Goal: Task Accomplishment & Management: Complete application form

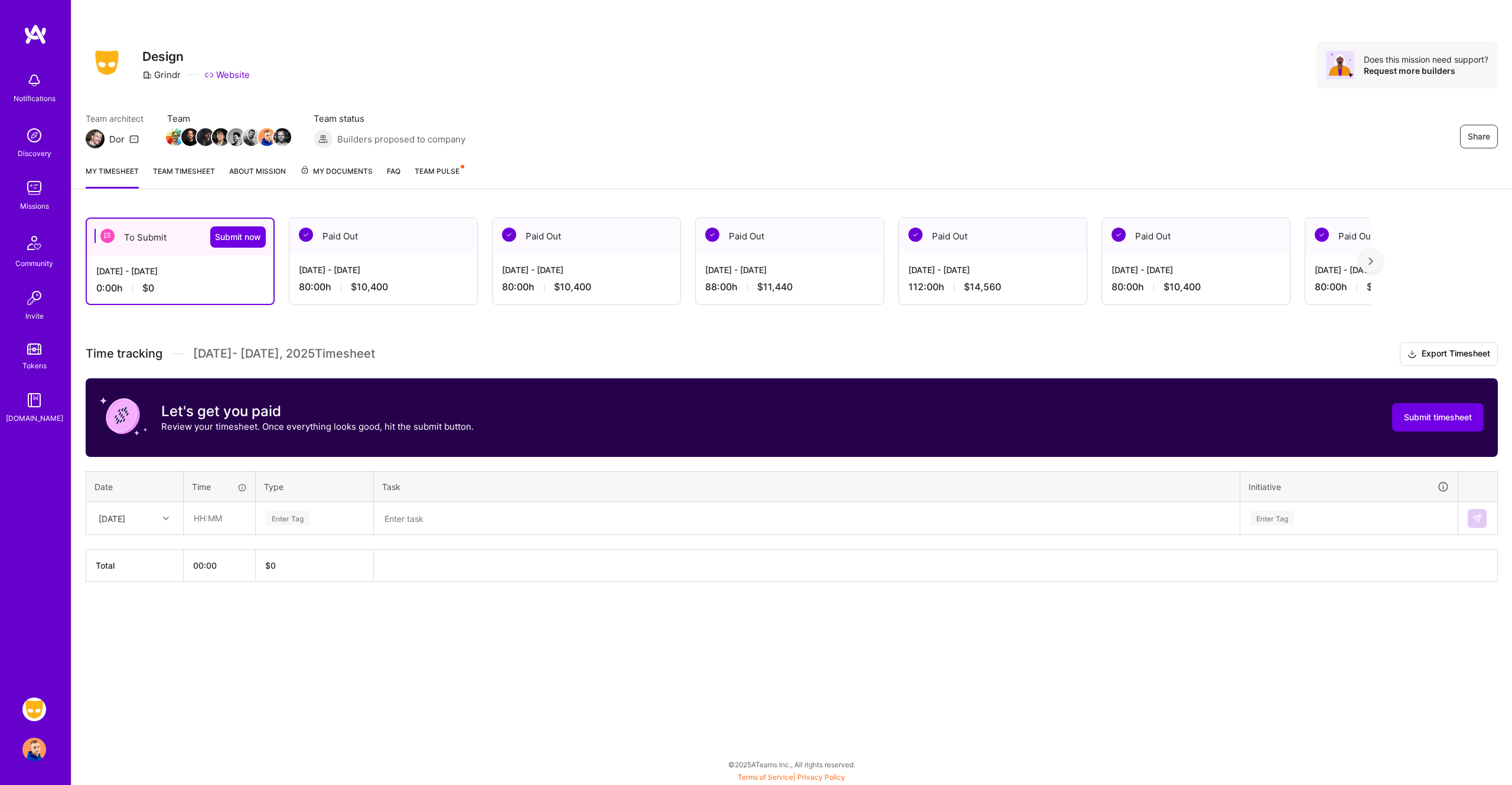
click at [134, 527] on div "[DATE]" at bounding box center [125, 518] width 66 height 19
click at [127, 551] on div "[DATE]" at bounding box center [134, 552] width 96 height 22
click at [35, 713] on img at bounding box center [34, 709] width 24 height 24
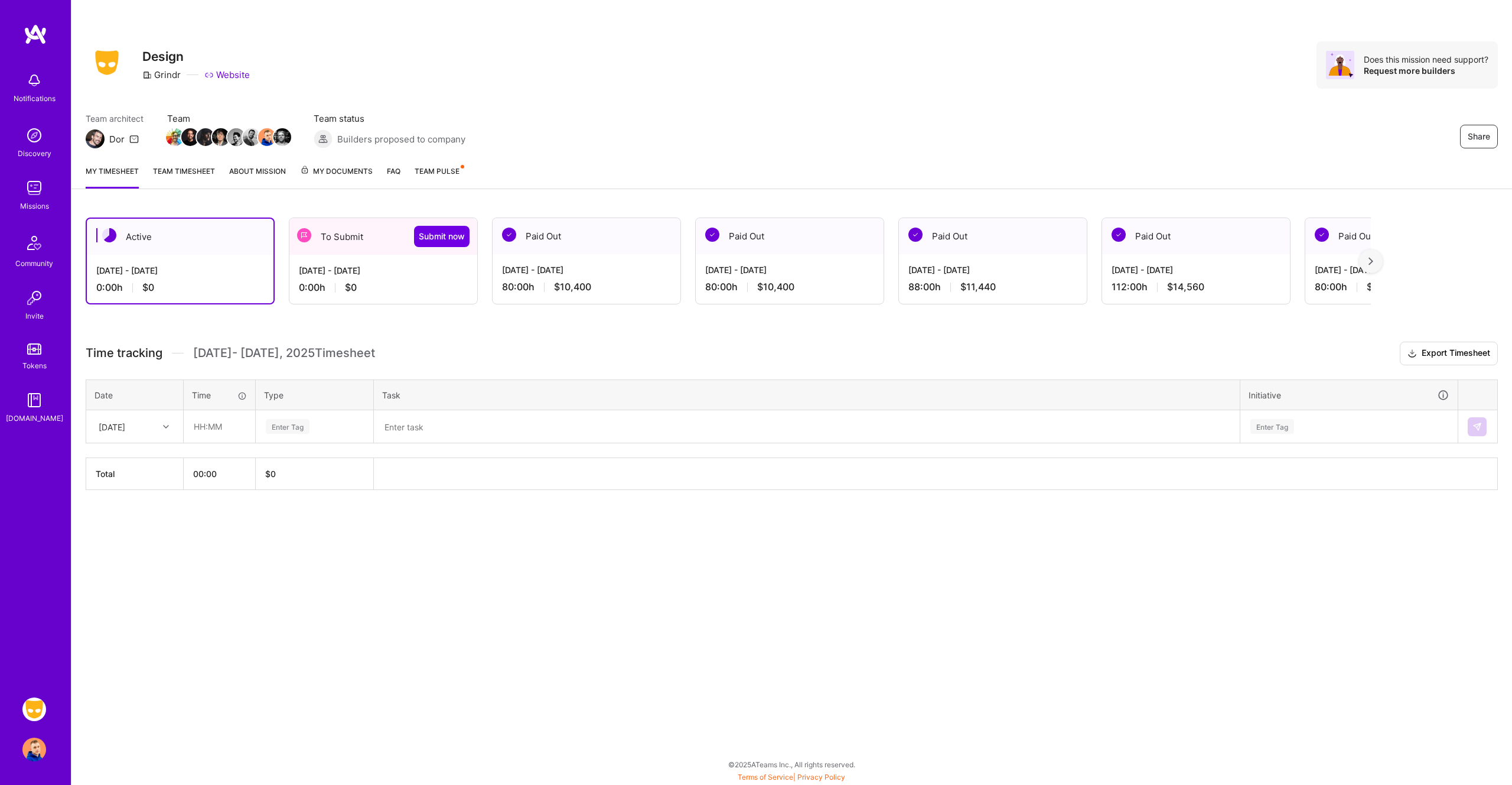
click at [599, 270] on div "[DATE] - [DATE]" at bounding box center [587, 270] width 169 height 12
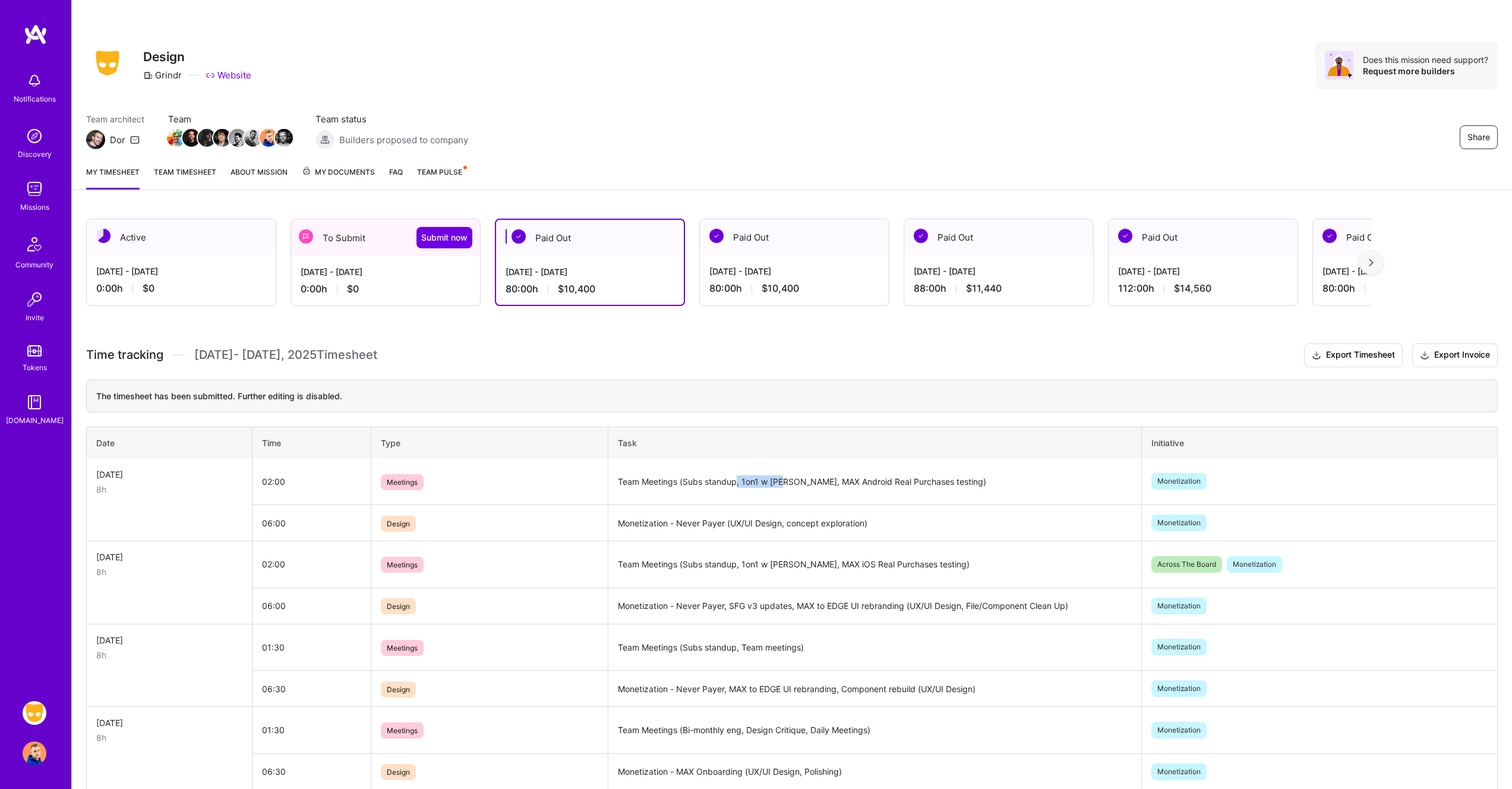
drag, startPoint x: 785, startPoint y: 479, endPoint x: 737, endPoint y: 480, distance: 48.0
click at [737, 480] on td "Team Meetings (Subs standup, 1on1 w Ron, MAX Android Real Purchases testing)" at bounding box center [875, 481] width 533 height 47
drag, startPoint x: 1008, startPoint y: 483, endPoint x: 770, endPoint y: 489, distance: 238.1
click at [770, 489] on td "Team Meetings (Subs standup, 1on1 w Ron, MAX Android Real Purchases testing)" at bounding box center [875, 481] width 533 height 47
click at [721, 483] on td "Team Meetings (Subs standup, 1on1 w Ron, MAX Android Real Purchases testing)" at bounding box center [875, 481] width 533 height 47
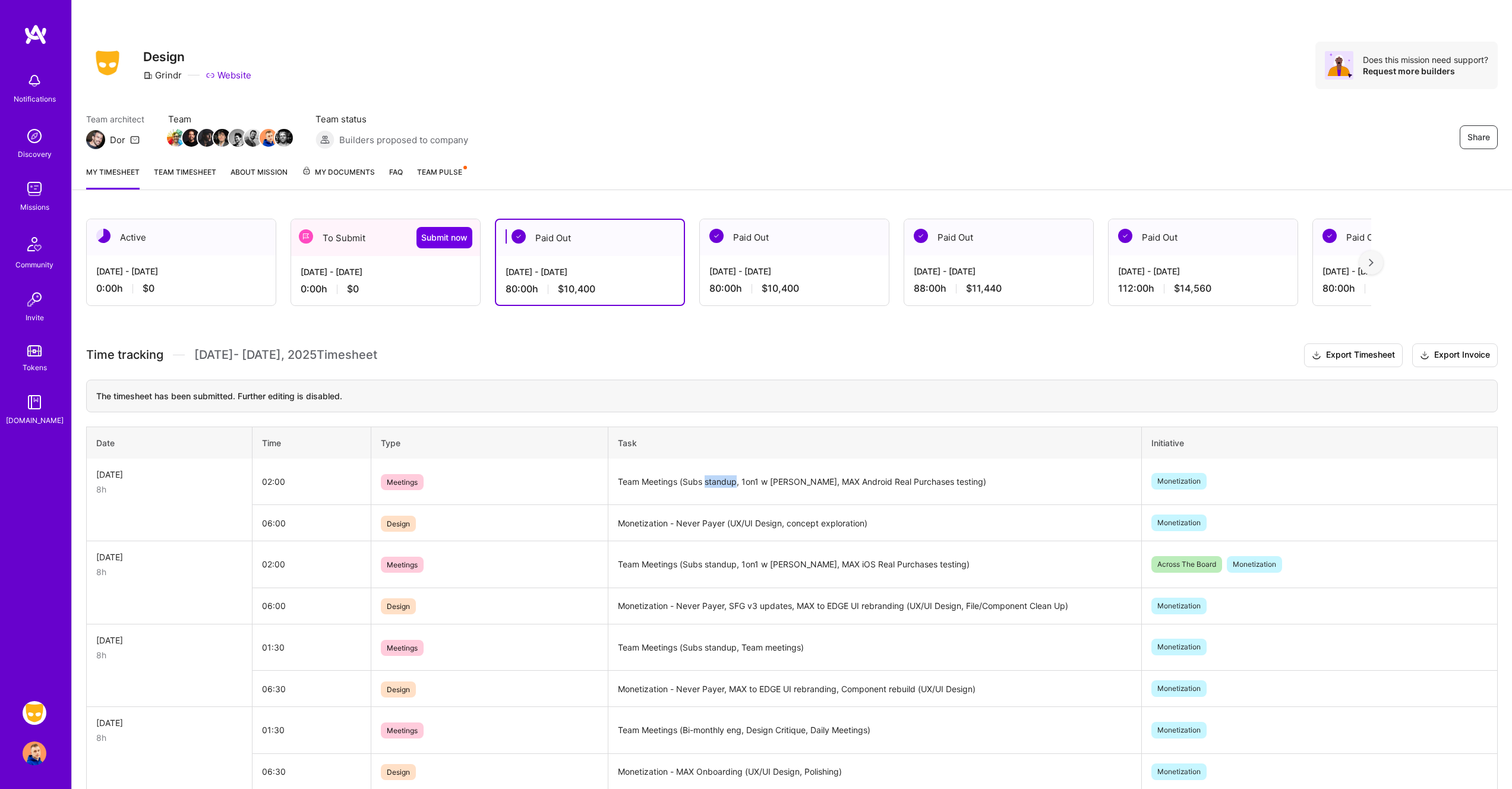
click at [721, 483] on td "Team Meetings (Subs standup, 1on1 w Ron, MAX Android Real Purchases testing)" at bounding box center [875, 481] width 533 height 47
click at [703, 731] on td "Team Meetings (Bi-monthly eng, Design Critique, Daily Meetings)" at bounding box center [875, 730] width 533 height 47
click at [703, 731] on td "Team Meetings (Bi-monthly eng, Design Critique, Daily Meetings)" at bounding box center [875, 730] width 533 height 47
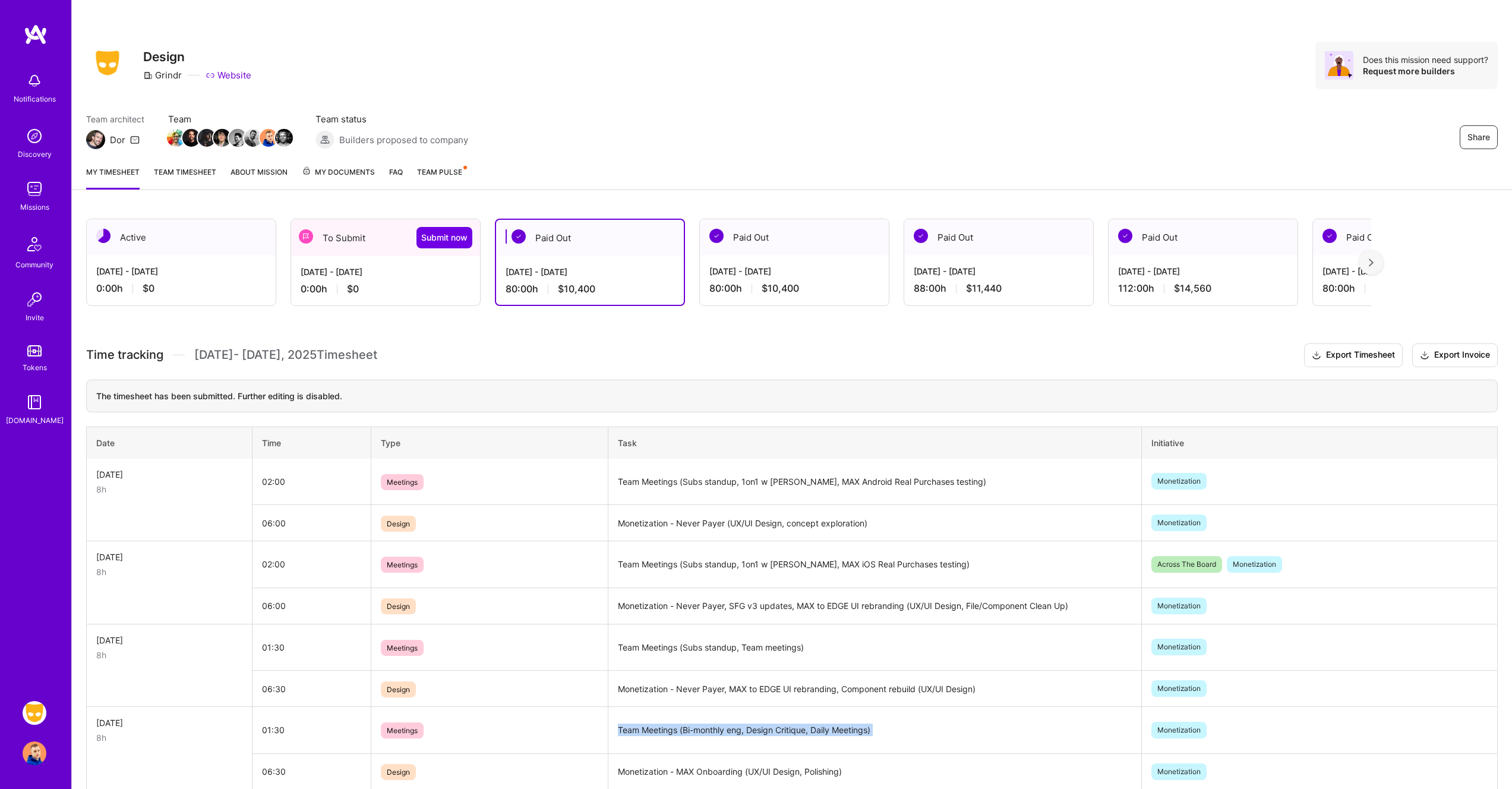
copy td "Team Meetings (Bi-monthly eng, Design Critique, Daily Meetings)"
drag, startPoint x: 619, startPoint y: 522, endPoint x: 883, endPoint y: 517, distance: 264.0
click at [883, 517] on td "Monetization - Never Payer (UX/UI Design, concept exploration)" at bounding box center [875, 523] width 533 height 36
copy td "Monetization - Never Payer (UX/UI Design, concept exploration)"
drag, startPoint x: 618, startPoint y: 482, endPoint x: 680, endPoint y: 485, distance: 62.1
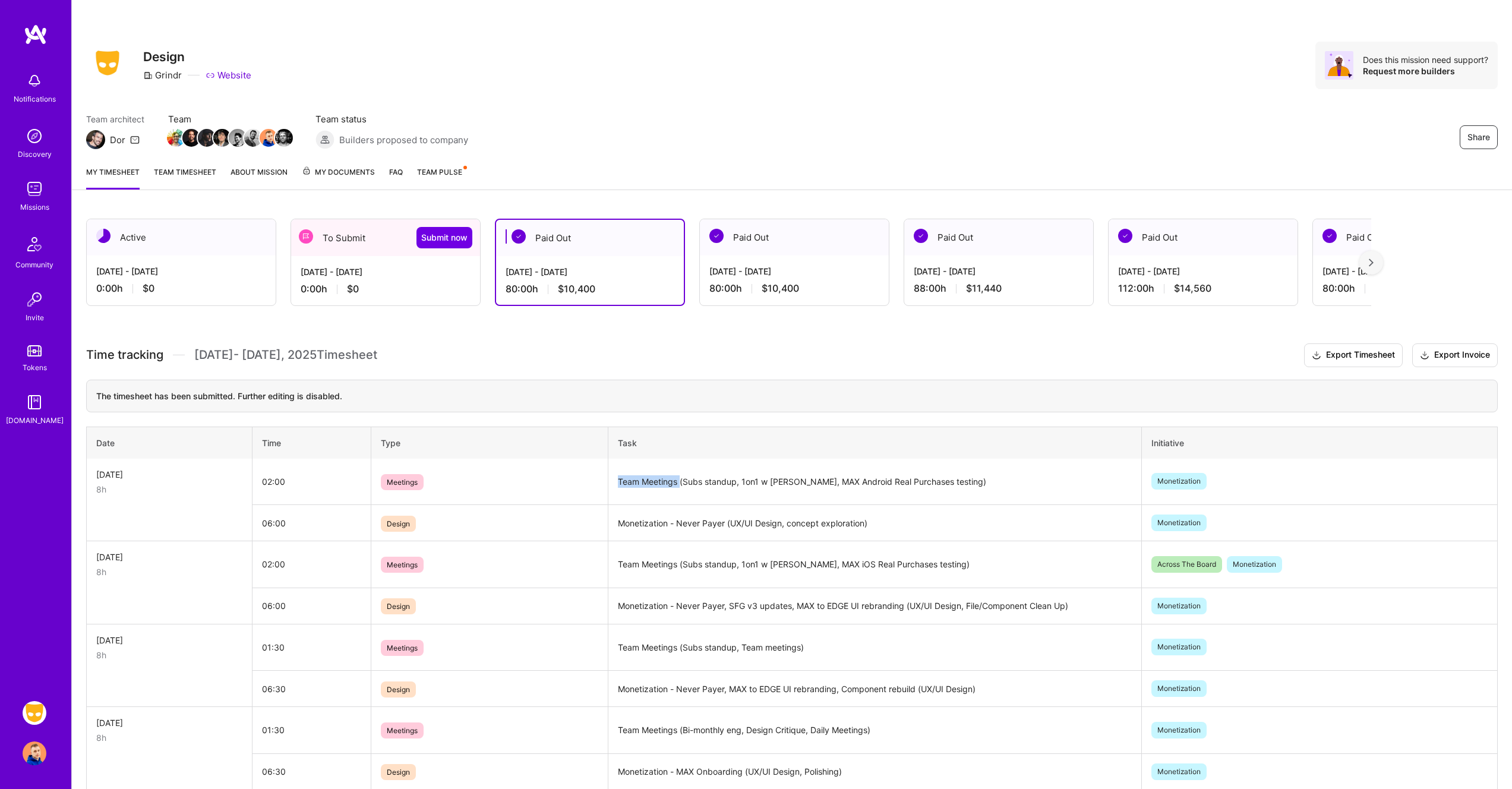
click at [680, 485] on td "Team Meetings (Subs standup, 1on1 w Ron, MAX Android Real Purchases testing)" at bounding box center [875, 481] width 533 height 47
copy td "Team Meetings"
click at [968, 472] on td "Team Meetings (Subs standup, 1on1 w Ron, MAX Android Real Purchases testing)" at bounding box center [875, 481] width 533 height 47
drag, startPoint x: 788, startPoint y: 483, endPoint x: 555, endPoint y: 483, distance: 233.0
click at [555, 483] on tr "Mon, Sep 15 8h 02:00 Meetings Team Meetings (Subs standup, 1on1 w Ron, MAX Andr…" at bounding box center [793, 481] width 1411 height 47
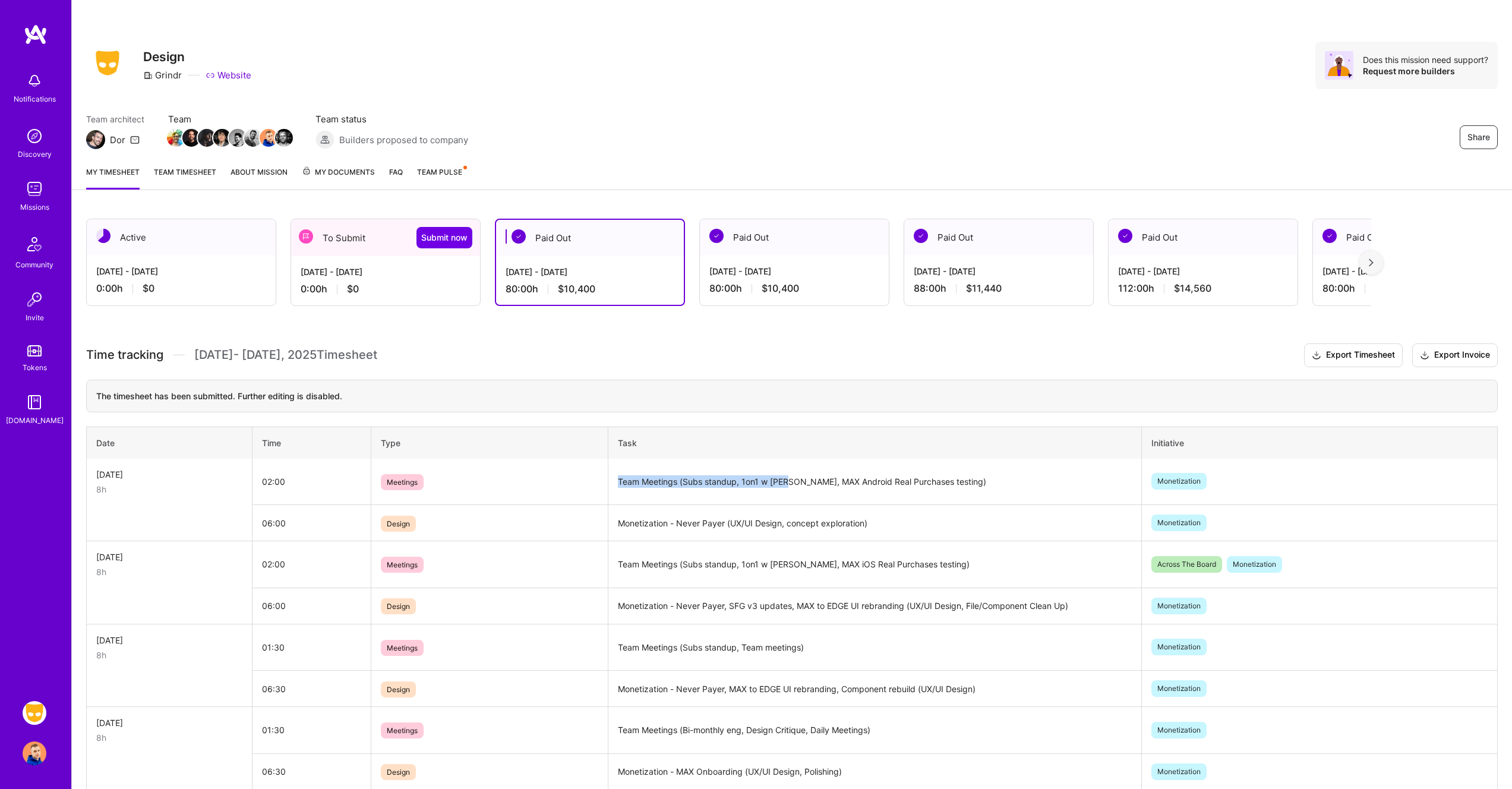
copy tr "Team Meetings (Subs standup, 1on1 w [PERSON_NAME],"
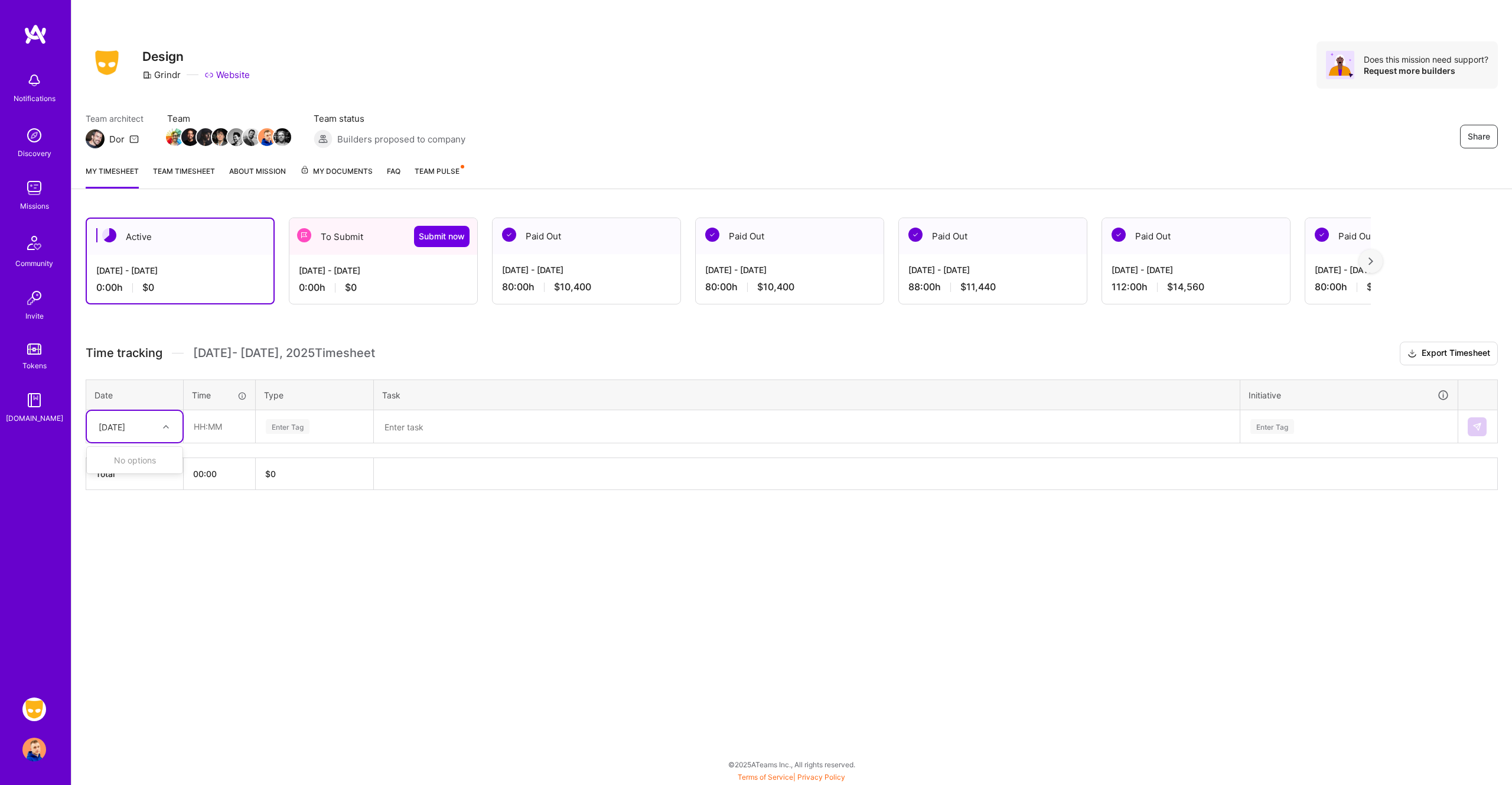
click at [167, 424] on icon at bounding box center [166, 427] width 6 height 6
click at [163, 422] on div at bounding box center [168, 427] width 18 height 15
click at [157, 422] on div "[DATE]" at bounding box center [125, 426] width 66 height 19
click at [350, 251] on div "To Submit Submit now" at bounding box center [383, 236] width 188 height 37
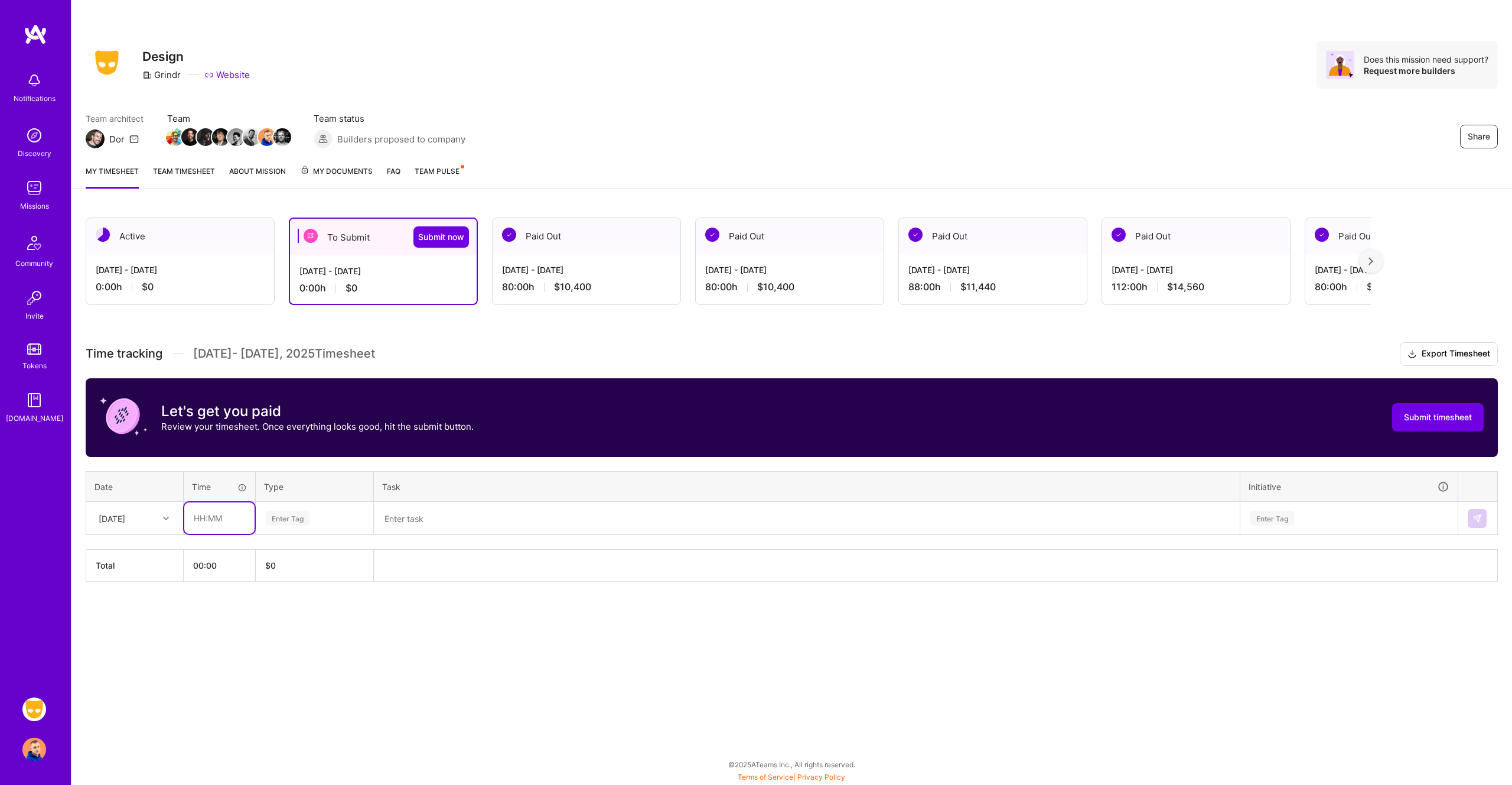
click at [222, 519] on input "text" at bounding box center [219, 518] width 70 height 31
type input "01:30"
type input "mee"
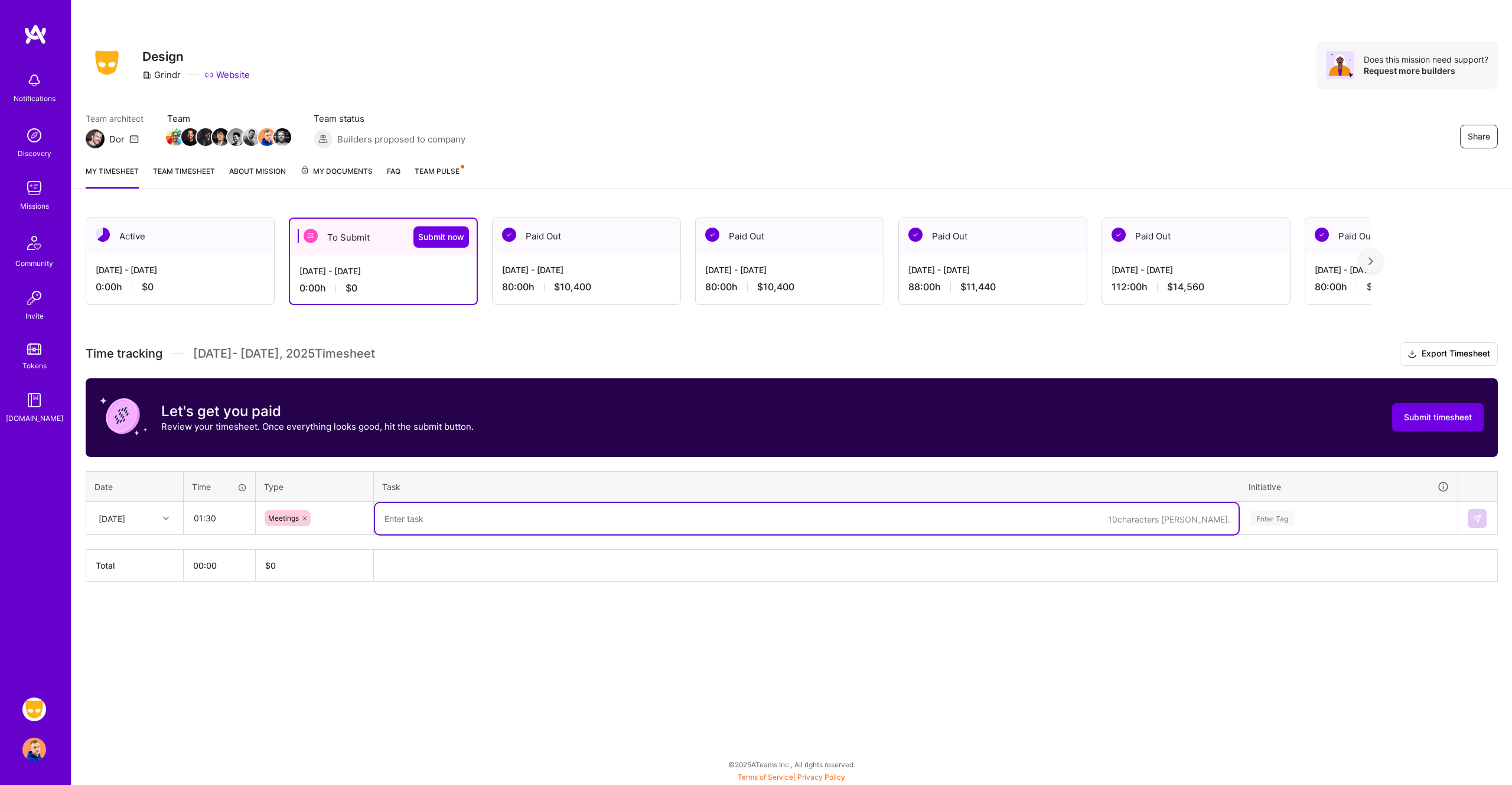
paste textarea "Team Meetings (Bi-monthly eng, Design Critique, Daily Meetings)"
type textarea "Team Meetings (Bi-monthly eng, Design Critique, Daily Meetings)"
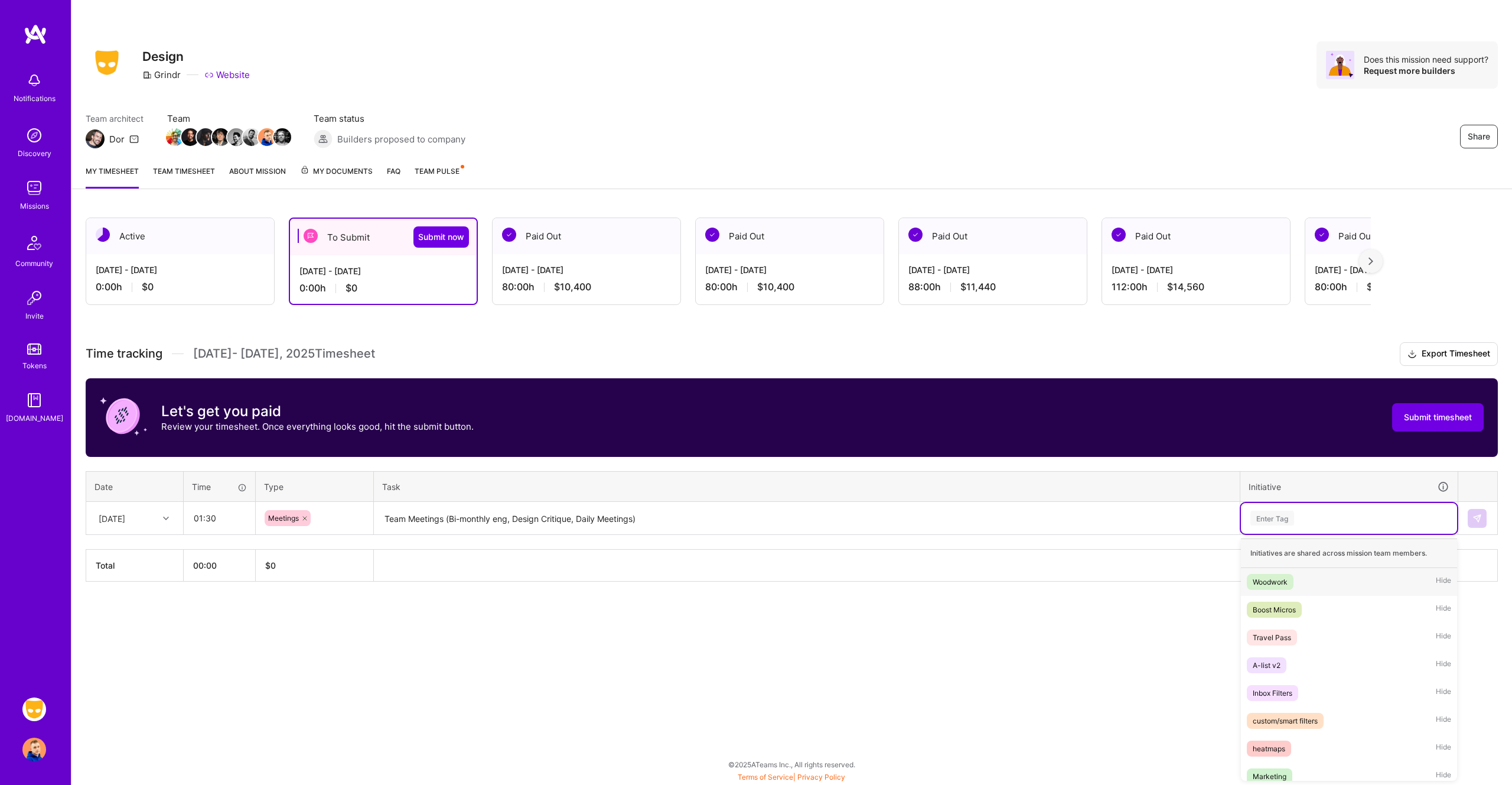
click at [1301, 516] on div "Enter Tag" at bounding box center [1349, 518] width 199 height 15
type input "acr"
click at [1301, 574] on span "Across The Board" at bounding box center [1282, 581] width 70 height 16
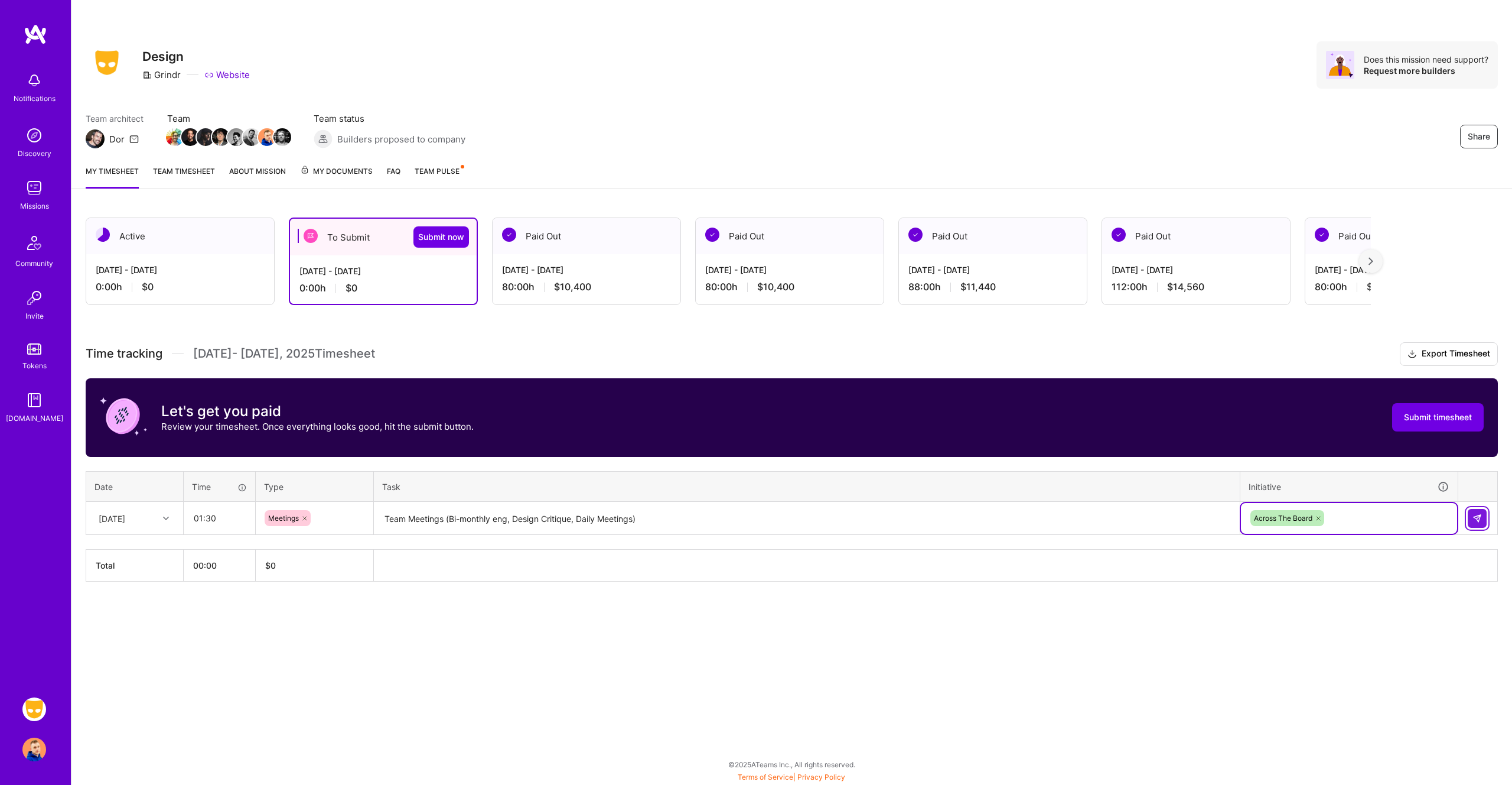
click at [1477, 516] on img at bounding box center [1477, 518] width 10 height 10
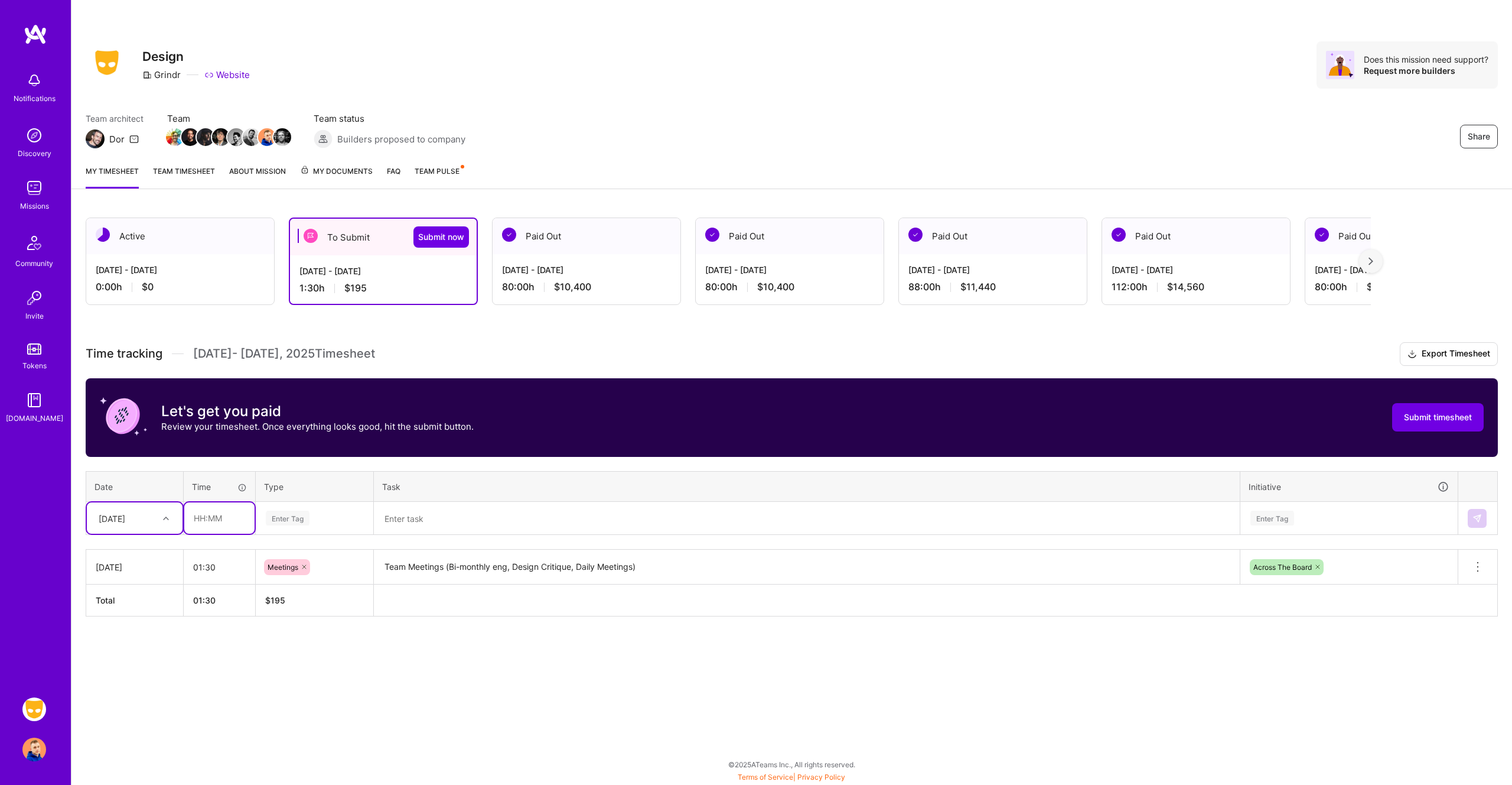
click at [212, 516] on input "text" at bounding box center [219, 518] width 70 height 31
type input "06:30"
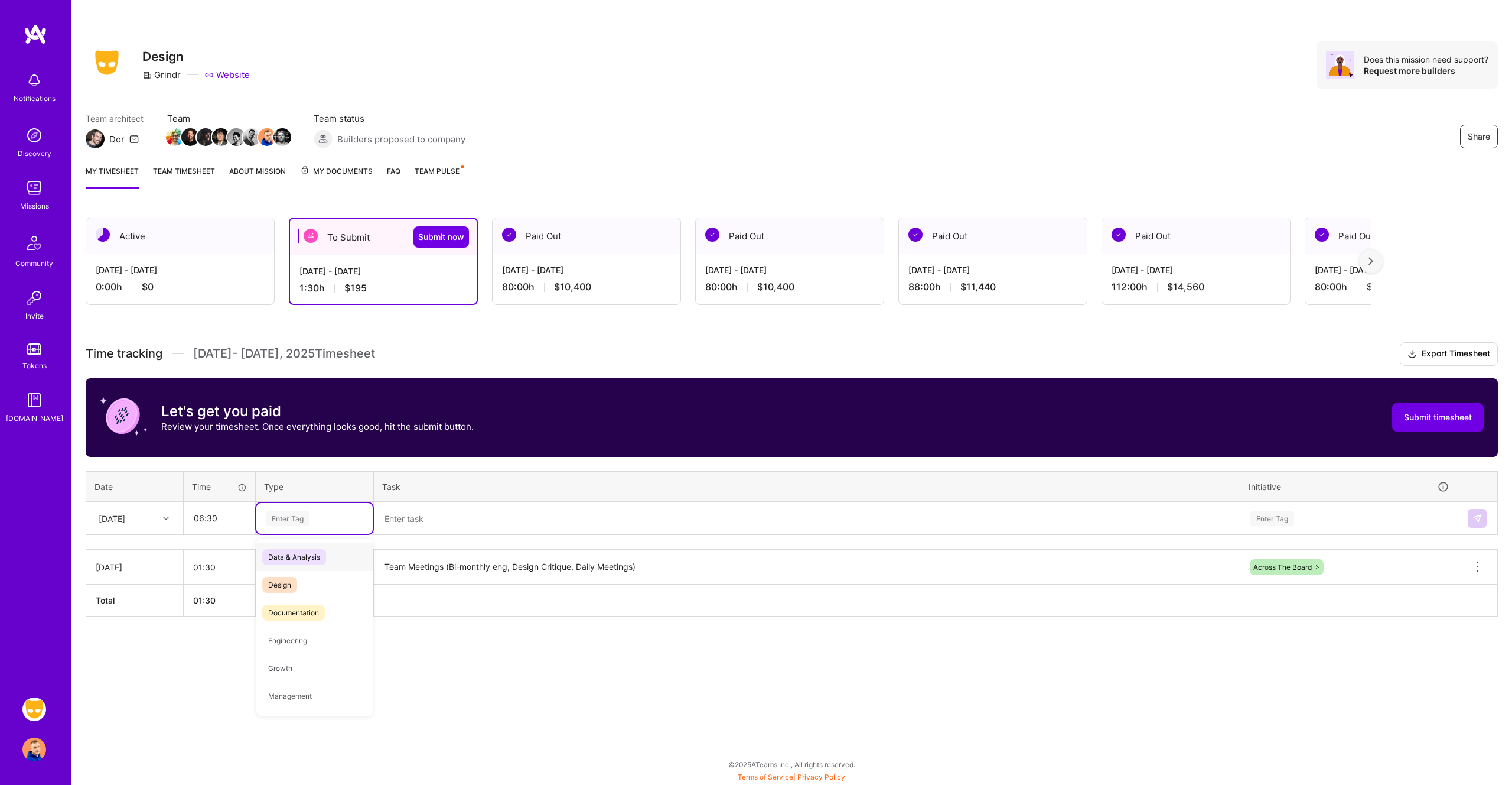
type input "d"
click at [277, 591] on span "Design" at bounding box center [280, 584] width 35 height 16
click at [443, 523] on textarea at bounding box center [807, 518] width 864 height 31
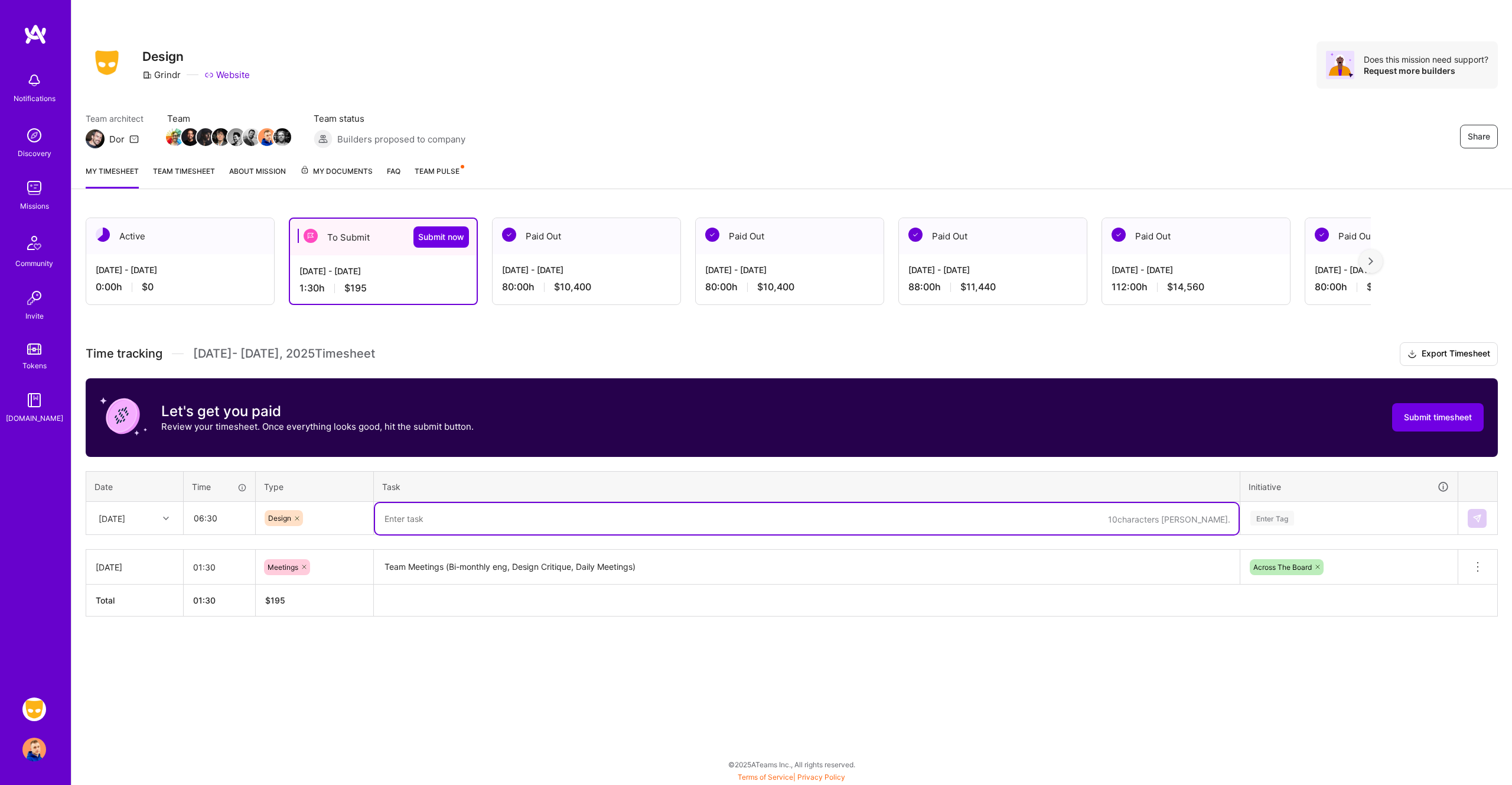
paste textarea "Monetization - Never Payer (UX/UI Design, concept exploration)"
click at [491, 518] on textarea "Monetization - Never Payer (UX/UI Design, concept exploration)" at bounding box center [807, 518] width 864 height 31
type textarea "Monetization - Never Payer, SFG v3/4 (UX/UI Design, concept exploration)"
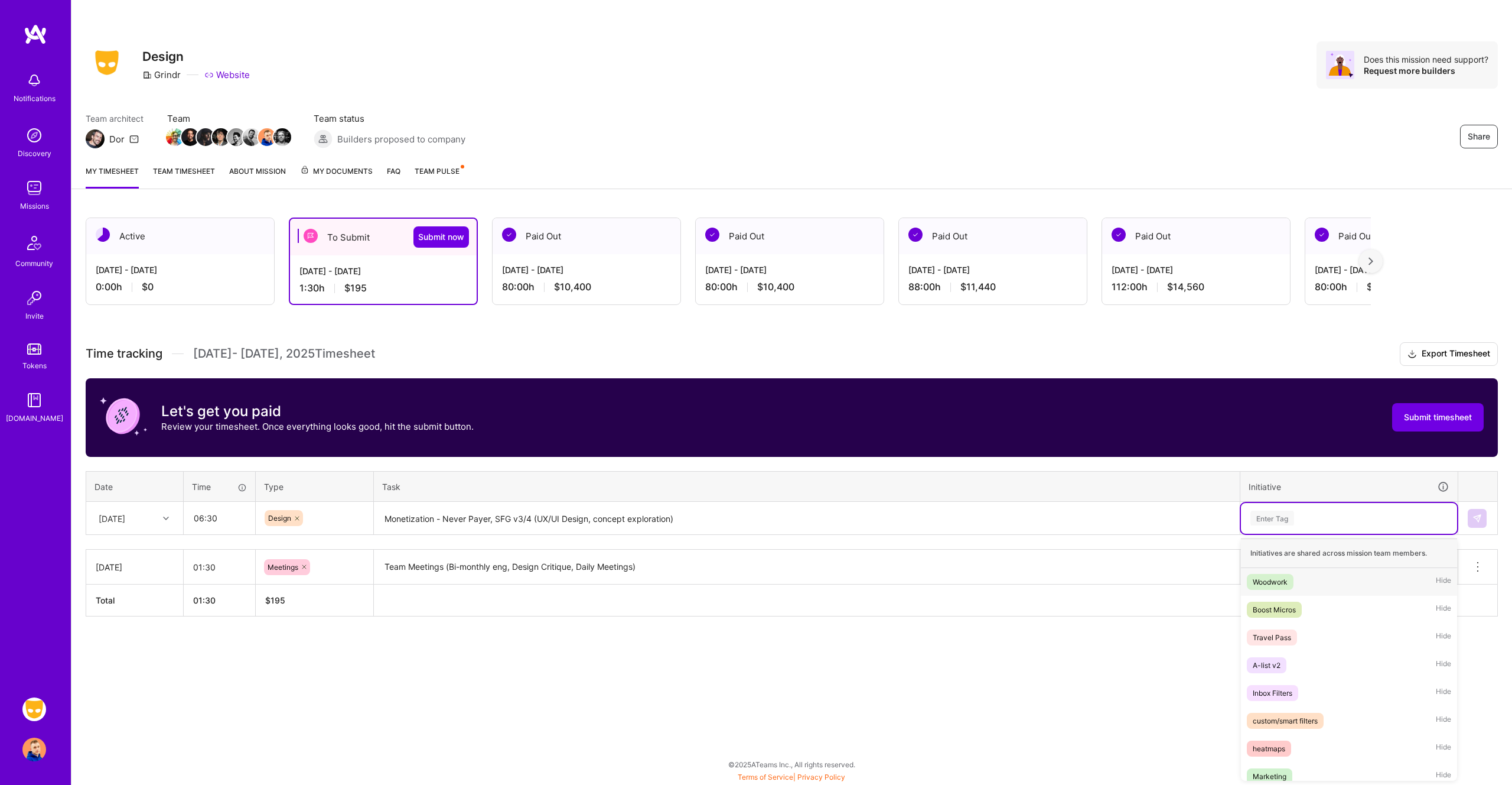
click at [1342, 518] on div "Enter Tag" at bounding box center [1349, 518] width 199 height 15
type input "mon"
click at [1341, 579] on div "Monetization Hide" at bounding box center [1349, 582] width 216 height 28
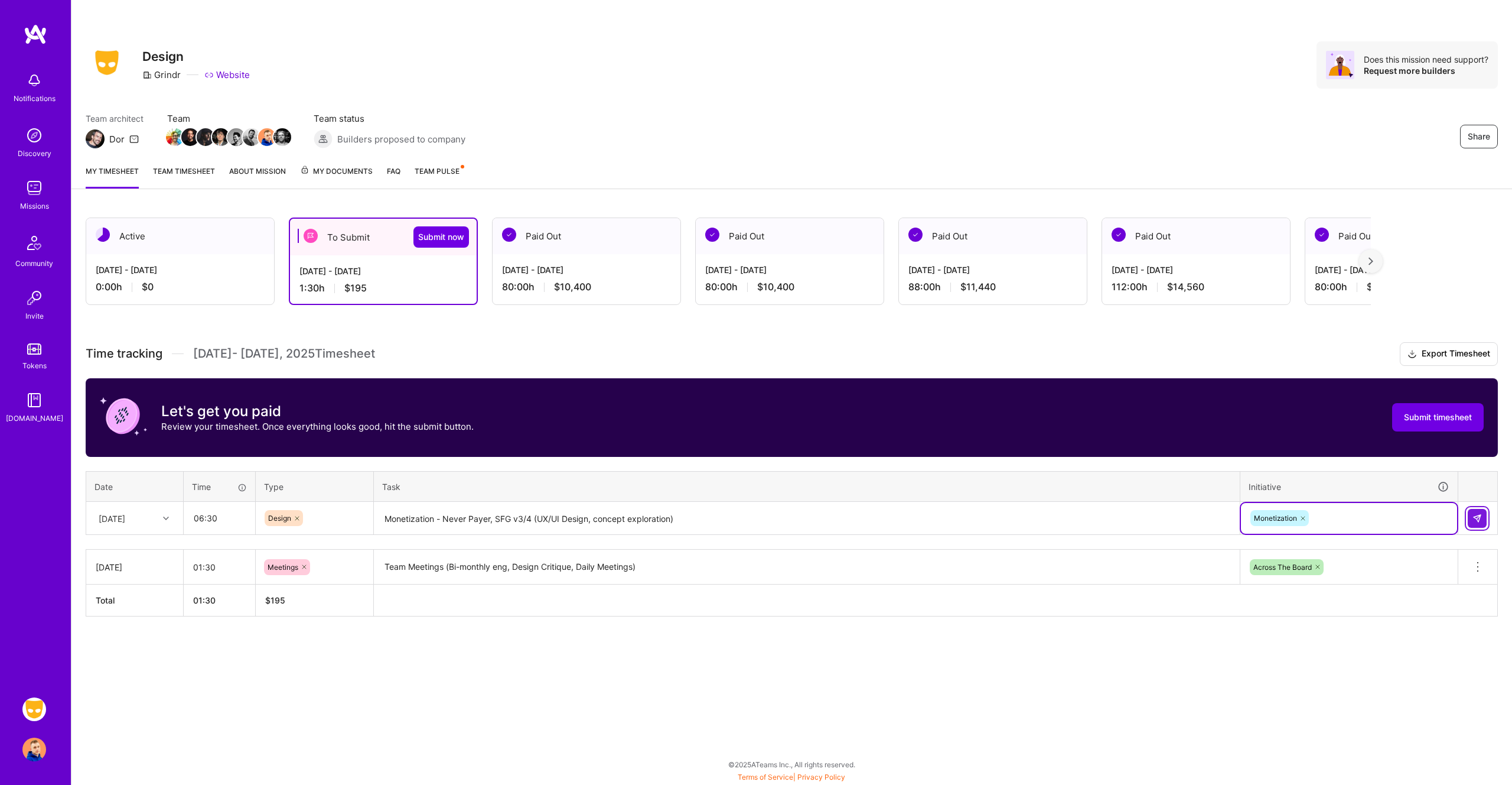
click at [1484, 520] on button at bounding box center [1477, 518] width 19 height 19
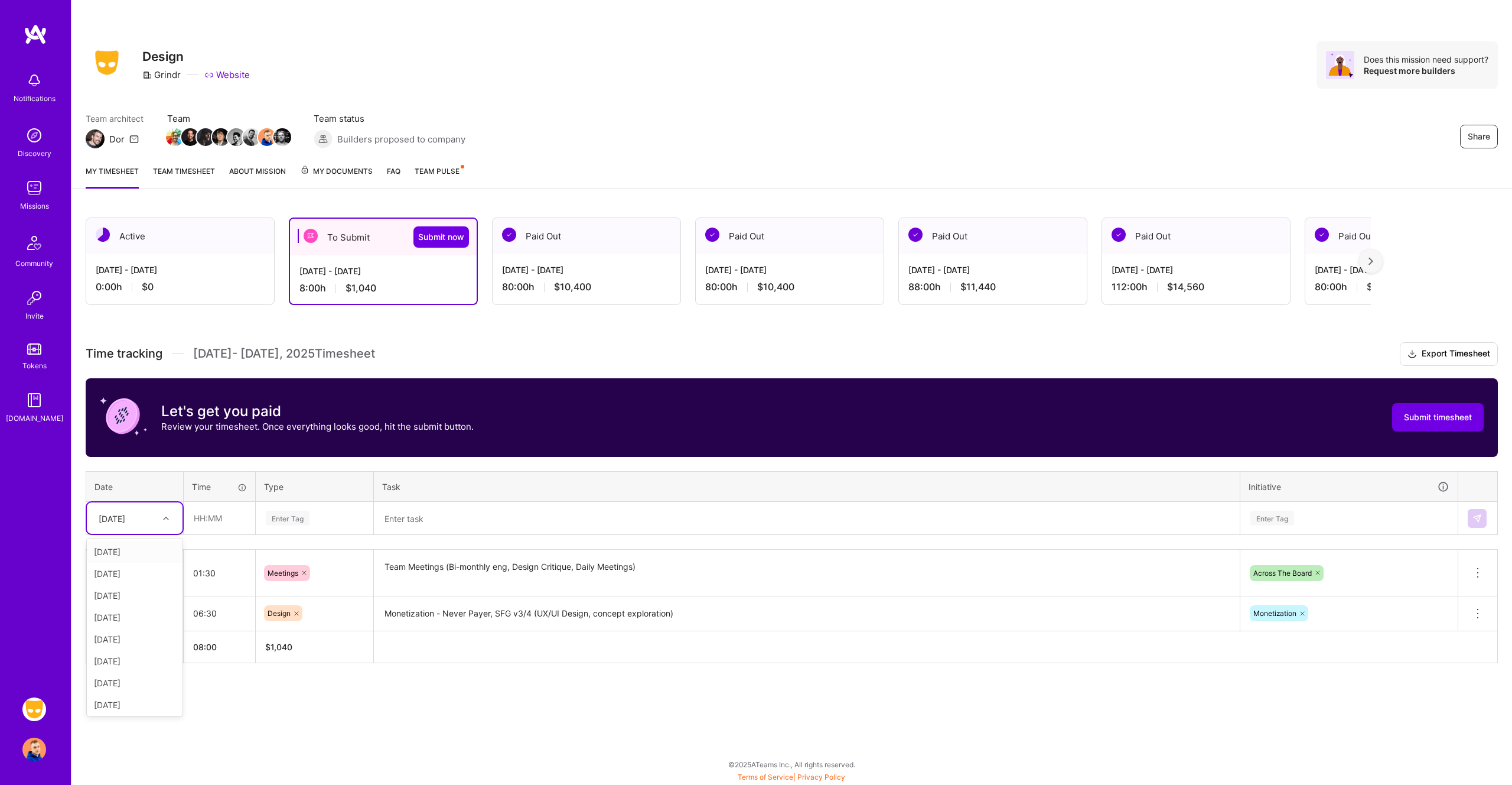
click at [125, 514] on div "[DATE]" at bounding box center [112, 518] width 26 height 12
click at [121, 552] on div "[DATE]" at bounding box center [134, 552] width 96 height 22
click at [210, 522] on input "text" at bounding box center [219, 518] width 70 height 31
type input "03:00"
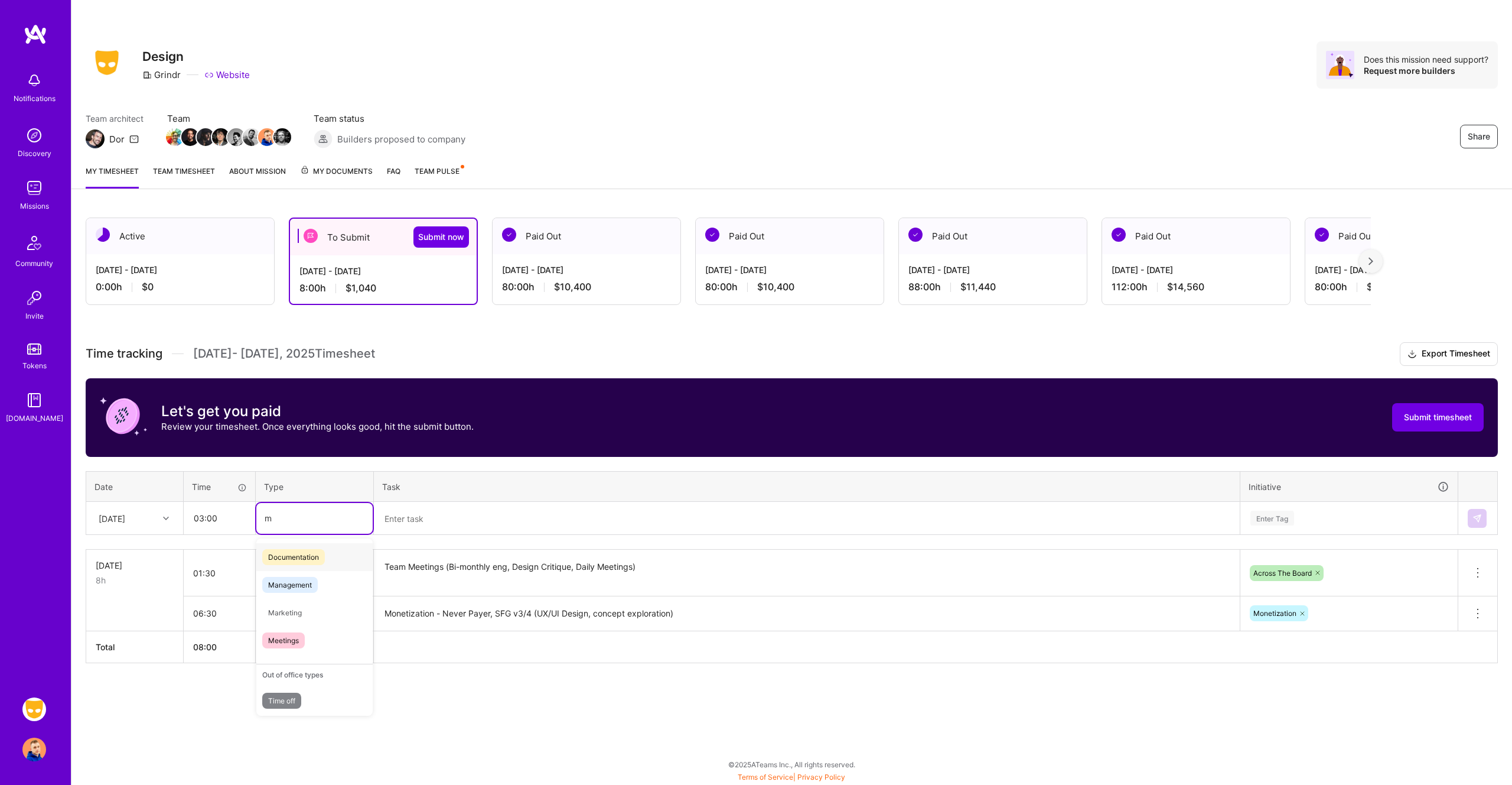
type input "me"
click at [285, 615] on span "Meetings" at bounding box center [283, 612] width 42 height 16
click at [430, 520] on textarea at bounding box center [807, 518] width 864 height 31
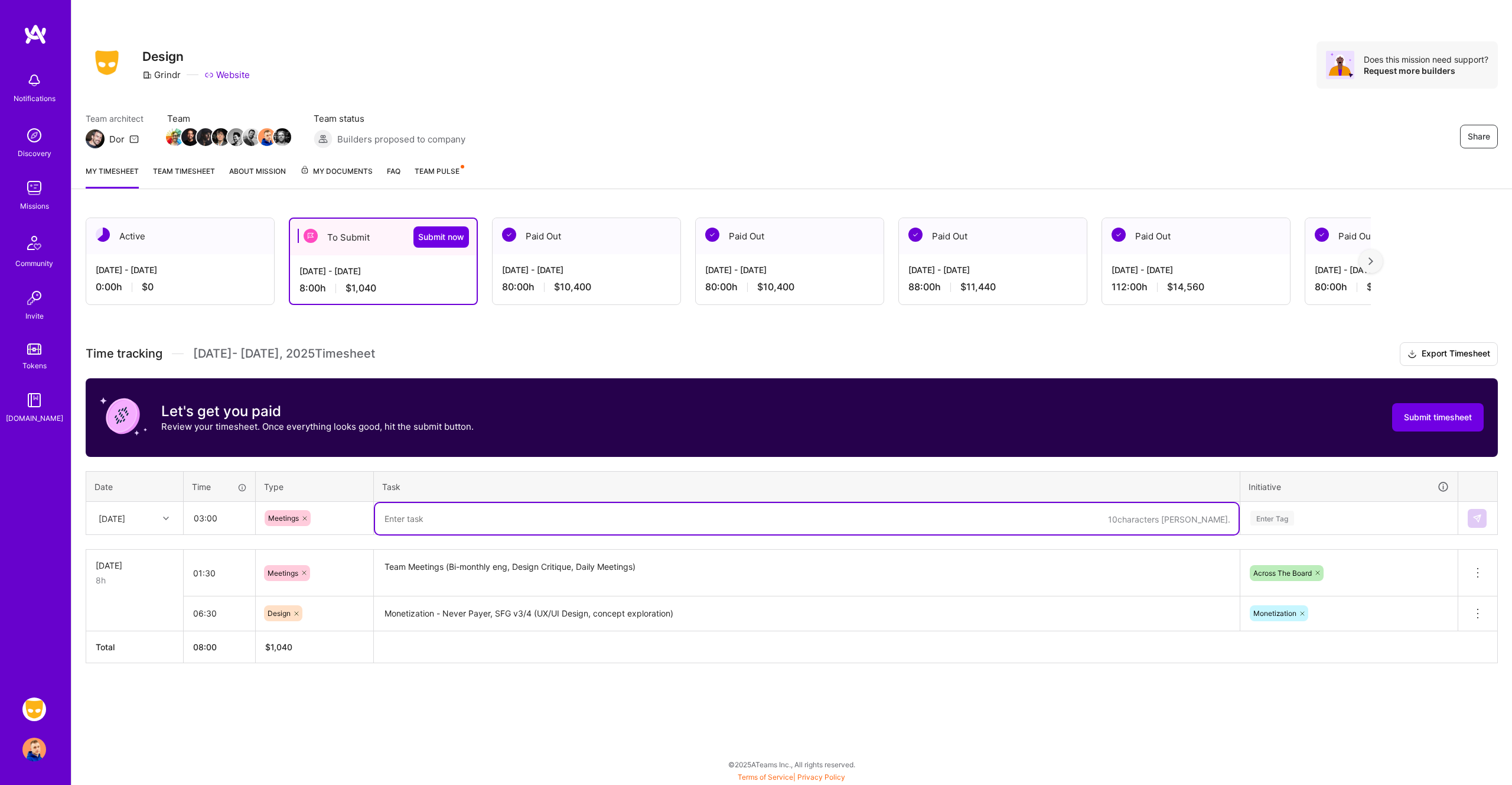
paste textarea "Team Meetings"
type textarea "Team Meetings (Sprint Retro, Design Critique, Subs Retro)"
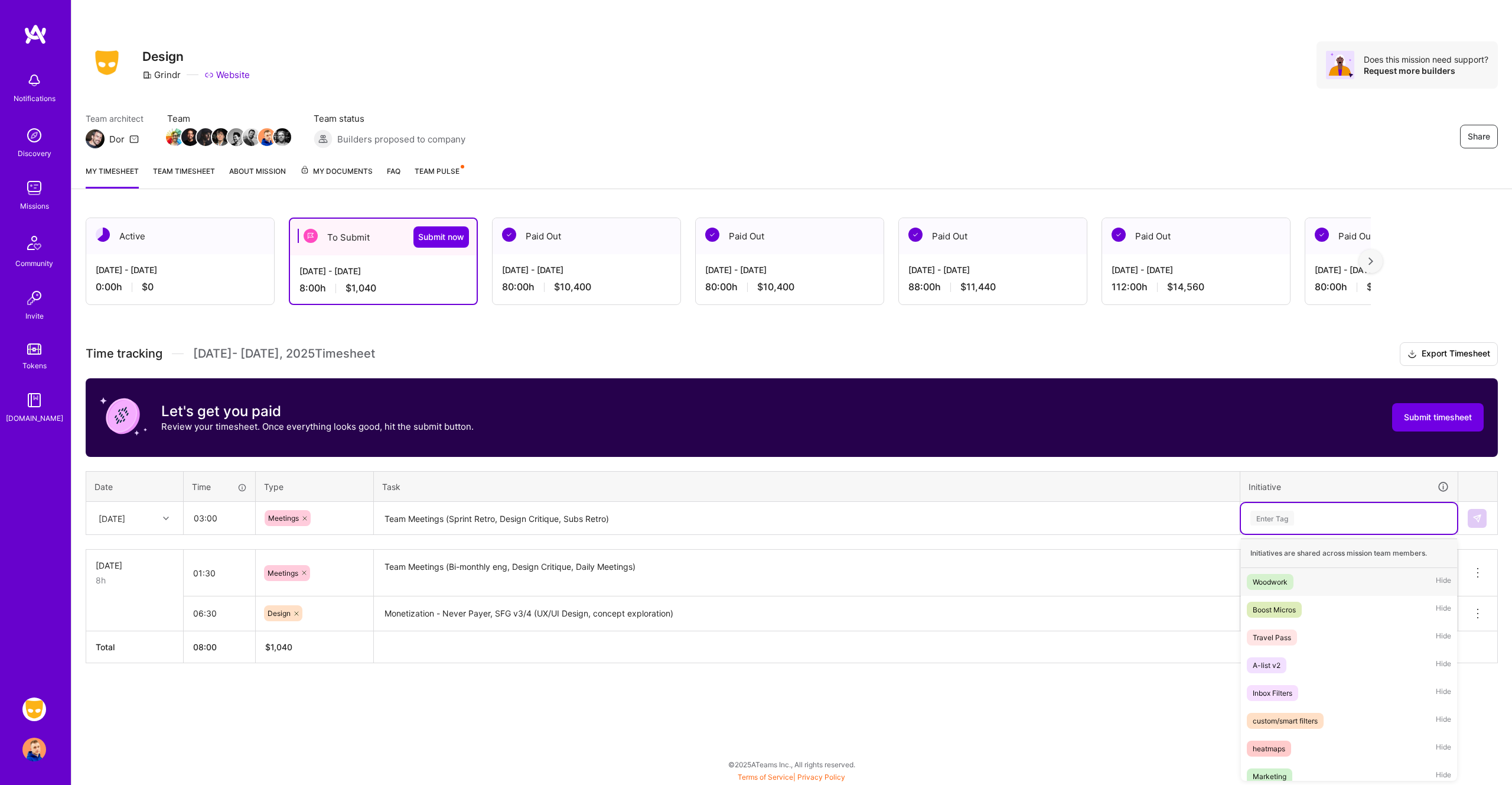
click at [1311, 515] on div "Enter Tag" at bounding box center [1349, 518] width 199 height 15
type input "ac"
click at [1292, 607] on div "Across The Board" at bounding box center [1282, 610] width 58 height 12
type input "mone"
click at [1279, 586] on div "Monetization" at bounding box center [1274, 582] width 43 height 12
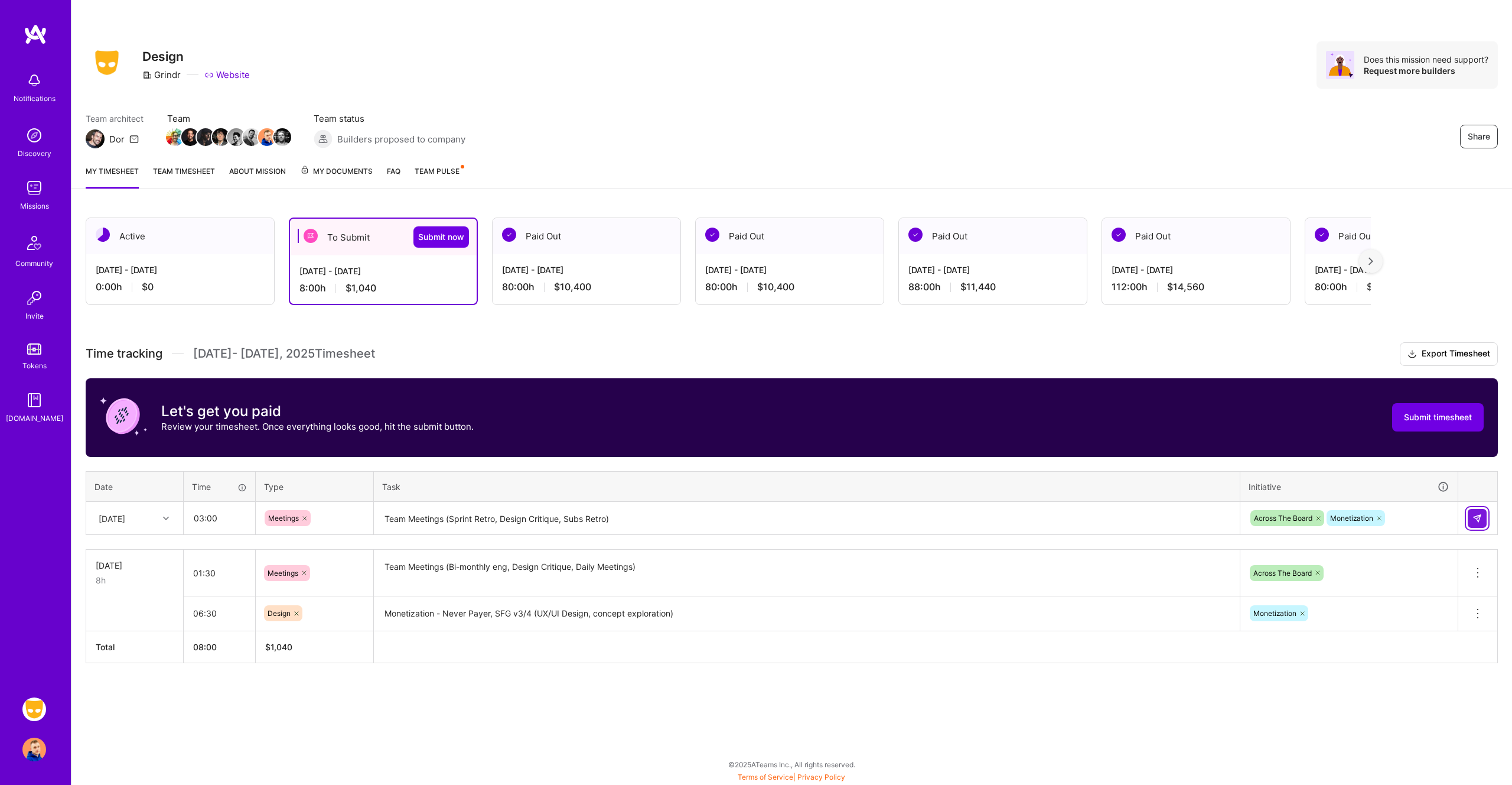
click at [1478, 520] on img at bounding box center [1477, 518] width 10 height 10
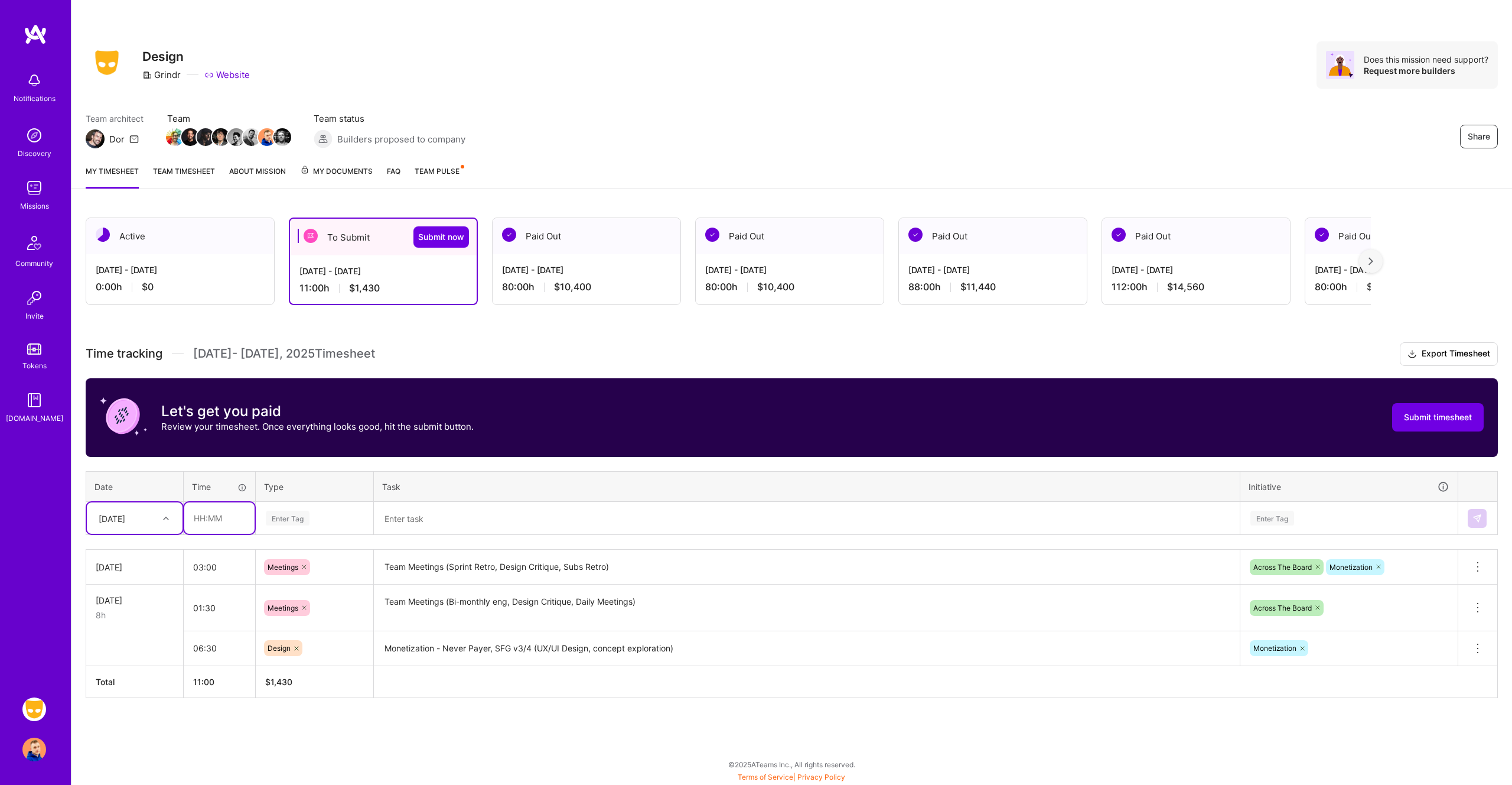
click at [214, 522] on input "text" at bounding box center [219, 518] width 70 height 31
type input "05:00"
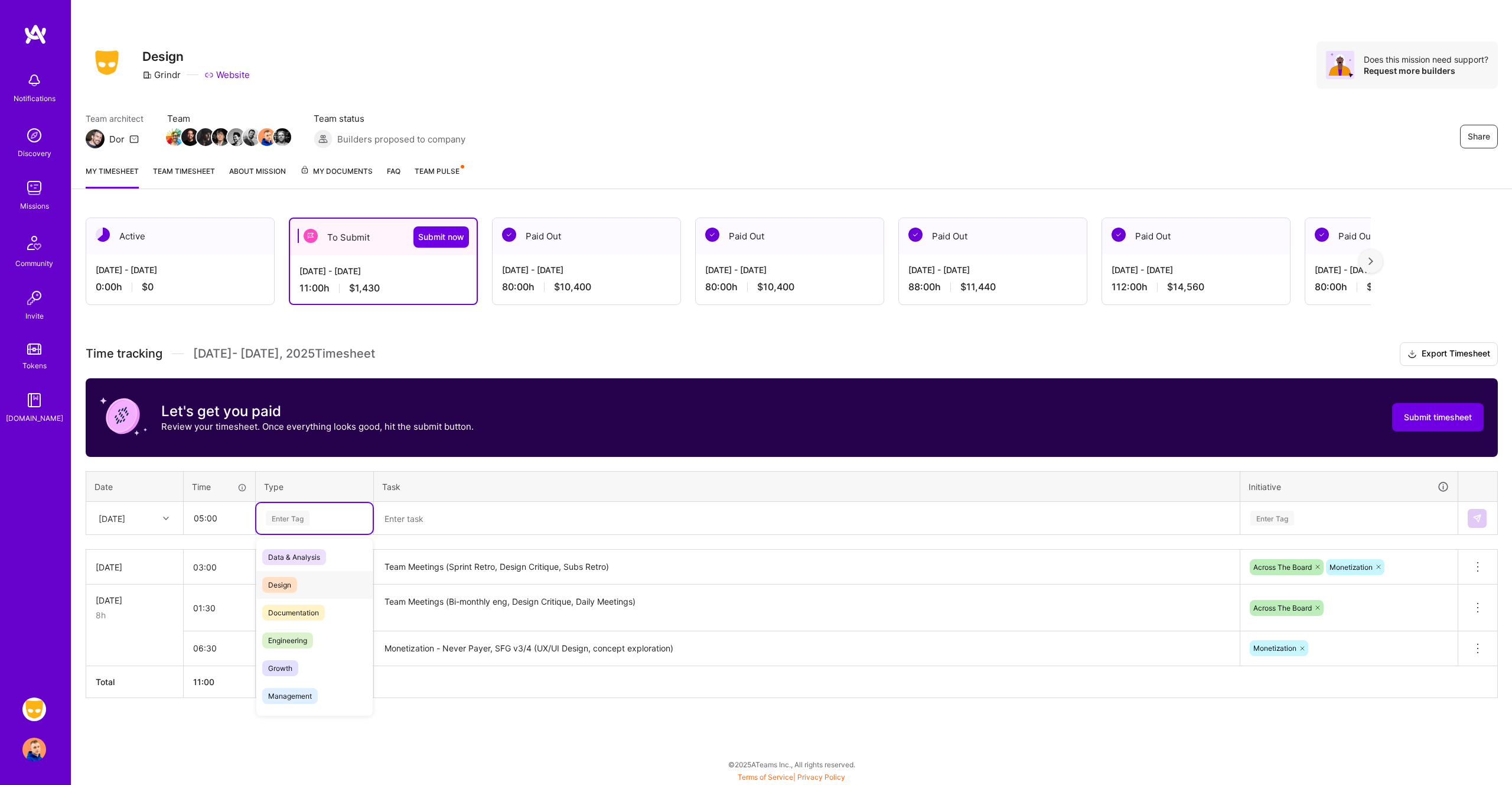
click at [284, 588] on span "Design" at bounding box center [280, 584] width 35 height 16
click at [469, 520] on textarea at bounding box center [807, 518] width 864 height 31
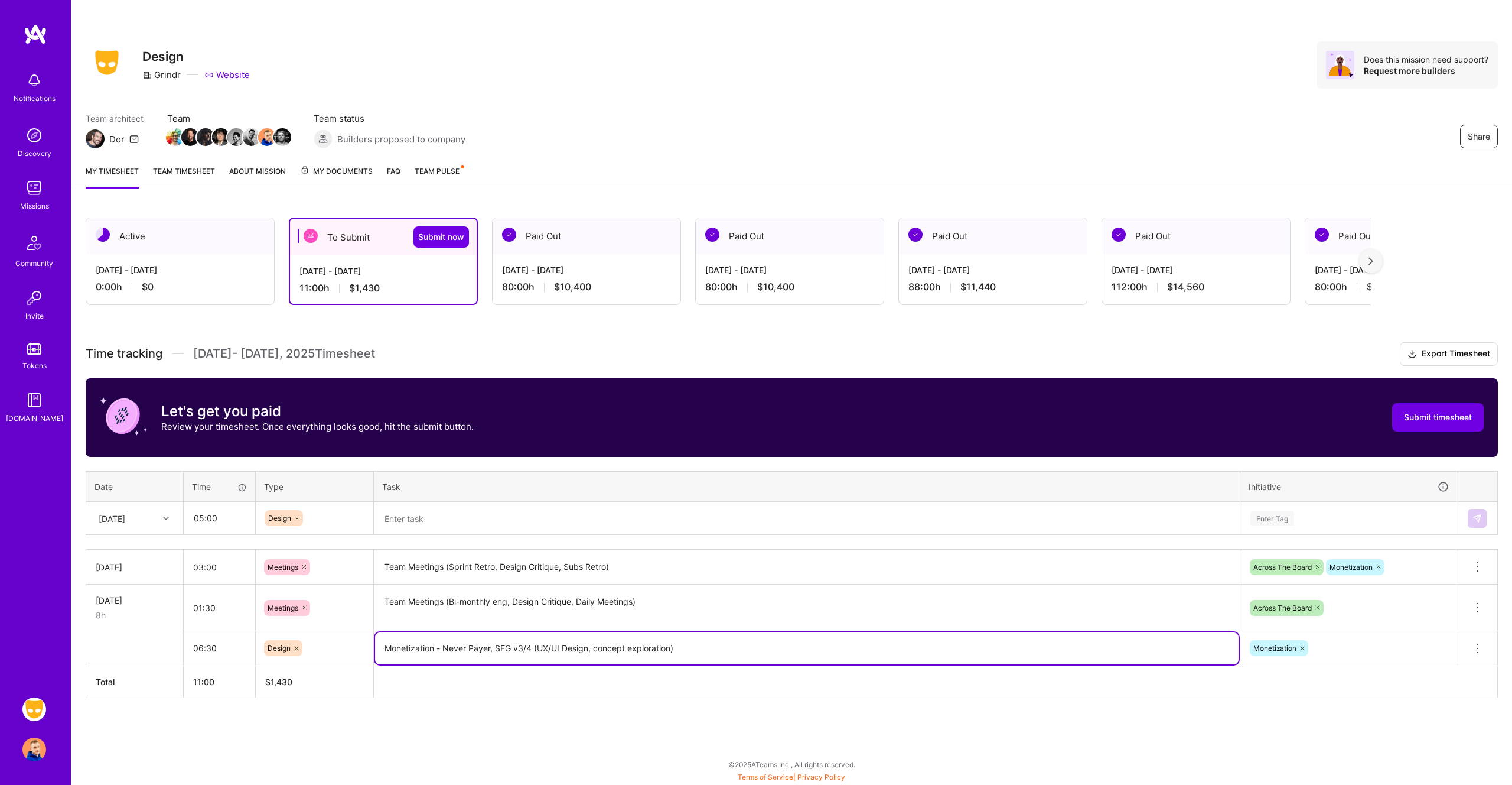
drag, startPoint x: 677, startPoint y: 649, endPoint x: 368, endPoint y: 649, distance: 309.0
click at [368, 649] on tr "06:30 Design Monetization - Never Payer, SFG v3/4 (UX/UI Design, concept explor…" at bounding box center [792, 648] width 1412 height 35
click at [582, 524] on textarea at bounding box center [807, 518] width 864 height 31
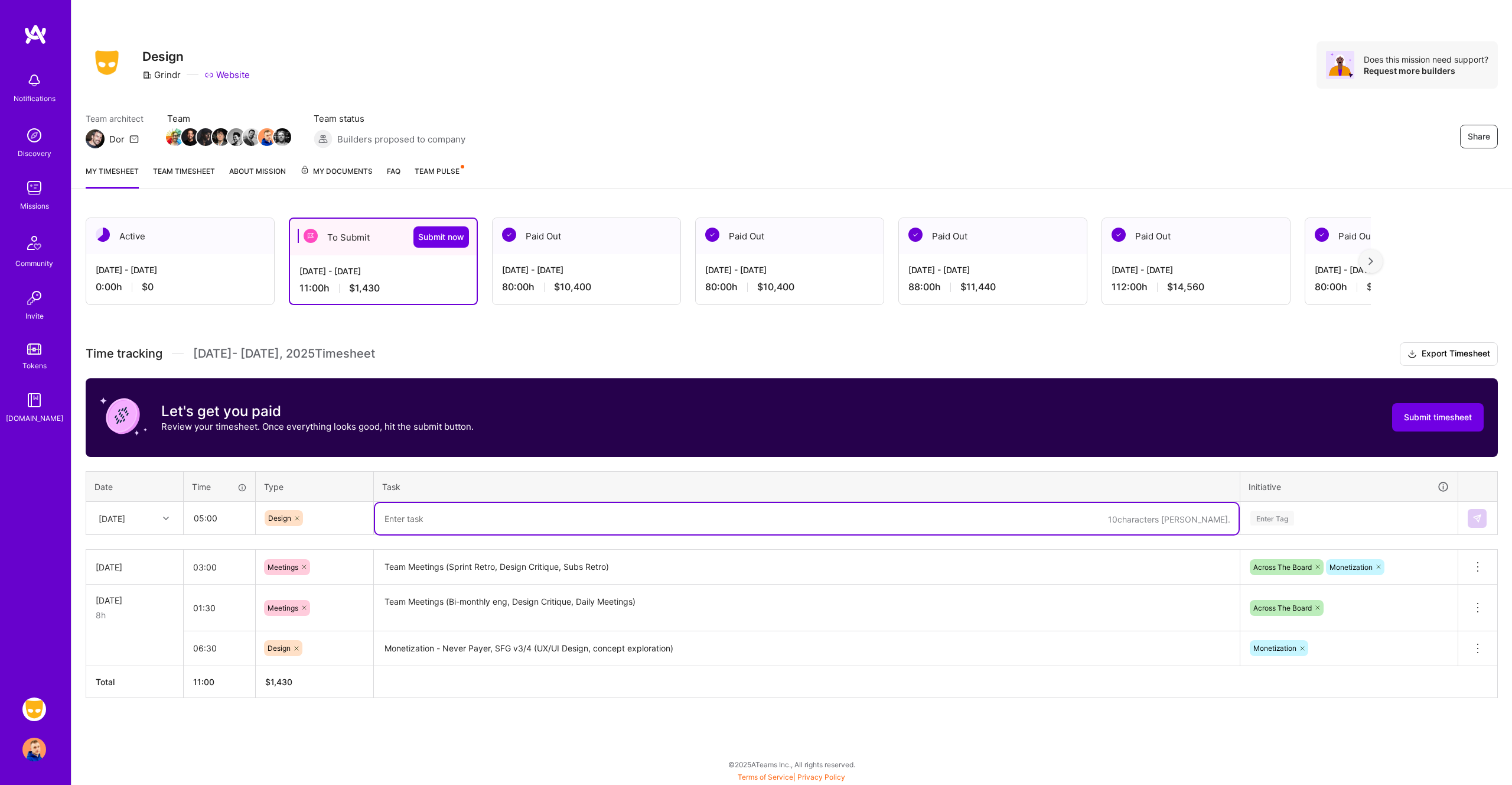
paste textarea "Monetization - Never Payer, SFG v3/4 (UX/UI Design, concept exploration)"
type textarea "Monetization - Never Payer, SFG v3/4 (UX/UI Design, concept exploration)"
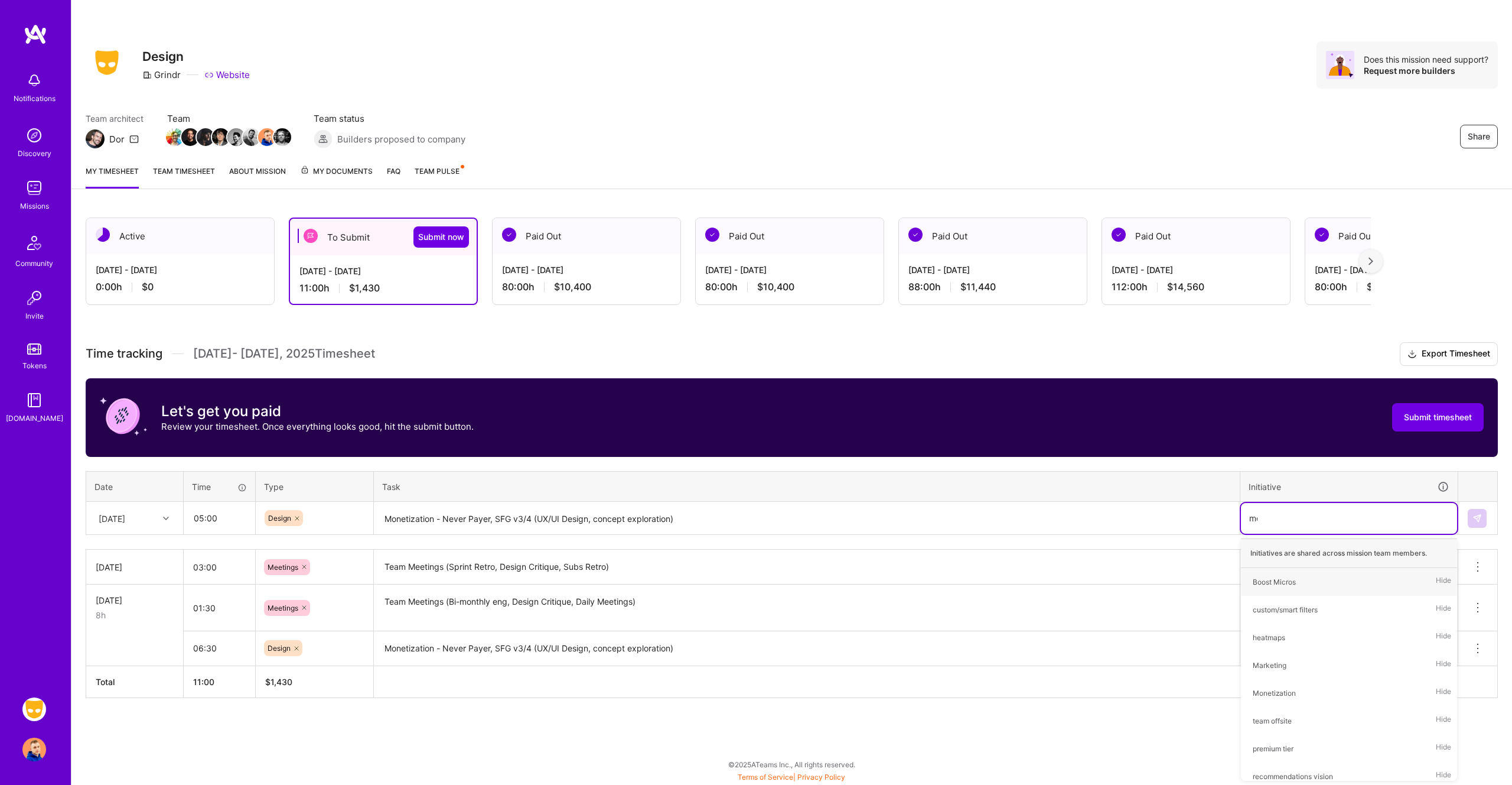
type input "mon"
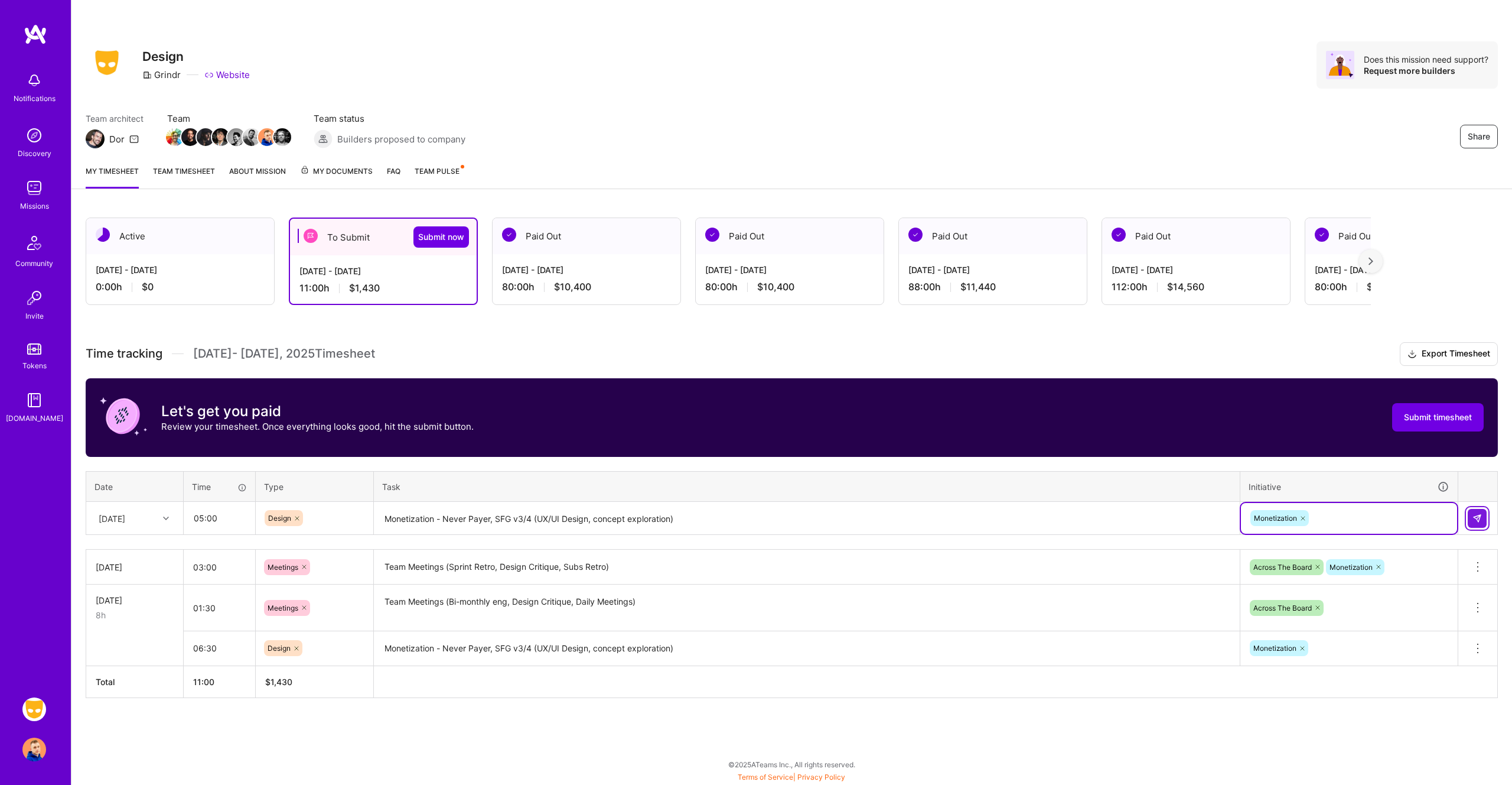
click at [1479, 516] on img at bounding box center [1477, 518] width 10 height 10
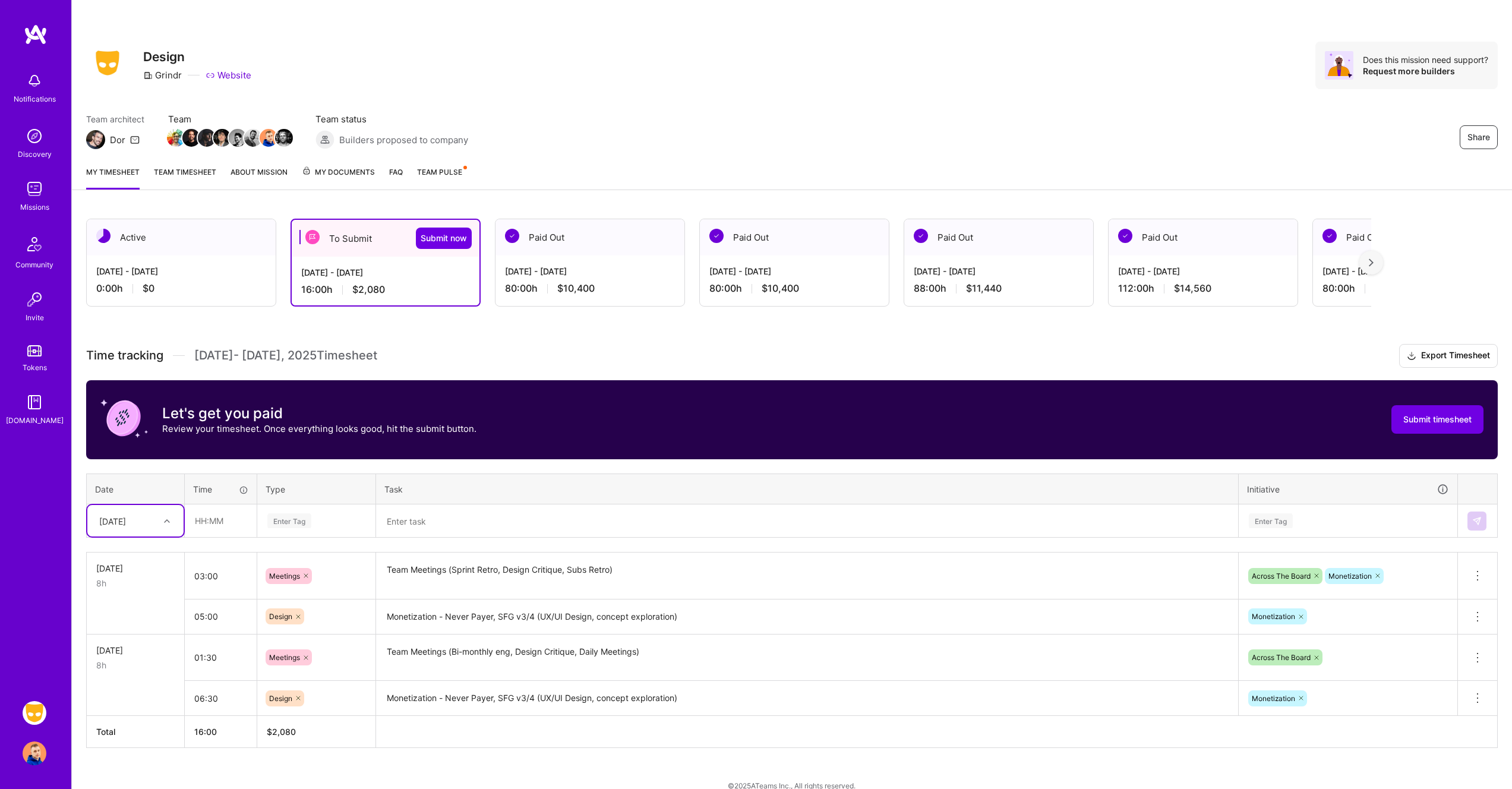
click at [151, 524] on div "[DATE]" at bounding box center [126, 521] width 66 height 19
click at [159, 593] on div "[DATE]" at bounding box center [135, 599] width 96 height 22
click at [126, 524] on div "[DATE]" at bounding box center [112, 521] width 26 height 13
click at [130, 598] on div "[DATE]" at bounding box center [135, 599] width 96 height 22
click at [208, 526] on input "text" at bounding box center [220, 520] width 70 height 31
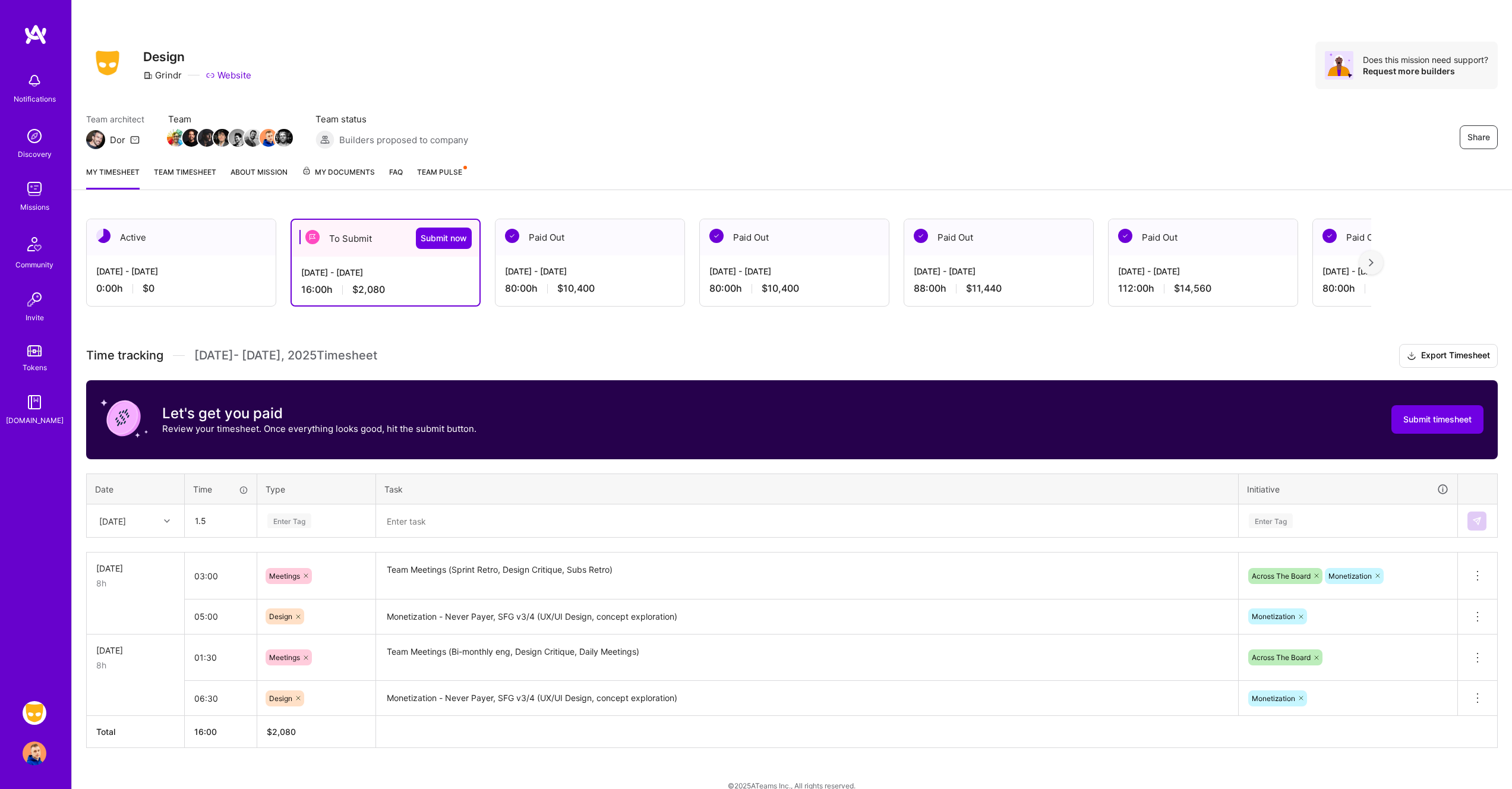
type input "01:30"
type input "mee"
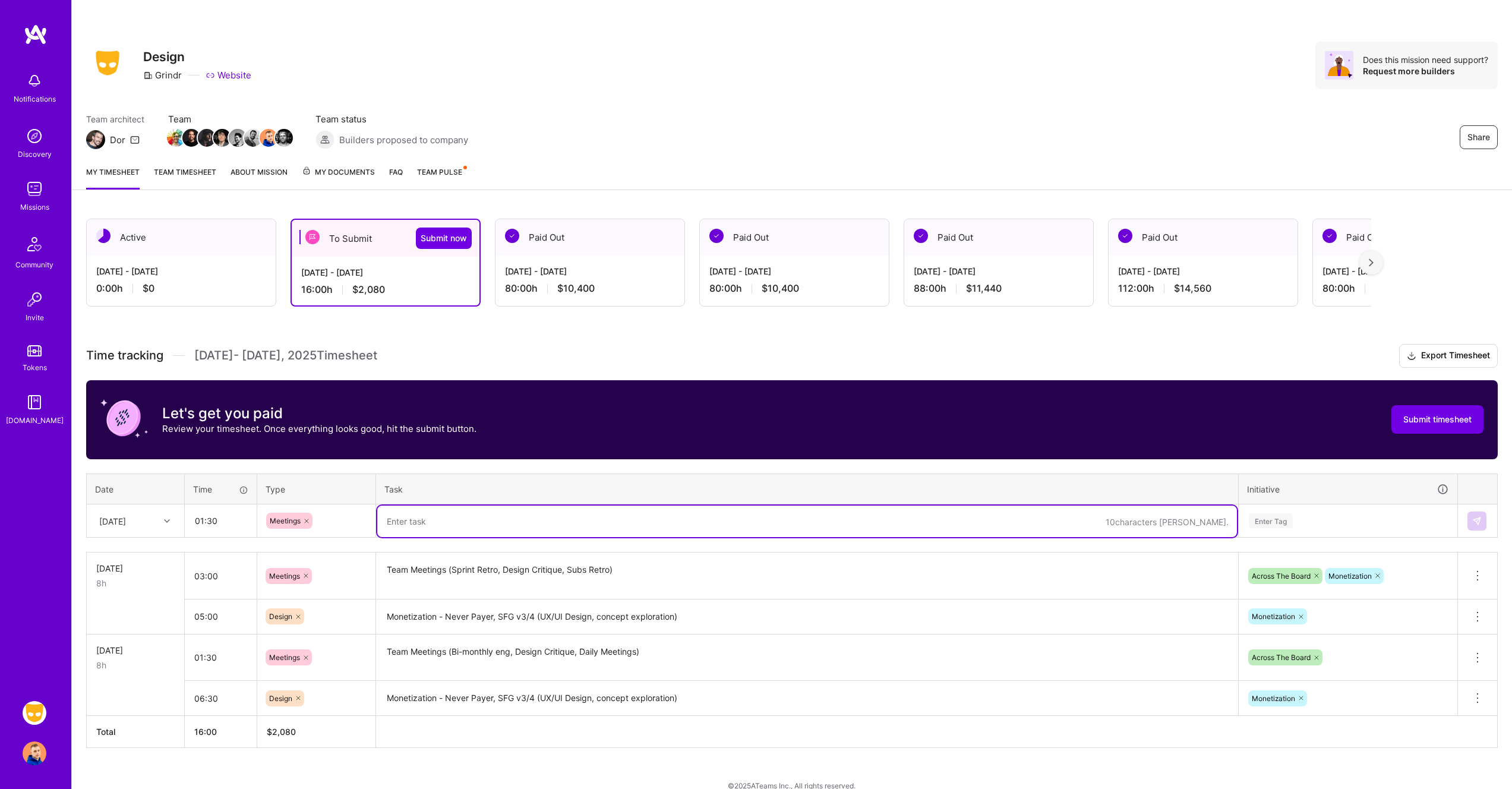
paste textarea "Team Meetings (Subs standup, 1on1 w [PERSON_NAME],"
type textarea "Team Meetings (Subs standup, 1on1 w [PERSON_NAME])"
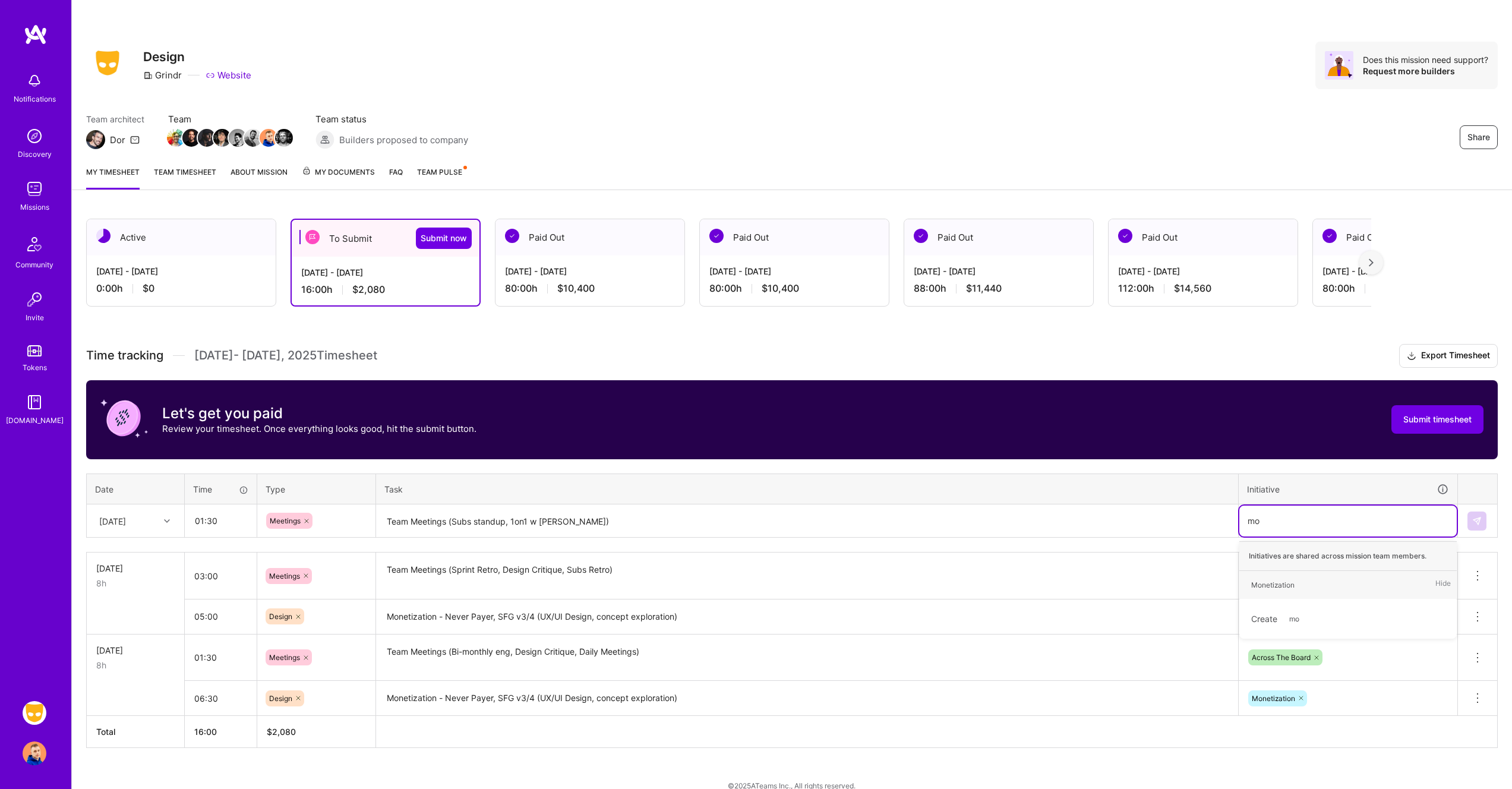
type input "mon"
type input "acr"
click at [1474, 527] on button at bounding box center [1476, 520] width 19 height 19
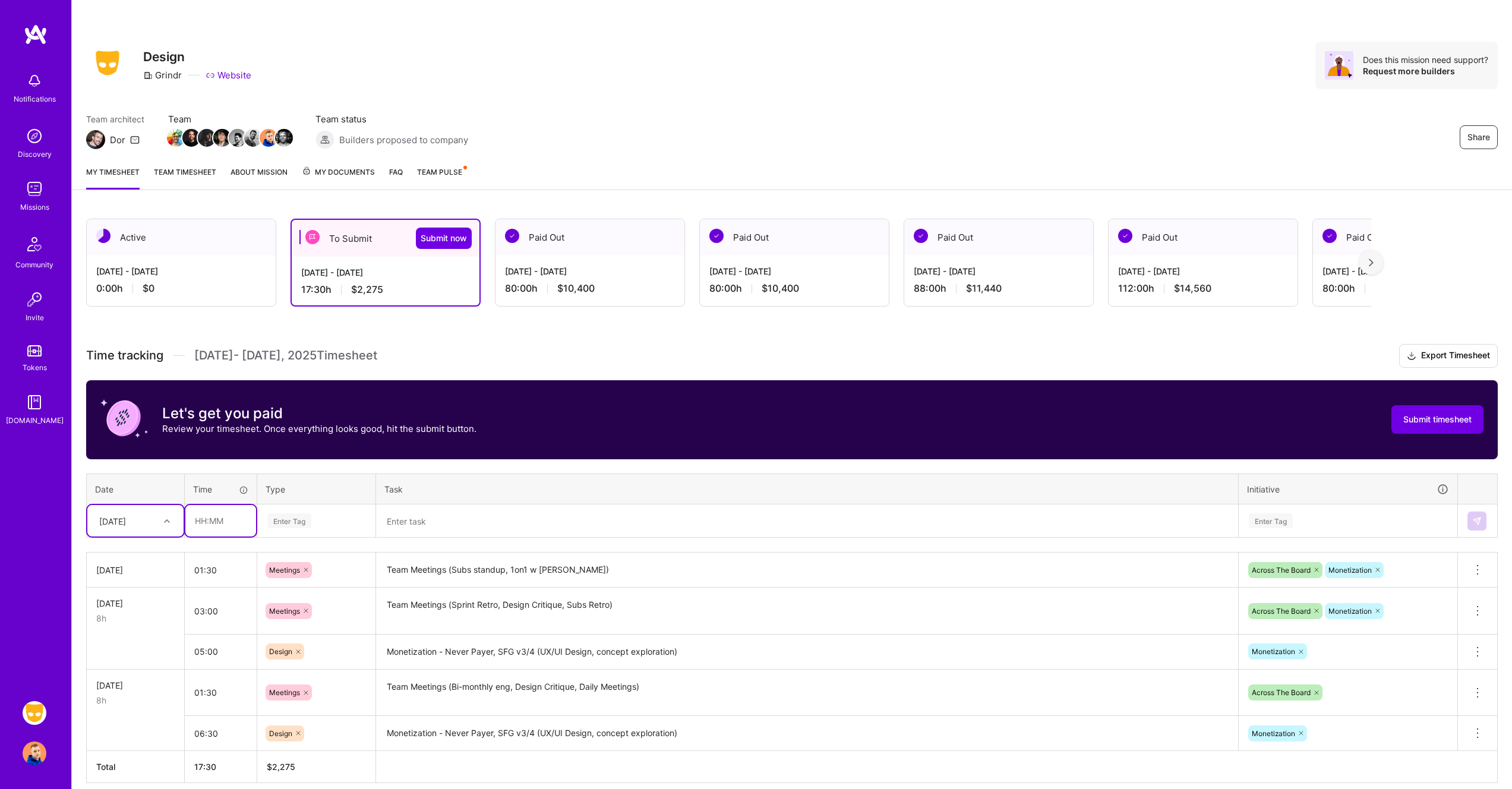
click at [211, 523] on input "text" at bounding box center [220, 520] width 70 height 31
type input "06:30"
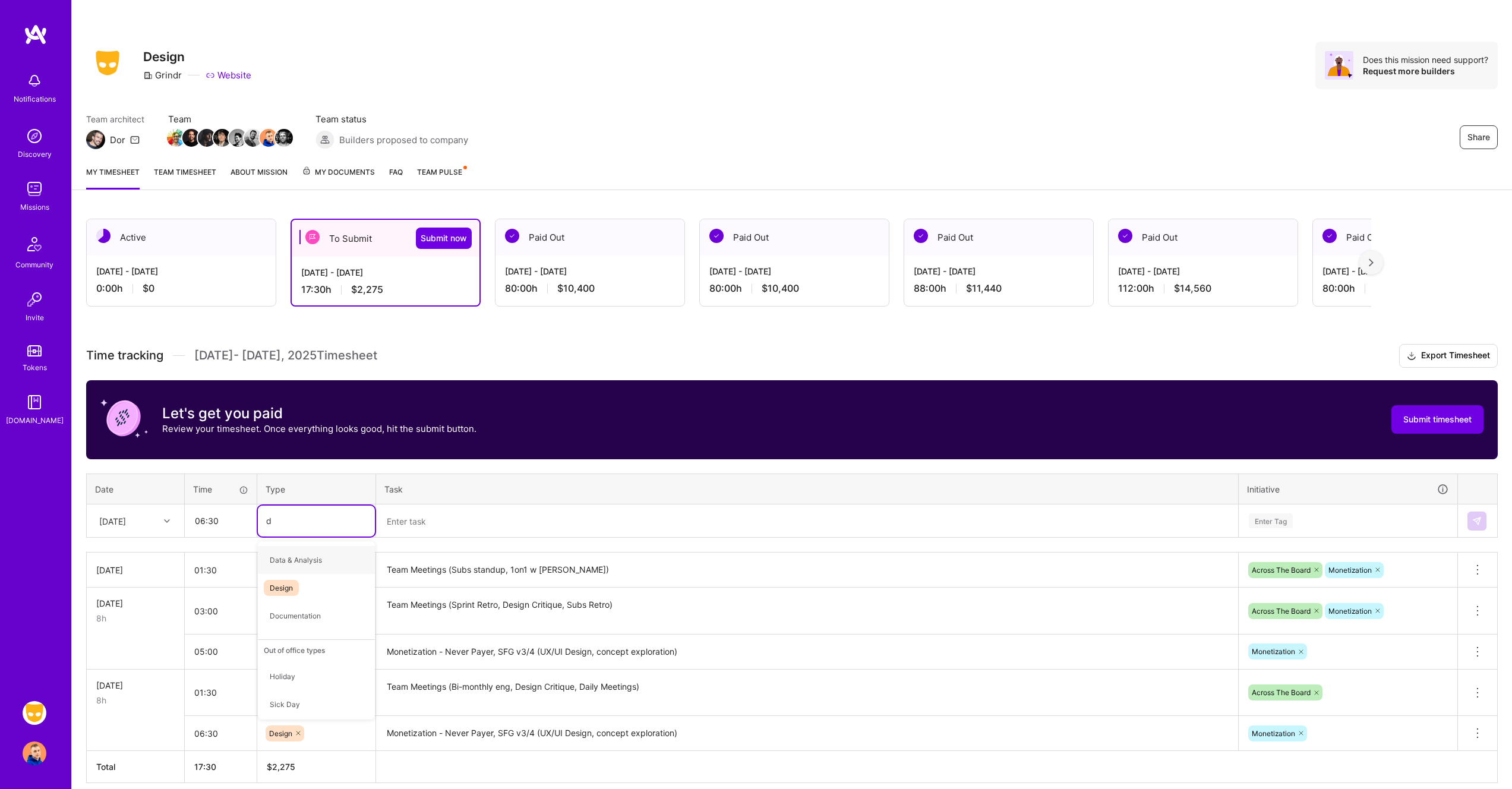
type input "de"
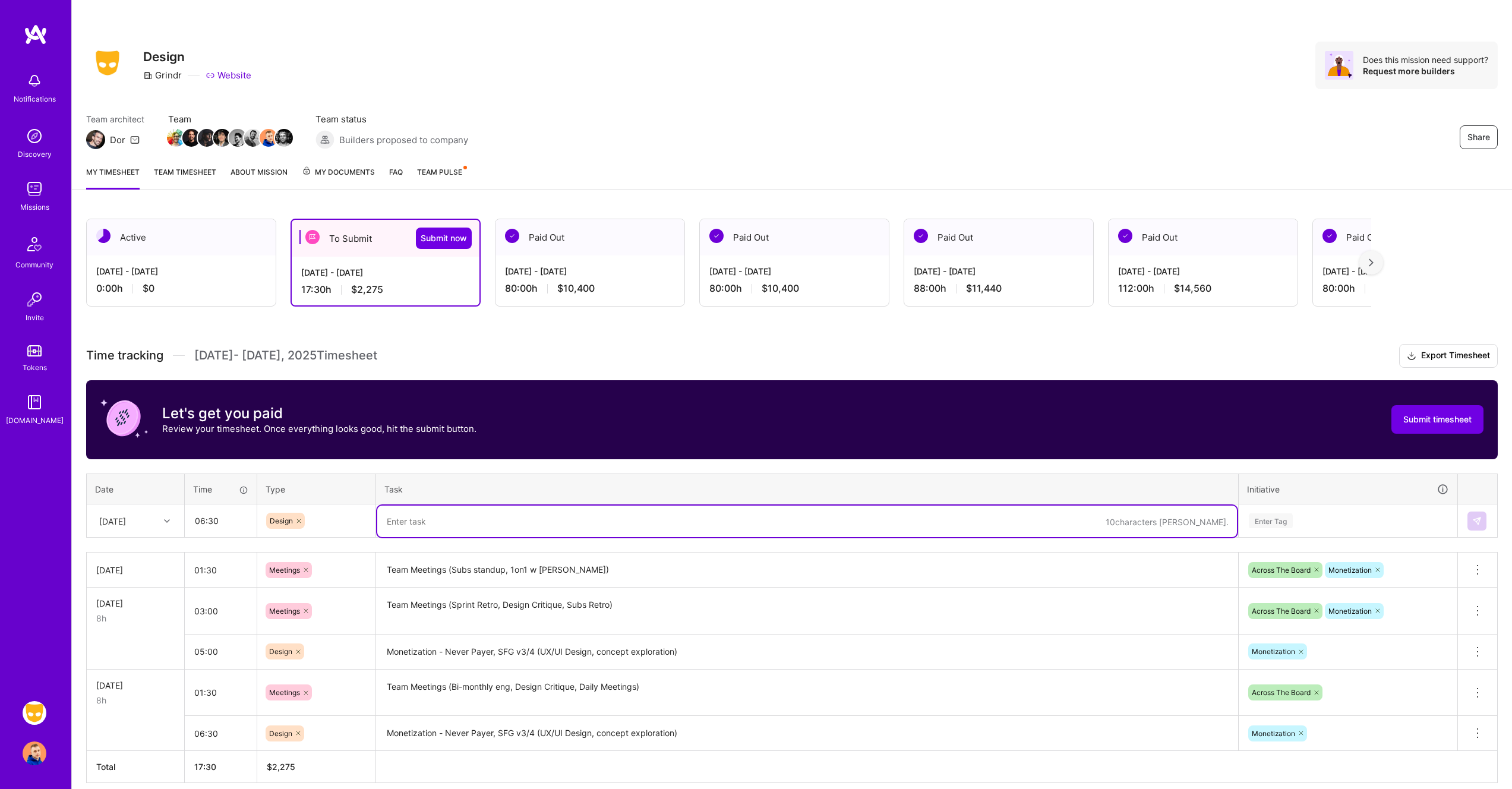
click at [405, 570] on textarea "Team Meetings (Subs standup, 1on1 w [PERSON_NAME])" at bounding box center [807, 570] width 859 height 33
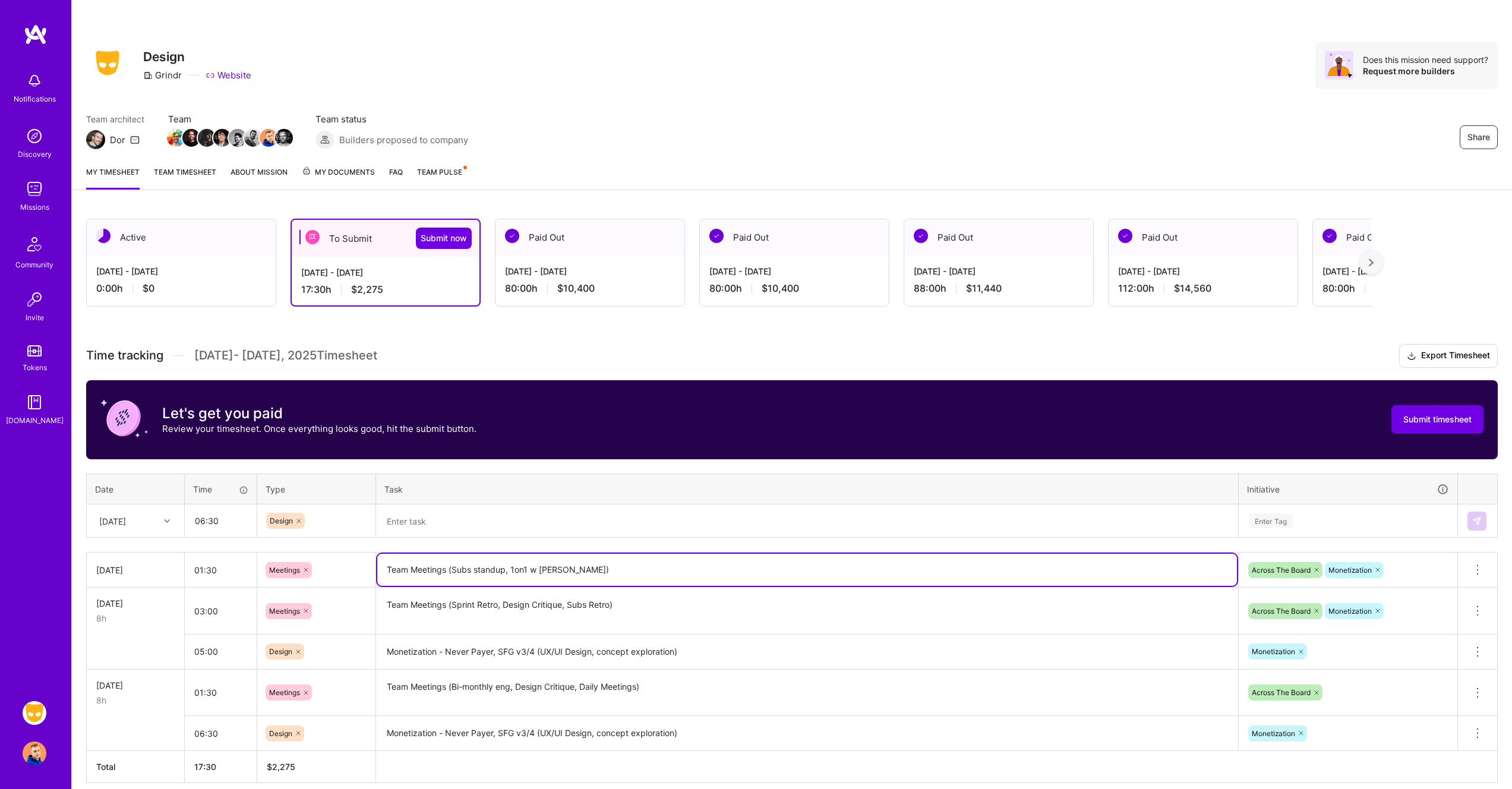
type textarea "Team Meetings (Subs standup, 1on1 w [PERSON_NAME])"
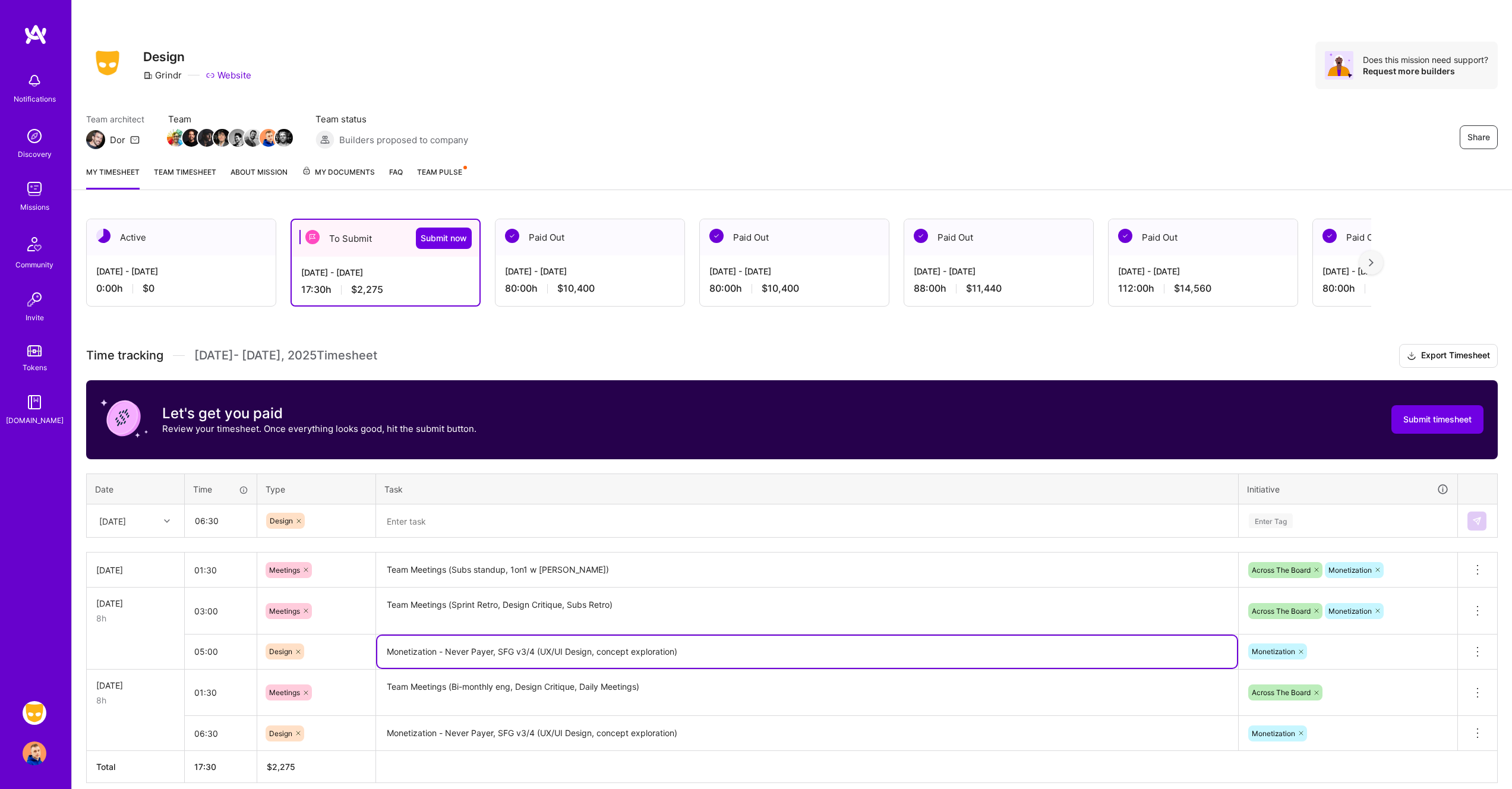
drag, startPoint x: 665, startPoint y: 646, endPoint x: 409, endPoint y: 631, distance: 256.4
click at [409, 631] on tbody "[DATE] 01:30 Meetings Team Meetings (Subs standup, 1on1 w [PERSON_NAME]) Across…" at bounding box center [793, 651] width 1411 height 198
click at [438, 517] on textarea at bounding box center [807, 521] width 859 height 31
paste textarea "Monetization - Never Payer, SFG v3/4 (UX/UI Design, concept exploration)"
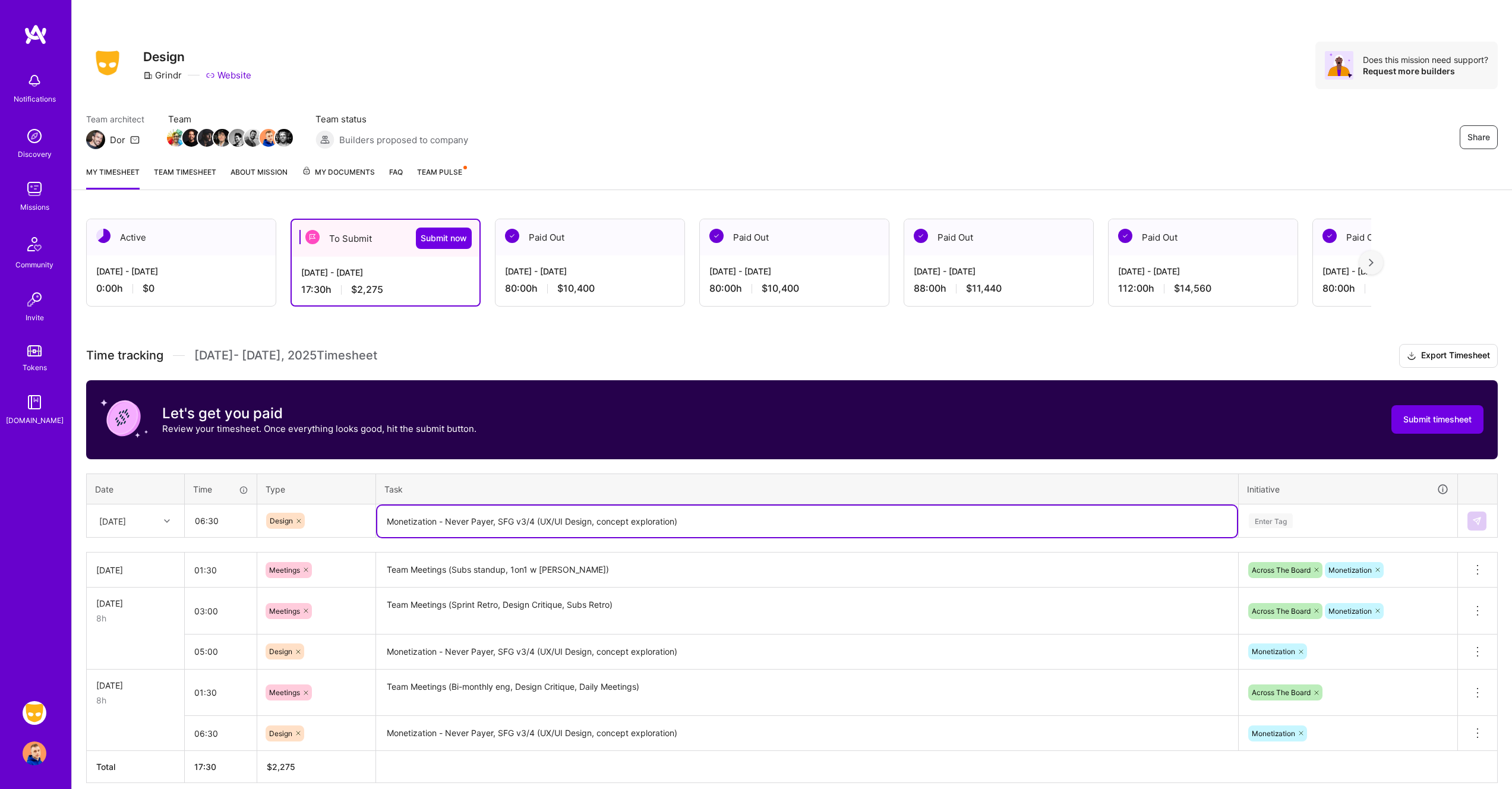
drag, startPoint x: 499, startPoint y: 521, endPoint x: 446, endPoint y: 520, distance: 53.0
click at [446, 520] on textarea "Monetization - Never Payer, SFG v3/4 (UX/UI Design, concept exploration)" at bounding box center [807, 521] width 859 height 31
drag, startPoint x: 624, startPoint y: 523, endPoint x: 539, endPoint y: 516, distance: 85.3
click at [539, 517] on textarea "Monetization - SFG v3/4 (UX/UI Design, concept exploration)" at bounding box center [807, 521] width 859 height 31
click at [677, 521] on textarea "Monetization - SFG v3/4 (UX/UI Design)" at bounding box center [807, 521] width 859 height 31
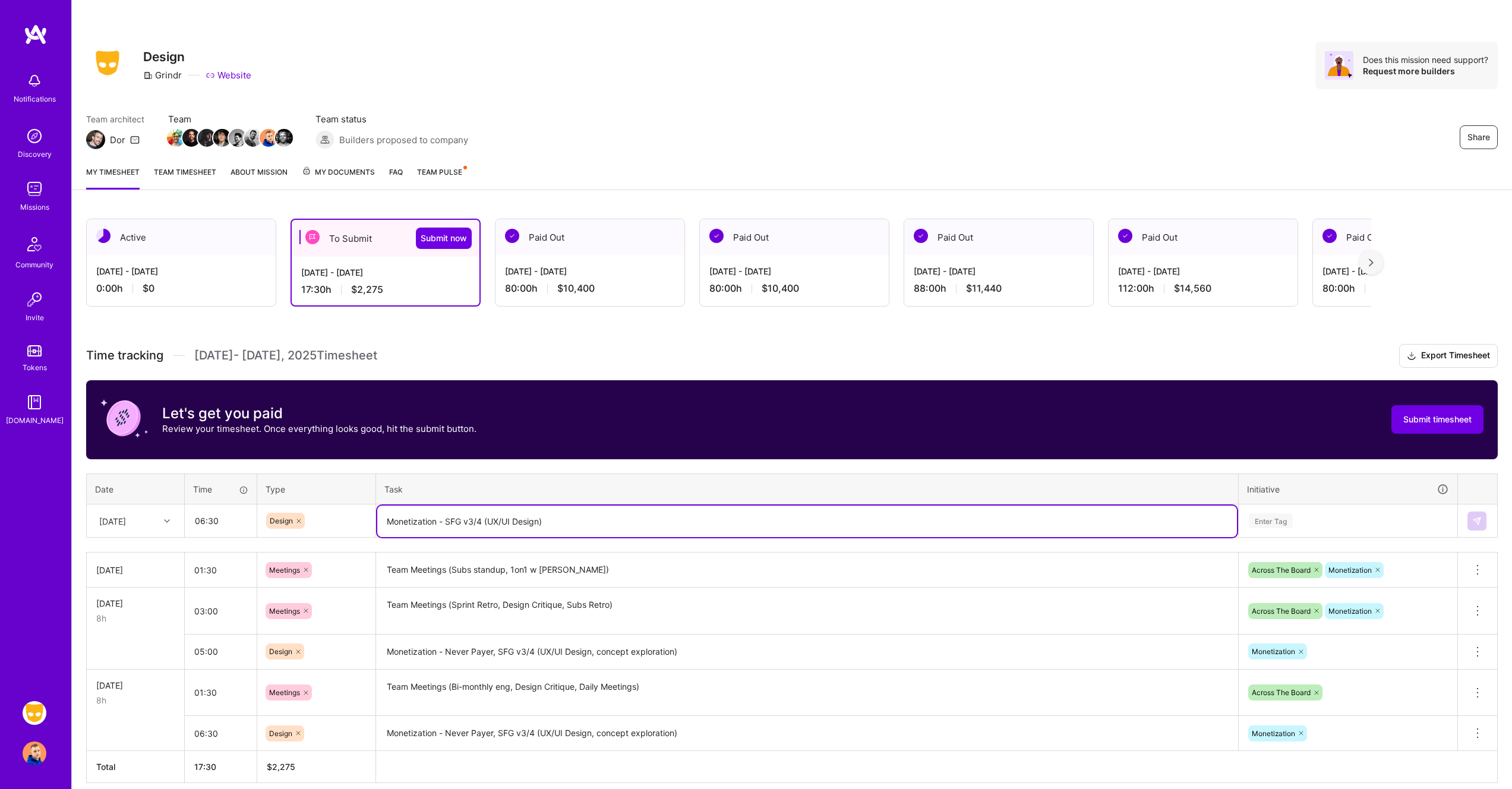
type textarea "Monetization - SFG v3/4 (UX/UI Design)"
click at [1336, 515] on div "Enter Tag" at bounding box center [1348, 520] width 201 height 15
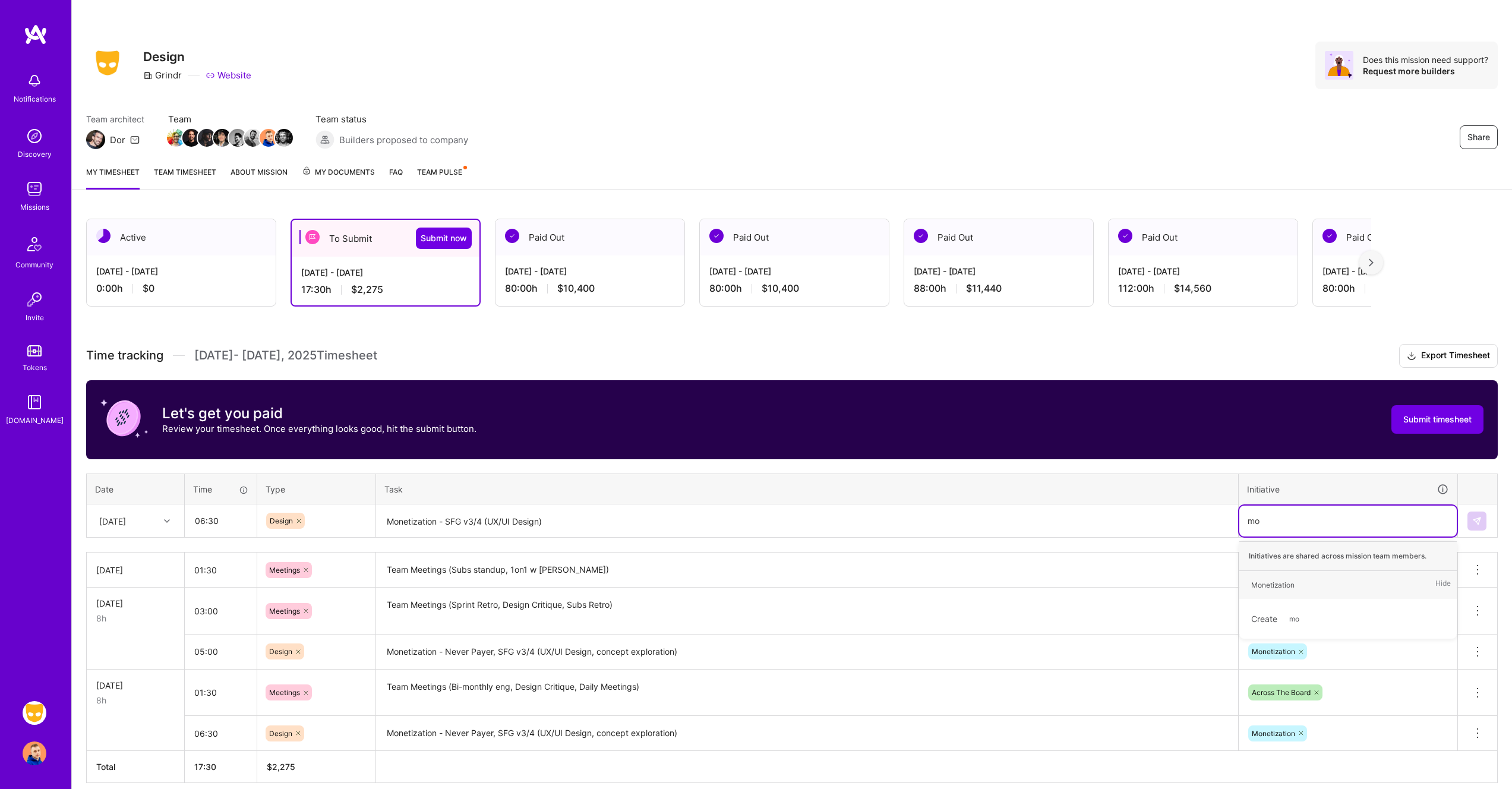
type input "mon"
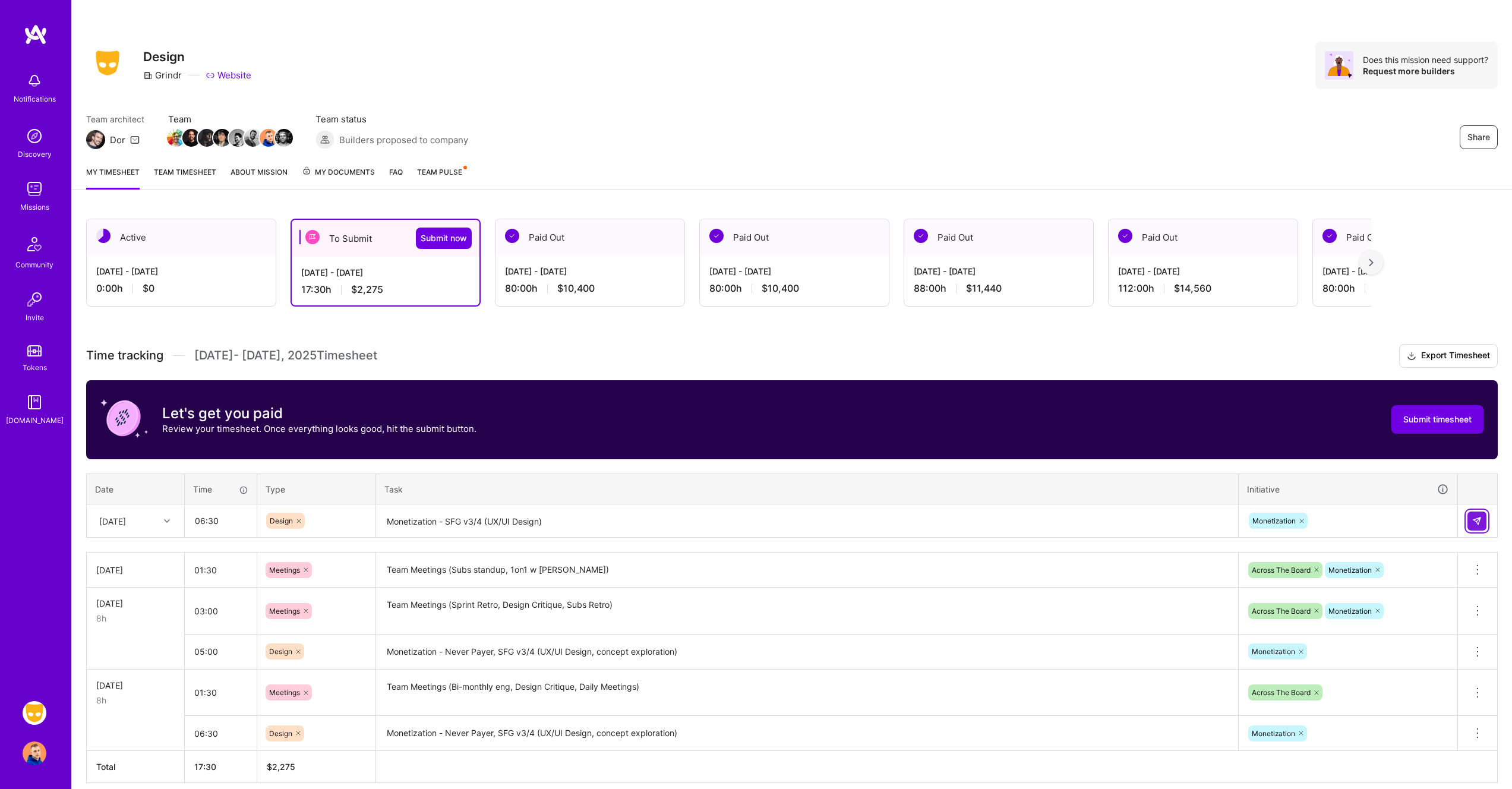
click at [1481, 523] on img at bounding box center [1477, 521] width 10 height 10
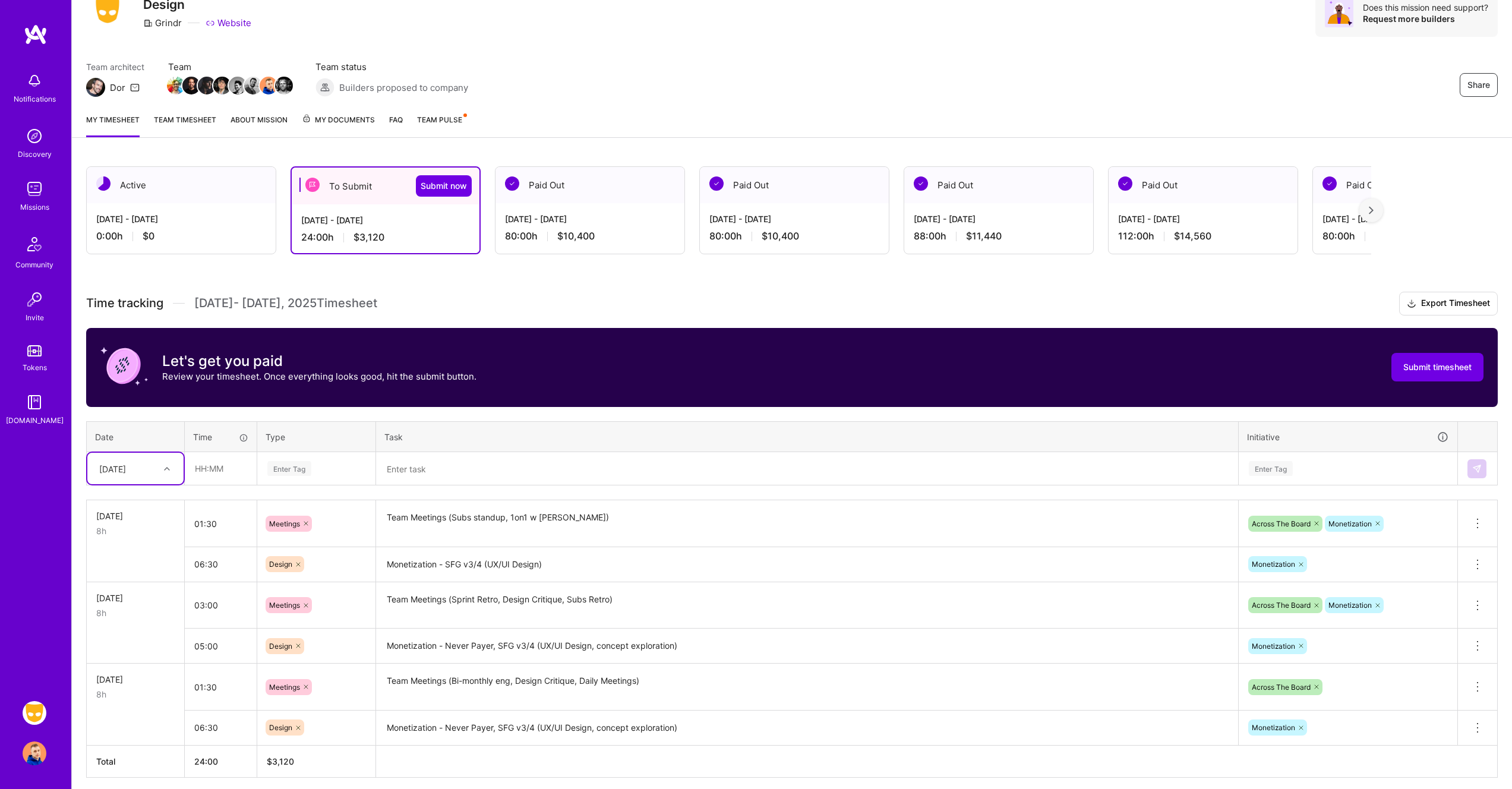
scroll to position [99, 0]
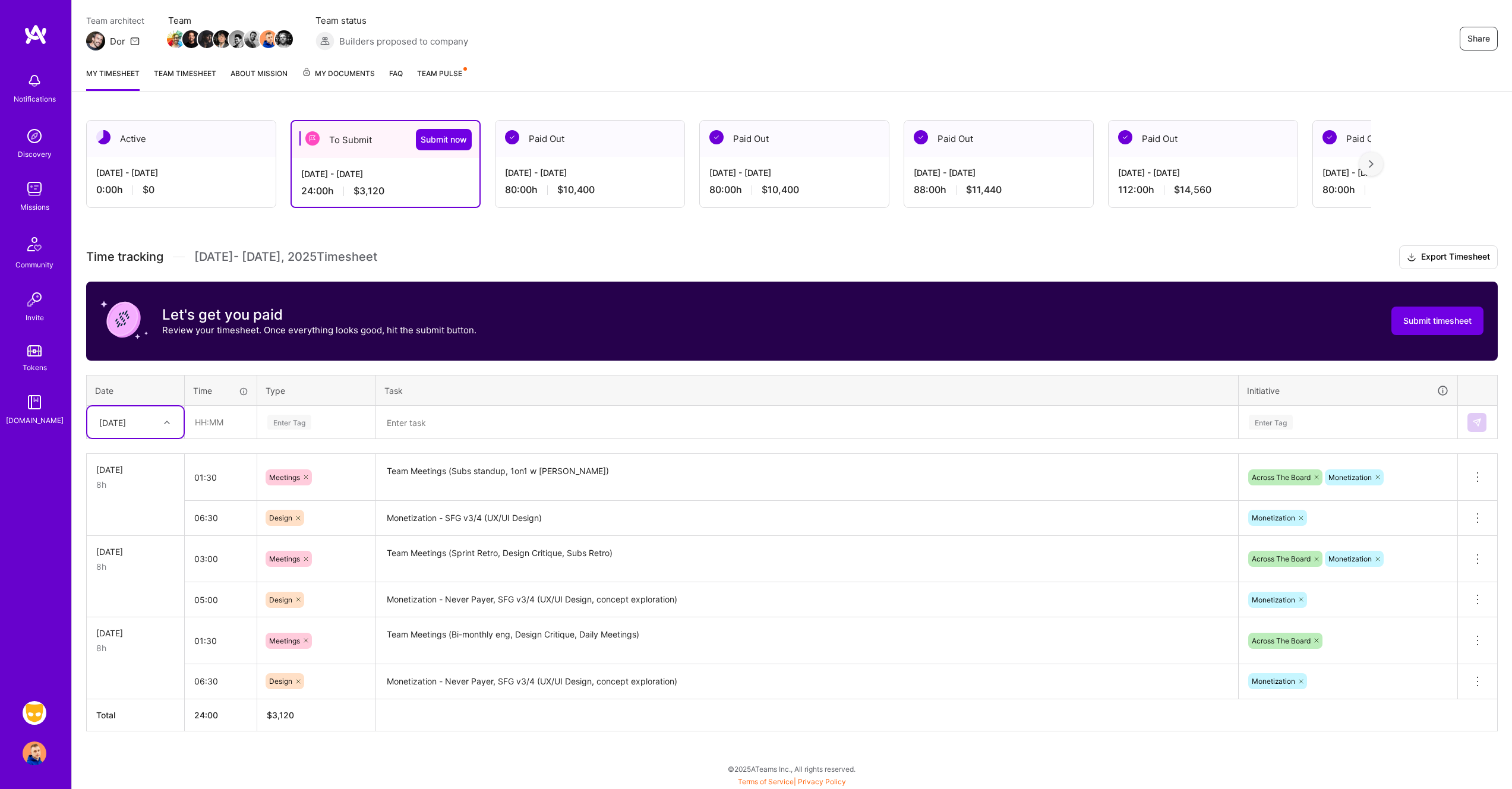
click at [126, 421] on div "[DATE]" at bounding box center [112, 422] width 26 height 13
click at [136, 498] on div "[DATE]" at bounding box center [135, 500] width 96 height 22
click at [231, 422] on input "text" at bounding box center [220, 421] width 70 height 31
type input "01:00"
type input "mee"
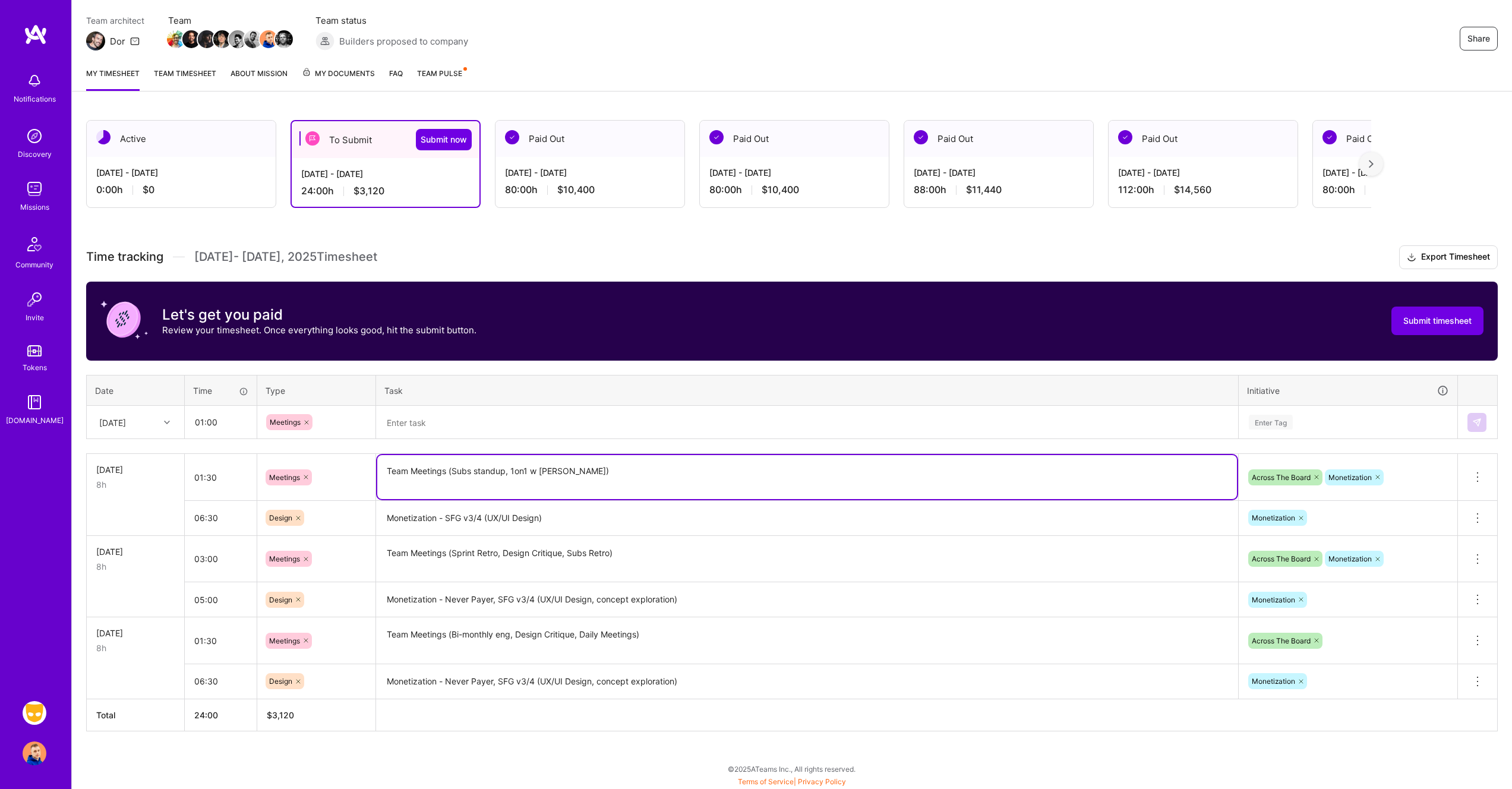
drag, startPoint x: 508, startPoint y: 474, endPoint x: 376, endPoint y: 467, distance: 132.2
click at [376, 467] on td "Team Meetings (Subs standup, 1on1 w [PERSON_NAME])" at bounding box center [807, 477] width 862 height 47
click at [418, 474] on textarea "Team Meetings (Subs standup, 1on1 w [PERSON_NAME])" at bounding box center [807, 476] width 859 height 44
click at [445, 417] on textarea at bounding box center [807, 422] width 859 height 31
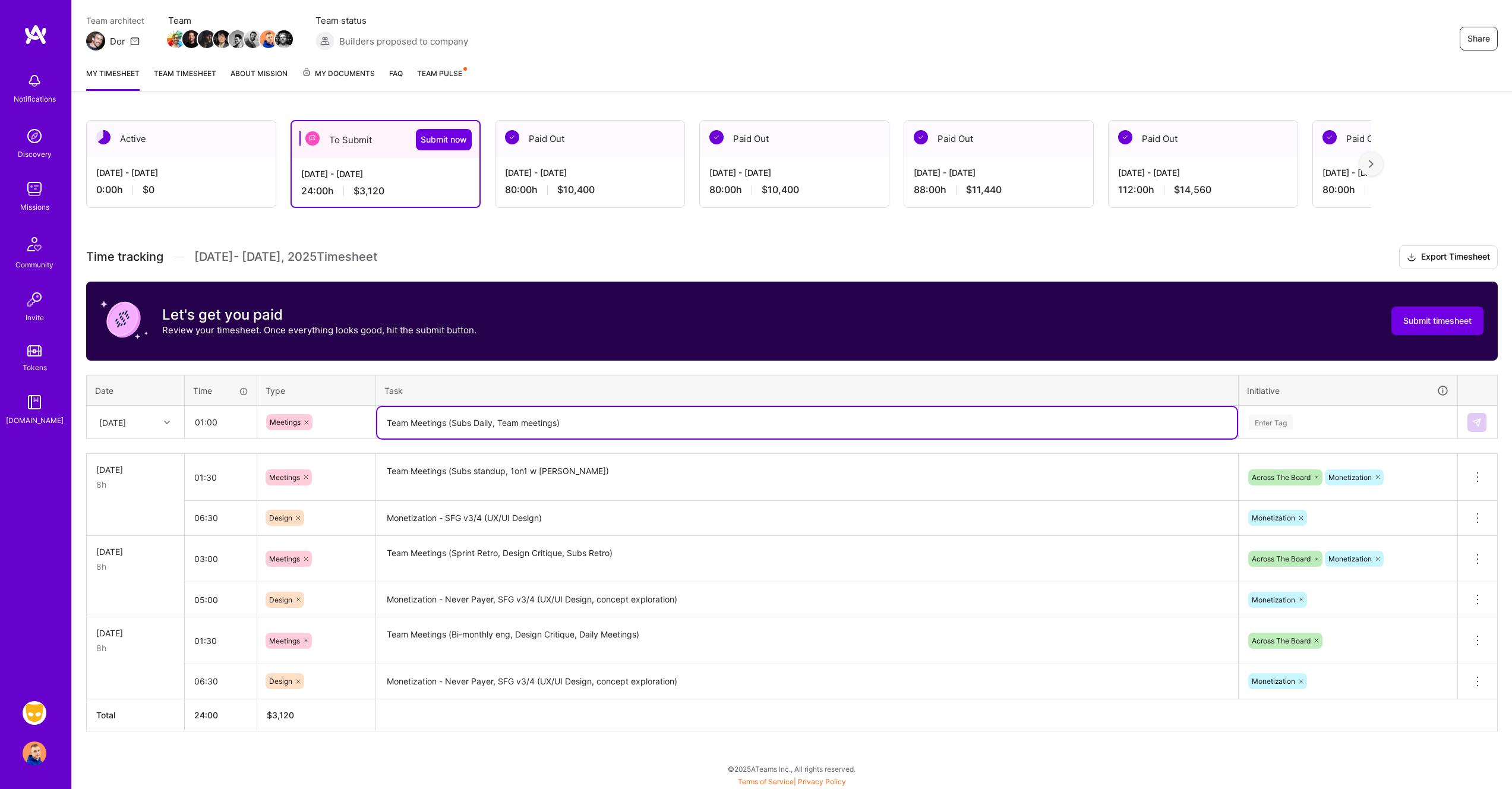
drag, startPoint x: 520, startPoint y: 417, endPoint x: 499, endPoint y: 417, distance: 21.0
click at [499, 417] on textarea "Team Meetings (Subs Daily, Team meetings)" at bounding box center [807, 422] width 859 height 31
type textarea "Team Meetings (Subs Daily, daily meetings)"
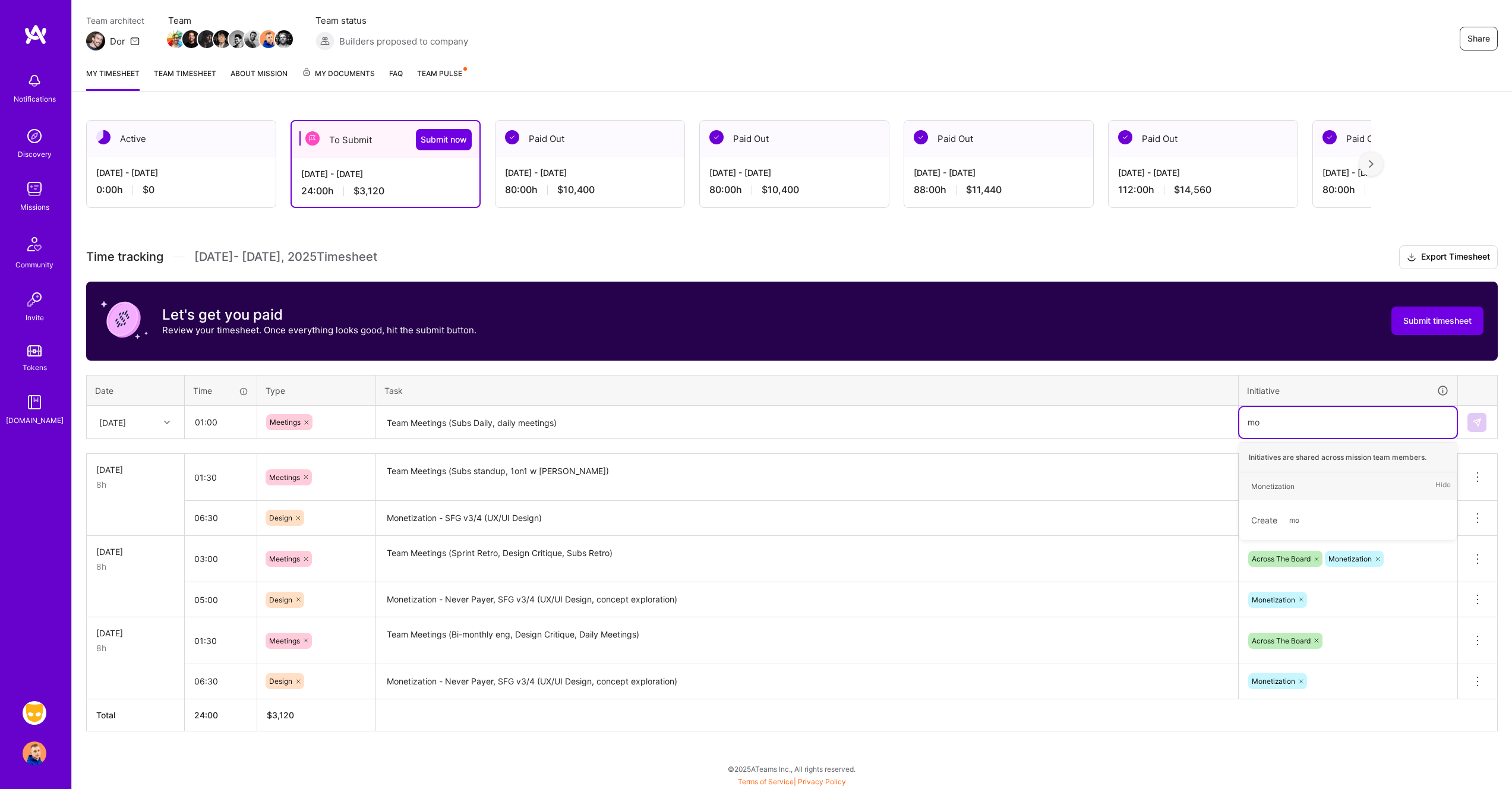
type input "mon"
click at [1477, 418] on img at bounding box center [1477, 423] width 10 height 10
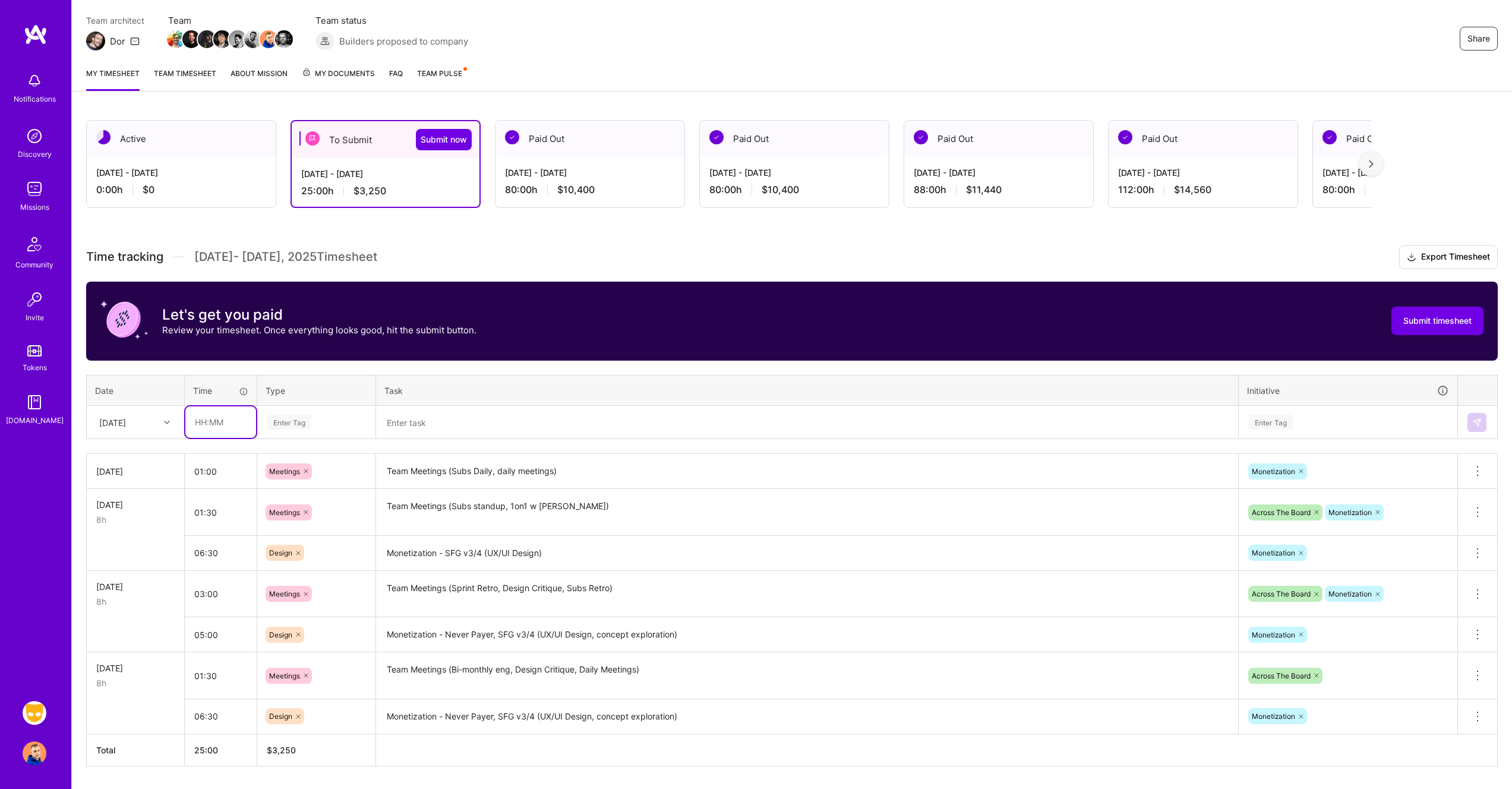
click at [208, 424] on input "text" at bounding box center [220, 421] width 70 height 31
type input "07:00"
type input "de"
click at [281, 459] on span "Design" at bounding box center [281, 461] width 35 height 16
click at [486, 429] on textarea at bounding box center [807, 422] width 859 height 31
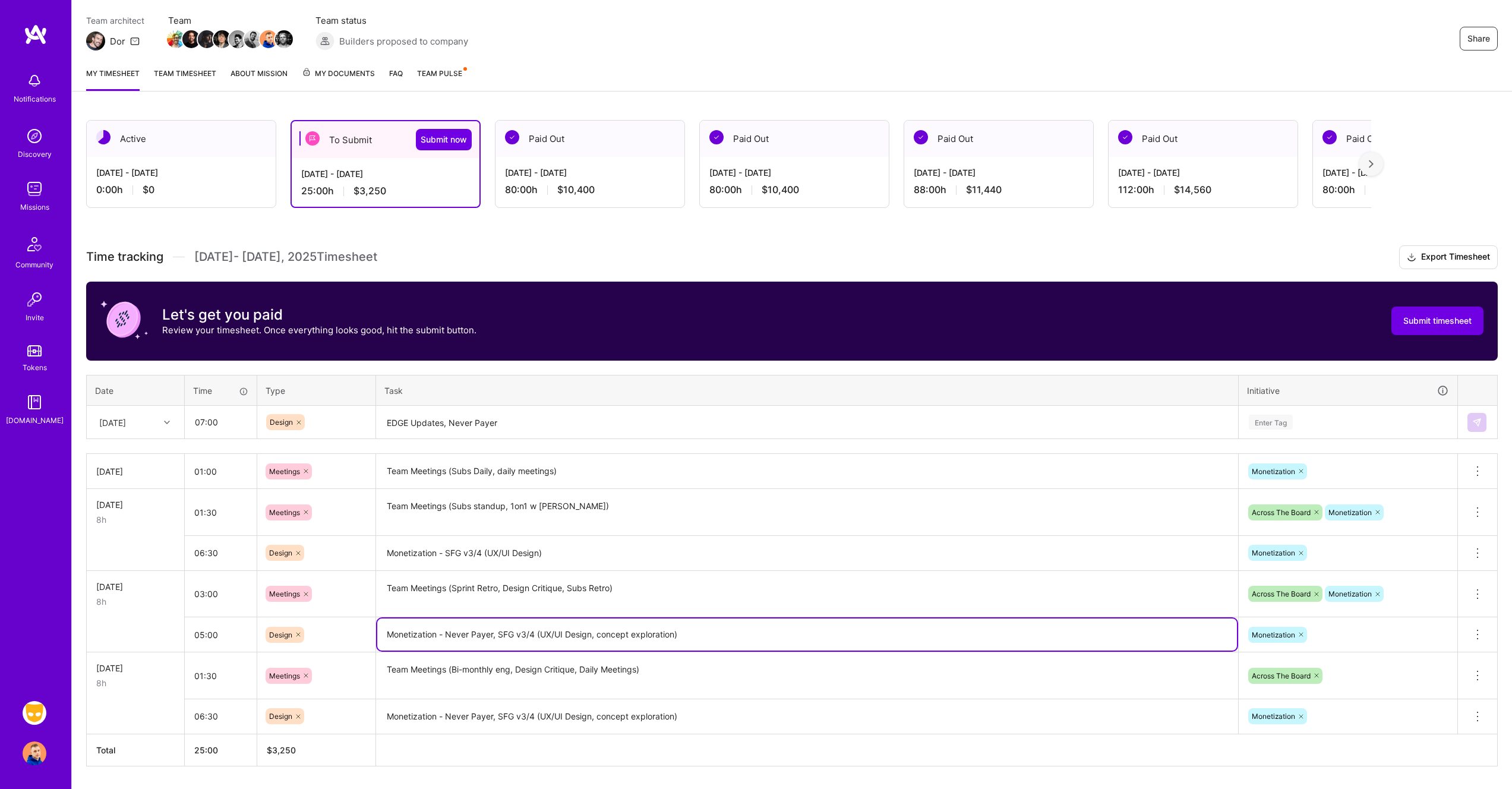
drag, startPoint x: 695, startPoint y: 638, endPoint x: 538, endPoint y: 635, distance: 157.0
click at [538, 635] on textarea "Monetization - Never Payer, SFG v3/4 (UX/UI Design, concept exploration)" at bounding box center [807, 634] width 859 height 32
click at [535, 419] on textarea "EDGE Updates, Never Payer" at bounding box center [807, 422] width 859 height 31
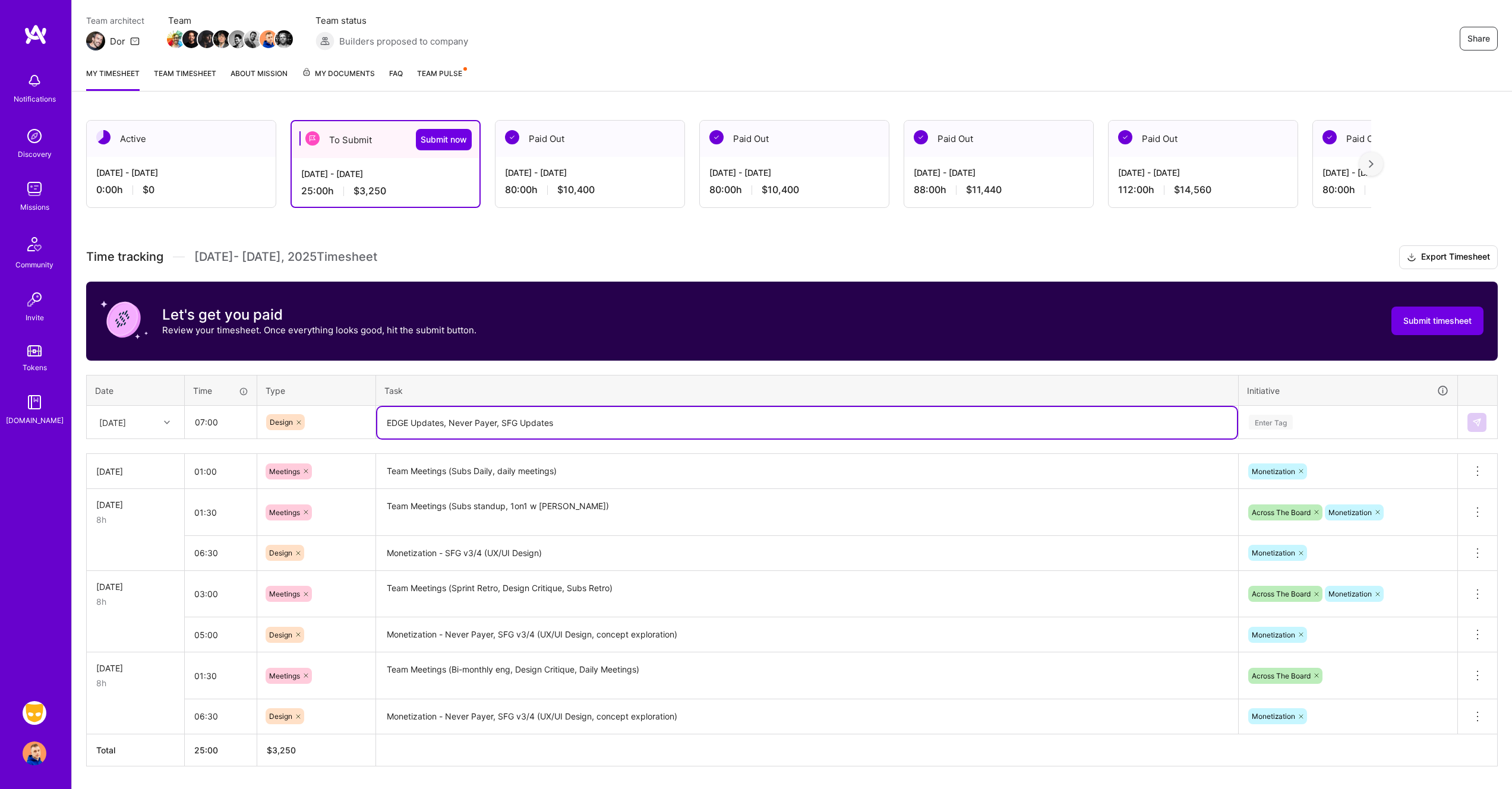
paste textarea "(UX/UI Design, concept exploration)"
click at [692, 426] on textarea "EDGE Updates, Never Payer, SFG Updates (UX/UI Design, concept exploration)" at bounding box center [807, 422] width 859 height 31
type textarea "EDGE Updates, Never Payer, SFG Updates (UX/UI Design, concept exploration, UI u…"
click at [1376, 418] on div "Enter Tag" at bounding box center [1348, 421] width 201 height 15
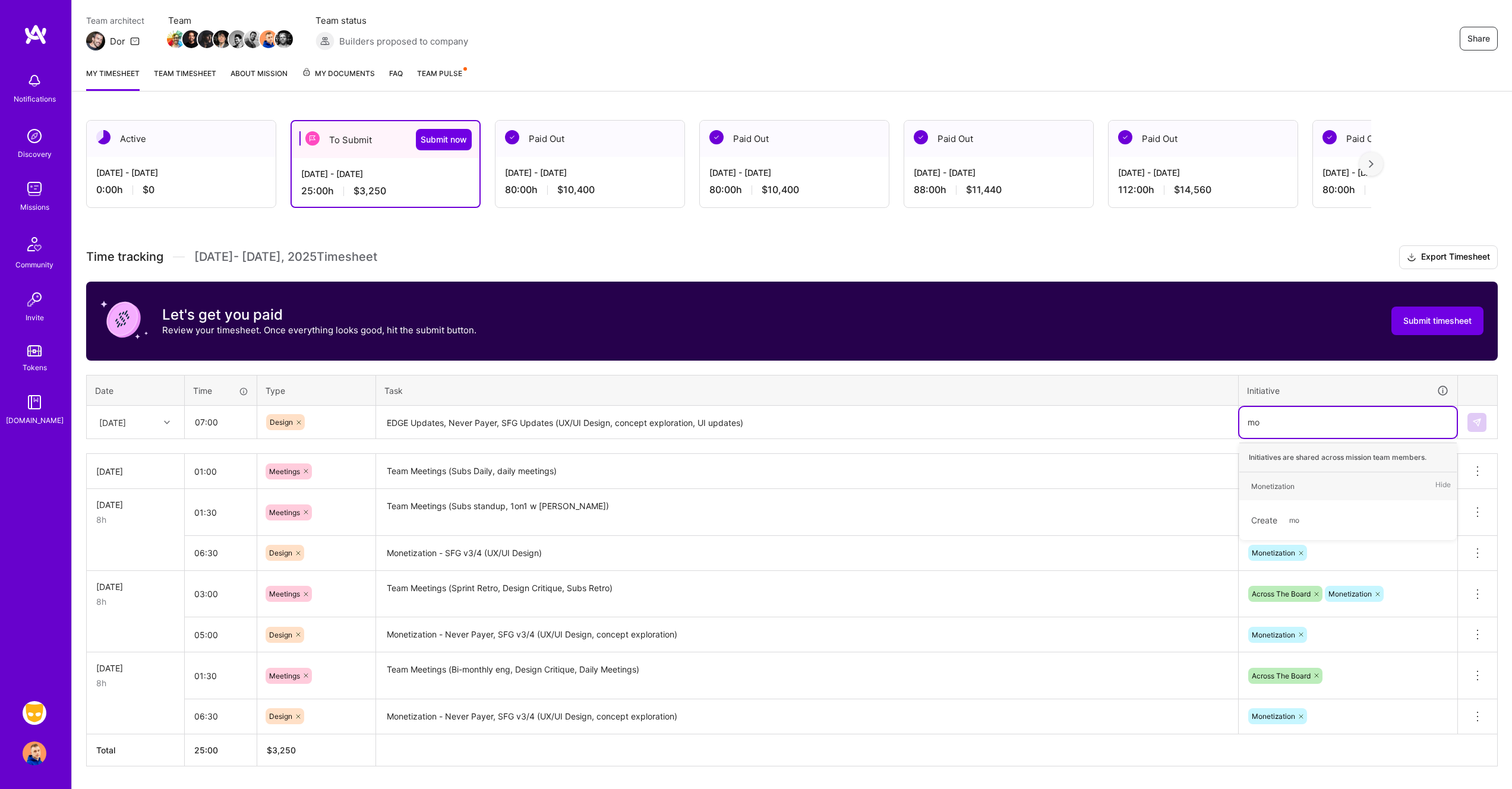
type input "mon"
click at [1478, 422] on img at bounding box center [1477, 423] width 10 height 10
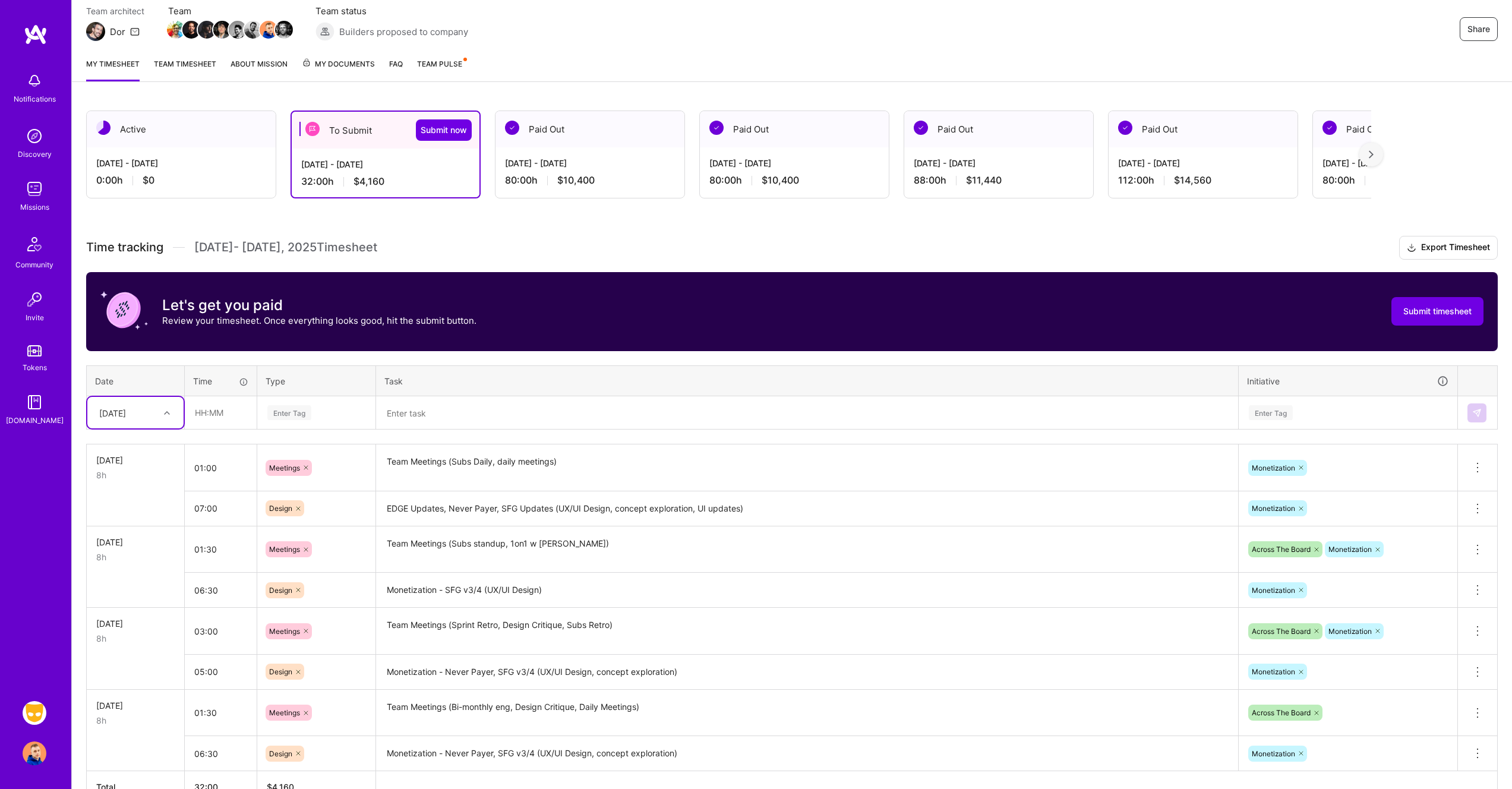
scroll to position [180, 0]
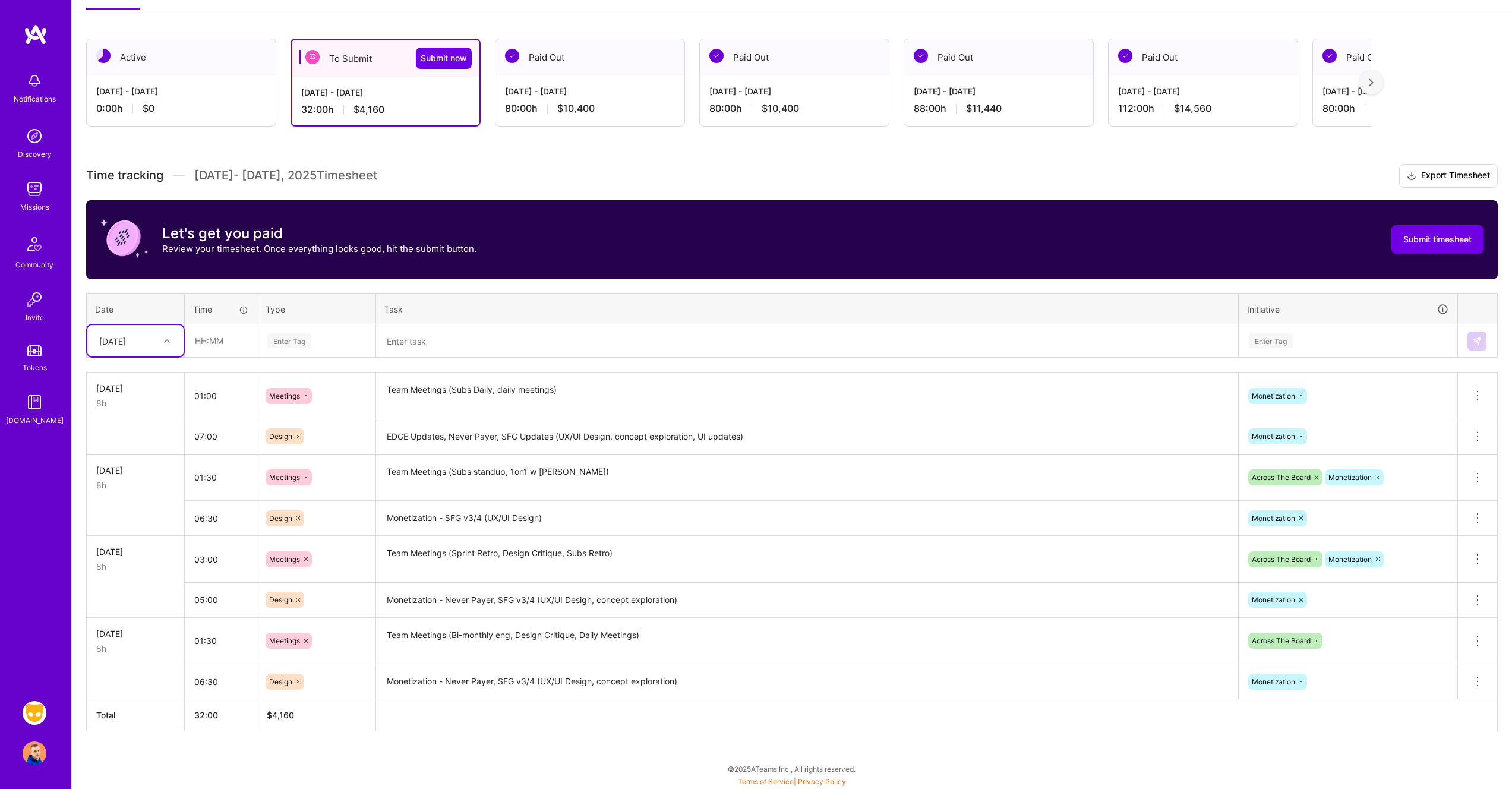
click at [140, 337] on div "[DATE]" at bounding box center [126, 341] width 66 height 19
click at [125, 485] on div "[DATE]" at bounding box center [135, 485] width 96 height 22
click at [201, 340] on input "text" at bounding box center [220, 341] width 70 height 31
type input "02:30"
type input "mee"
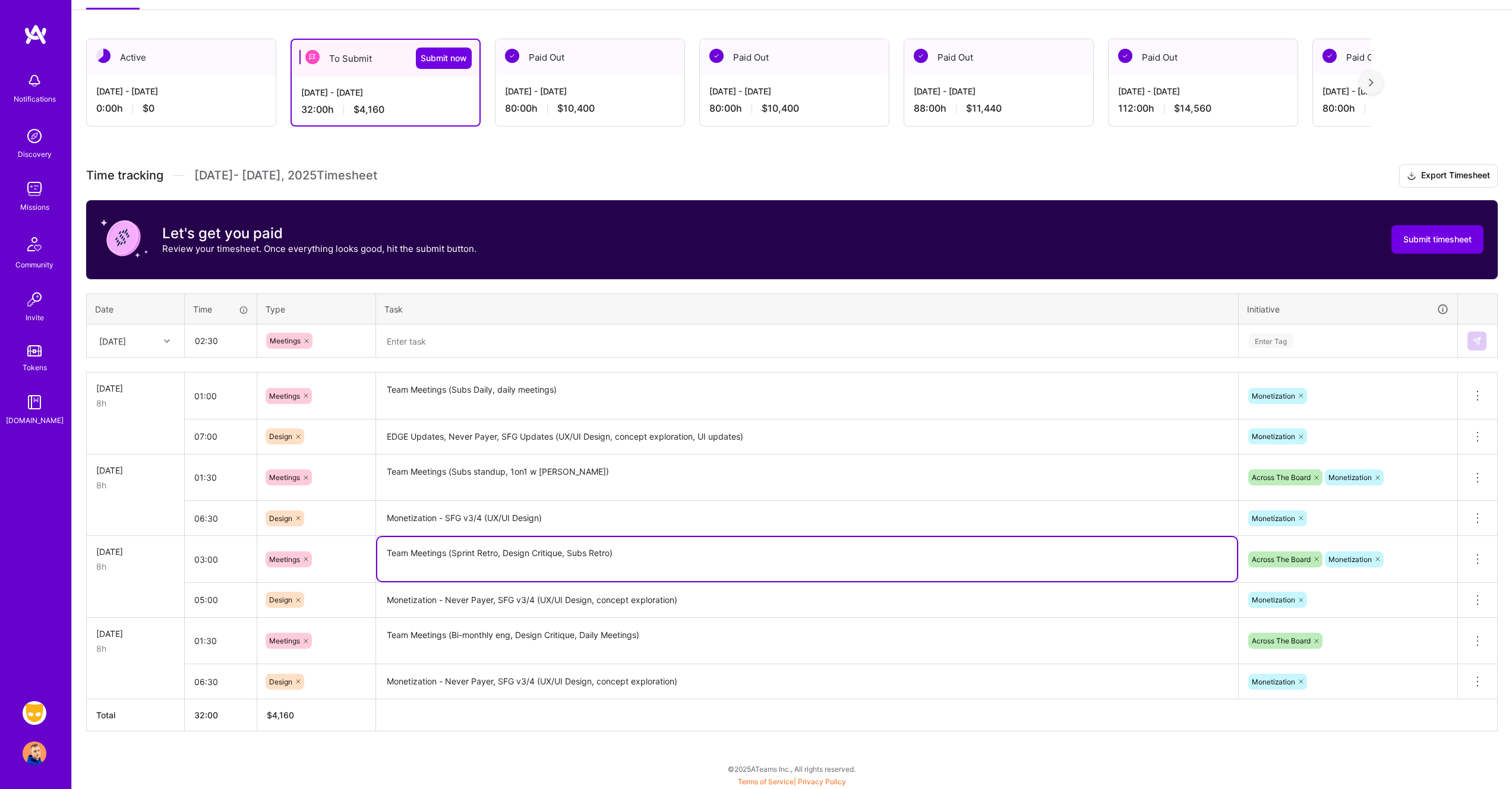
drag, startPoint x: 389, startPoint y: 551, endPoint x: 723, endPoint y: 565, distance: 334.3
click at [723, 565] on textarea "Team Meetings (Sprint Retro, Design Critique, Subs Retro)" at bounding box center [807, 558] width 859 height 44
click at [478, 340] on textarea at bounding box center [807, 341] width 859 height 31
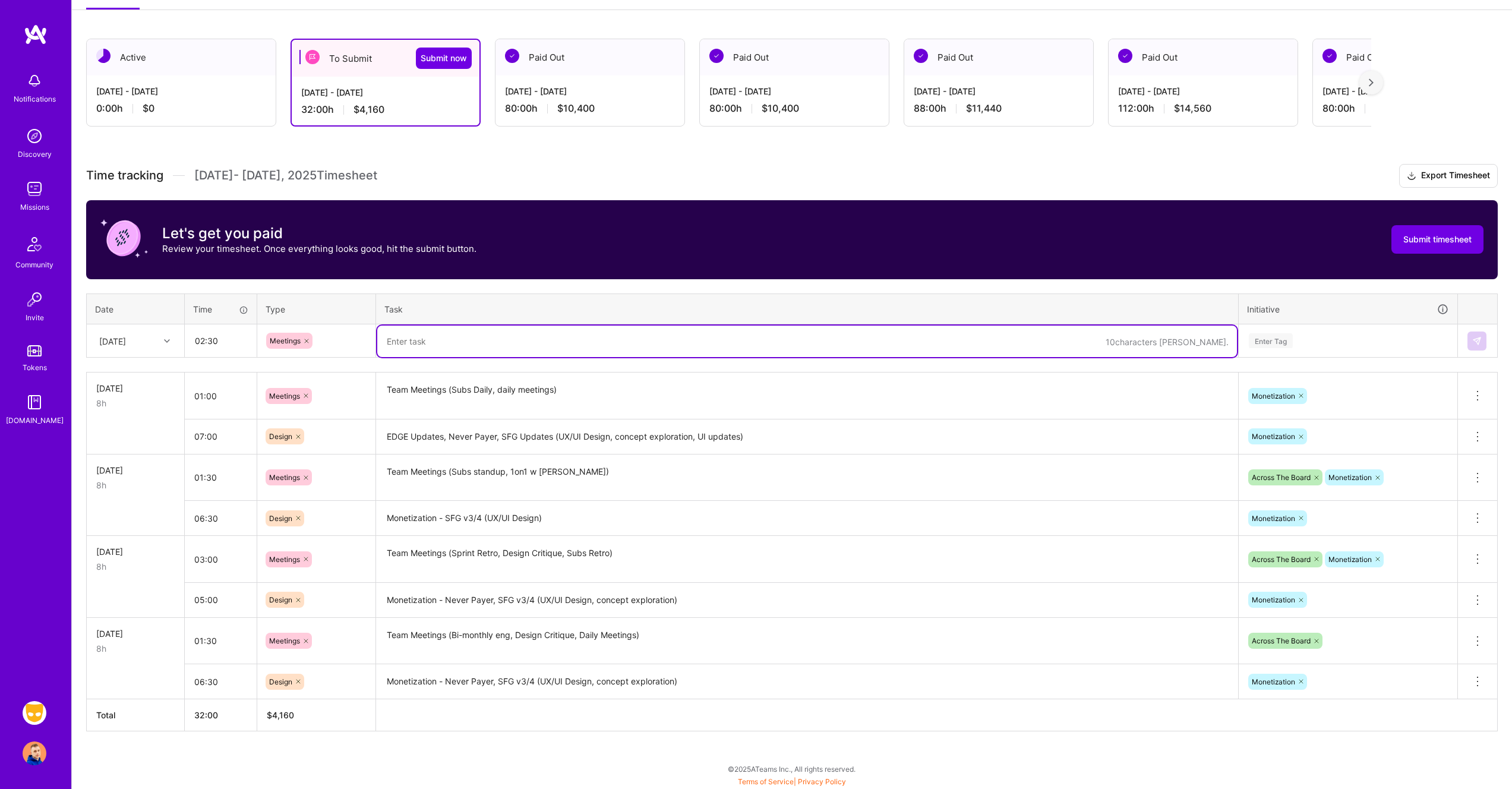
paste textarea "Team Meetings (Sprint Retro, Design Critique, Subs Retro)"
click at [451, 343] on textarea "Team Meetings (Sprint Retro, Design Critique, Subs Retro)" at bounding box center [807, 341] width 859 height 31
drag, startPoint x: 656, startPoint y: 344, endPoint x: 547, endPoint y: 346, distance: 109.0
click at [547, 346] on textarea "Team Meetings (Q4 kickoff, Sprint Retro, Design Critique, Subs Retro)" at bounding box center [807, 341] width 859 height 31
type textarea "Team Meetings (Q4 kickoff, Sprint Standup, daily team)"
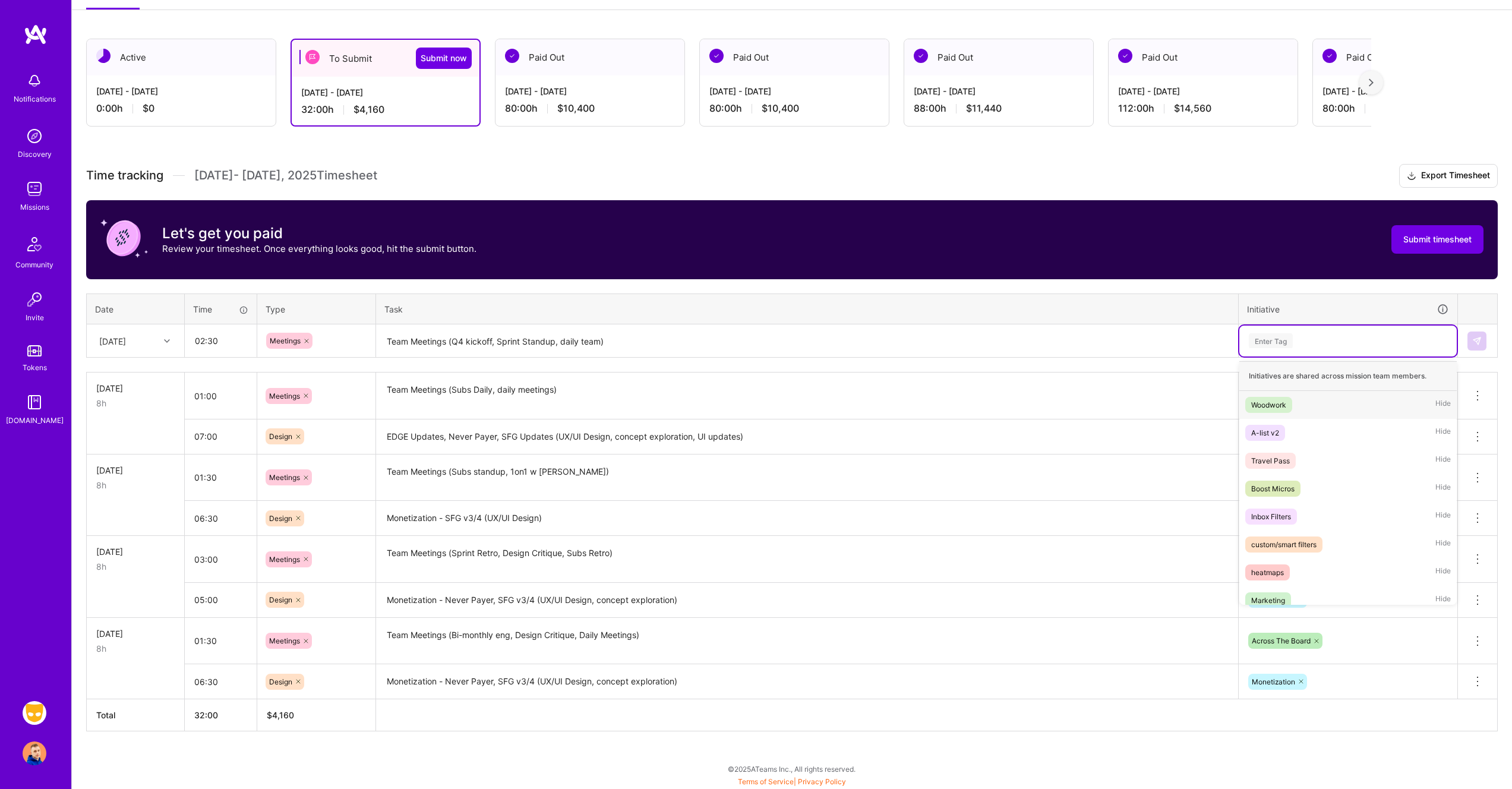
click at [1276, 329] on div "Enter Tag" at bounding box center [1348, 341] width 217 height 31
type input "mo"
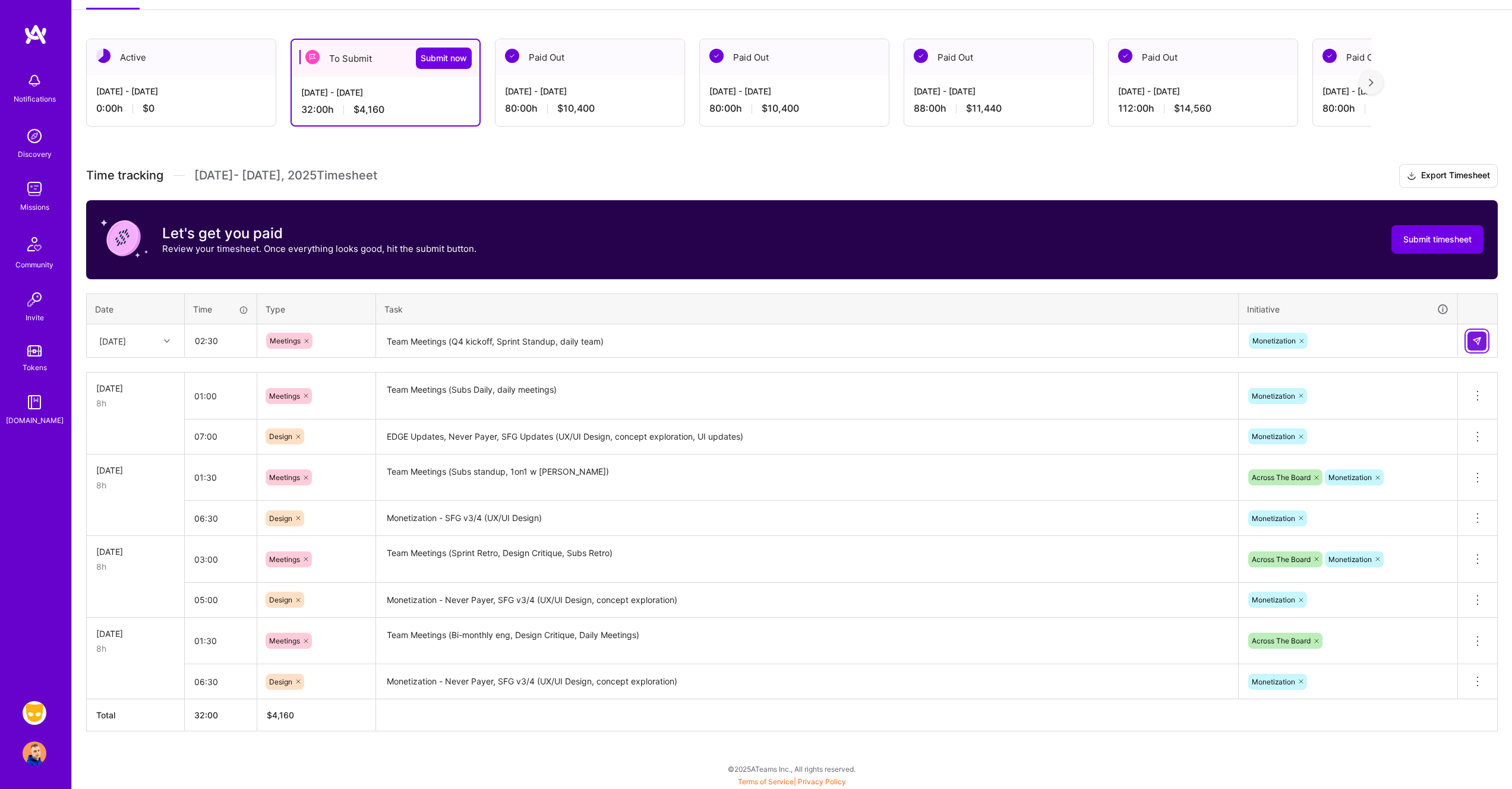
click at [1478, 341] on img at bounding box center [1477, 341] width 10 height 10
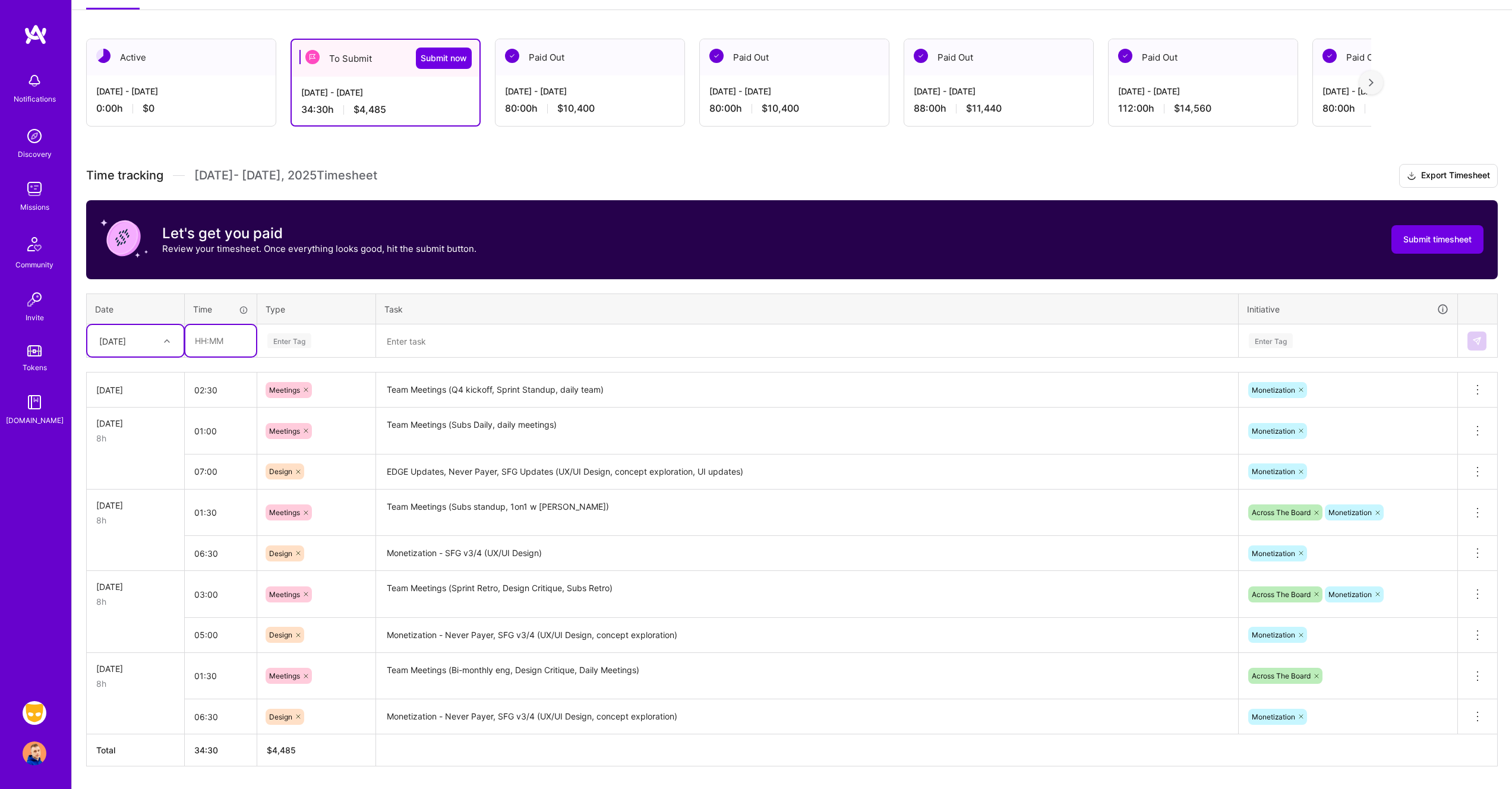
click at [217, 345] on input "text" at bounding box center [220, 341] width 70 height 31
type input "05:30"
type input "de"
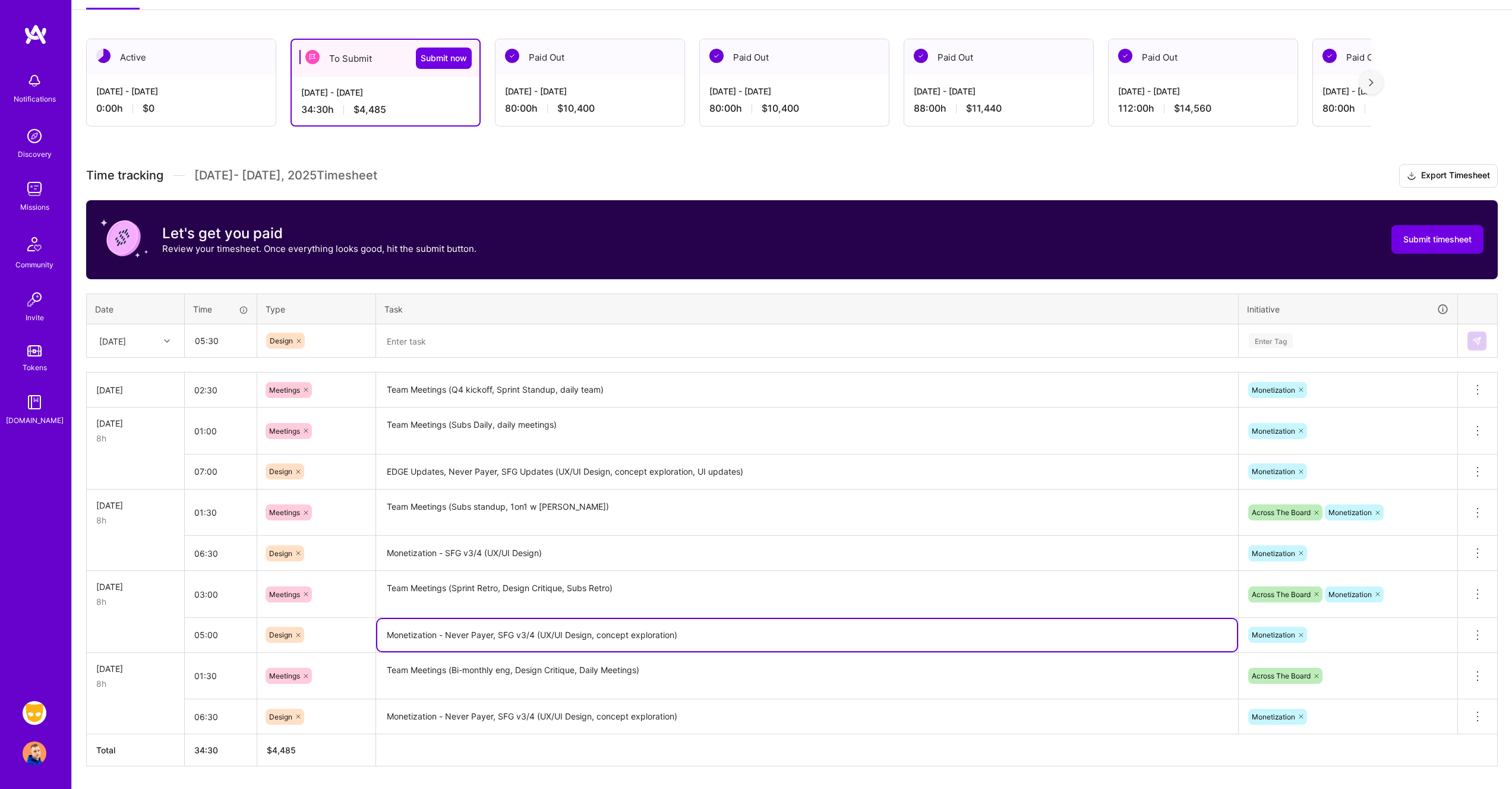
drag, startPoint x: 386, startPoint y: 634, endPoint x: 700, endPoint y: 633, distance: 314.0
click at [700, 633] on textarea "Monetization - Never Payer, SFG v3/4 (UX/UI Design, concept exploration)" at bounding box center [807, 635] width 859 height 32
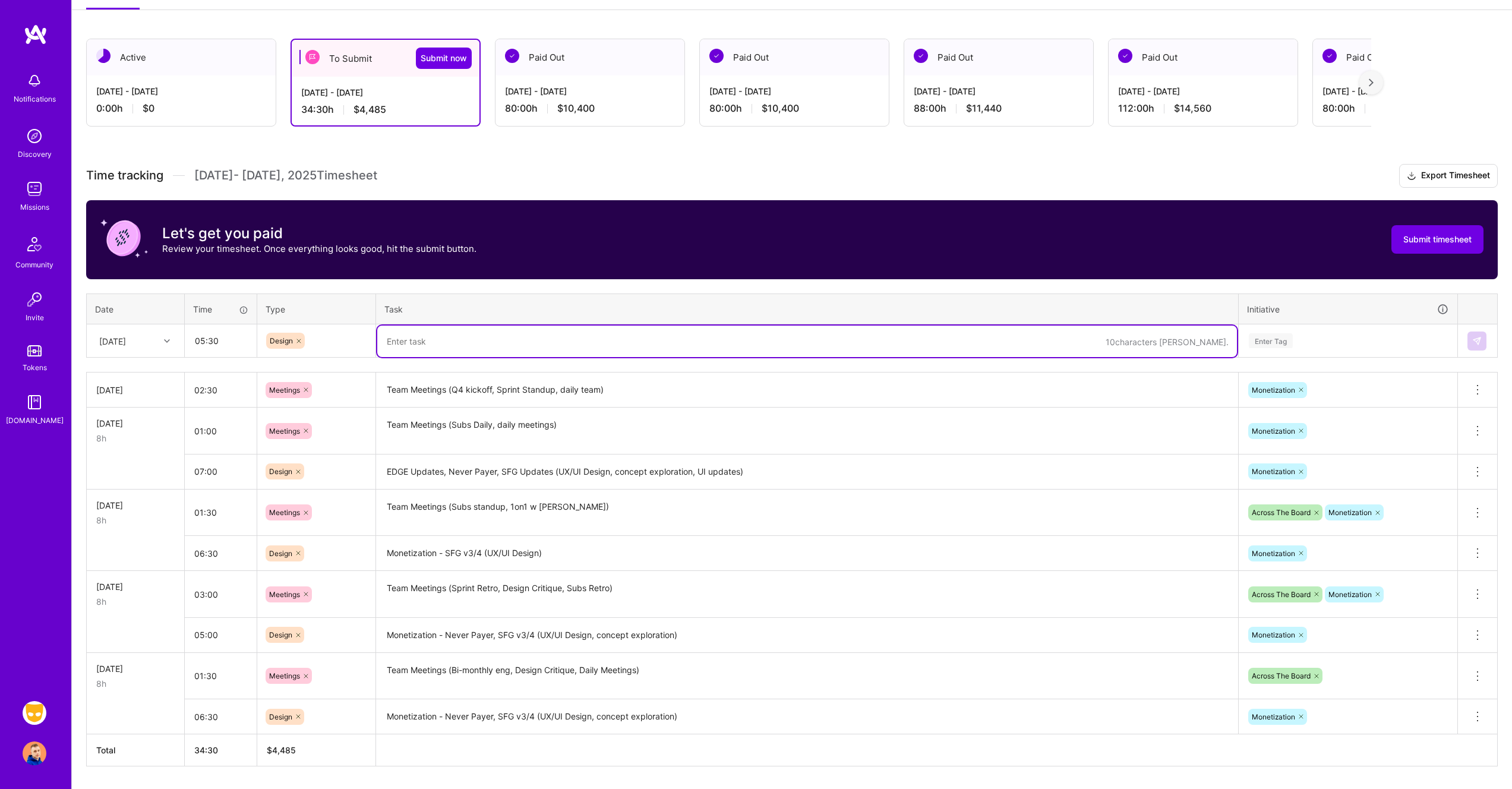
click at [515, 336] on textarea at bounding box center [807, 341] width 859 height 31
paste textarea "Monetization - Never Payer, SFG v3/4 (UX/UI Design, concept exploration)"
type textarea "Monetization - Never Payer, SFG v3/4 (UX/UI Design, concept exploration)"
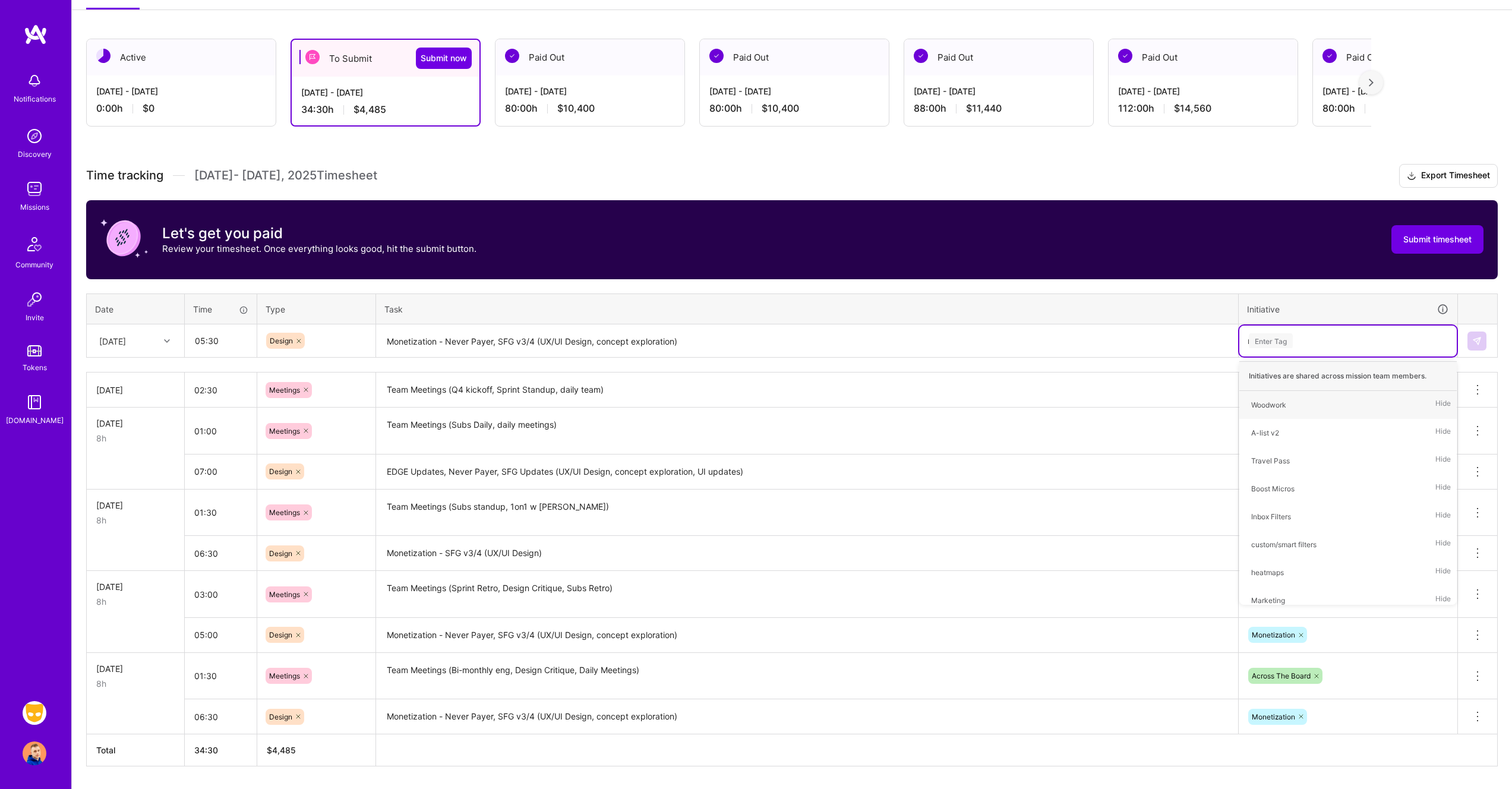
type input "mo"
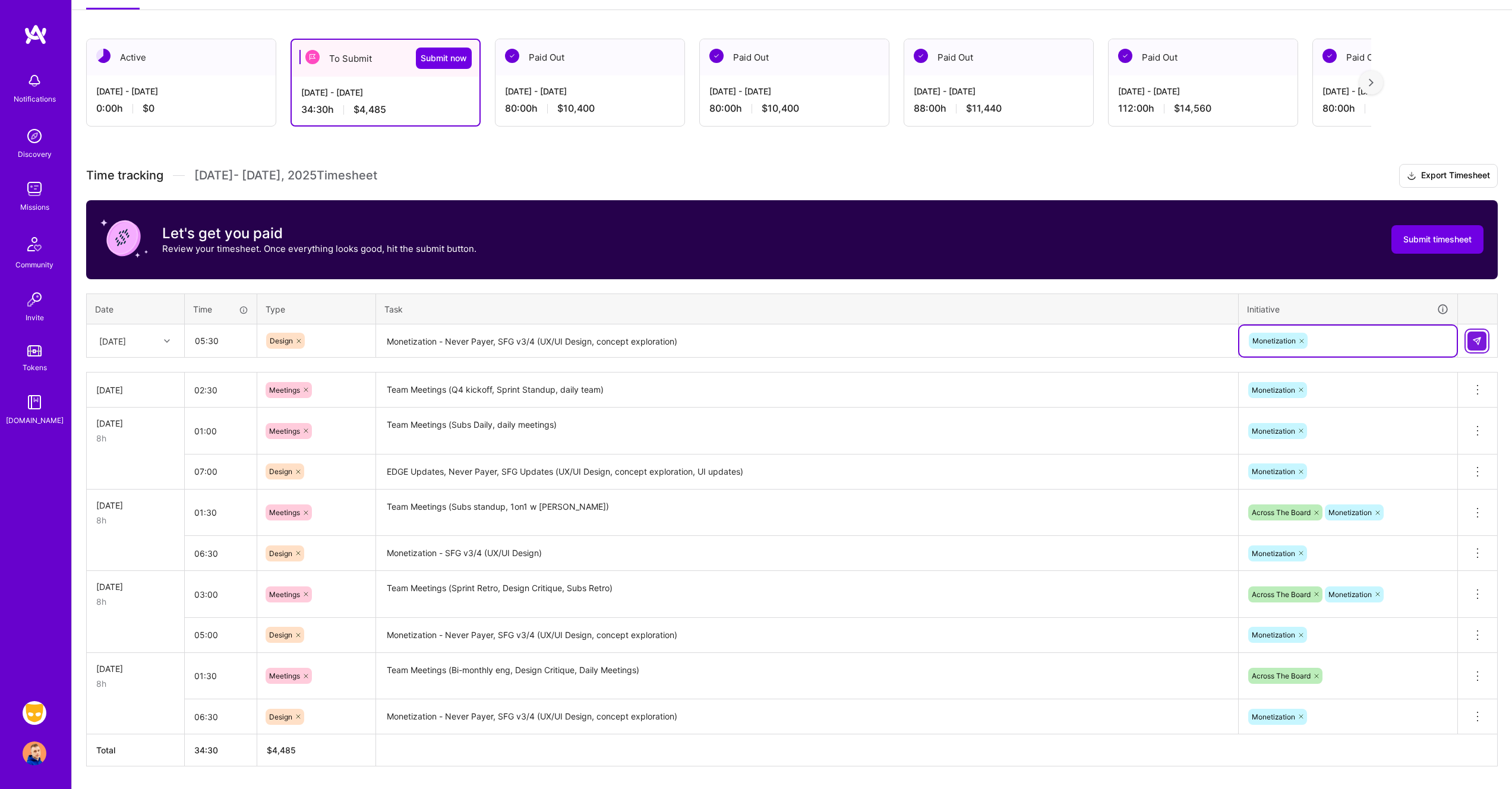
click at [1480, 341] on img at bounding box center [1477, 341] width 10 height 10
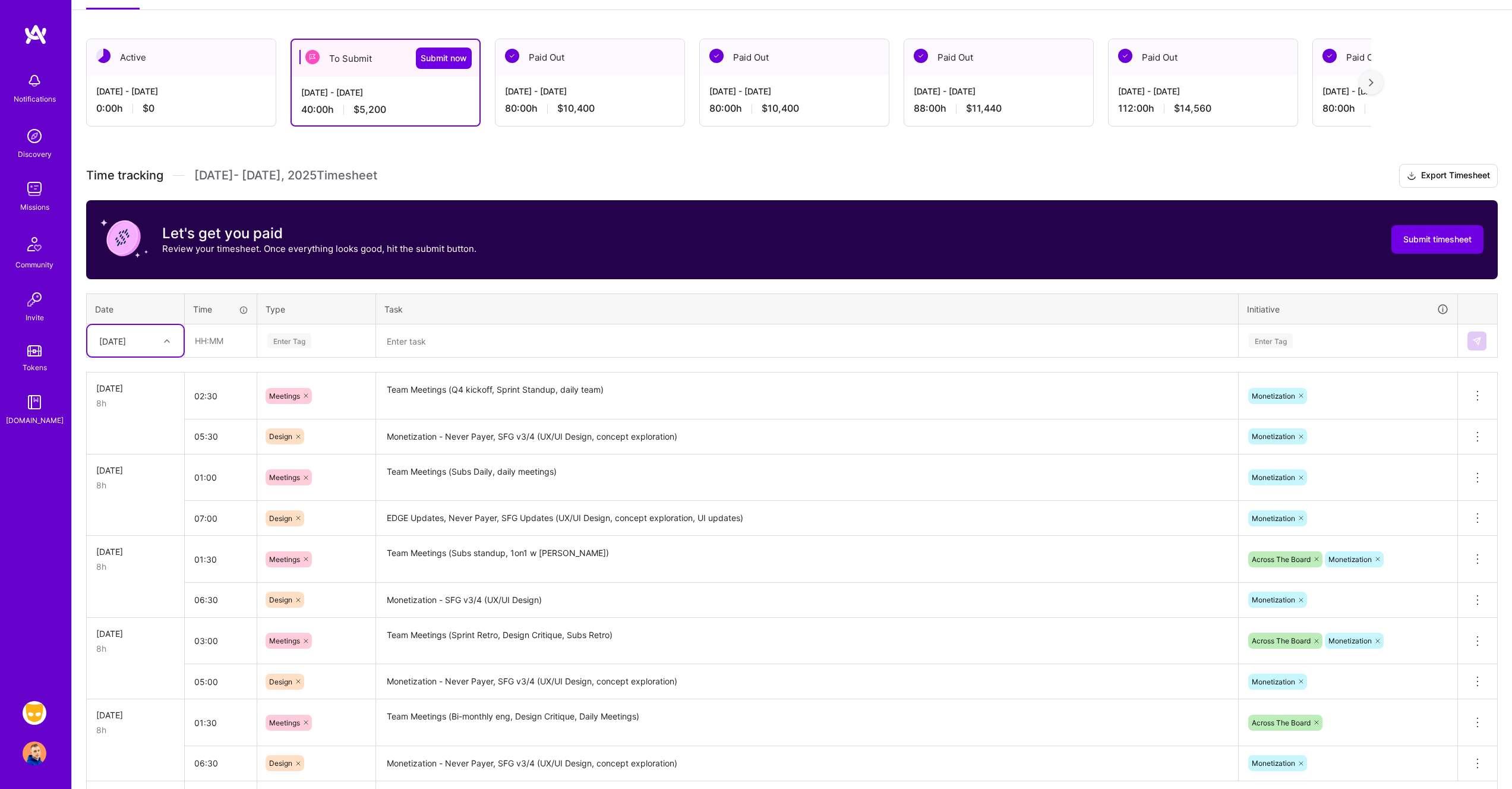
click at [167, 345] on div at bounding box center [169, 341] width 18 height 15
click at [139, 507] on div "[DATE]" at bounding box center [135, 506] width 96 height 22
click at [232, 335] on input "text" at bounding box center [220, 341] width 70 height 31
click at [159, 341] on div at bounding box center [169, 341] width 18 height 15
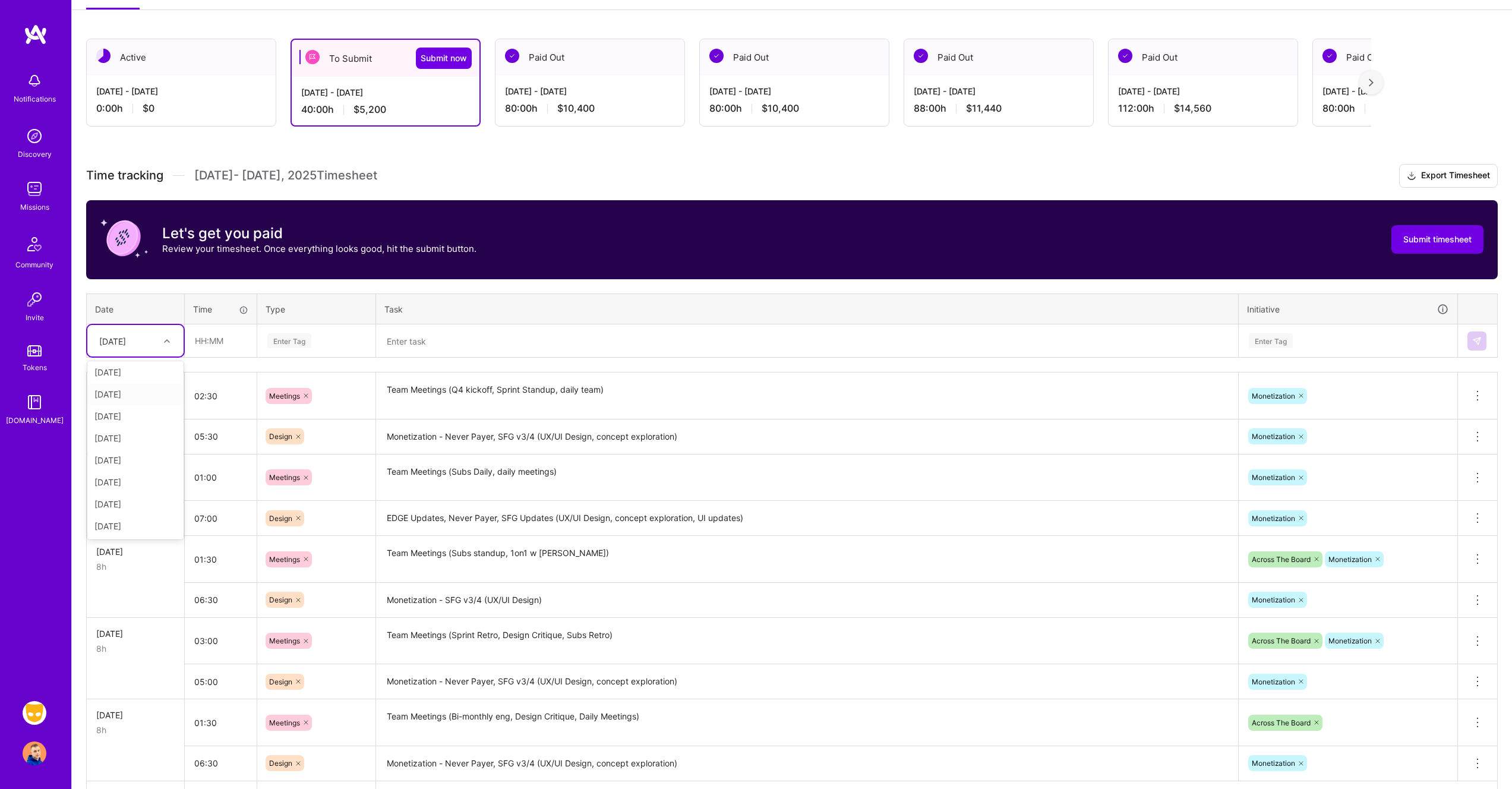
click at [553, 237] on div "Let's get you paid Review your timesheet. Once everything looks good, hit the s…" at bounding box center [792, 239] width 1412 height 79
click at [204, 343] on input "text" at bounding box center [220, 341] width 70 height 31
type input "01:00"
type input "mee"
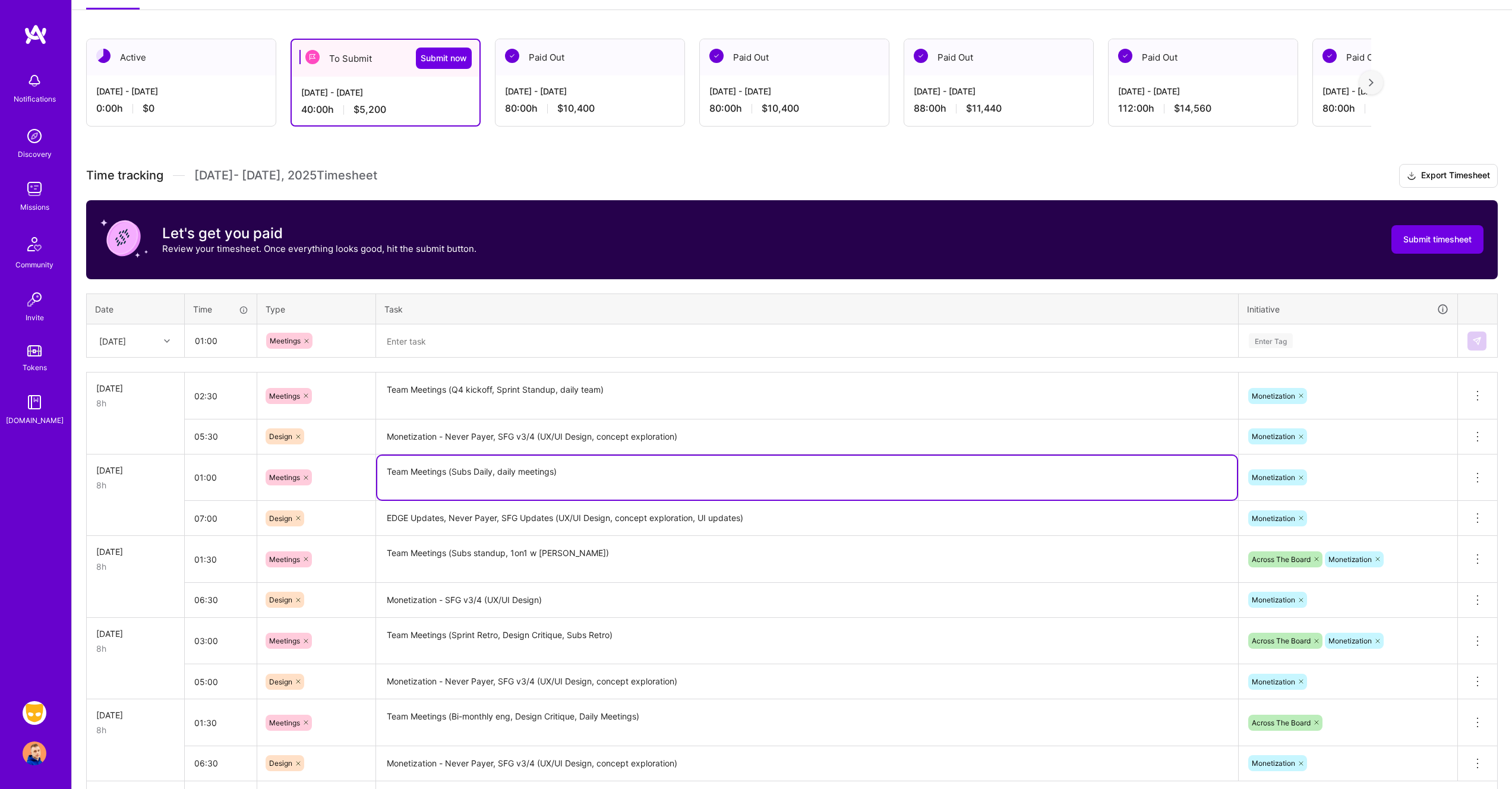
drag, startPoint x: 395, startPoint y: 471, endPoint x: 590, endPoint y: 478, distance: 195.1
click at [590, 478] on textarea "Team Meetings (Subs Daily, daily meetings)" at bounding box center [807, 477] width 859 height 44
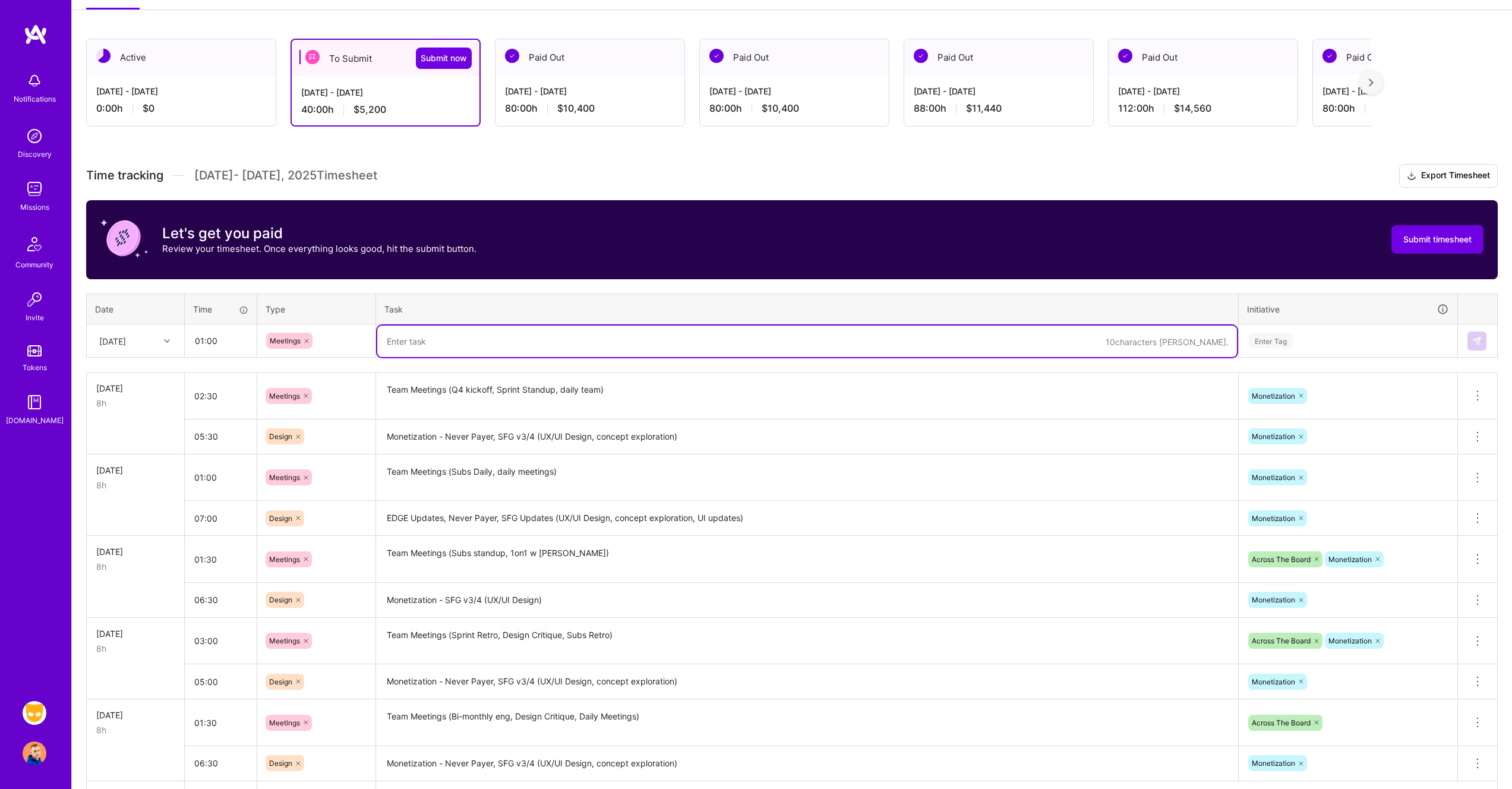
click at [472, 338] on textarea at bounding box center [807, 341] width 859 height 31
paste textarea "Team Meetings (Subs Daily, daily meetings)"
type textarea "Team Meetings (Subs Daily, daily meetings)"
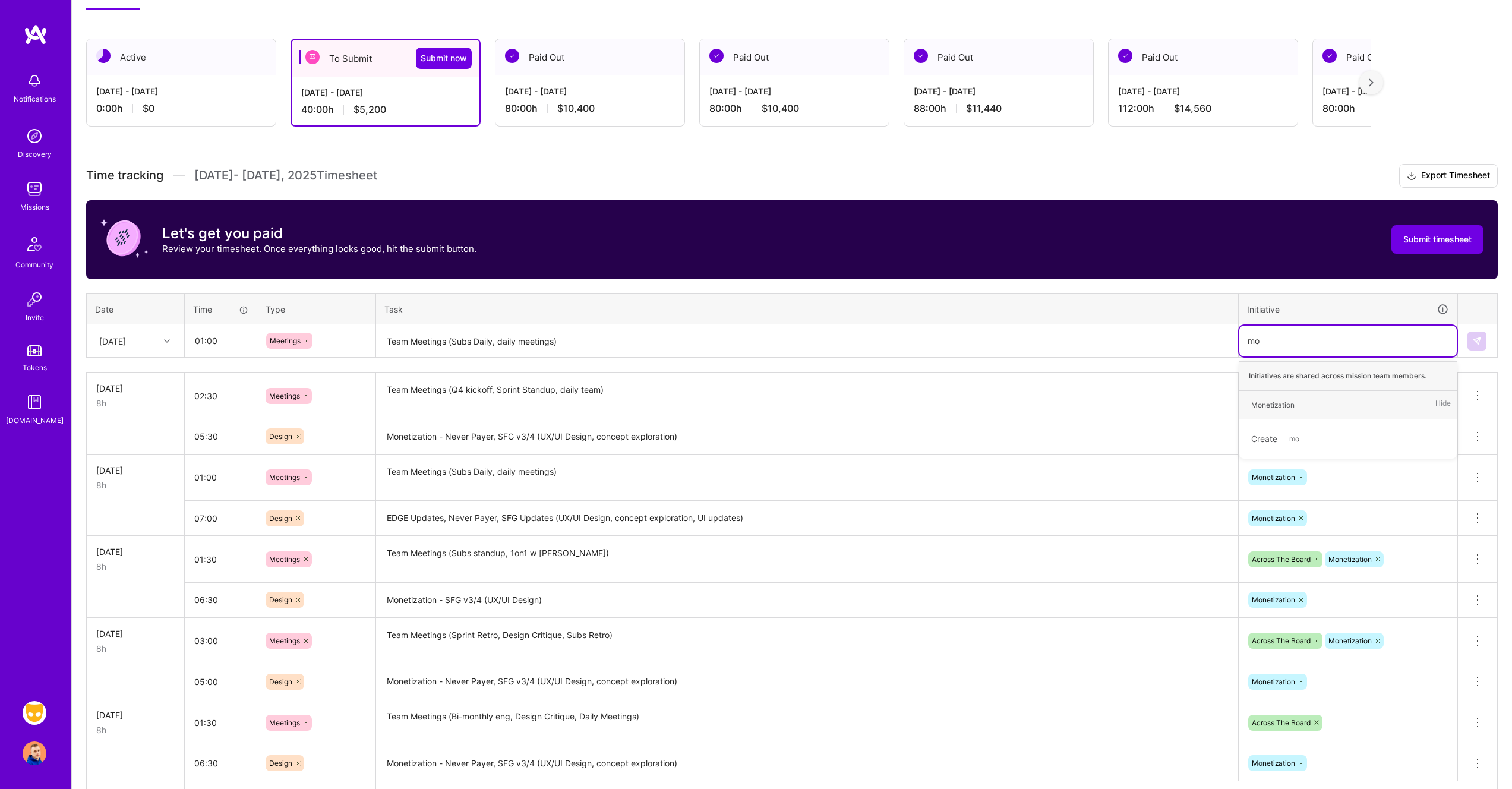
type input "mon"
click at [1475, 341] on img at bounding box center [1477, 341] width 10 height 10
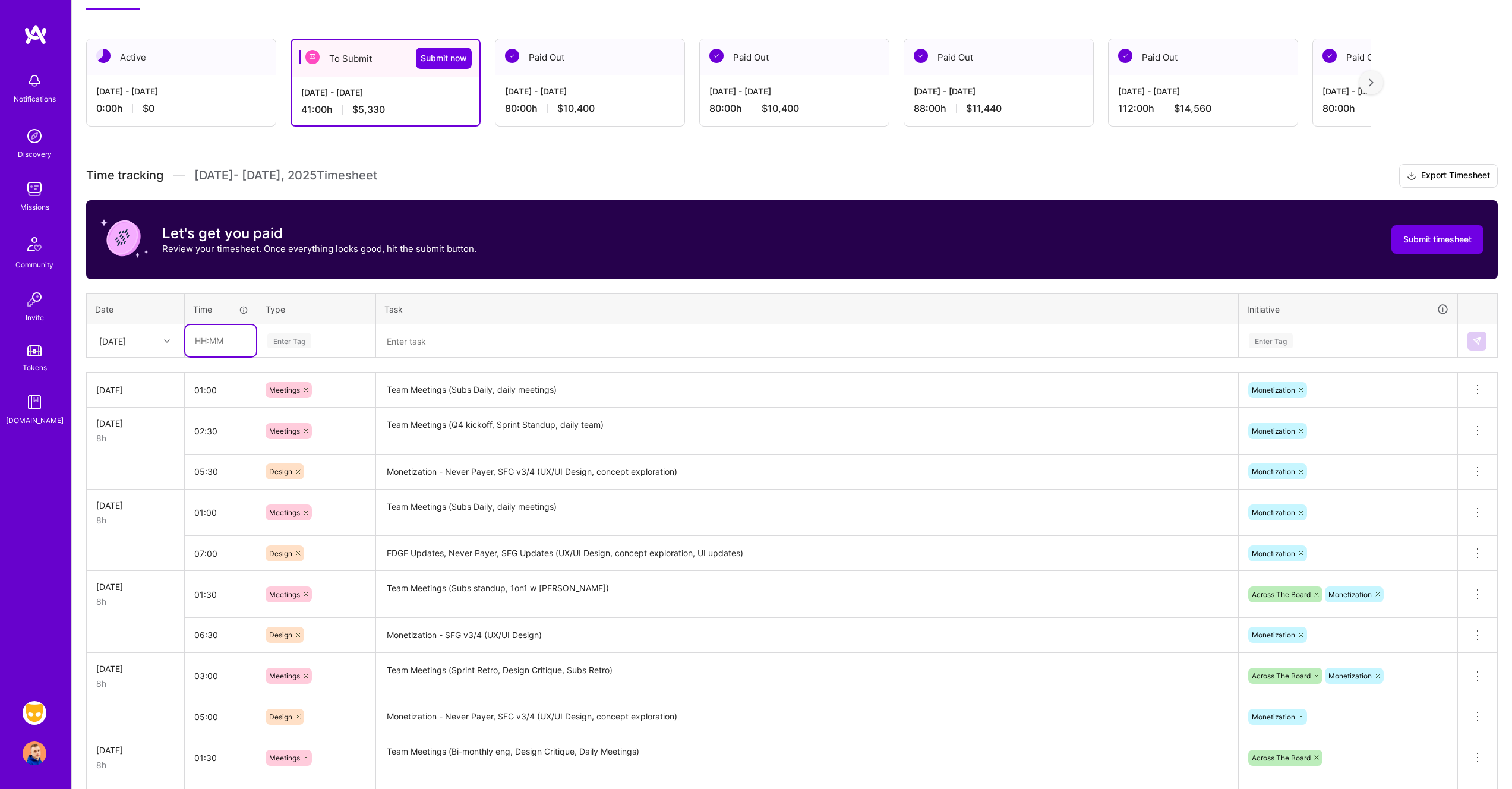
click at [202, 343] on input "text" at bounding box center [220, 341] width 70 height 31
type input "07:00"
type input "de"
click at [305, 383] on div "Design" at bounding box center [316, 380] width 117 height 28
click at [489, 473] on textarea "Monetization - Never Payer, SFG v3/4 (UX/UI Design, concept exploration)" at bounding box center [807, 471] width 859 height 33
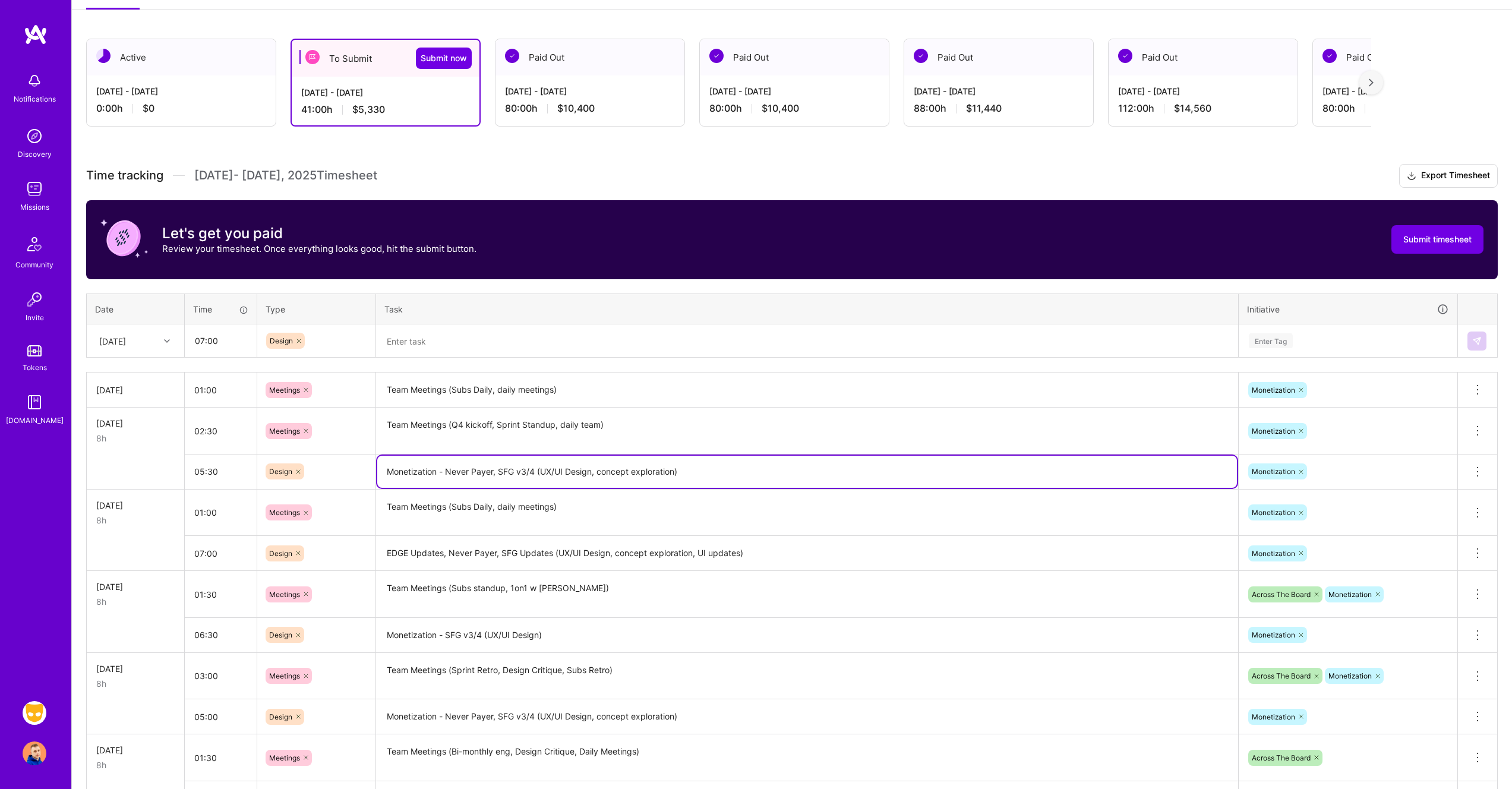
drag, startPoint x: 389, startPoint y: 467, endPoint x: 729, endPoint y: 471, distance: 340.0
click at [729, 471] on textarea "Monetization - Never Payer, SFG v3/4 (UX/UI Design, concept exploration)" at bounding box center [807, 471] width 859 height 32
click at [577, 337] on textarea at bounding box center [807, 341] width 859 height 31
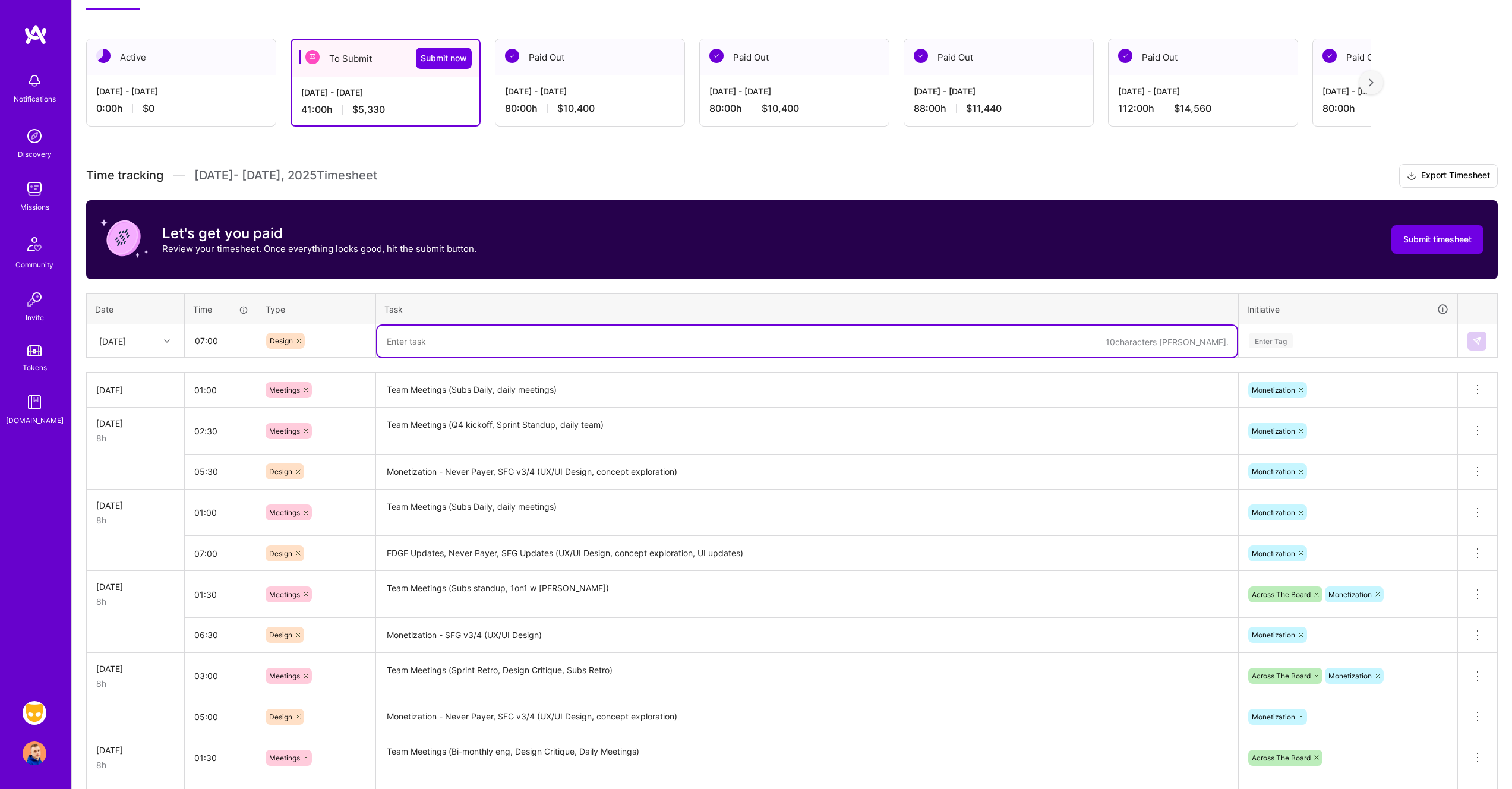
paste textarea "Monetization - Never Payer, SFG v3/4 (UX/UI Design, concept exploration)"
drag, startPoint x: 499, startPoint y: 338, endPoint x: 446, endPoint y: 335, distance: 53.1
click at [446, 335] on textarea "Monetization - Never Payer, SFG v3/4 (UX/UI Design, concept exploration)" at bounding box center [807, 341] width 859 height 31
drag, startPoint x: 481, startPoint y: 341, endPoint x: 467, endPoint y: 341, distance: 14.0
click at [467, 341] on textarea "Monetization - SFG v3/4 (UX/UI Design, concept exploration)" at bounding box center [807, 341] width 859 height 31
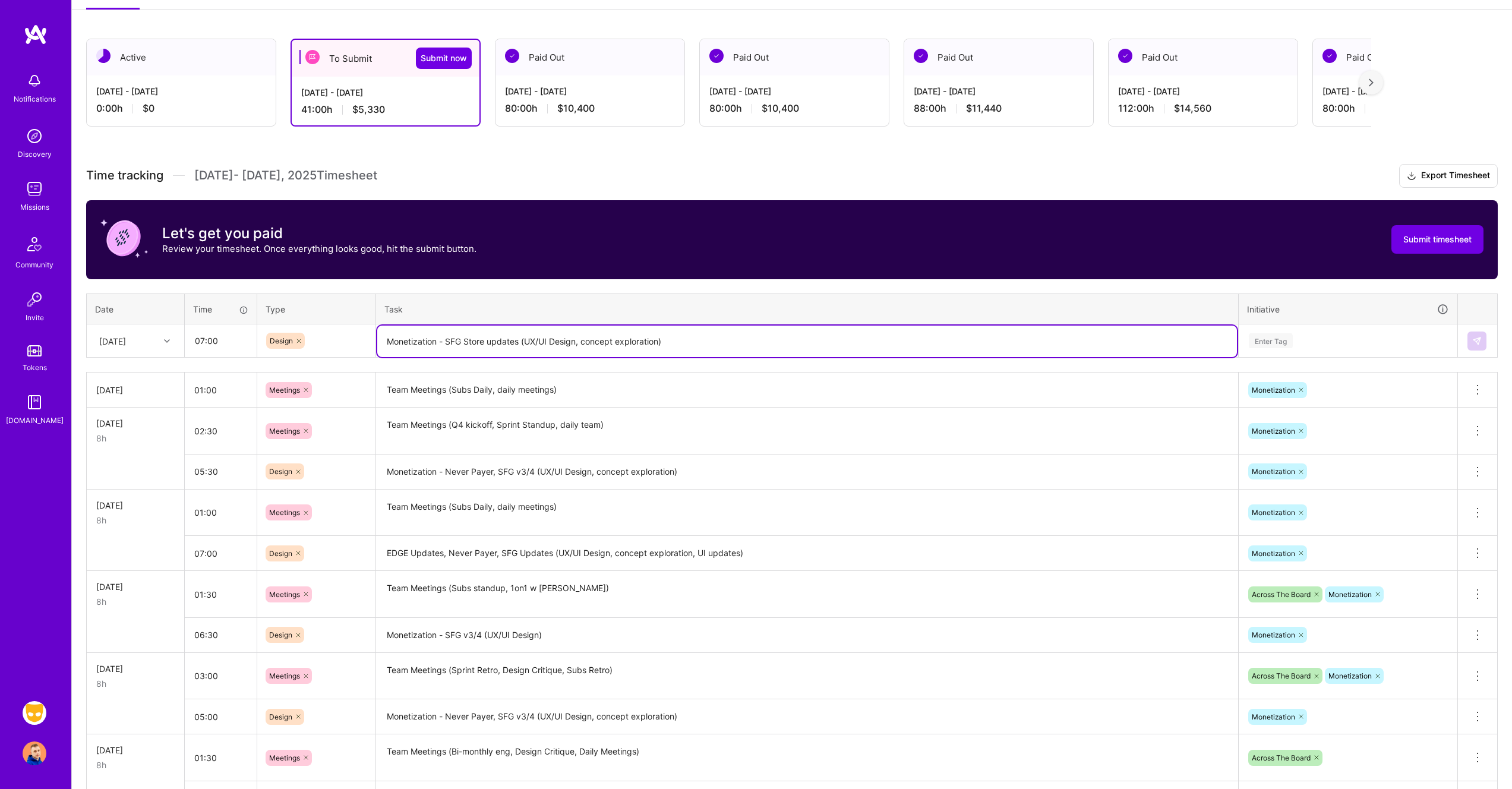
drag, startPoint x: 660, startPoint y: 341, endPoint x: 584, endPoint y: 340, distance: 76.0
click at [584, 340] on textarea "Monetization - SFG Store updates (UX/UI Design, concept exploration)" at bounding box center [807, 341] width 859 height 31
type textarea "Monetization - SFG Store updates (UX/UI Design, UI updates, dev assist)"
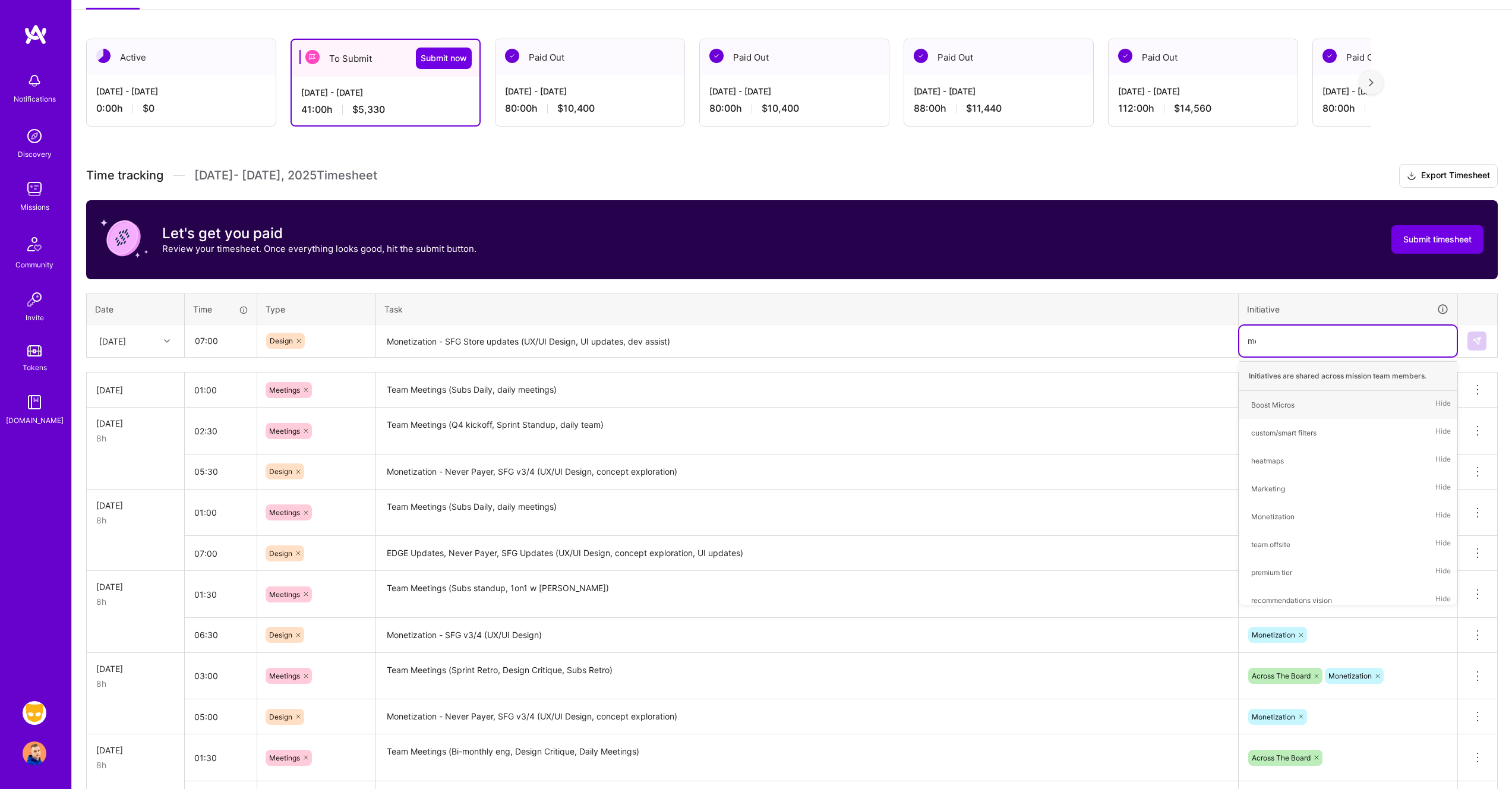
type input "mon"
type input "acr"
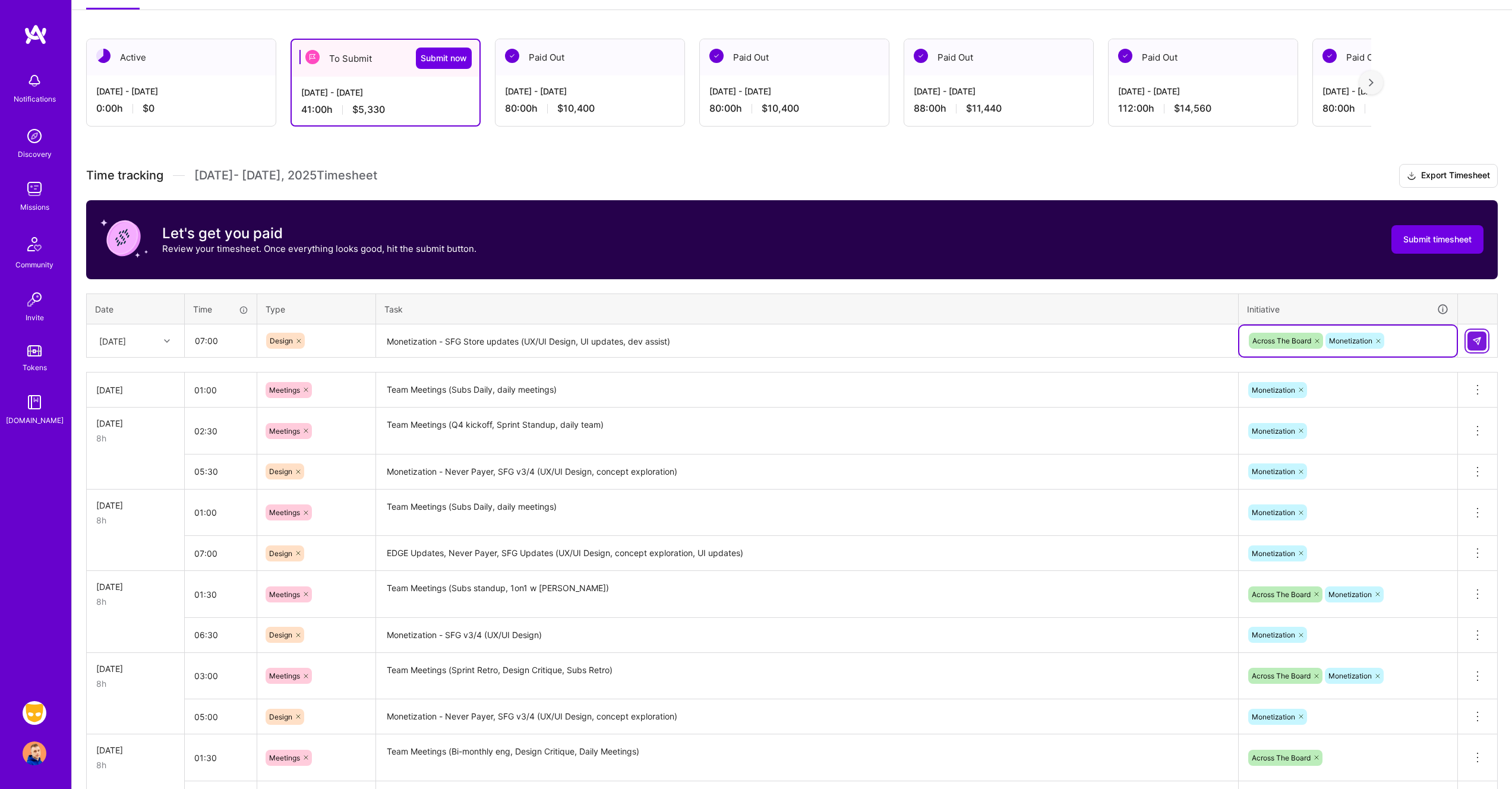
click at [1476, 341] on img at bounding box center [1477, 341] width 10 height 10
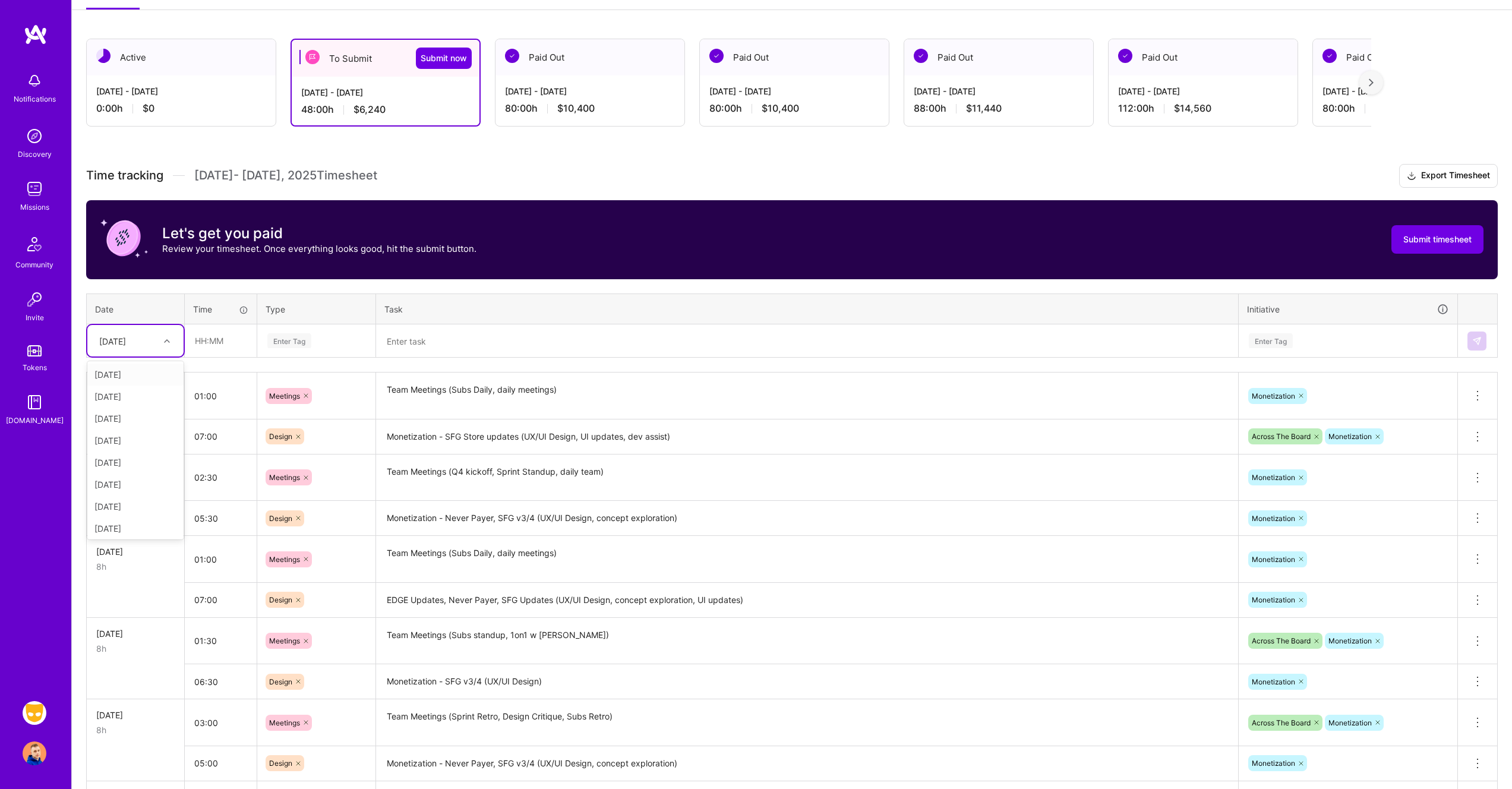
click at [157, 343] on div "[DATE]" at bounding box center [126, 341] width 66 height 19
click at [137, 524] on div "[DATE]" at bounding box center [135, 526] width 96 height 22
click at [215, 347] on input "text" at bounding box center [220, 341] width 70 height 31
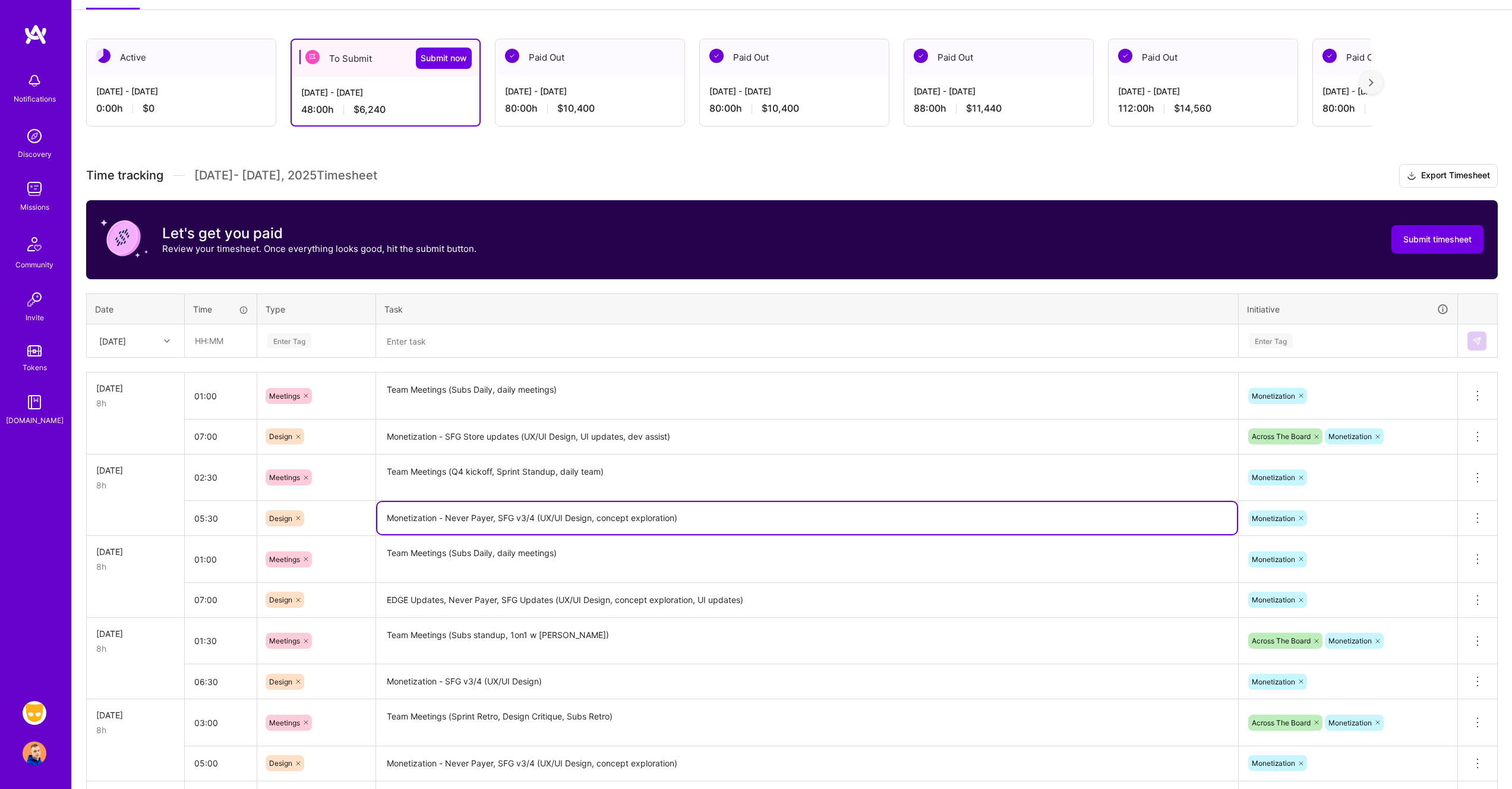
drag, startPoint x: 388, startPoint y: 517, endPoint x: 748, endPoint y: 515, distance: 360.0
click at [748, 515] on textarea "Monetization - Never Payer, SFG v3/4 (UX/UI Design, concept exploration)" at bounding box center [807, 518] width 859 height 32
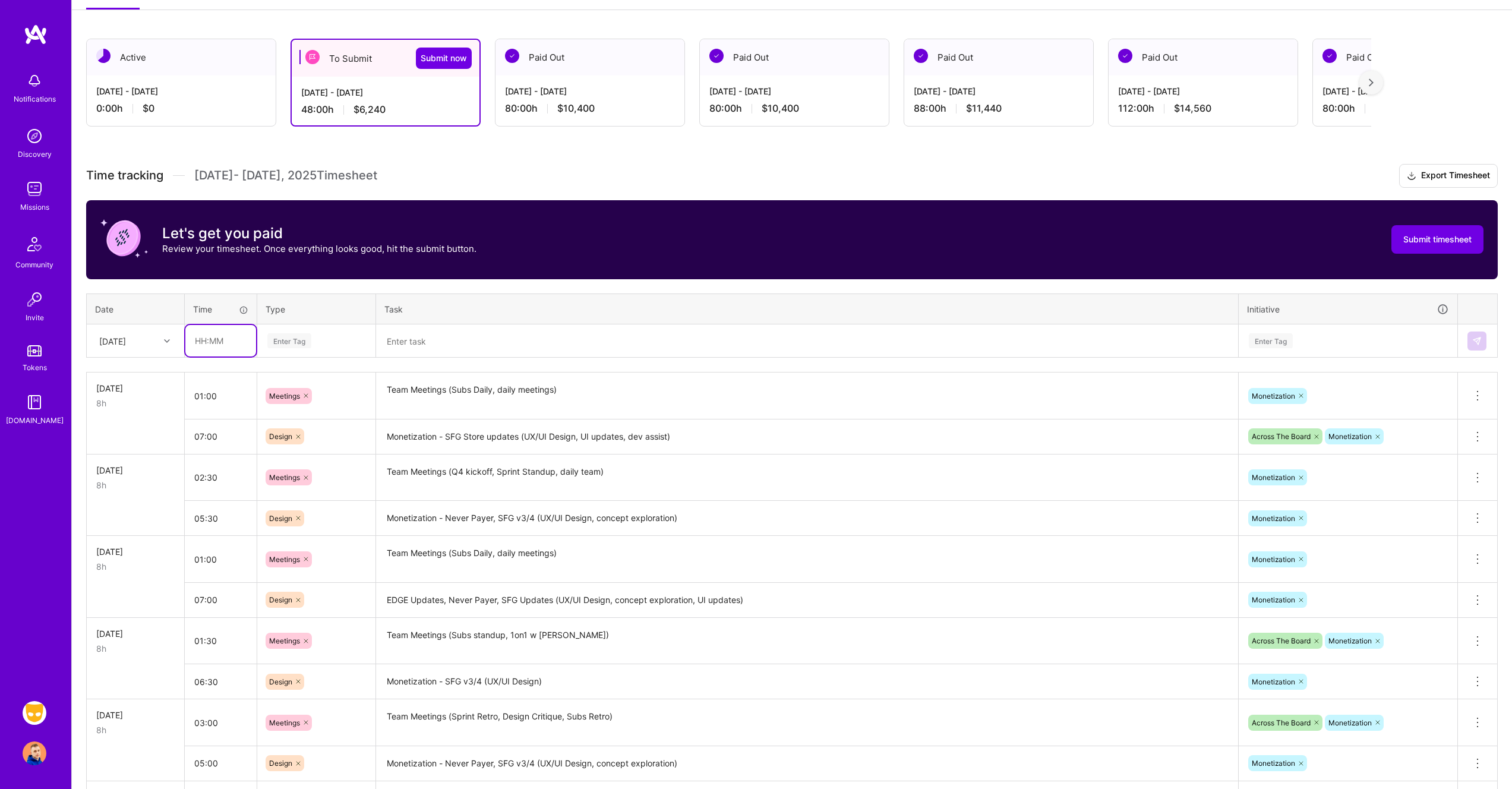
click at [229, 341] on input "text" at bounding box center [220, 341] width 70 height 31
type input "01:30"
type input "mee"
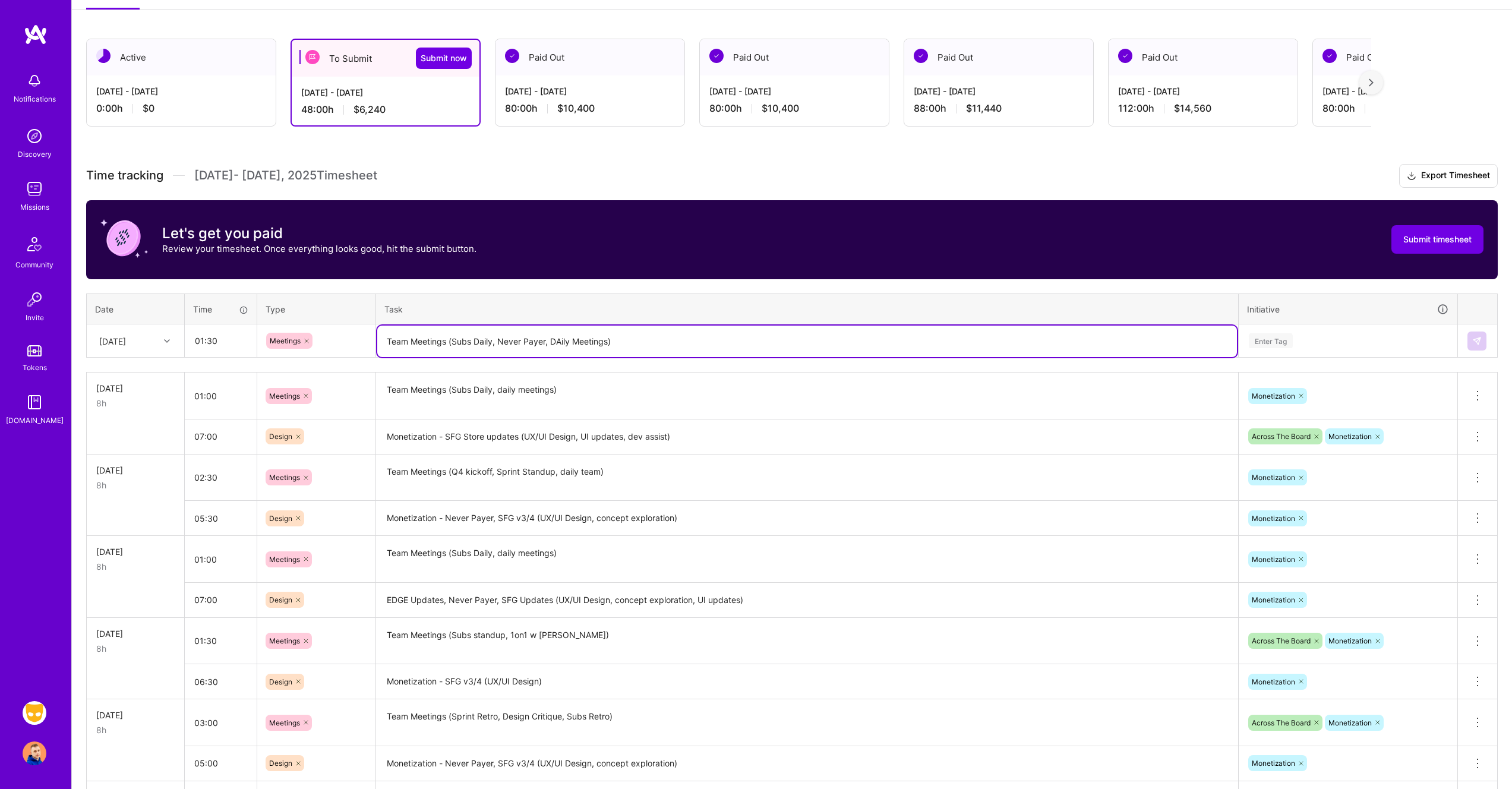
click at [560, 344] on textarea "Team Meetings (Subs Daily, Never Payer, DAily Meetings)" at bounding box center [807, 341] width 859 height 31
type textarea "Team Meetings (Subs Daily, Never Payer, Daily Meetings)"
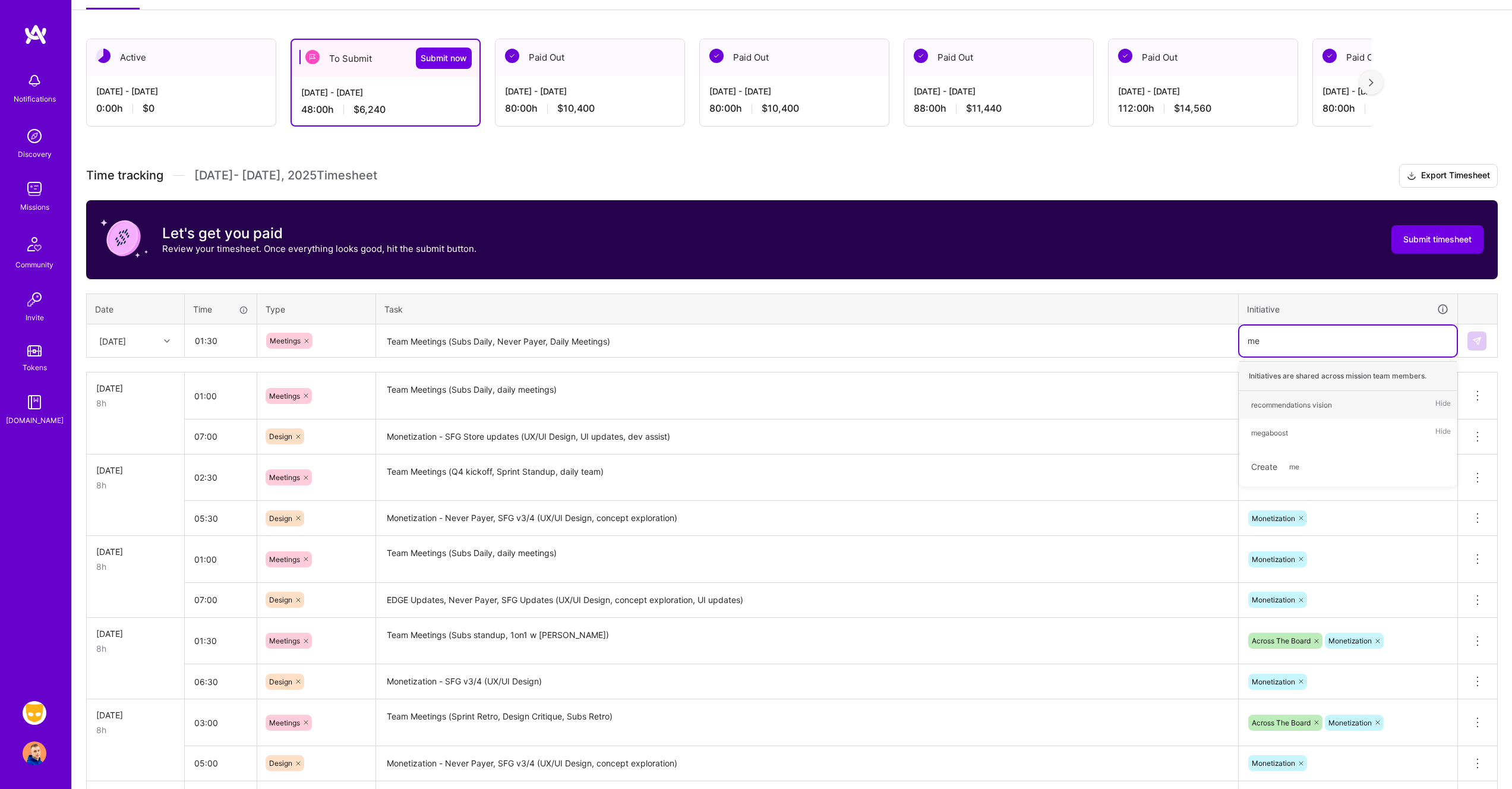
type input "m"
type input "mon"
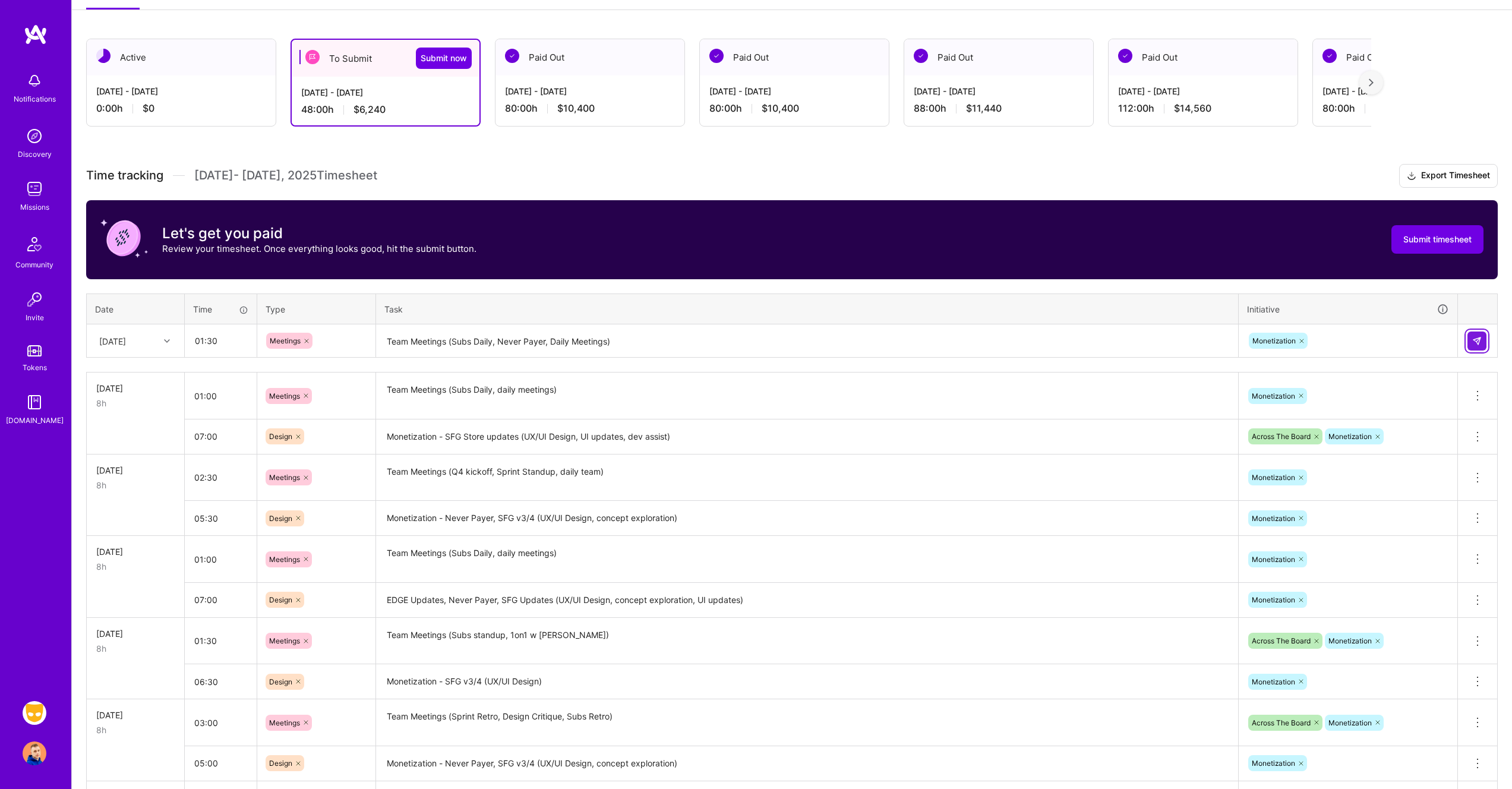
click at [1472, 345] on button at bounding box center [1476, 341] width 19 height 19
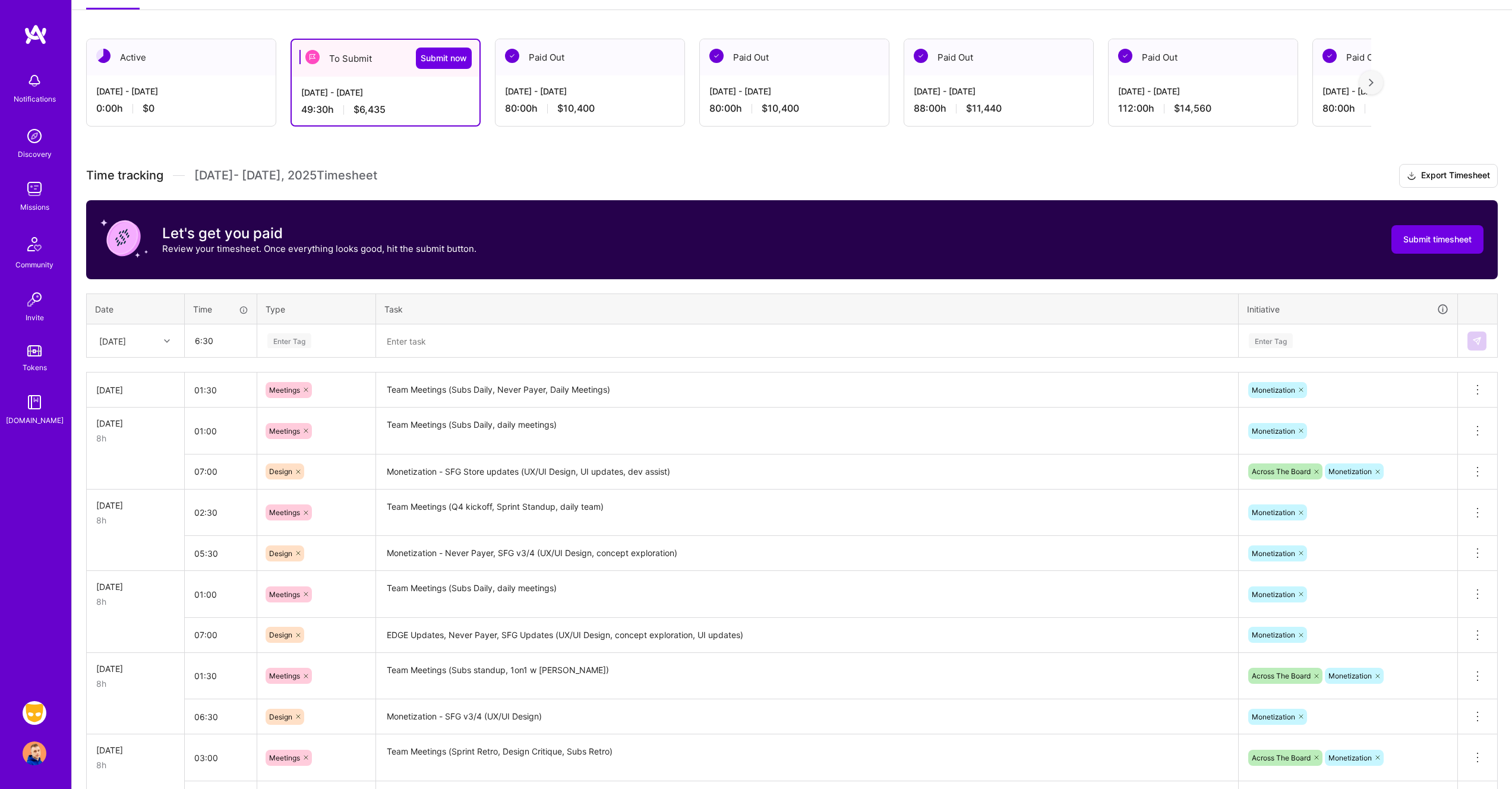
type input "06:30"
type input "de"
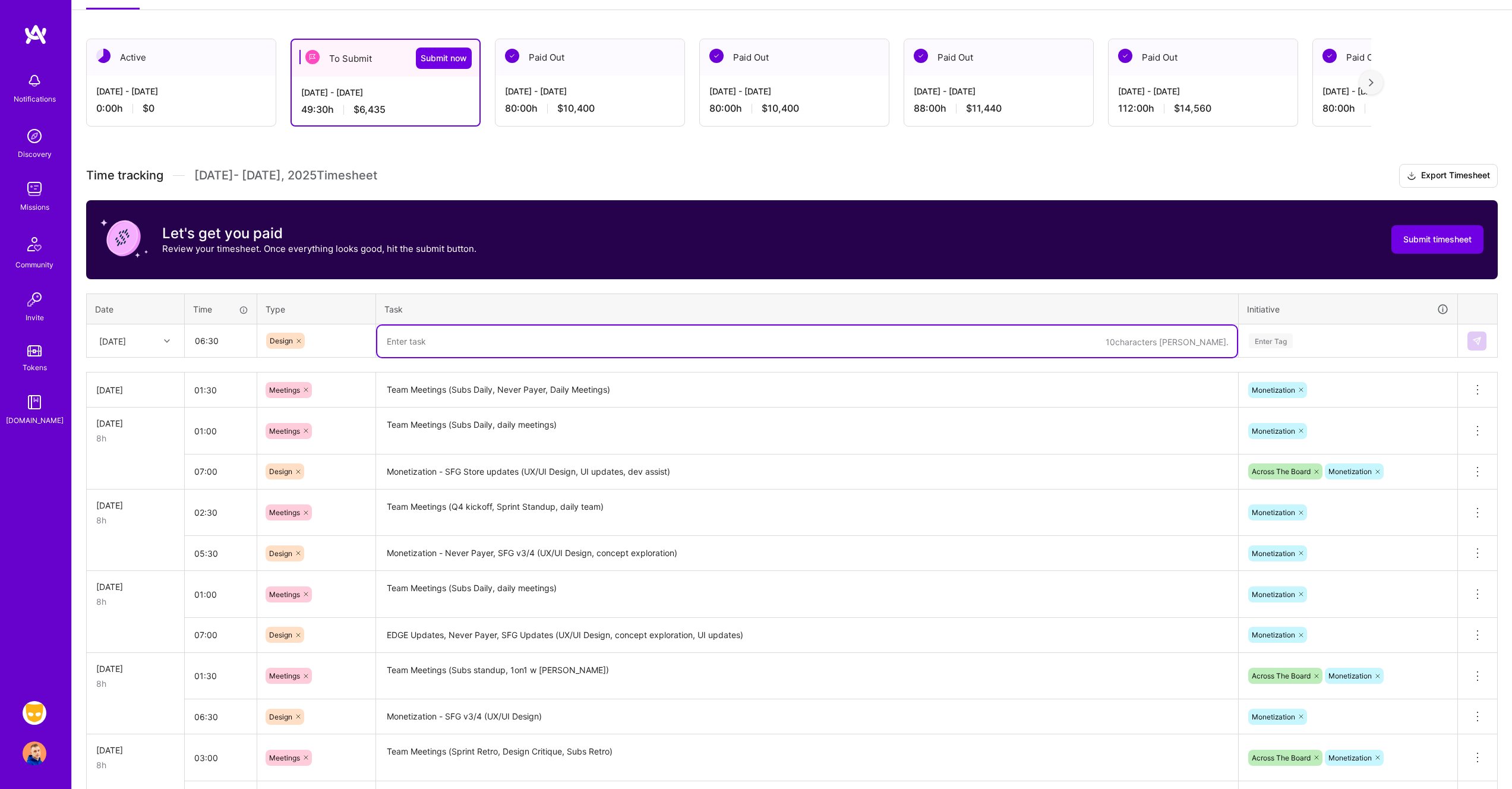
paste textarea "Monetization - Never Payer, SFG v3/4 (UX/UI Design, concept exploration)"
drag, startPoint x: 492, startPoint y: 343, endPoint x: 538, endPoint y: 343, distance: 46.0
click at [538, 343] on textarea "Monetization - Never Payer, SFG v3/4 (UX/UI Design, concept exploration)" at bounding box center [807, 341] width 859 height 31
type textarea "Monetization - Never Payer(UX/UI Design, concept exploration)"
click at [1369, 331] on div "Enter Tag" at bounding box center [1348, 341] width 217 height 31
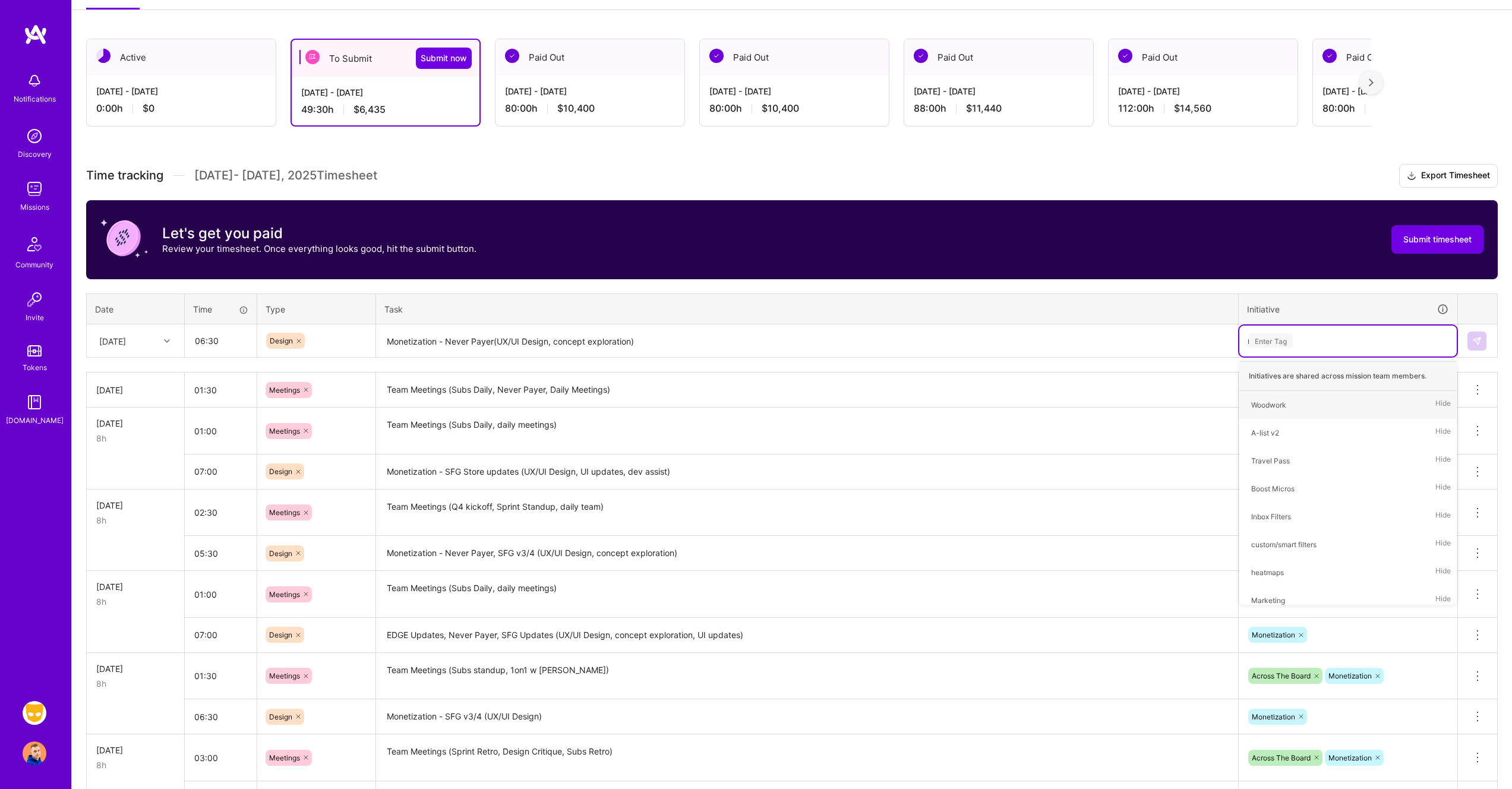
type input "mo"
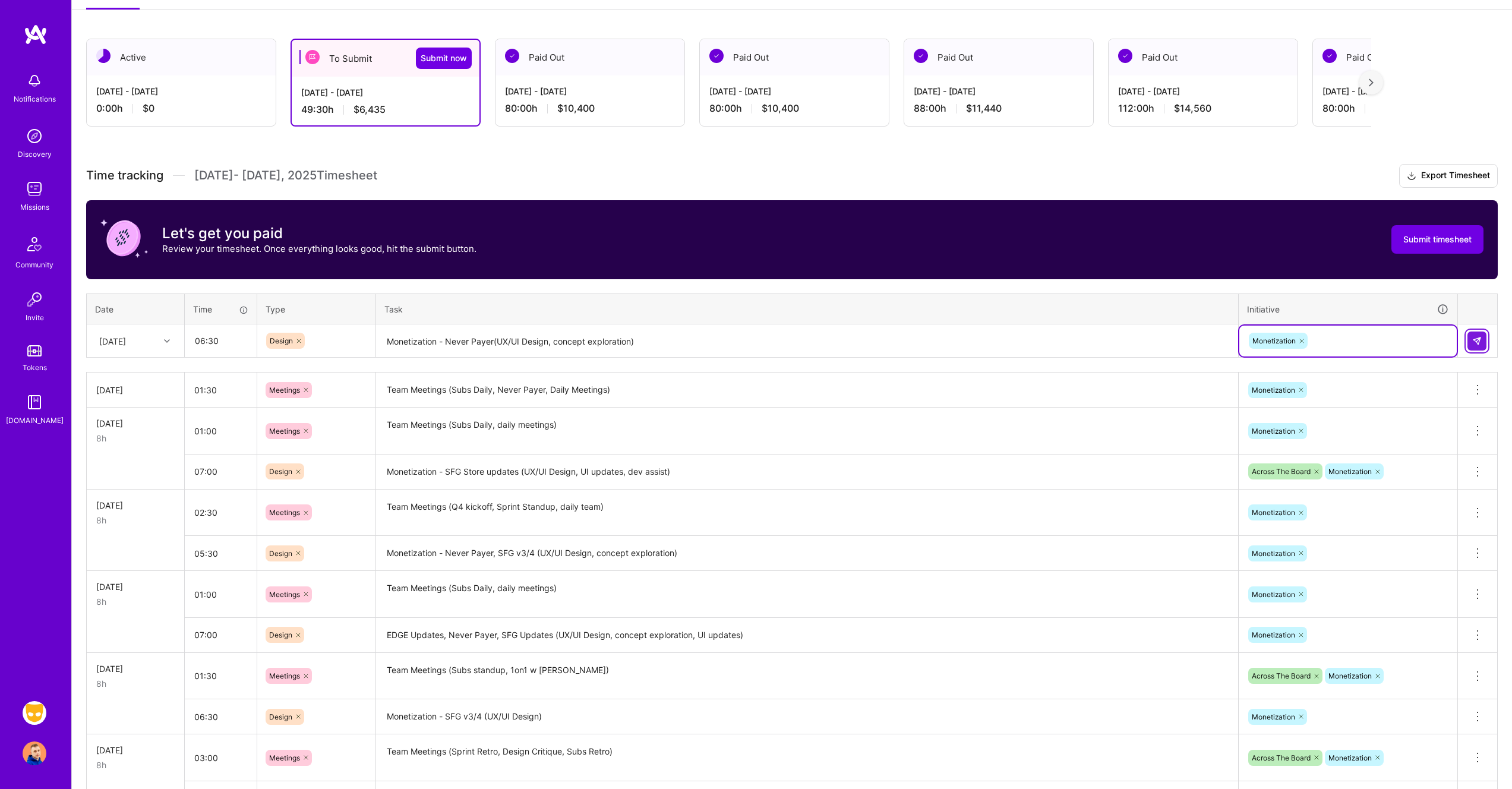
click at [1479, 336] on img at bounding box center [1477, 341] width 10 height 10
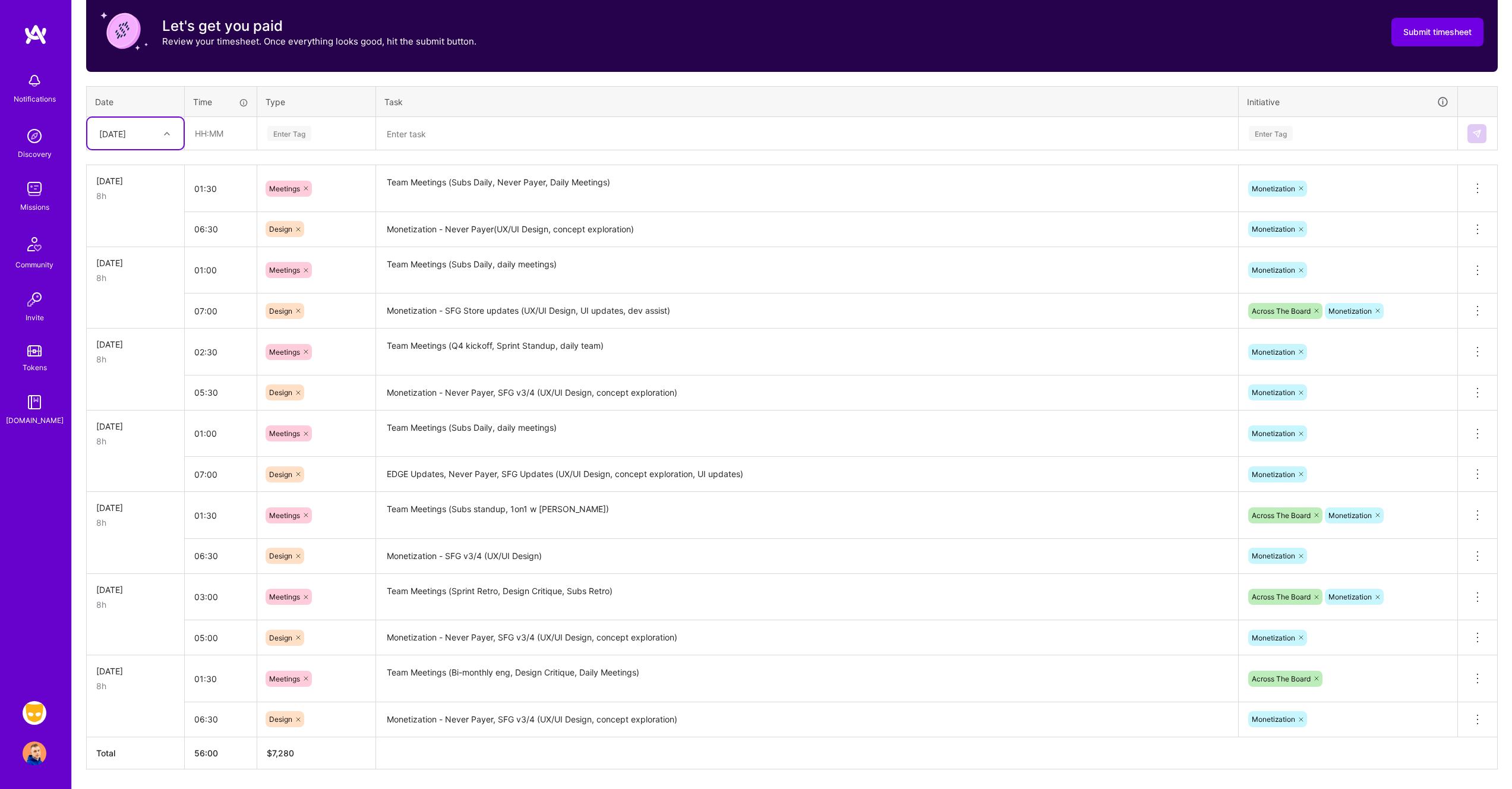
scroll to position [130, 0]
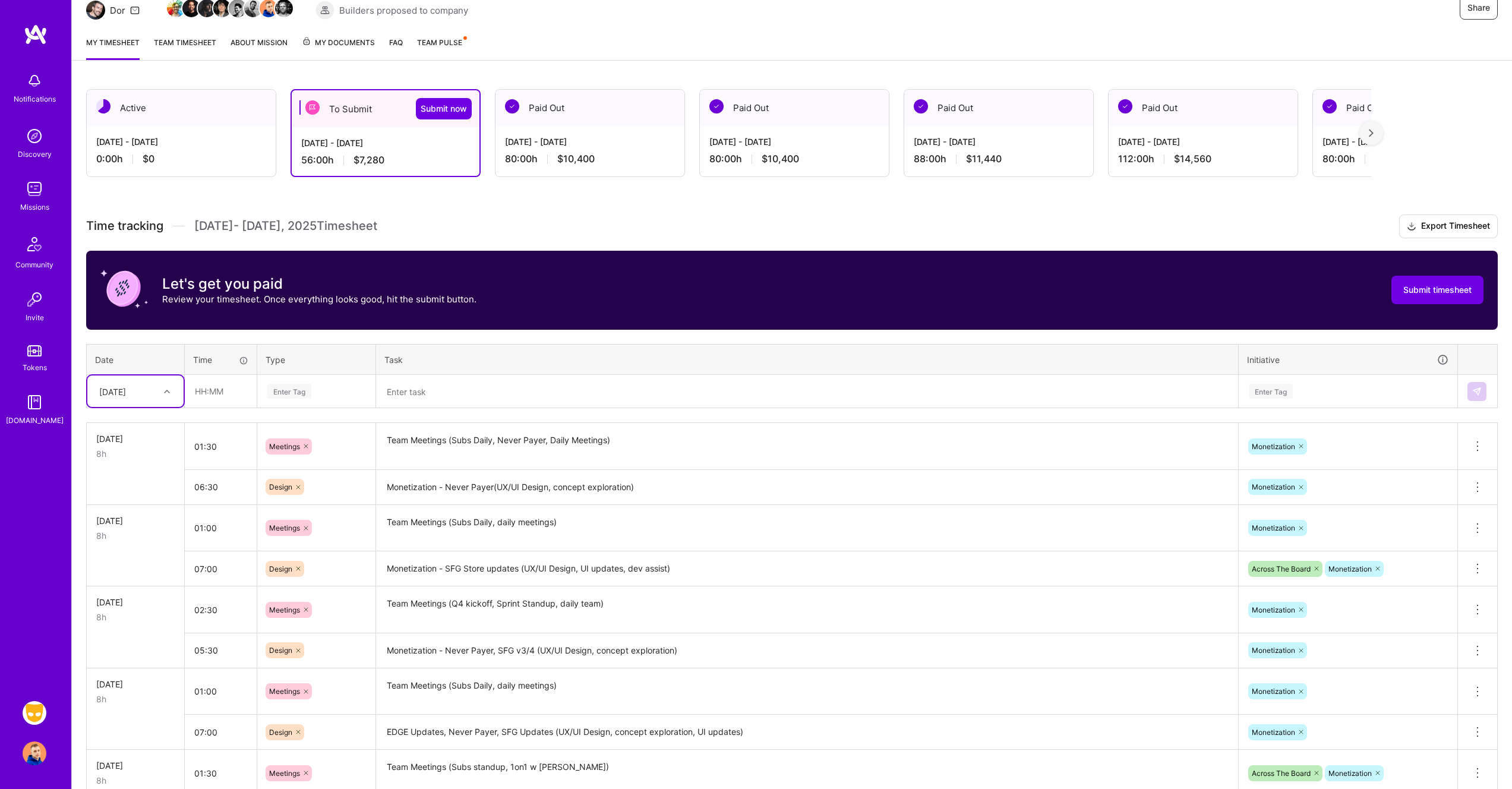
click at [155, 393] on div "[DATE]" at bounding box center [126, 391] width 66 height 19
click at [141, 526] on div "[DATE]" at bounding box center [135, 530] width 96 height 22
click at [207, 394] on input "text" at bounding box center [220, 391] width 70 height 31
type input "01:00"
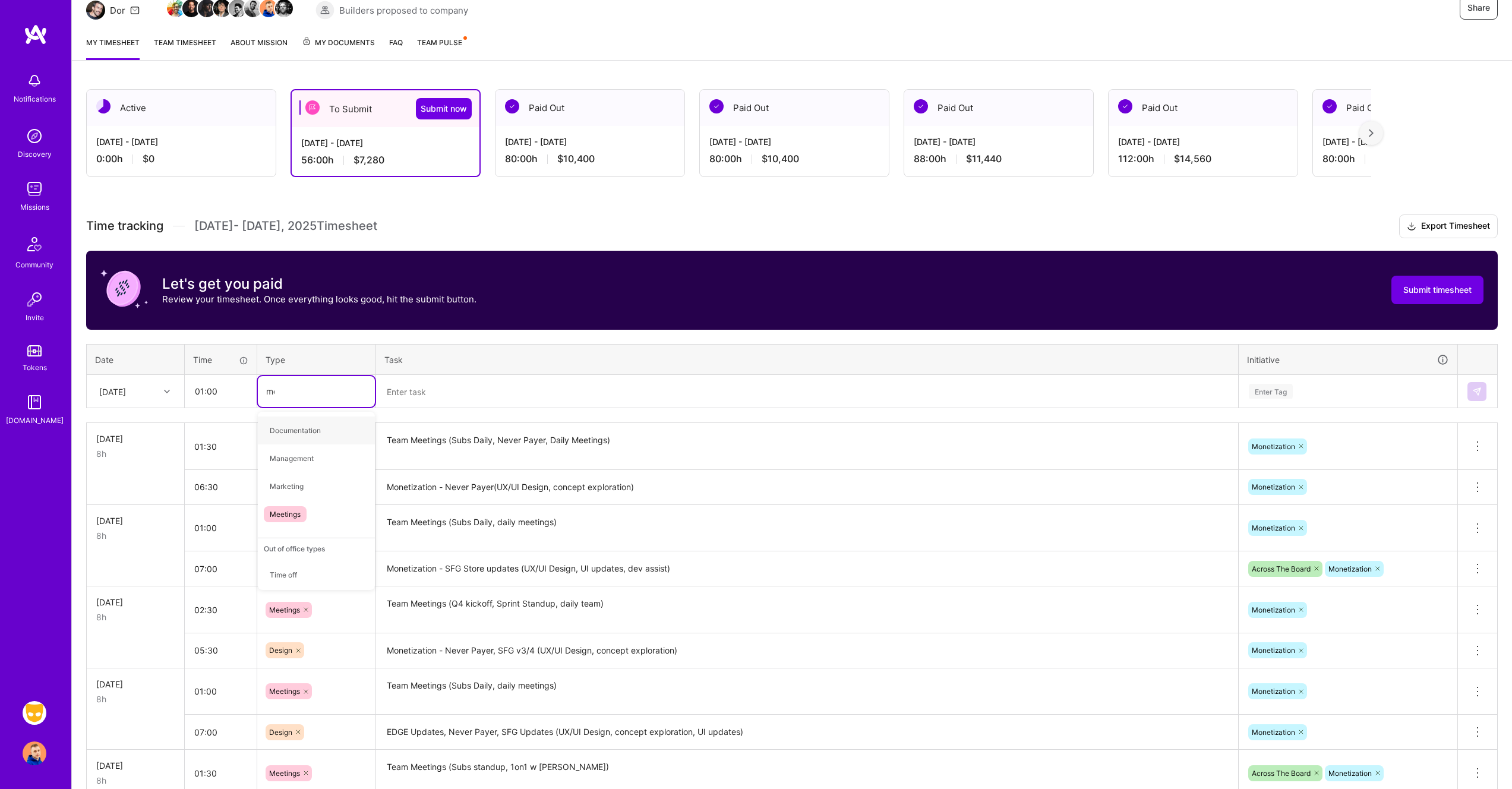
type input "mee"
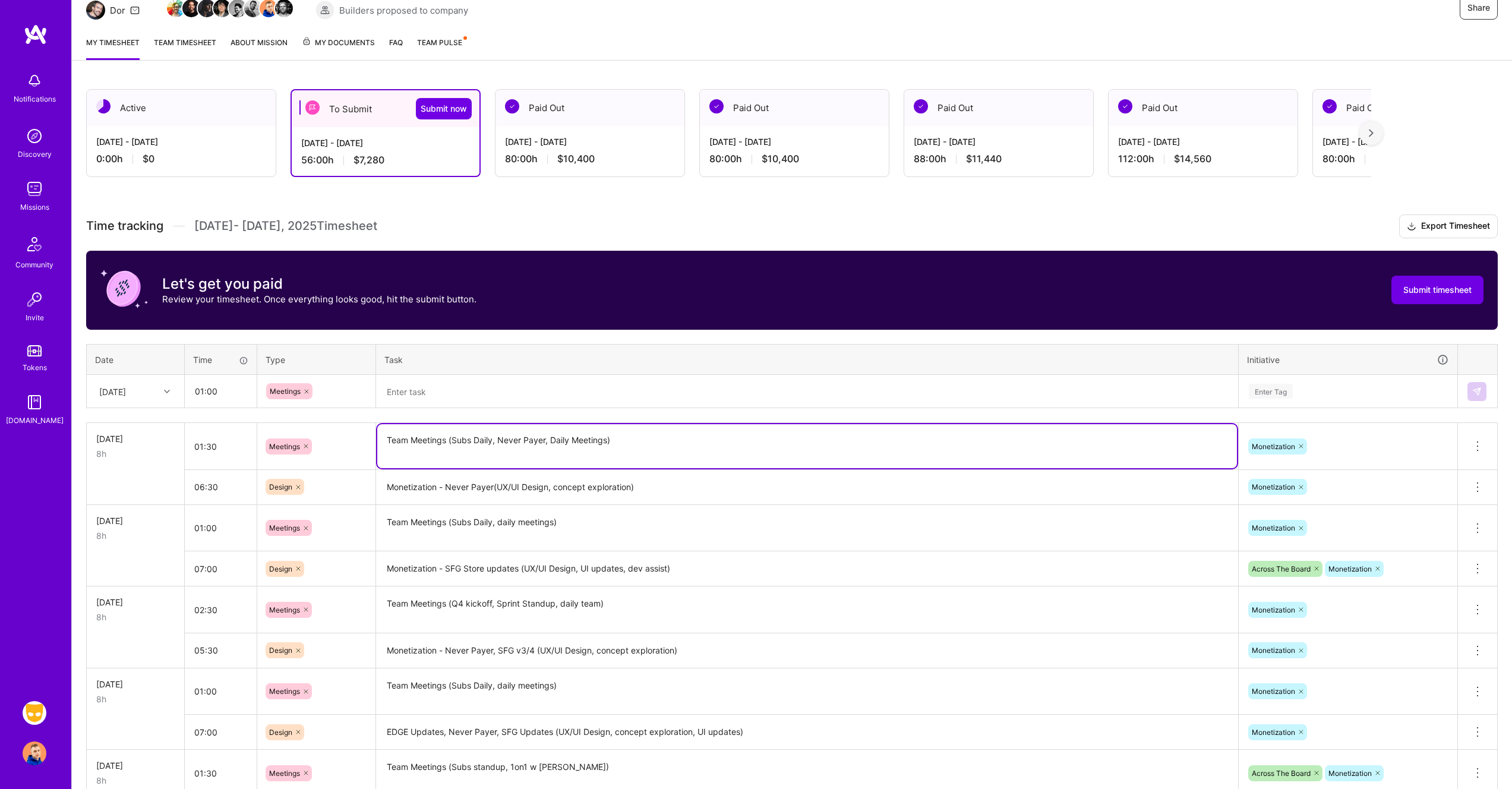
drag, startPoint x: 620, startPoint y: 439, endPoint x: 344, endPoint y: 439, distance: 276.0
click at [344, 439] on tr "[DATE] 8h 01:30 Meetings Team Meetings (Subs Daily, Never Payer, Daily Meetings…" at bounding box center [793, 446] width 1411 height 47
click at [469, 390] on textarea at bounding box center [807, 391] width 859 height 31
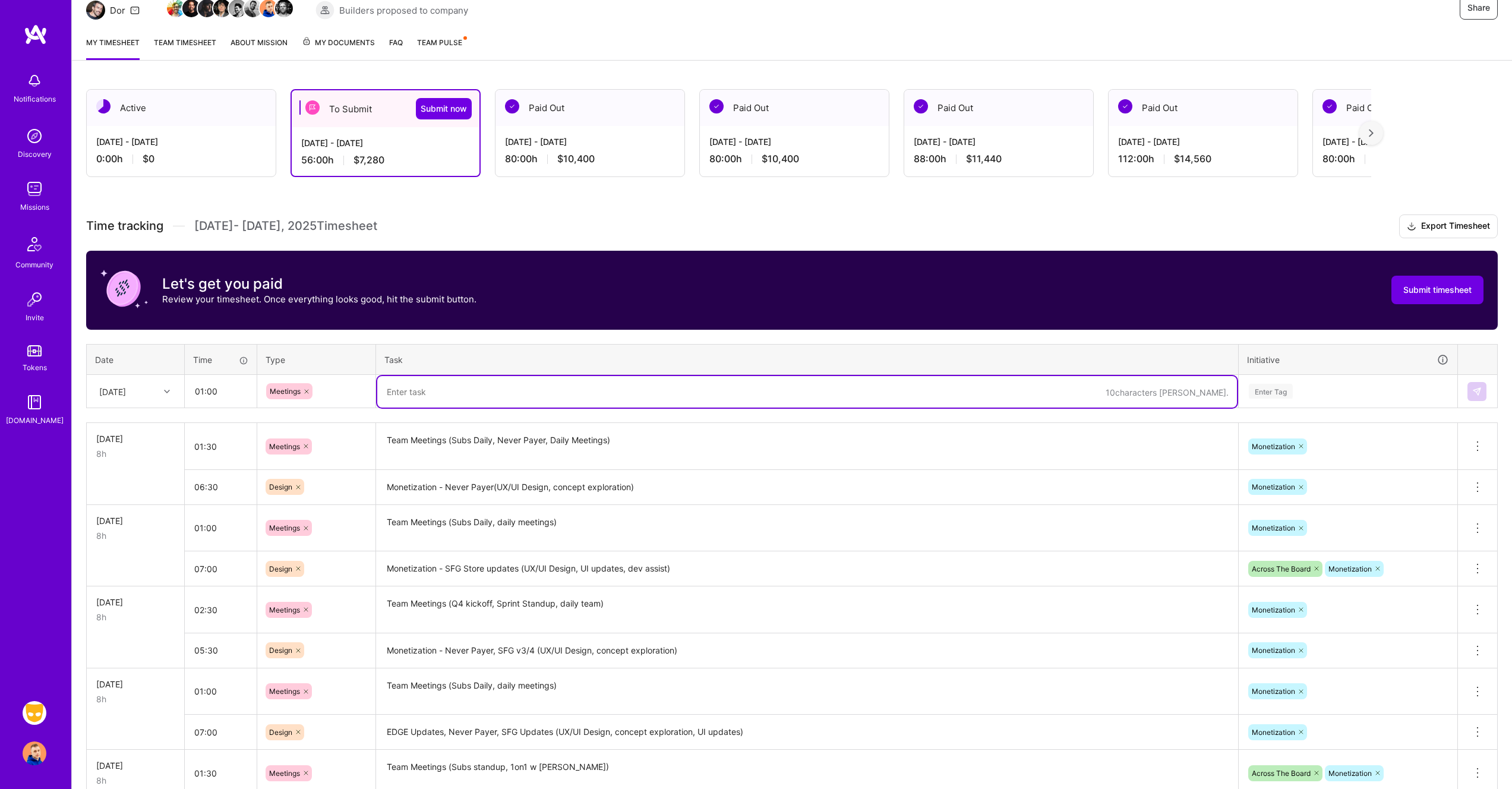
paste textarea "Team Meetings (Subs Daily, Never Payer, Daily Meetings)"
drag, startPoint x: 497, startPoint y: 389, endPoint x: 552, endPoint y: 390, distance: 55.0
click at [552, 390] on textarea "Team Meetings (Subs Daily, Never Payer, Daily Meetings)" at bounding box center [807, 391] width 859 height 31
type textarea "Team Meetings (Subs Daily, Daily Meetings)"
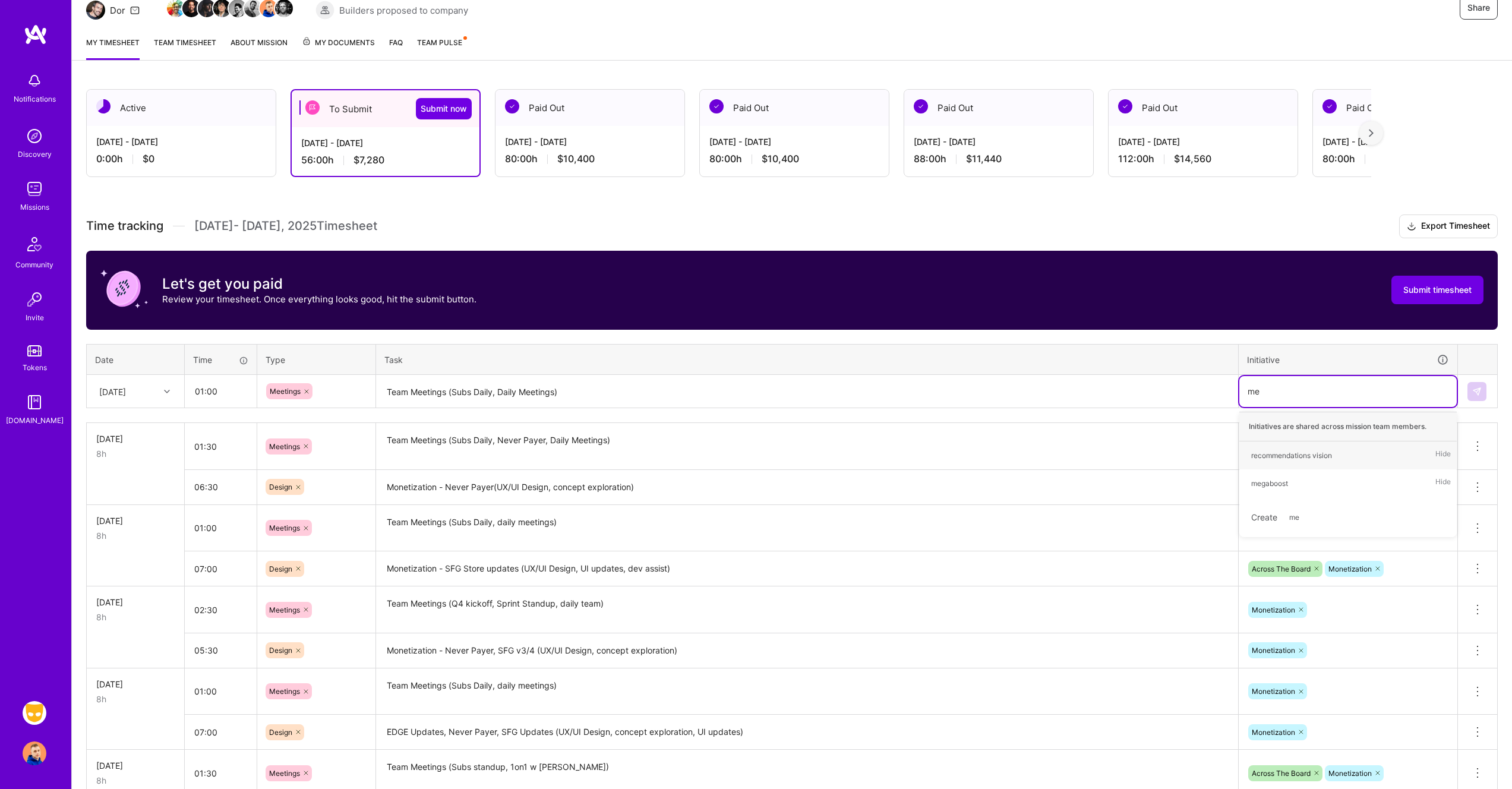
type input "m"
type input "mo"
click at [1474, 390] on img at bounding box center [1477, 391] width 10 height 10
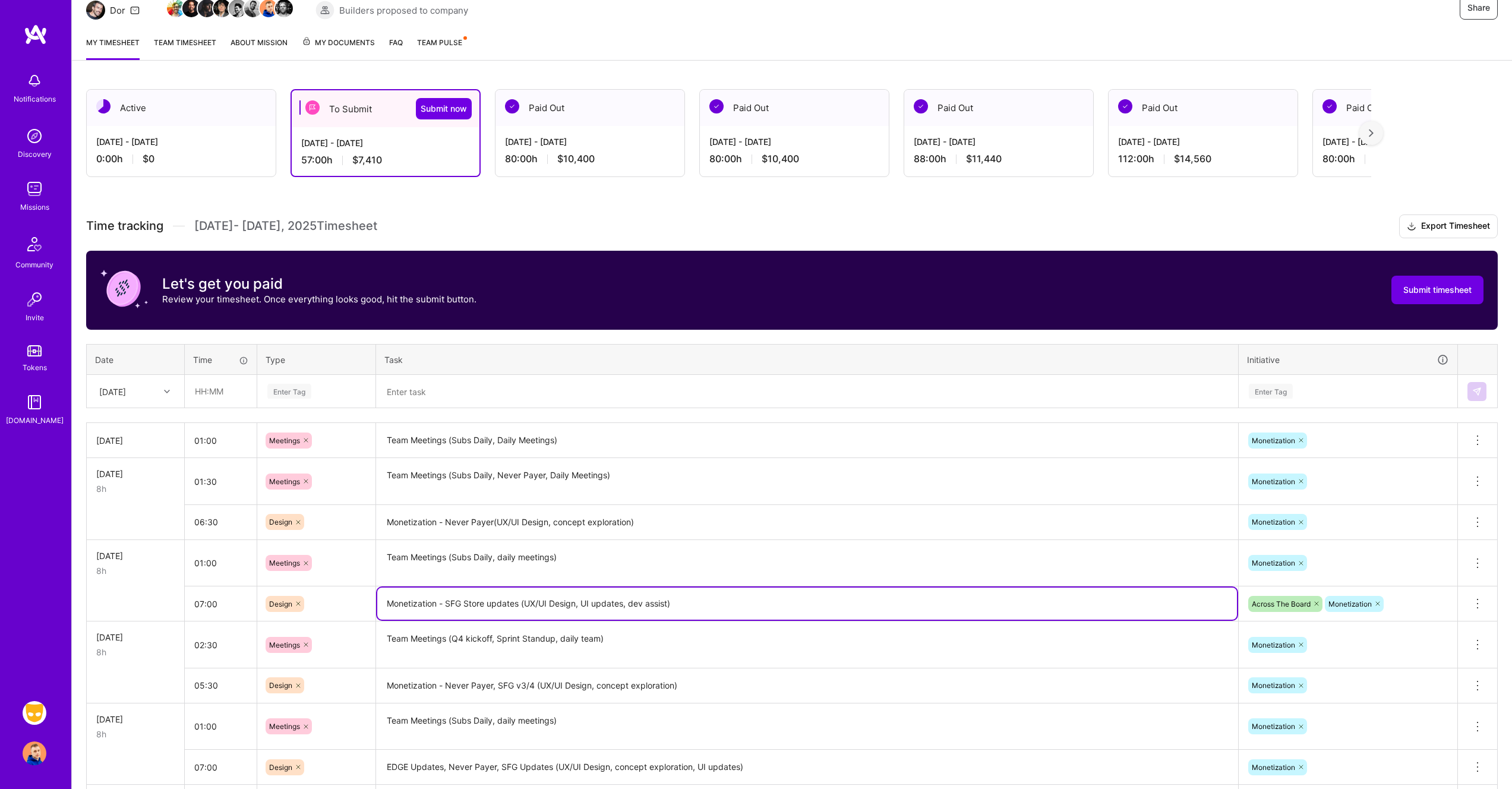
drag, startPoint x: 388, startPoint y: 600, endPoint x: 852, endPoint y: 613, distance: 464.2
click at [852, 613] on textarea "Monetization - SFG Store updates (UX/UI Design, UI updates, dev assist)" at bounding box center [807, 604] width 859 height 32
click at [204, 393] on input "text" at bounding box center [220, 391] width 70 height 31
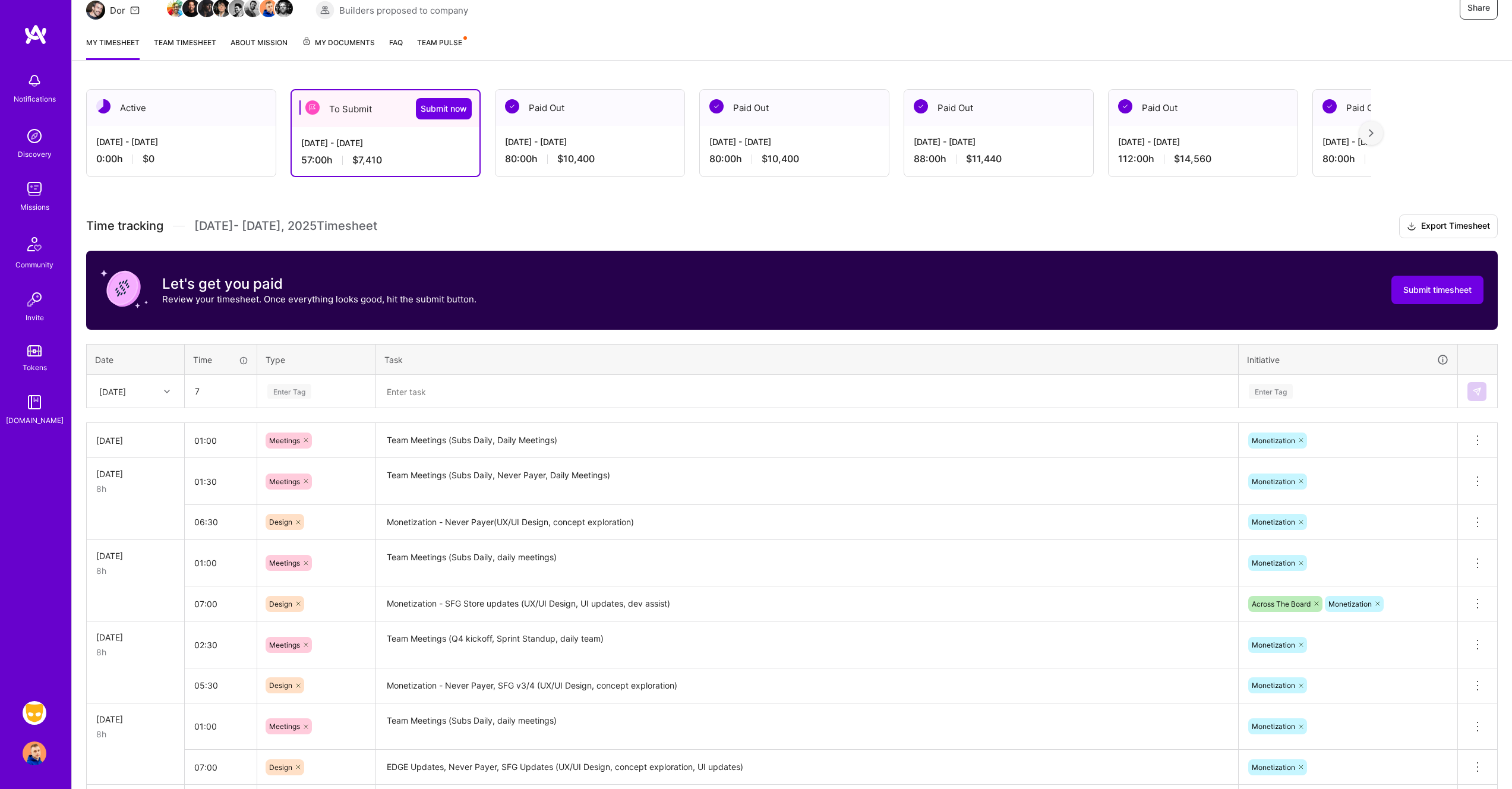
type input "07:00"
type input "de"
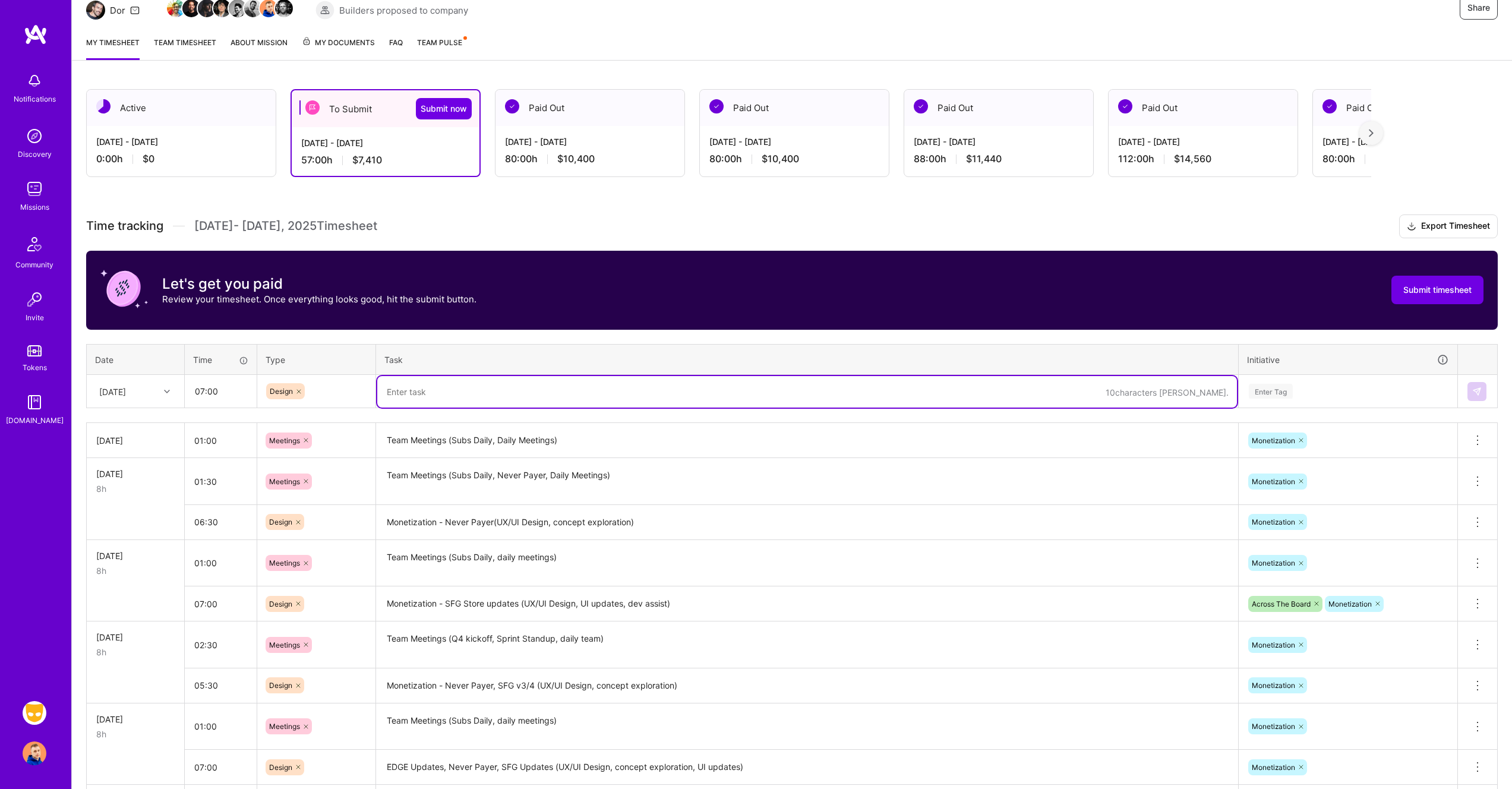
paste textarea "Monetization - SFG Store updates (UX/UI Design, UI updates, dev assist)"
click at [447, 389] on textarea "Monetization - SFG Store updates (UX/UI Design, UI updates, dev assist)" at bounding box center [807, 391] width 859 height 31
click at [834, 396] on textarea "Monetization - Never Payer, SFG Store updates (UX/UI Design, UI updates, dev as…" at bounding box center [807, 391] width 859 height 31
type textarea "Monetization - Never Payer, SFG Store updates (UX/UI Design, UI updates, dev as…"
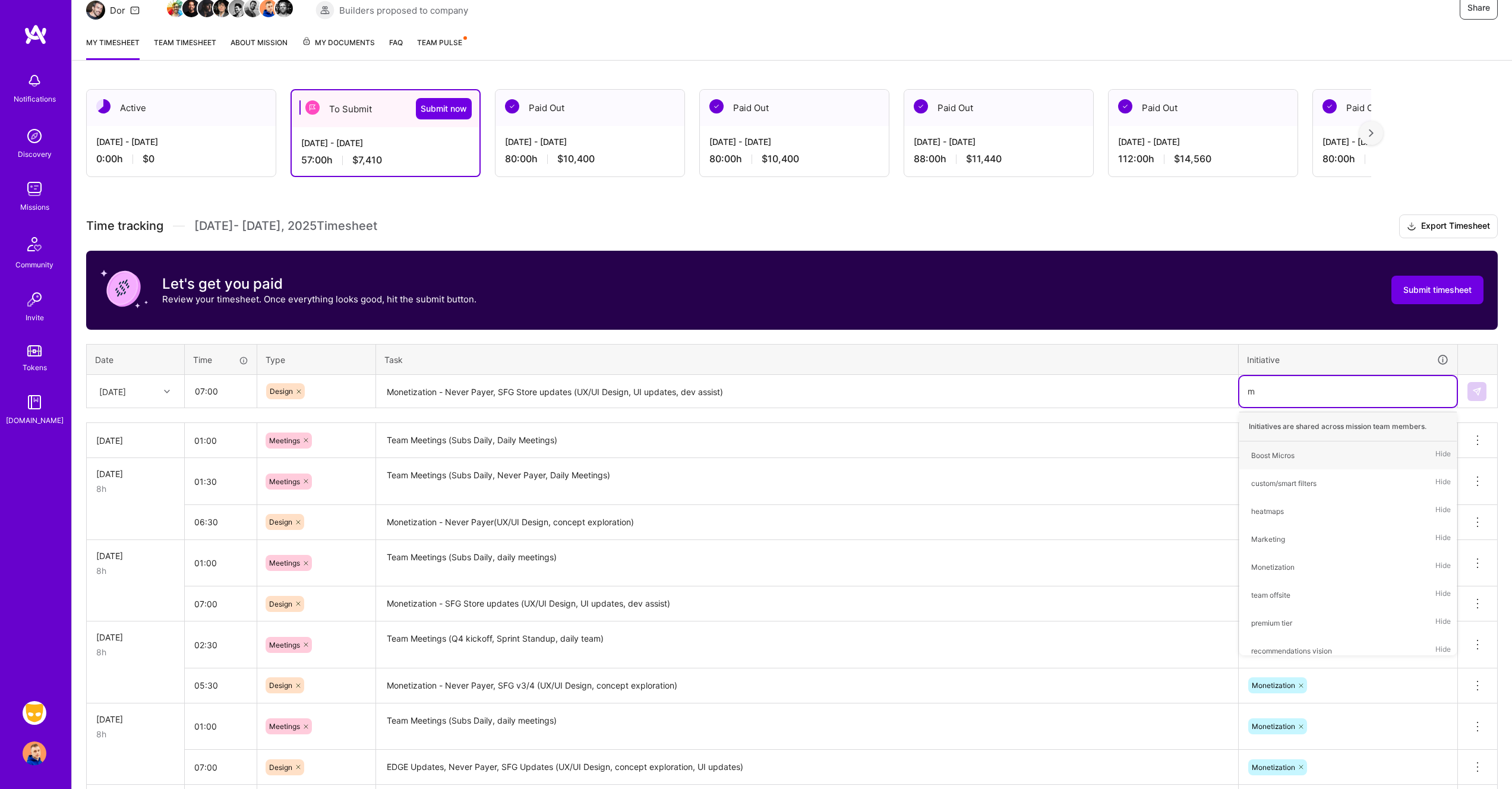
type input "mo"
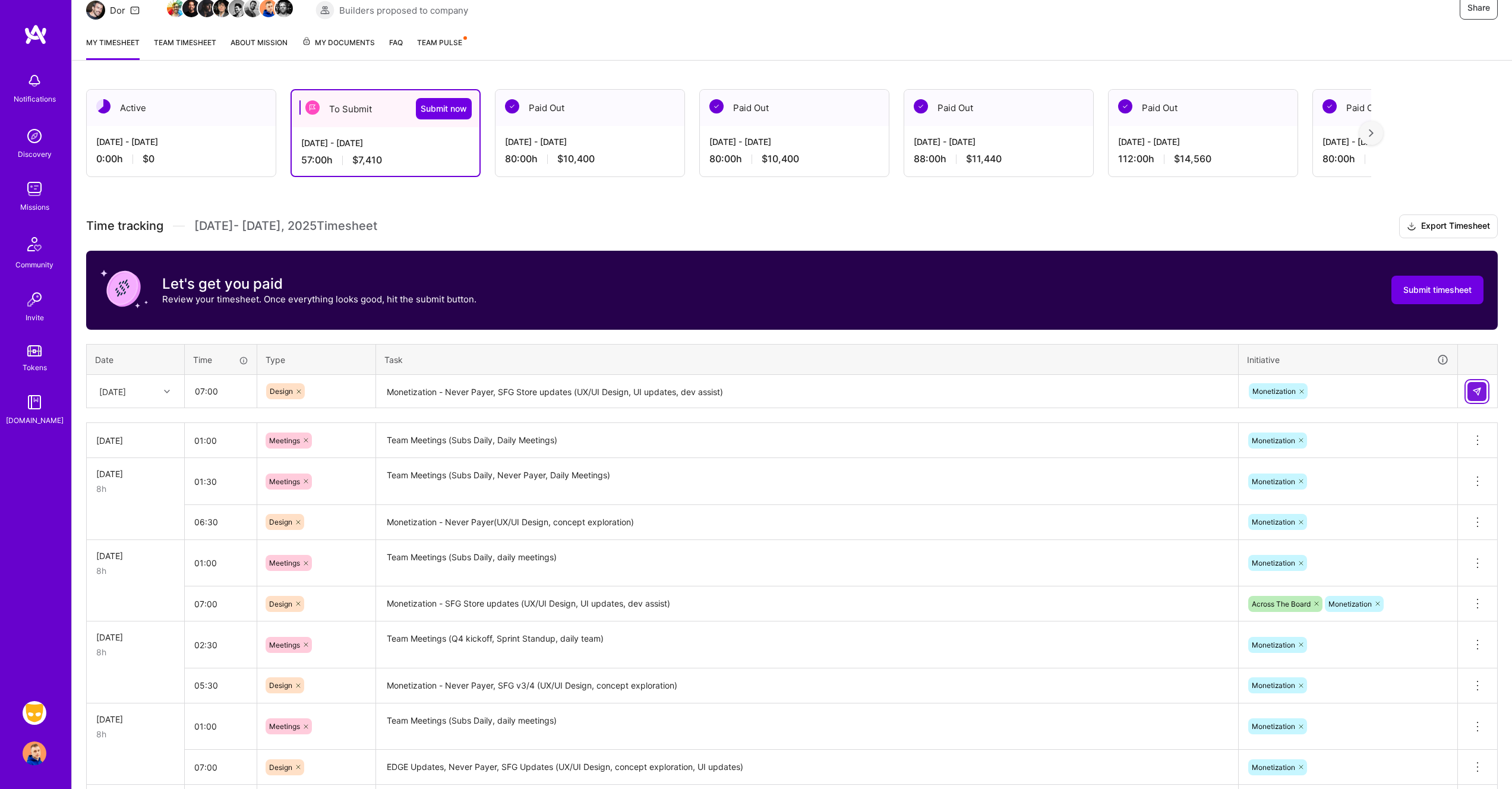
click at [1480, 392] on img at bounding box center [1477, 391] width 10 height 10
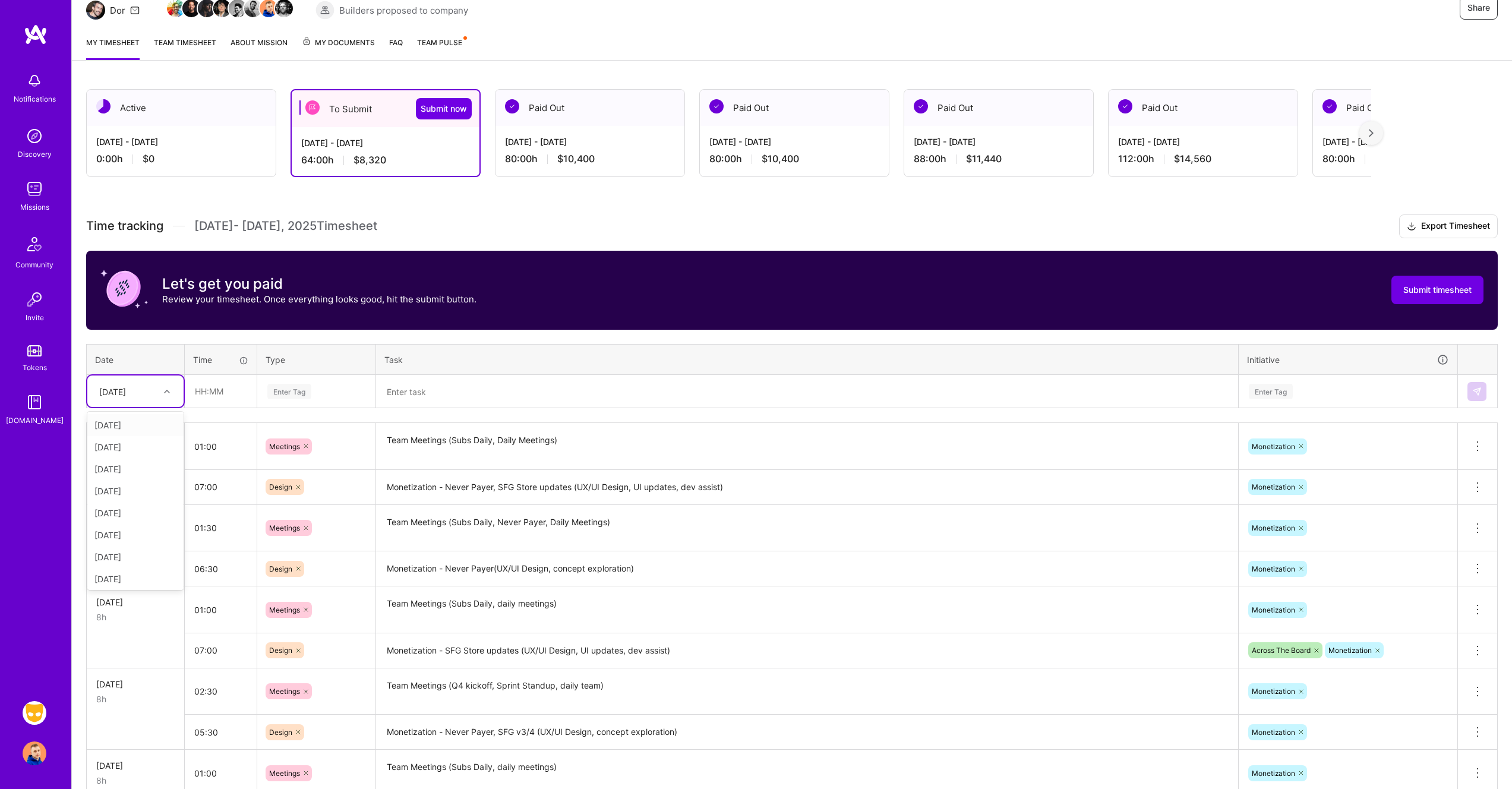
click at [150, 392] on div "[DATE]" at bounding box center [126, 391] width 66 height 19
click at [132, 547] on div "[DATE]" at bounding box center [135, 546] width 96 height 22
type input "02:00"
type input "mee"
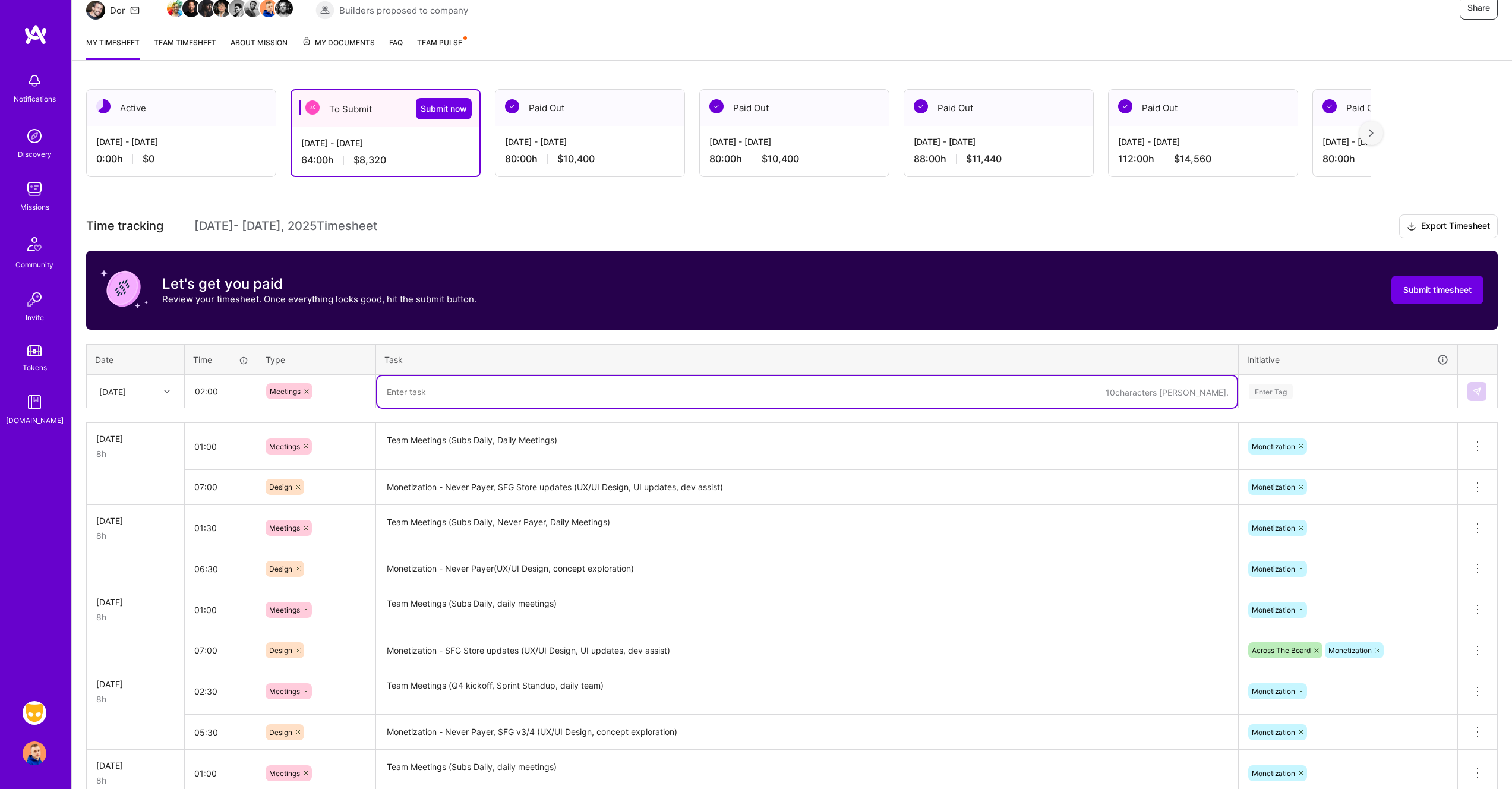
click at [545, 446] on textarea "Team Meetings (Subs Daily, Daily Meetings)" at bounding box center [807, 446] width 859 height 45
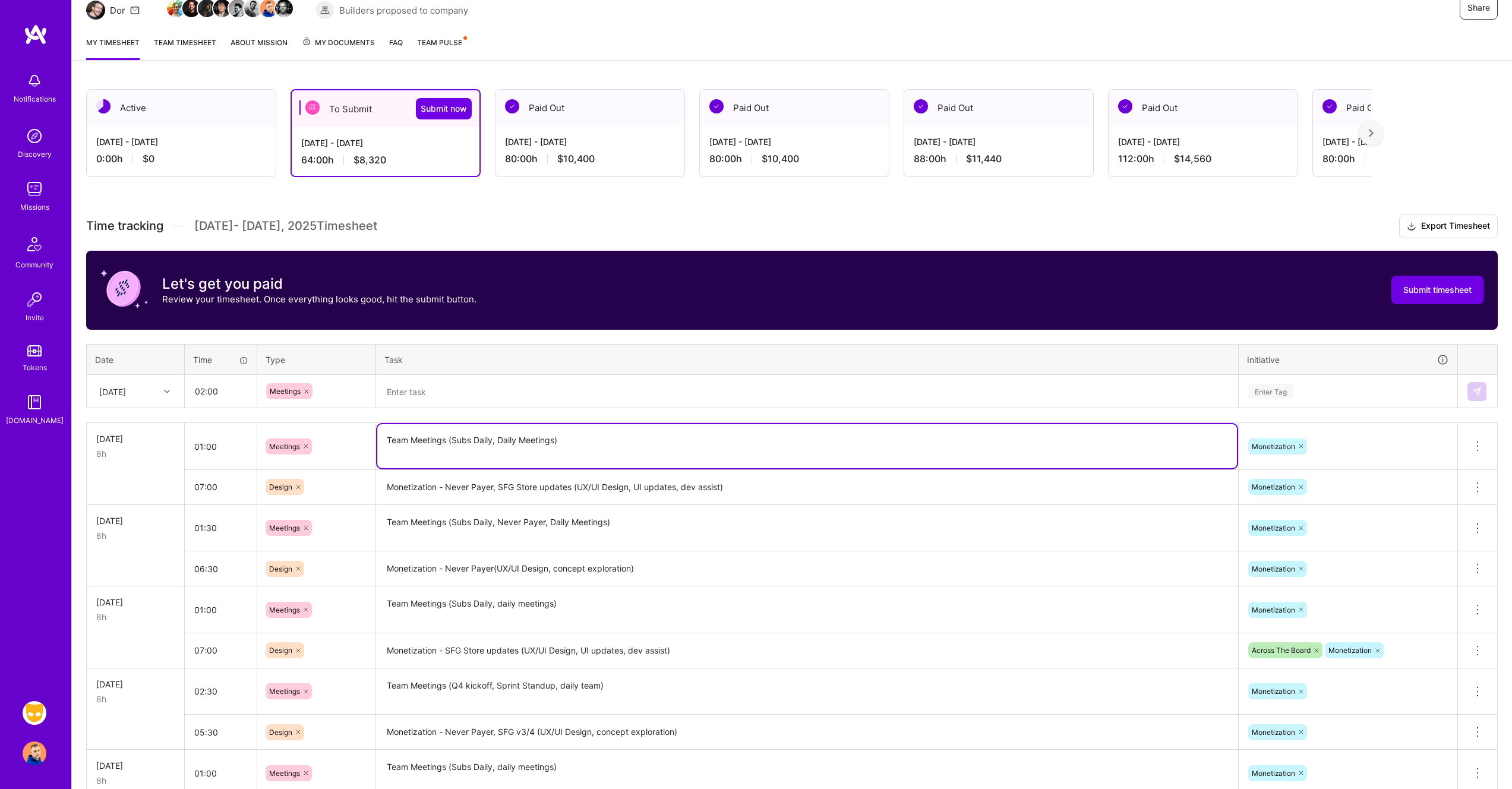
click at [545, 446] on textarea "Team Meetings (Subs Daily, Daily Meetings)" at bounding box center [807, 446] width 859 height 44
click at [560, 397] on textarea at bounding box center [807, 391] width 859 height 31
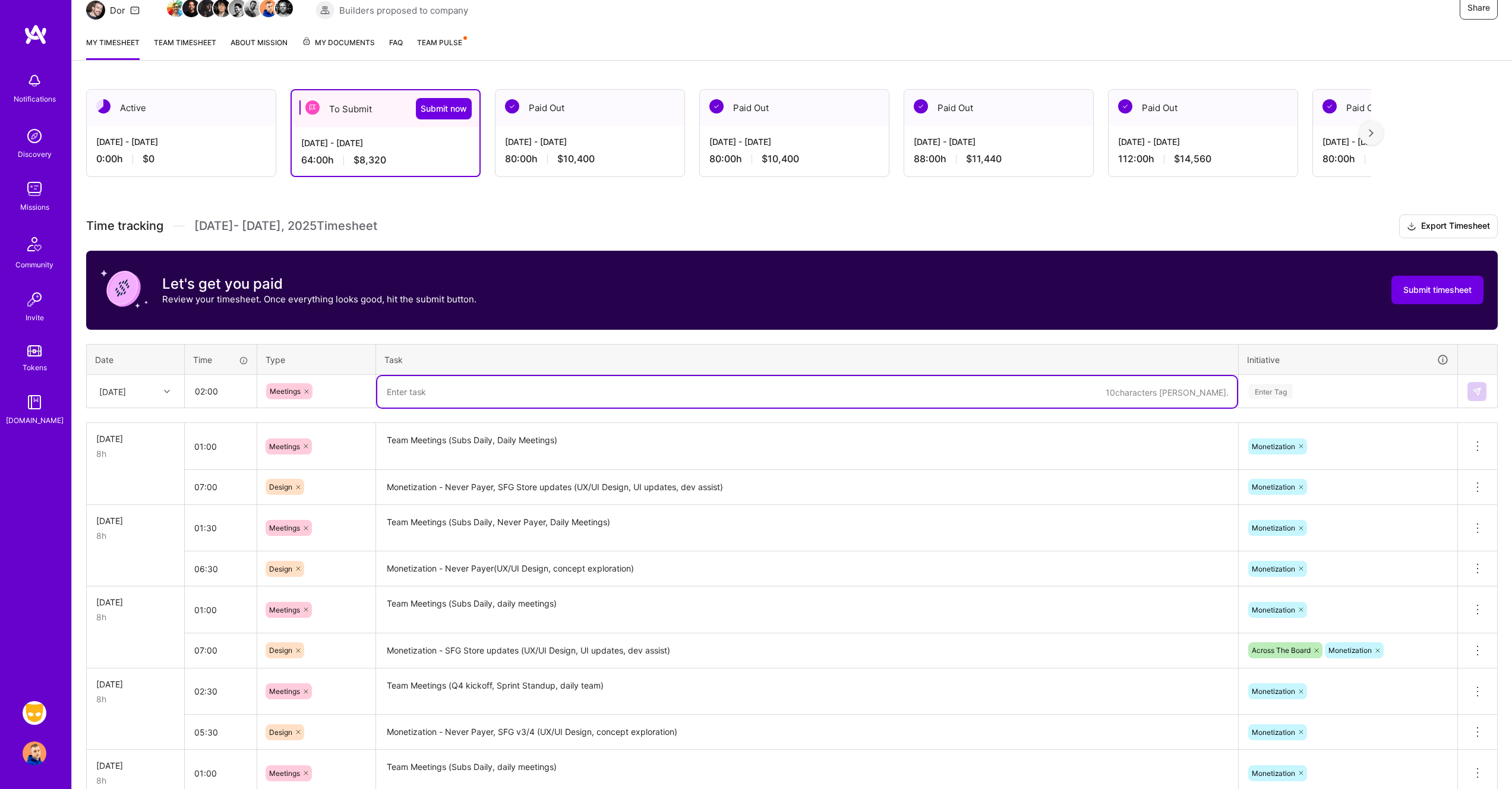
paste textarea "Team Meetings (Subs Daily, Daily Meetings)"
type textarea "Team Meetings (Subs Daily, Daily Meetings)"
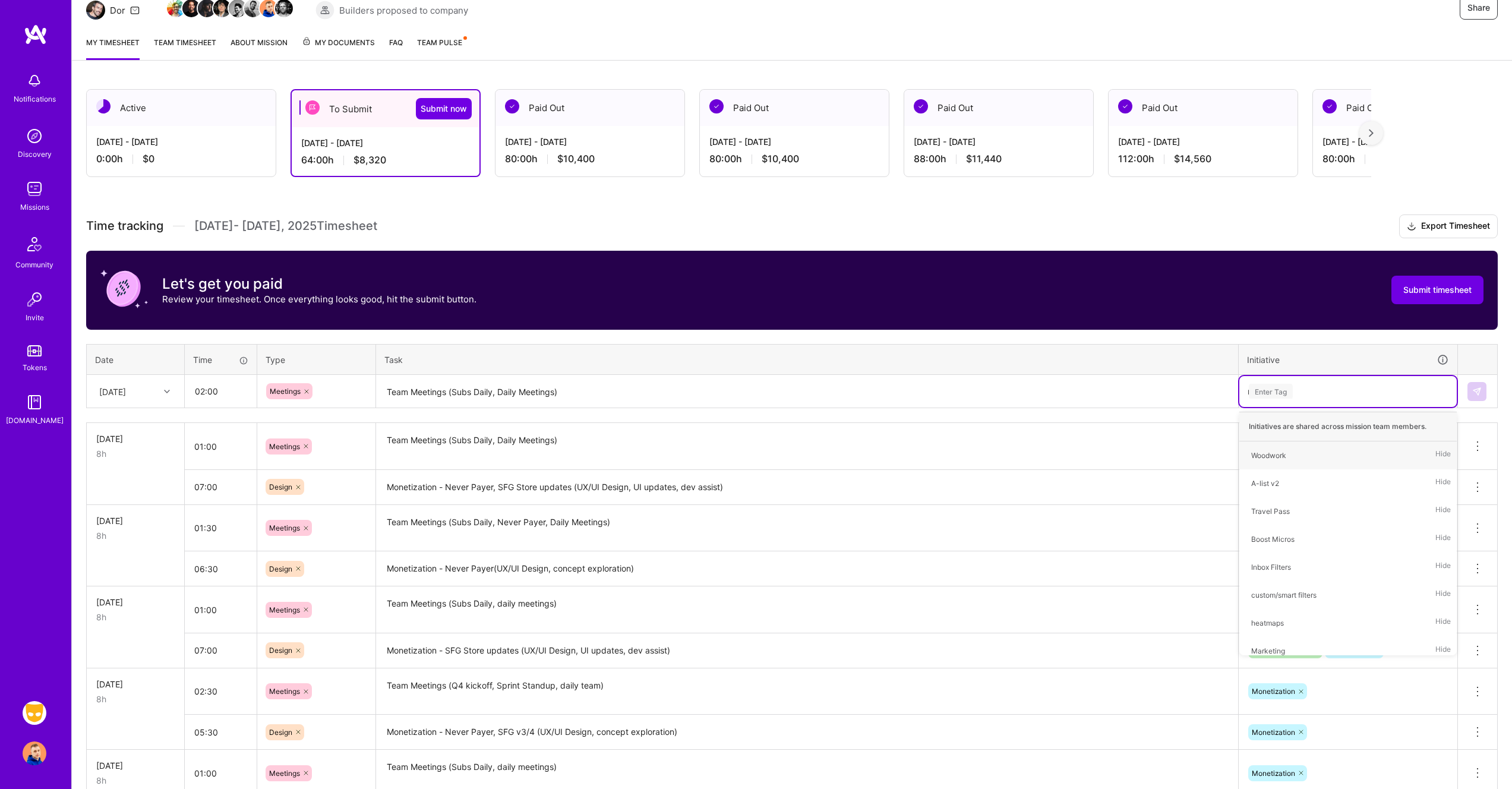
type input "mo"
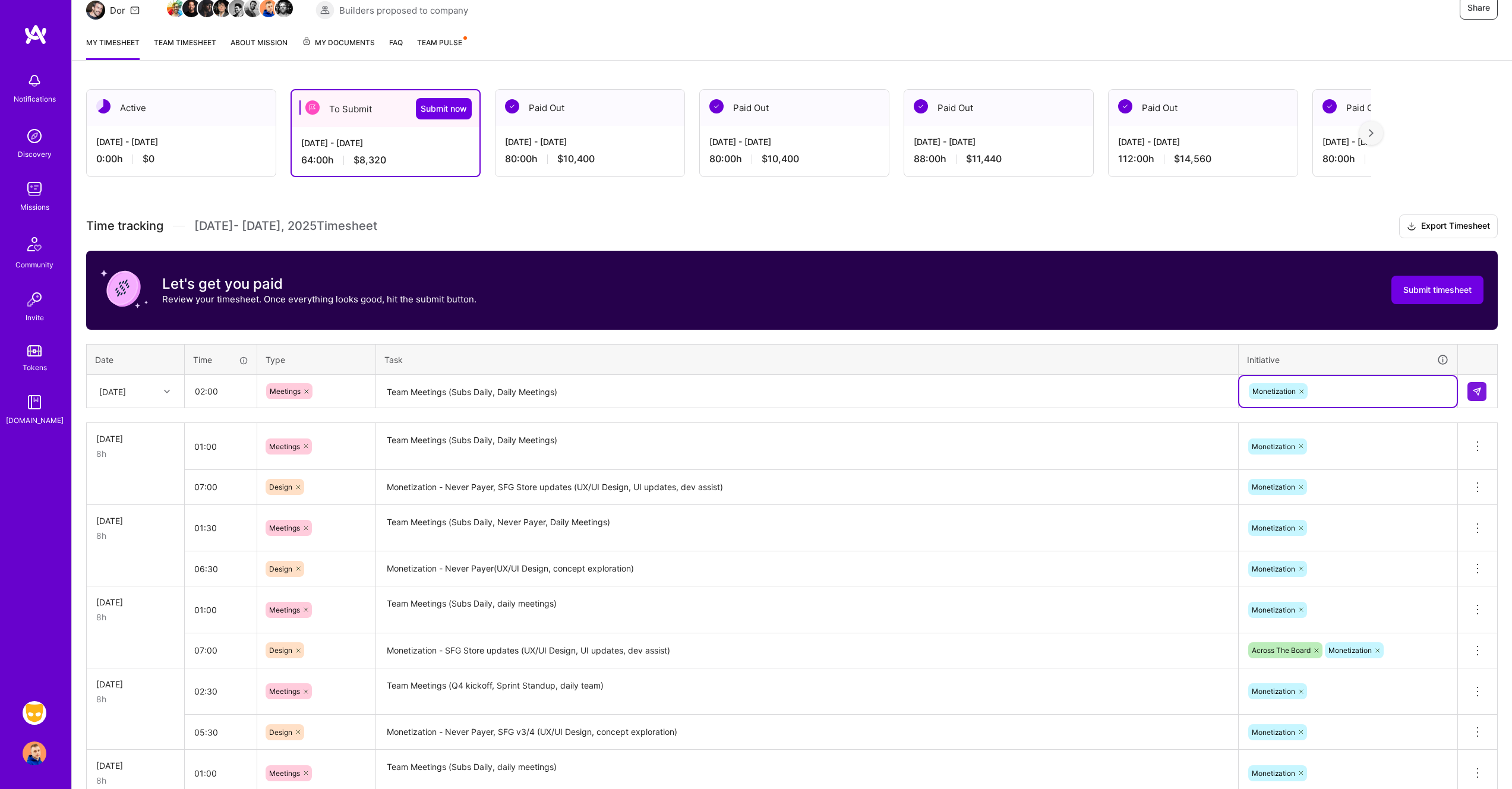
click at [453, 396] on textarea "Team Meetings (Subs Daily, Daily Meetings)" at bounding box center [807, 391] width 859 height 31
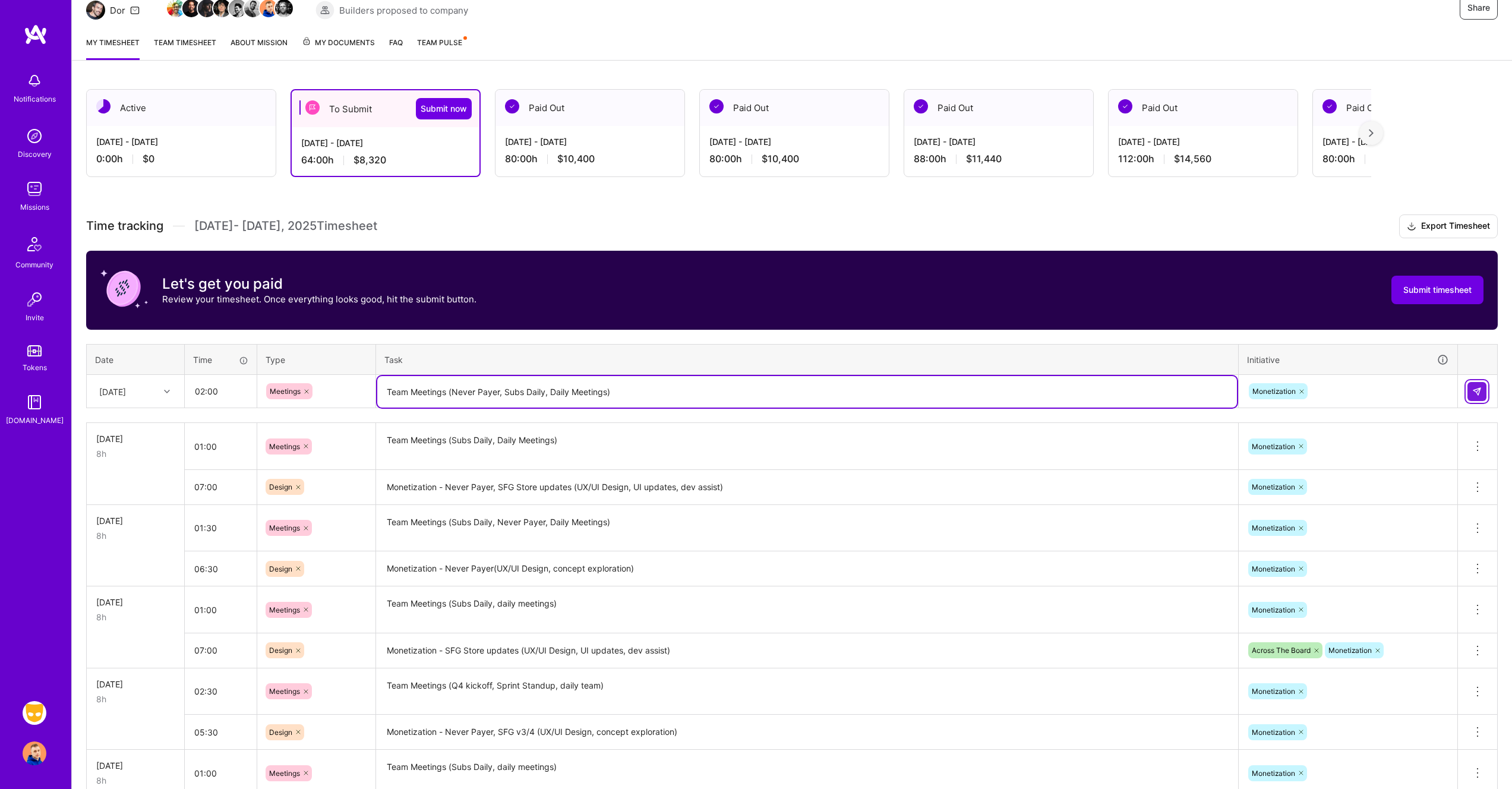
type textarea "Team Meetings (Never Payer, Subs Daily, Daily Meetings)"
click at [1479, 391] on img at bounding box center [1477, 391] width 10 height 10
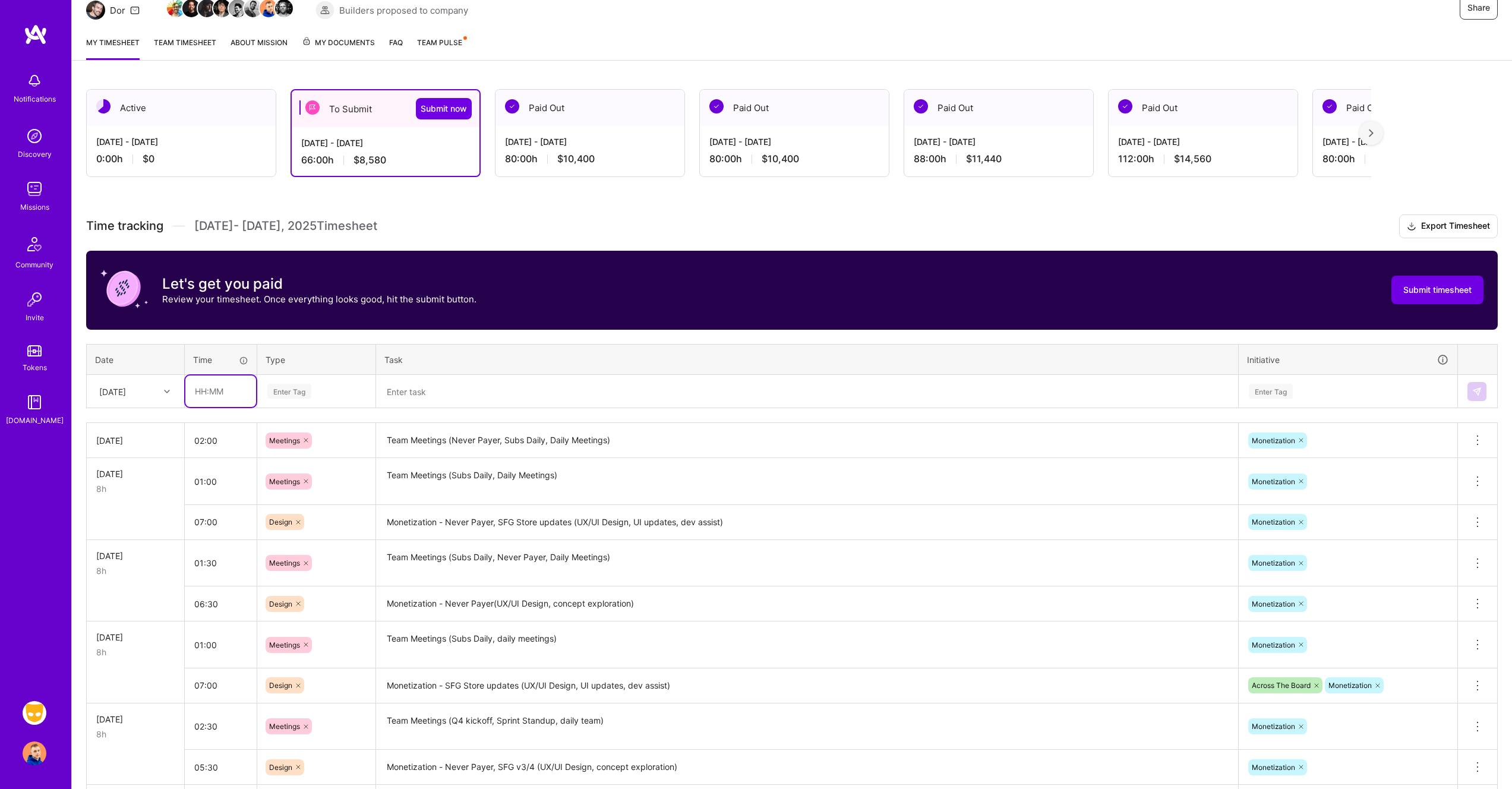
click at [210, 398] on input "text" at bounding box center [220, 391] width 70 height 31
type input "06:00"
type input "de"
click at [305, 430] on div "Design" at bounding box center [316, 430] width 117 height 28
click at [467, 397] on textarea at bounding box center [807, 391] width 859 height 31
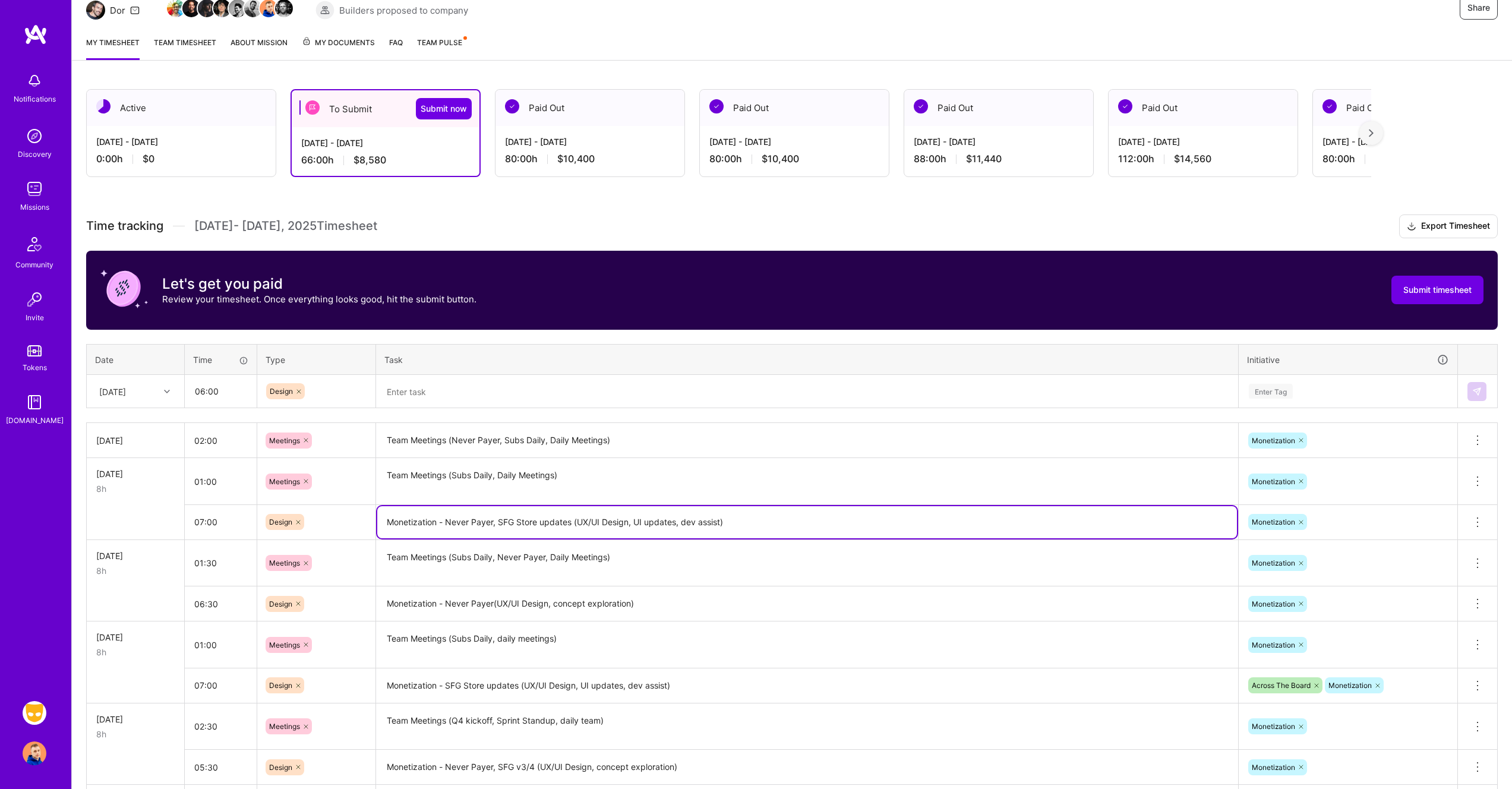
drag, startPoint x: 387, startPoint y: 522, endPoint x: 796, endPoint y: 531, distance: 409.1
click at [796, 531] on textarea "Monetization - Never Payer, SFG Store updates (UX/UI Design, UI updates, dev as…" at bounding box center [807, 522] width 859 height 32
click at [685, 383] on textarea at bounding box center [807, 391] width 859 height 31
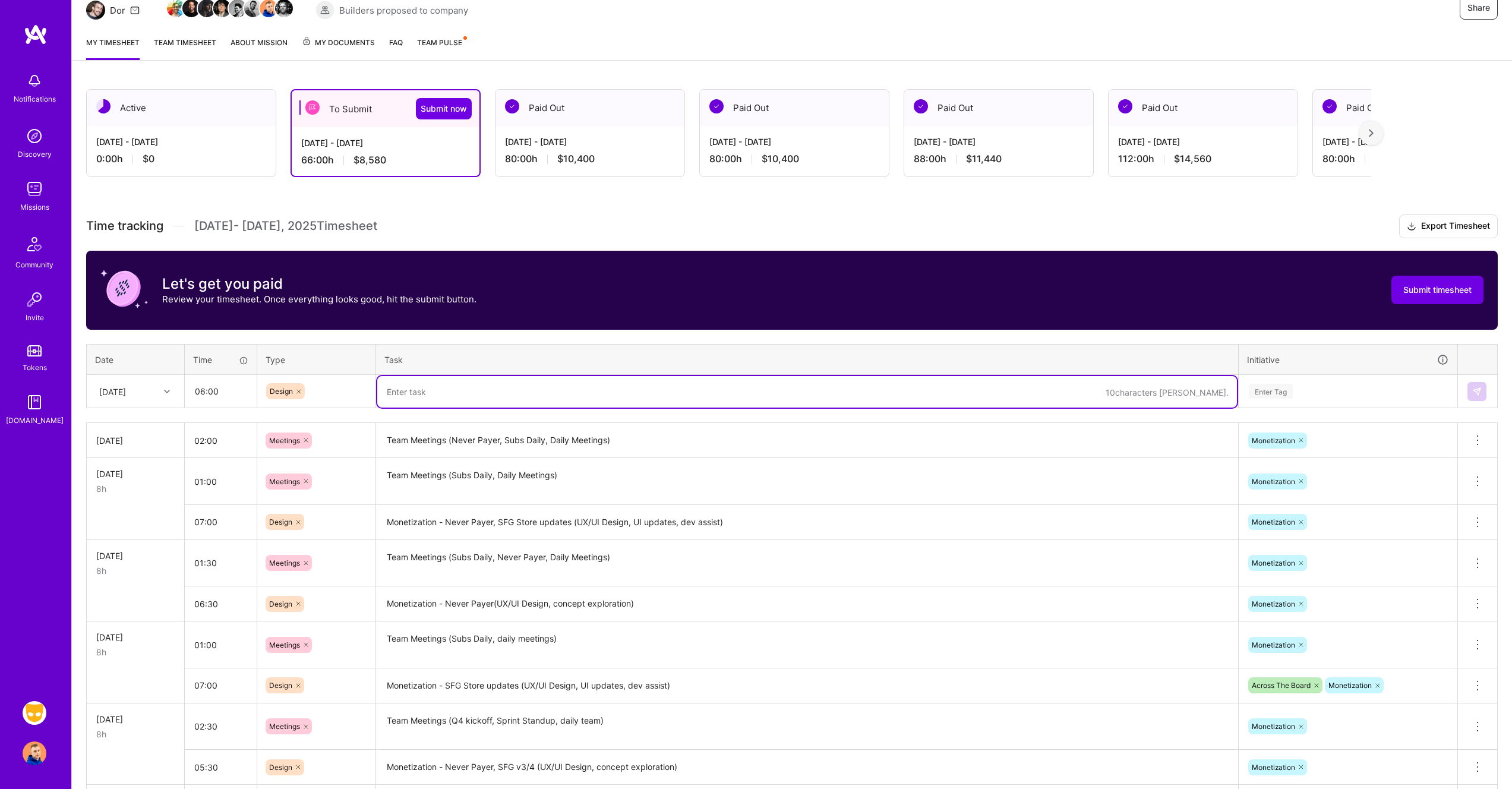
paste textarea "Monetization - Never Payer, SFG Store updates (UX/UI Design, UI updates, dev as…"
drag, startPoint x: 575, startPoint y: 390, endPoint x: 494, endPoint y: 389, distance: 81.0
click at [494, 389] on textarea "Monetization - Never Payer, SFG Store updates (UX/UI Design, UI updates, dev as…" at bounding box center [807, 391] width 859 height 31
drag, startPoint x: 646, startPoint y: 389, endPoint x: 601, endPoint y: 389, distance: 45.0
click at [601, 389] on textarea "Monetization - Never Payer=(UX/UI Design, UI updates, dev assist)" at bounding box center [807, 391] width 859 height 31
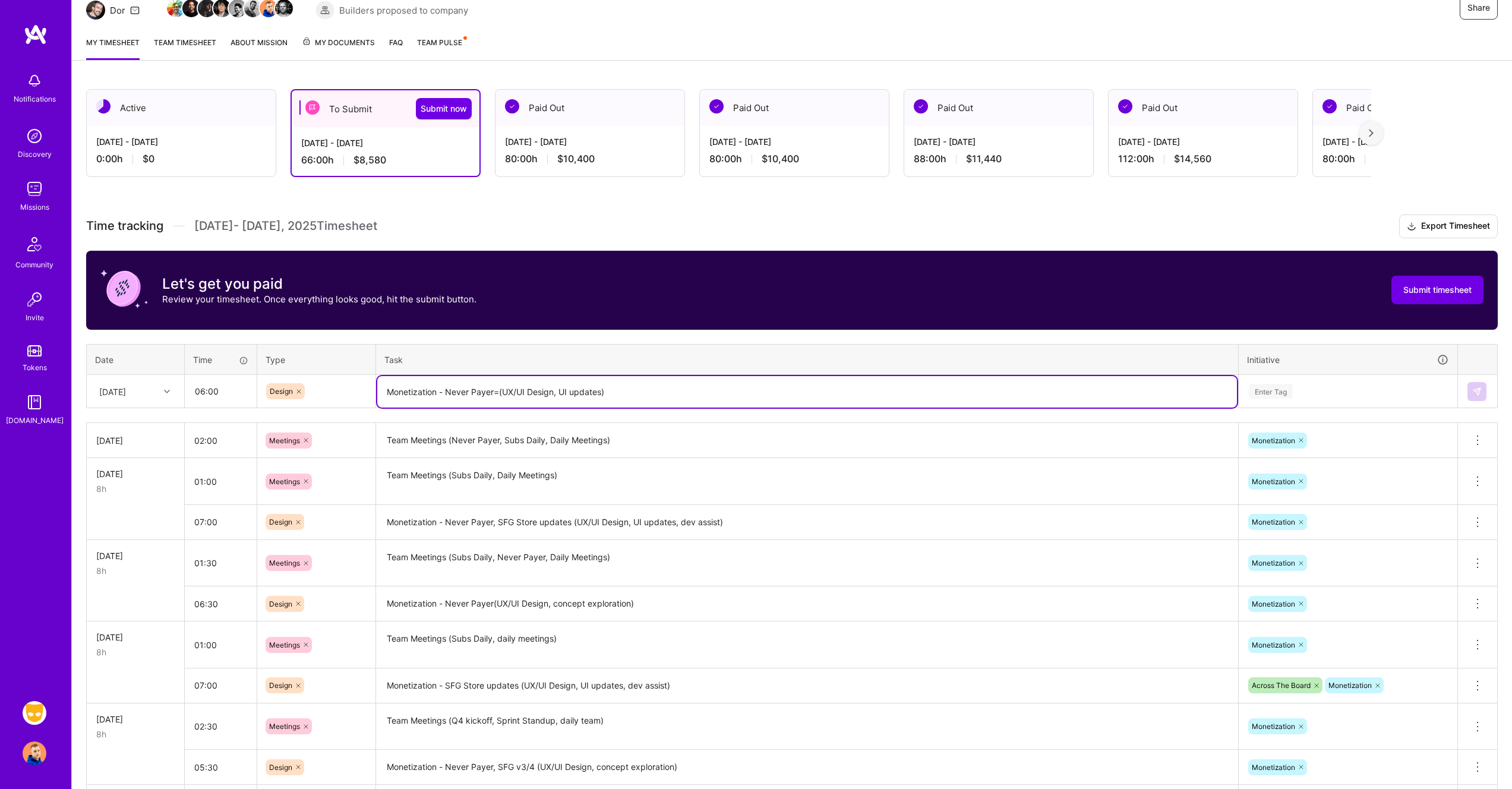
click at [494, 391] on textarea "Monetization - Never Payer=(UX/UI Design, UI updates)" at bounding box center [807, 391] width 859 height 31
type textarea "Monetization - Never Payer (UX/UI Design, UI updates)"
click at [1330, 396] on div "Enter Tag" at bounding box center [1348, 391] width 201 height 15
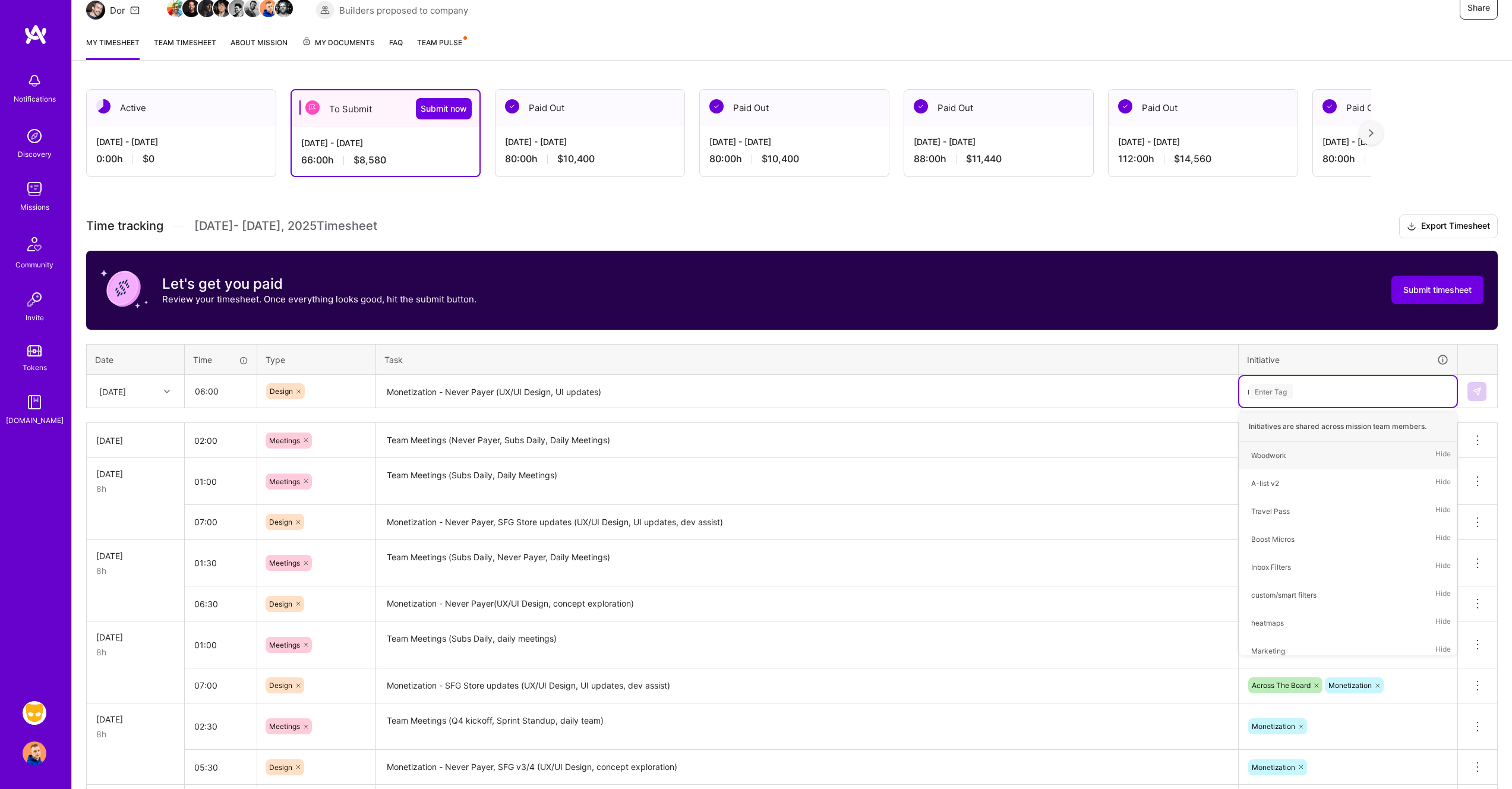
type input "mo"
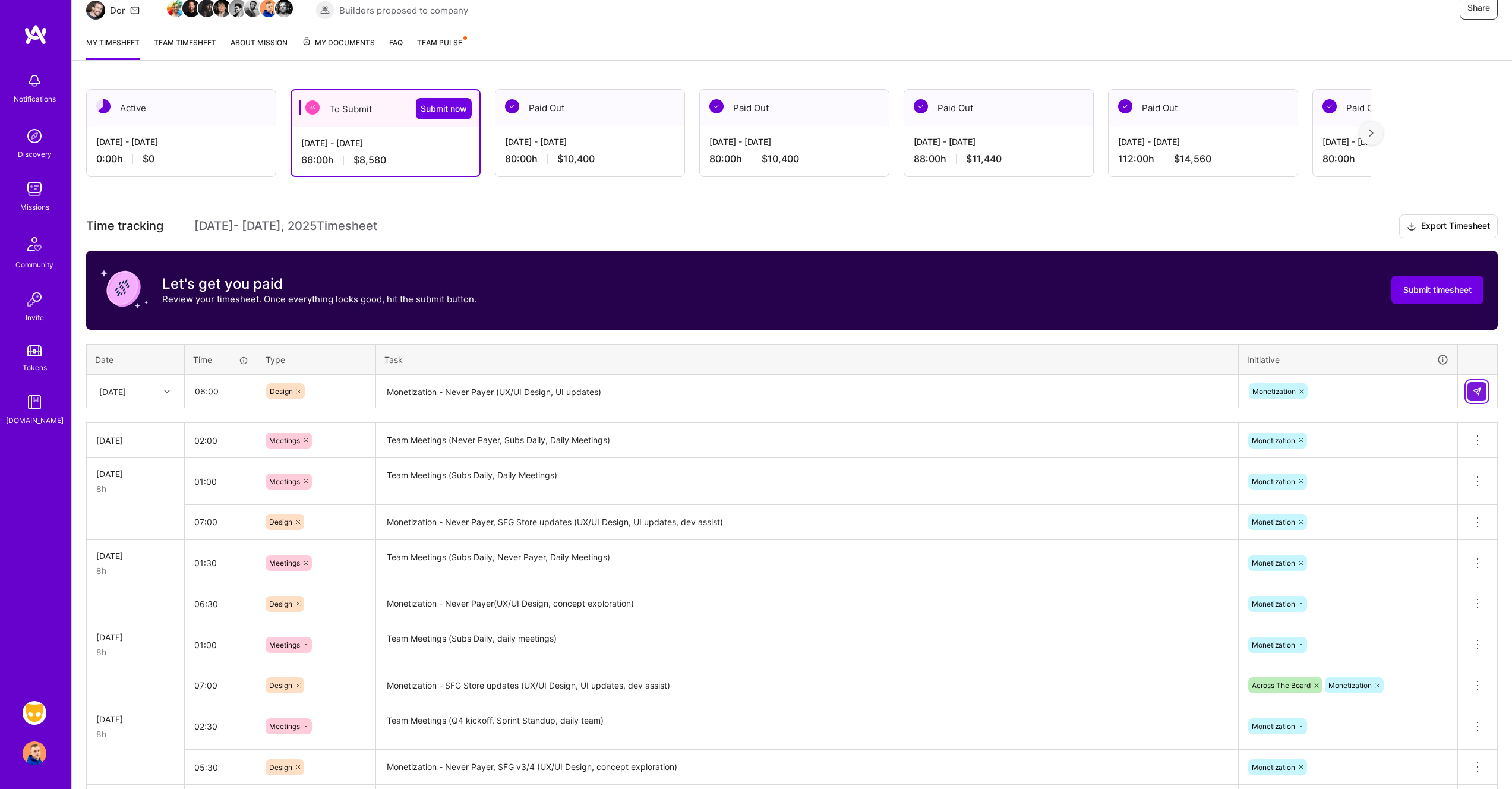
click at [1479, 391] on img at bounding box center [1477, 391] width 10 height 10
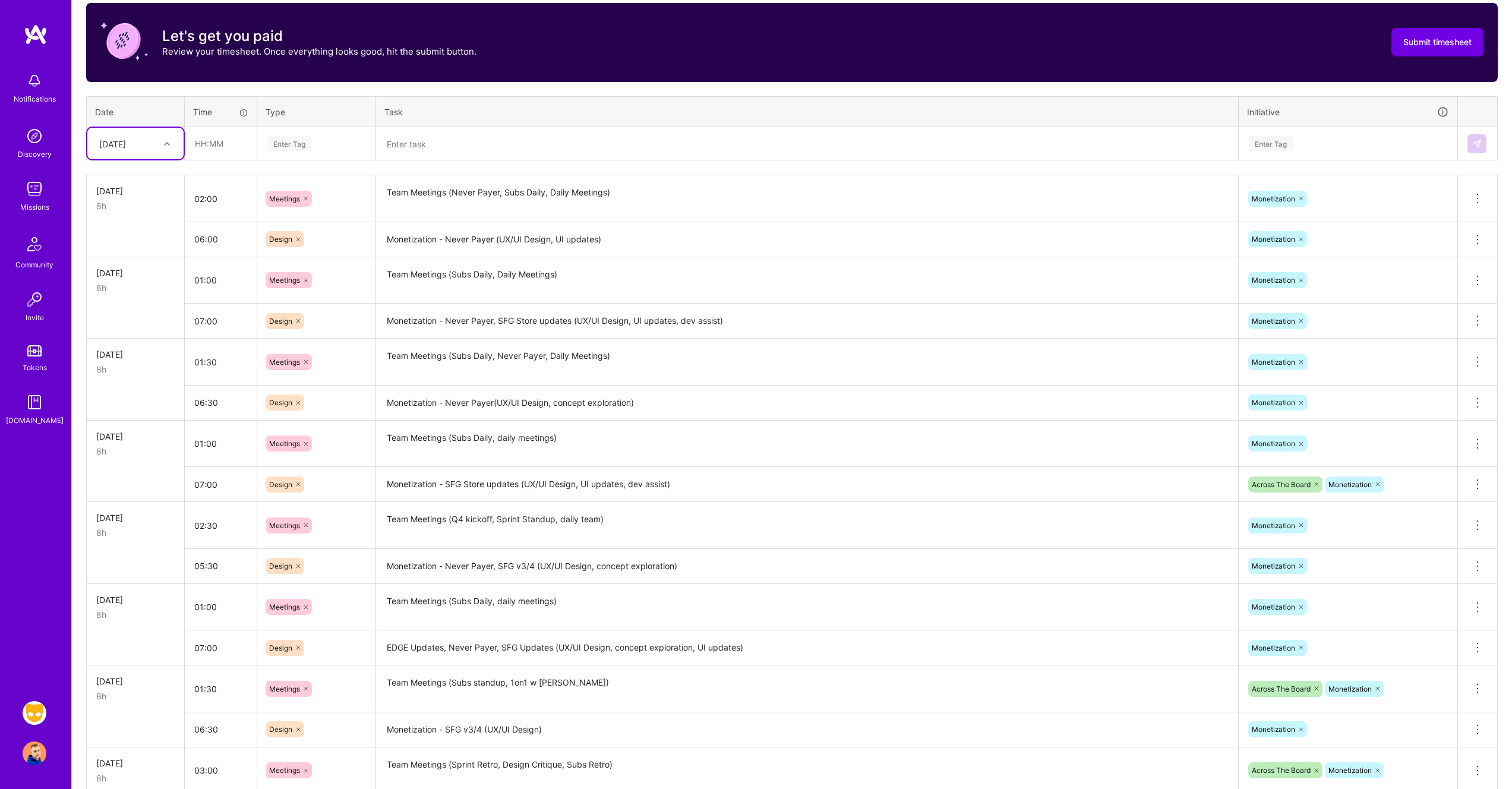
scroll to position [374, 0]
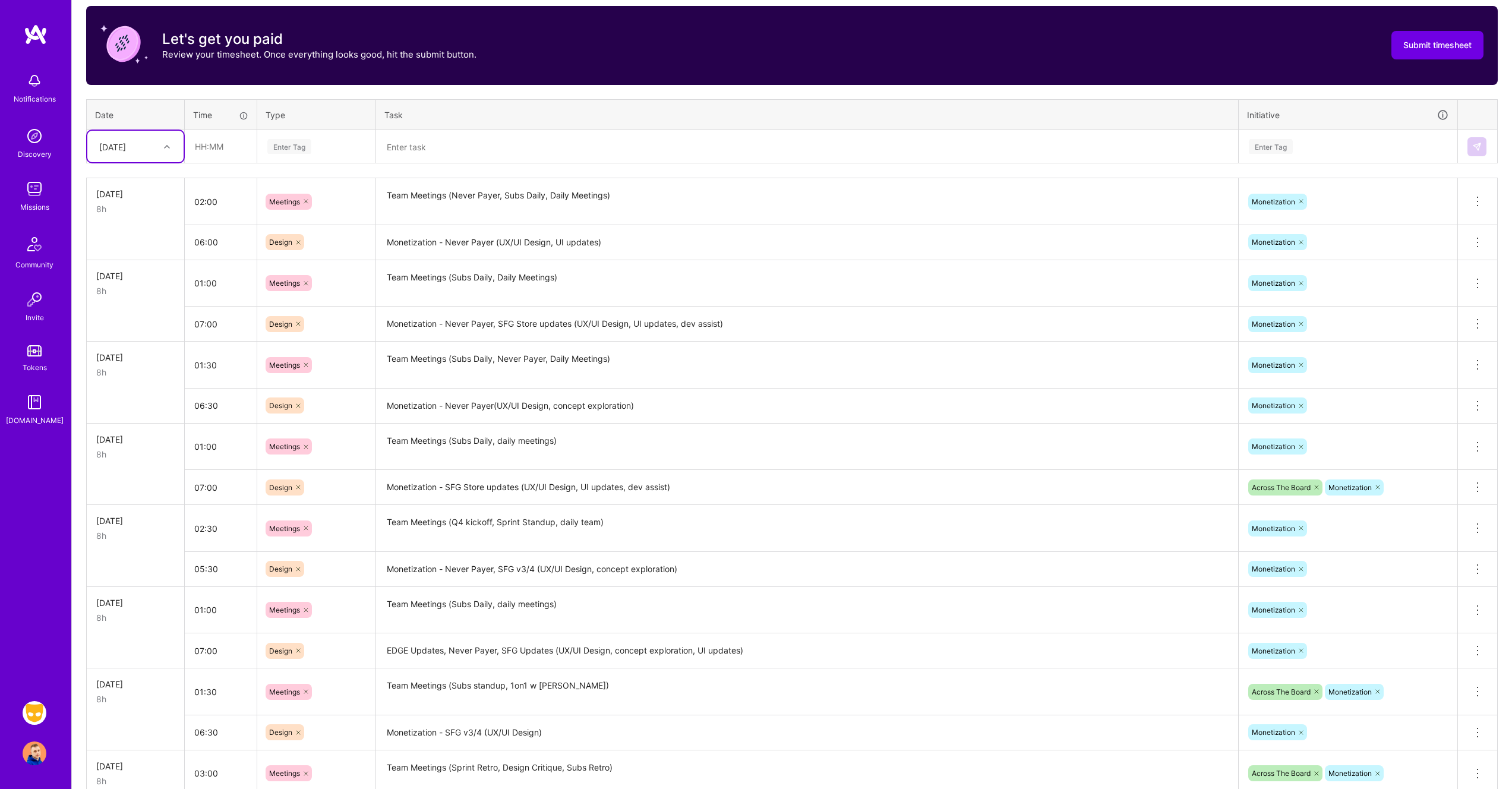
click at [162, 147] on div at bounding box center [169, 147] width 18 height 15
click at [134, 305] on div "[DATE]" at bounding box center [135, 310] width 96 height 22
click at [198, 146] on input "text" at bounding box center [220, 146] width 70 height 31
type input "02:00"
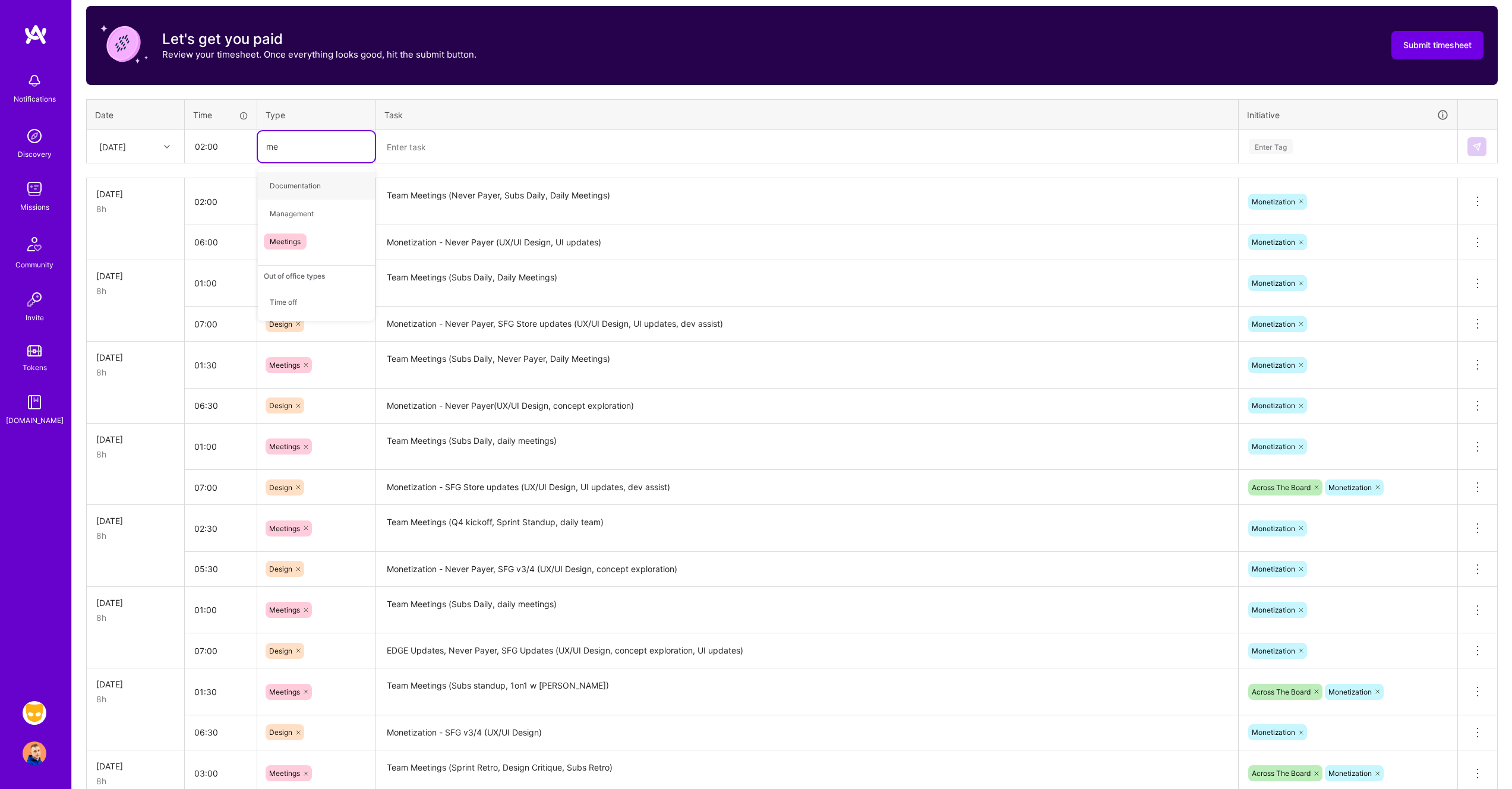
type input "mee"
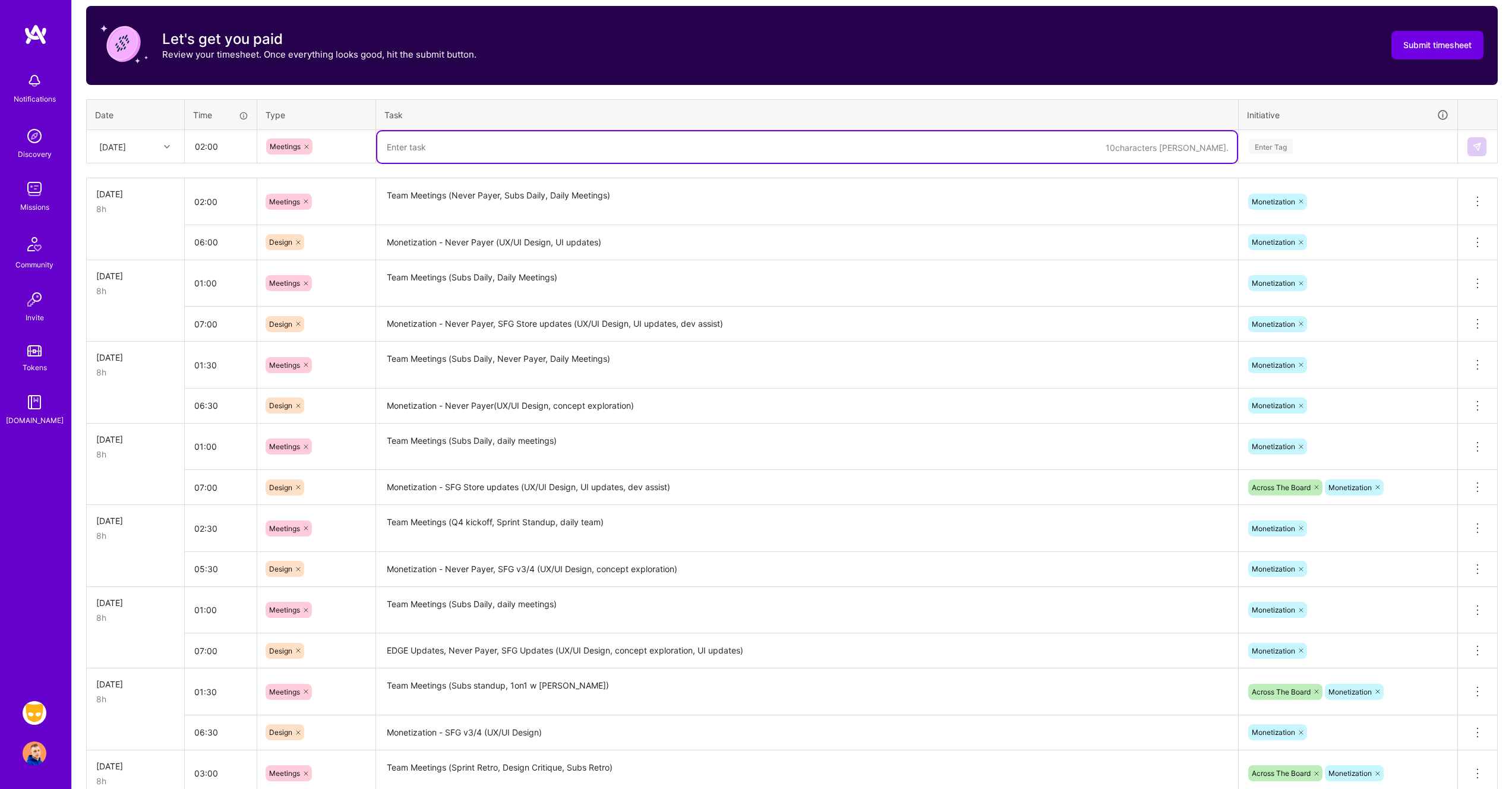
click at [536, 198] on textarea "Team Meetings (Never Payer, Subs Daily, Daily Meetings)" at bounding box center [807, 202] width 859 height 45
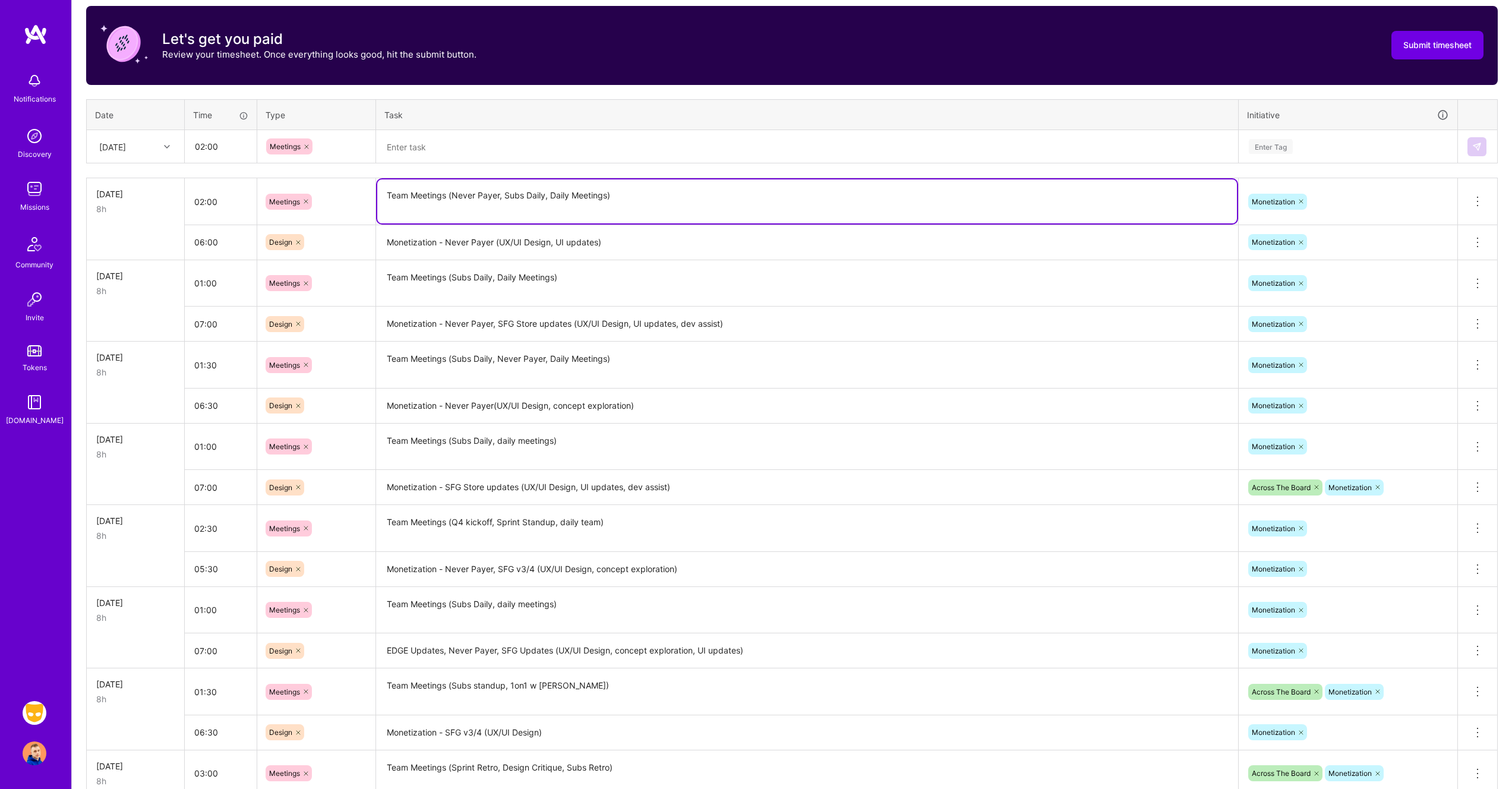
click at [536, 198] on textarea "Team Meetings (Never Payer, Subs Daily, Daily Meetings)" at bounding box center [807, 201] width 859 height 44
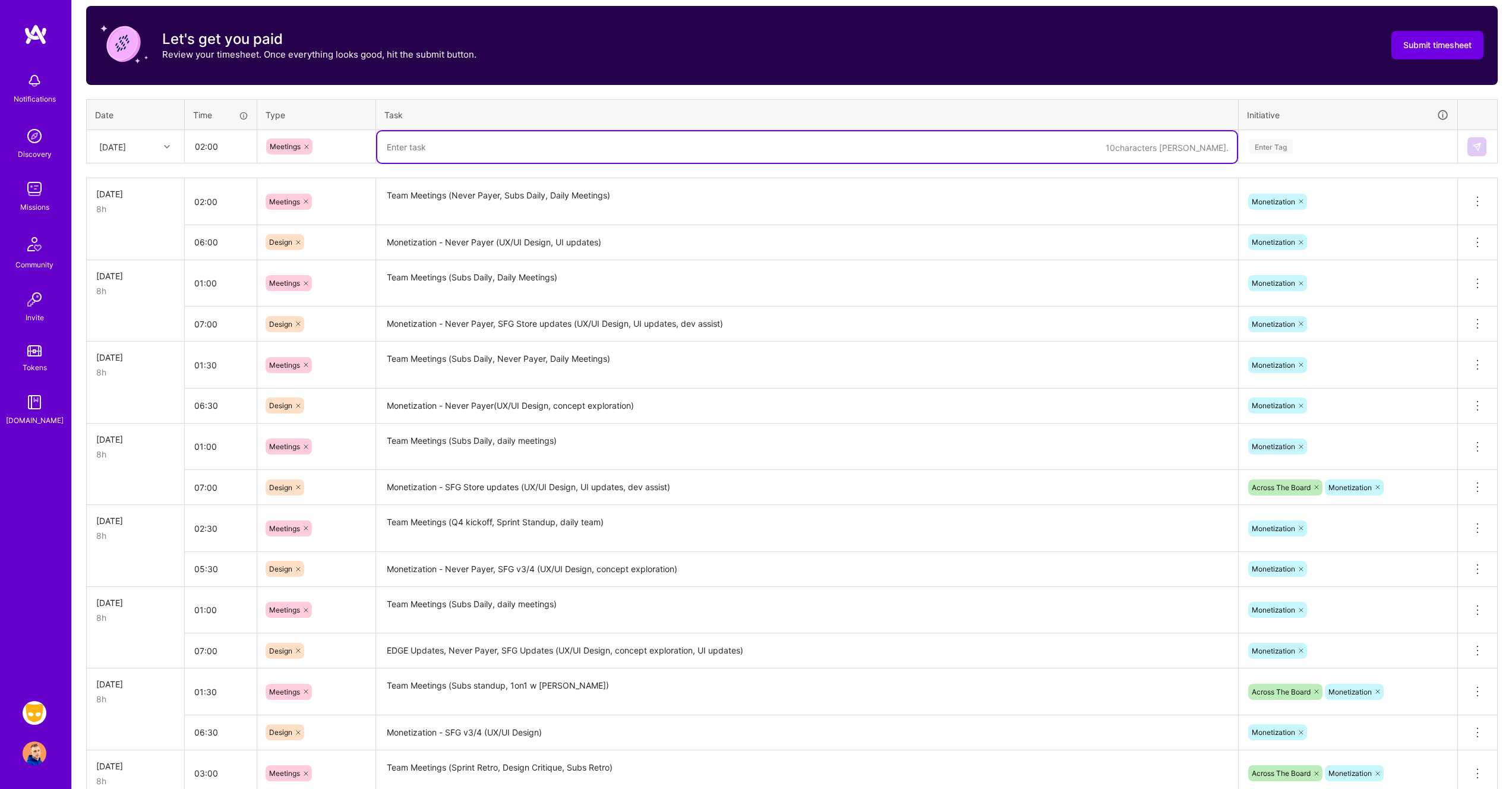
click at [520, 146] on textarea at bounding box center [807, 146] width 859 height 31
paste textarea "Team Meetings (Never Payer, Subs Daily, Daily Meetings)"
click at [454, 148] on textarea "Team Meetings (Never Payer, Subs Daily, Daily Meetings)" at bounding box center [807, 146] width 859 height 31
click at [455, 146] on textarea "Team Meetings ( [PERSON_NAME] / [PERSON_NAME] 1on1, Never Payer, Subs Daily, Da…" at bounding box center [807, 146] width 859 height 31
click at [811, 150] on textarea "Team Meetings ([PERSON_NAME] / [PERSON_NAME] 1on1, Never Payer, Subs Daily, Dai…" at bounding box center [807, 146] width 859 height 31
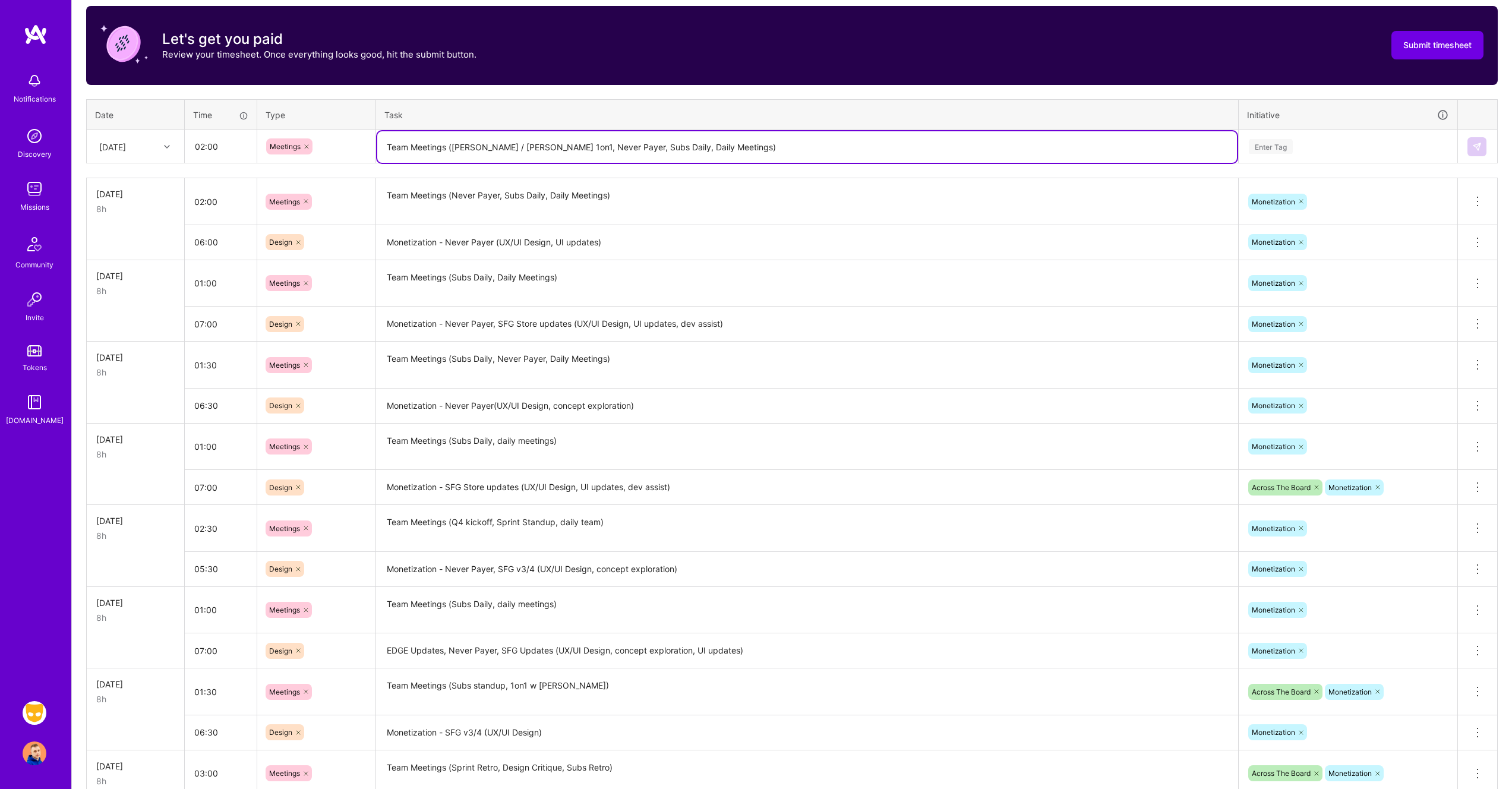
type textarea "Team Meetings ([PERSON_NAME] / [PERSON_NAME] 1on1, Never Payer, Subs Daily, Dai…"
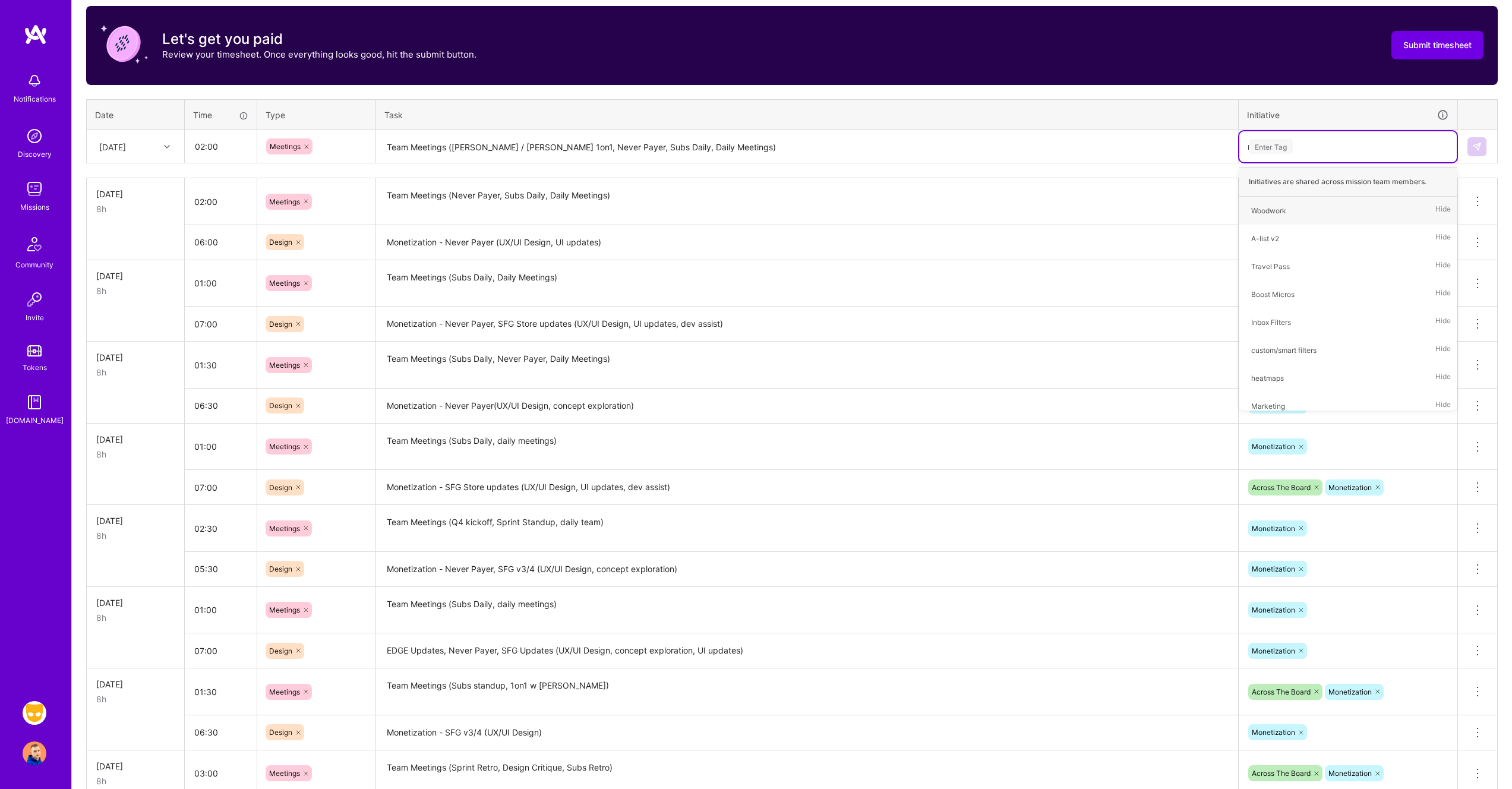
type input "mo"
type input "acr"
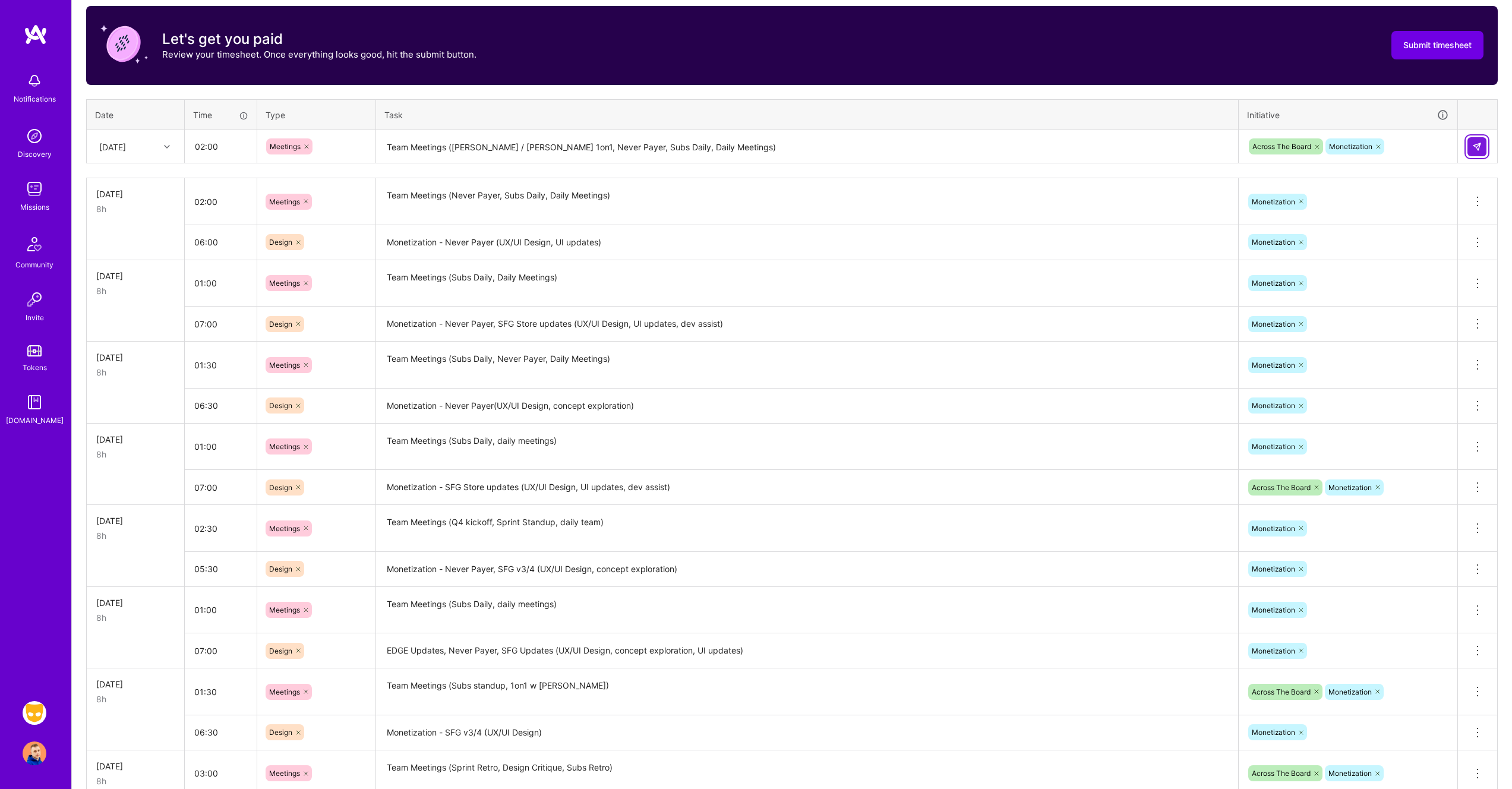
click at [1480, 149] on img at bounding box center [1477, 147] width 10 height 10
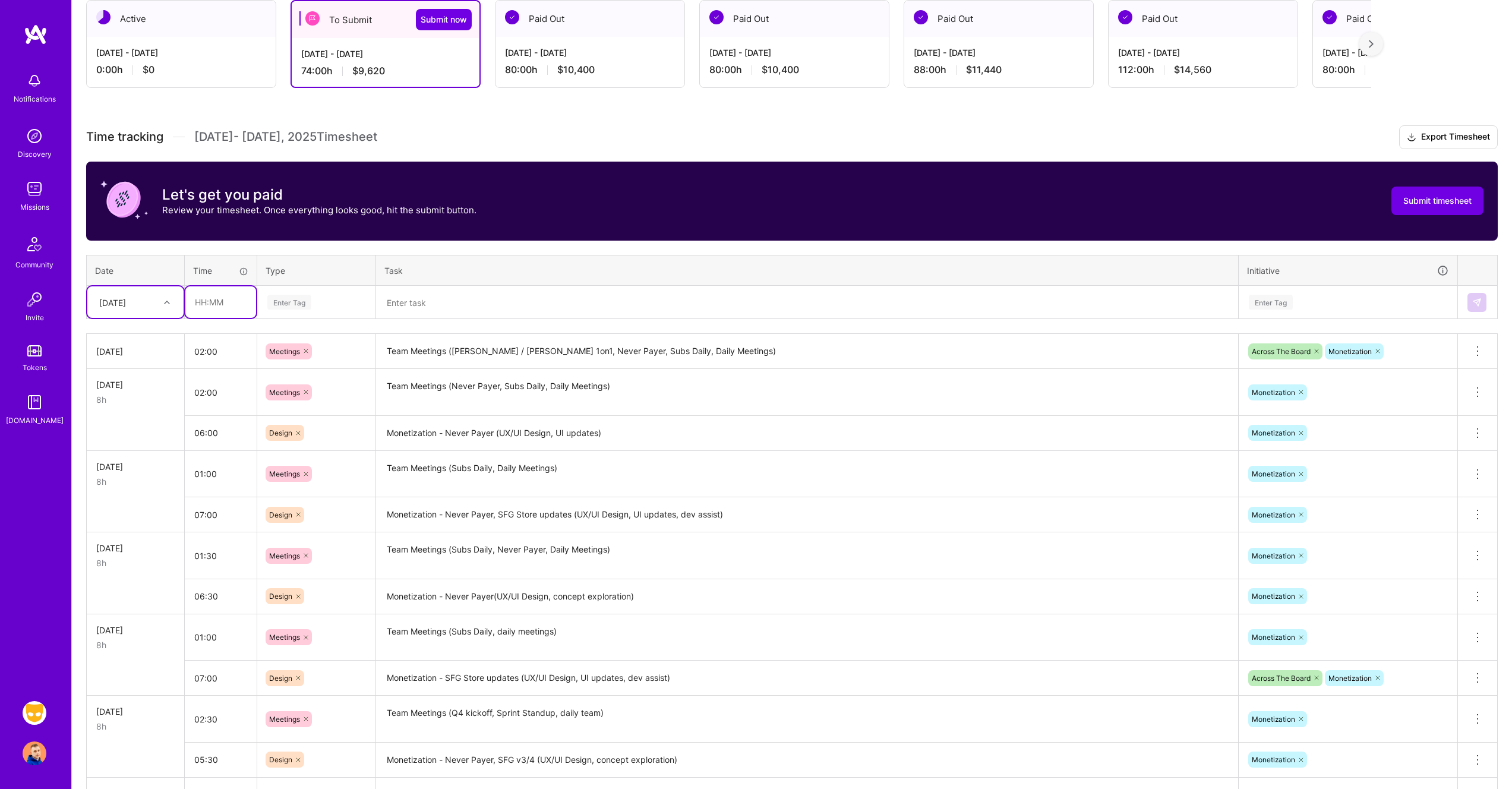
click at [206, 305] on input "text" at bounding box center [220, 302] width 70 height 31
type input "06:00"
type input "de"
click at [296, 342] on span "Design" at bounding box center [281, 341] width 35 height 16
click at [443, 309] on textarea at bounding box center [807, 302] width 859 height 31
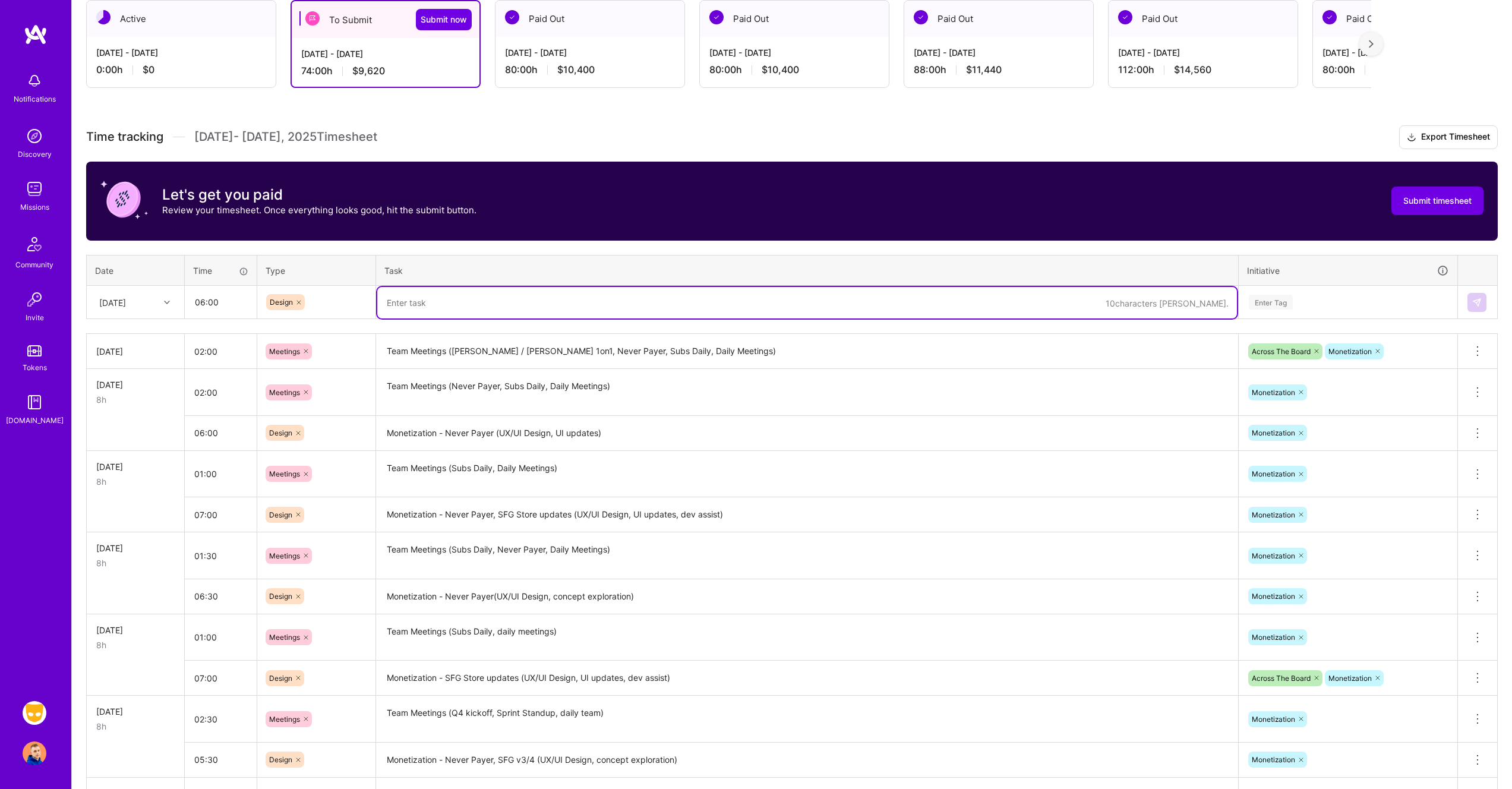
click at [523, 432] on textarea "Monetization - Never Payer (UX/UI Design, UI updates)" at bounding box center [807, 433] width 859 height 33
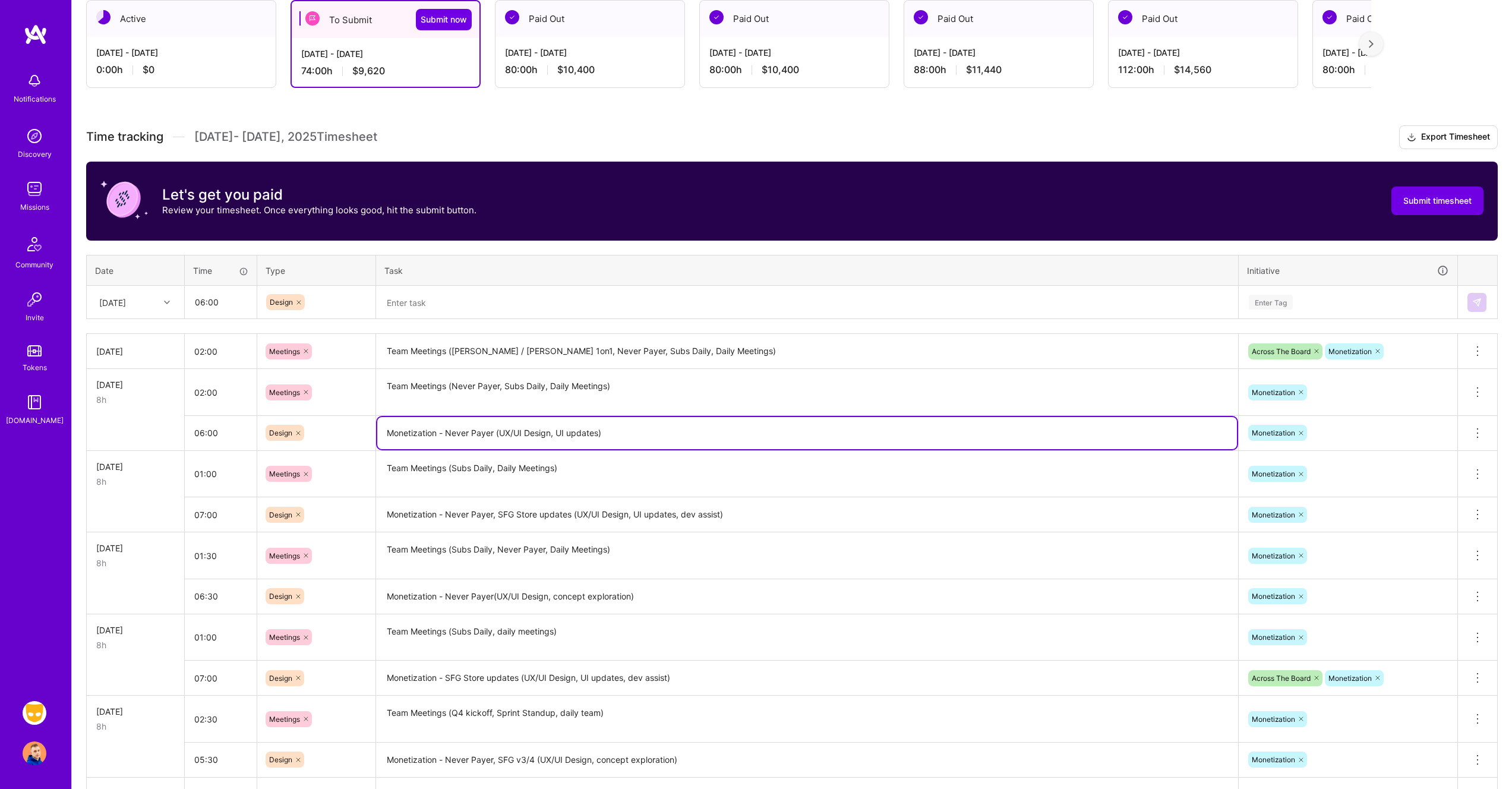
click at [523, 432] on textarea "Monetization - Never Payer (UX/UI Design, UI updates)" at bounding box center [807, 433] width 859 height 32
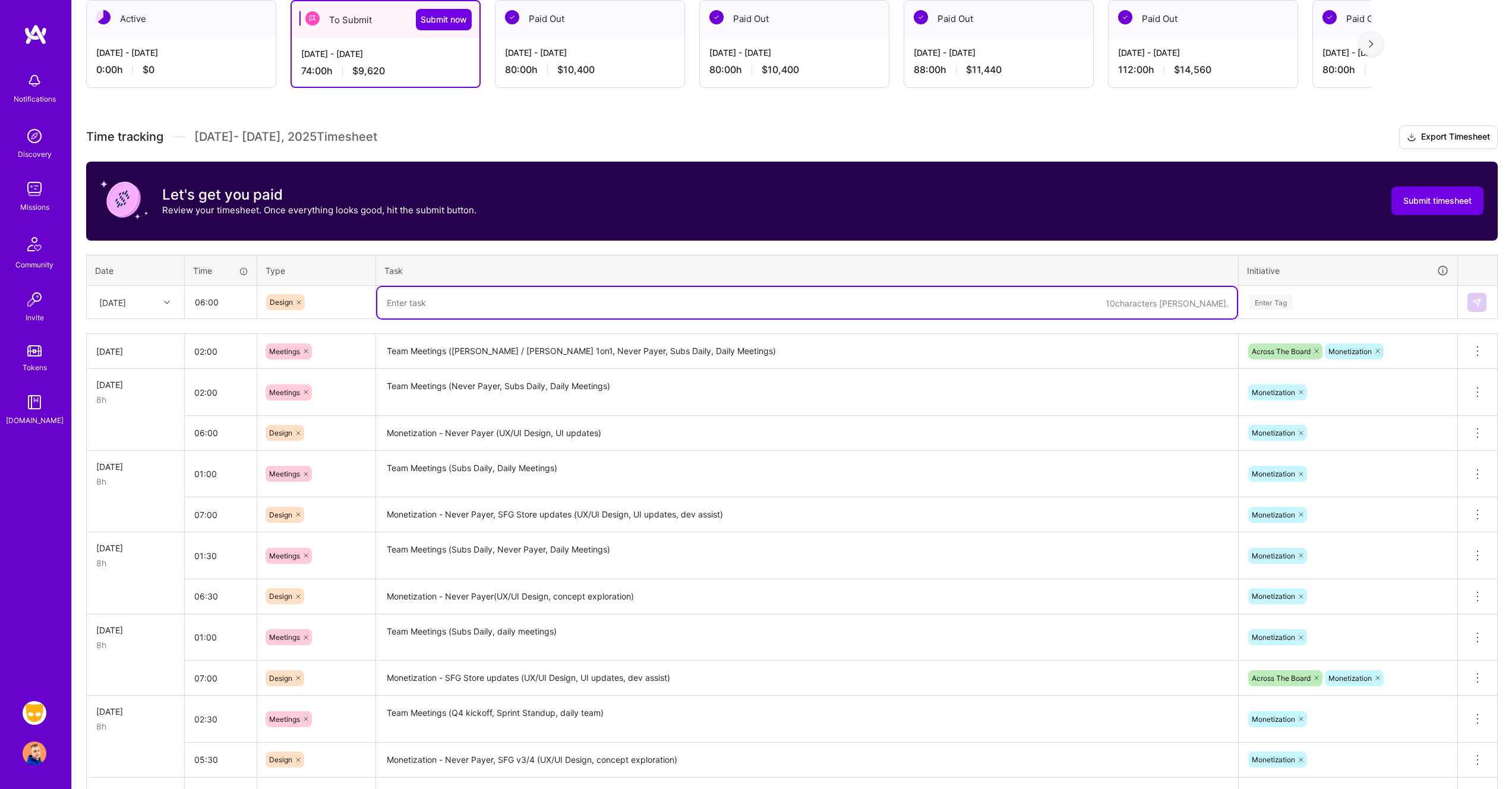
click at [451, 308] on textarea at bounding box center [807, 302] width 859 height 31
paste textarea "Monetization - Never Payer (UX/UI Design, UI updates)"
type textarea "Monetization - Never Payer (UX/UI Design, UI updates)"
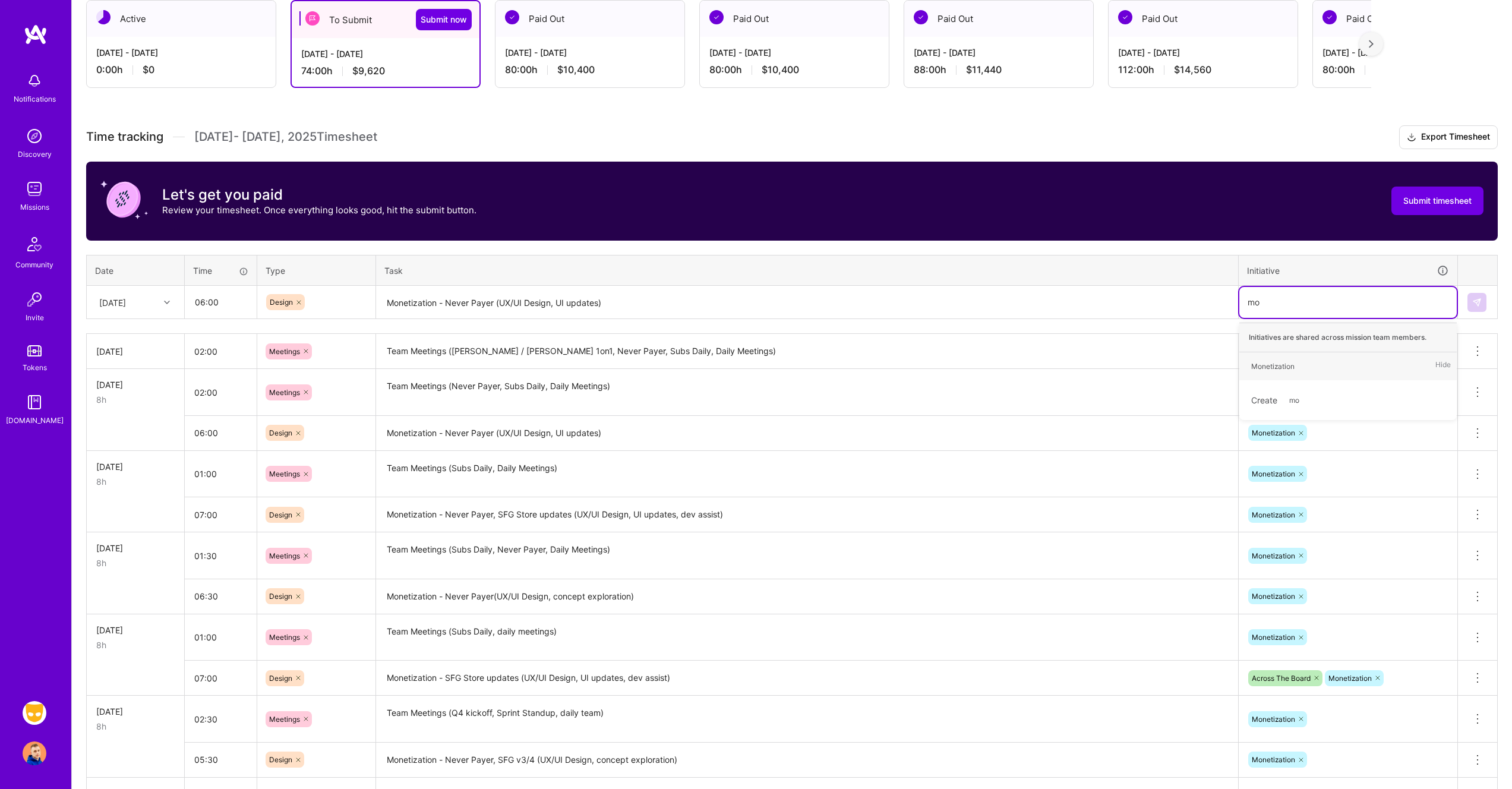
type input "mon"
click at [1479, 300] on img at bounding box center [1477, 302] width 10 height 10
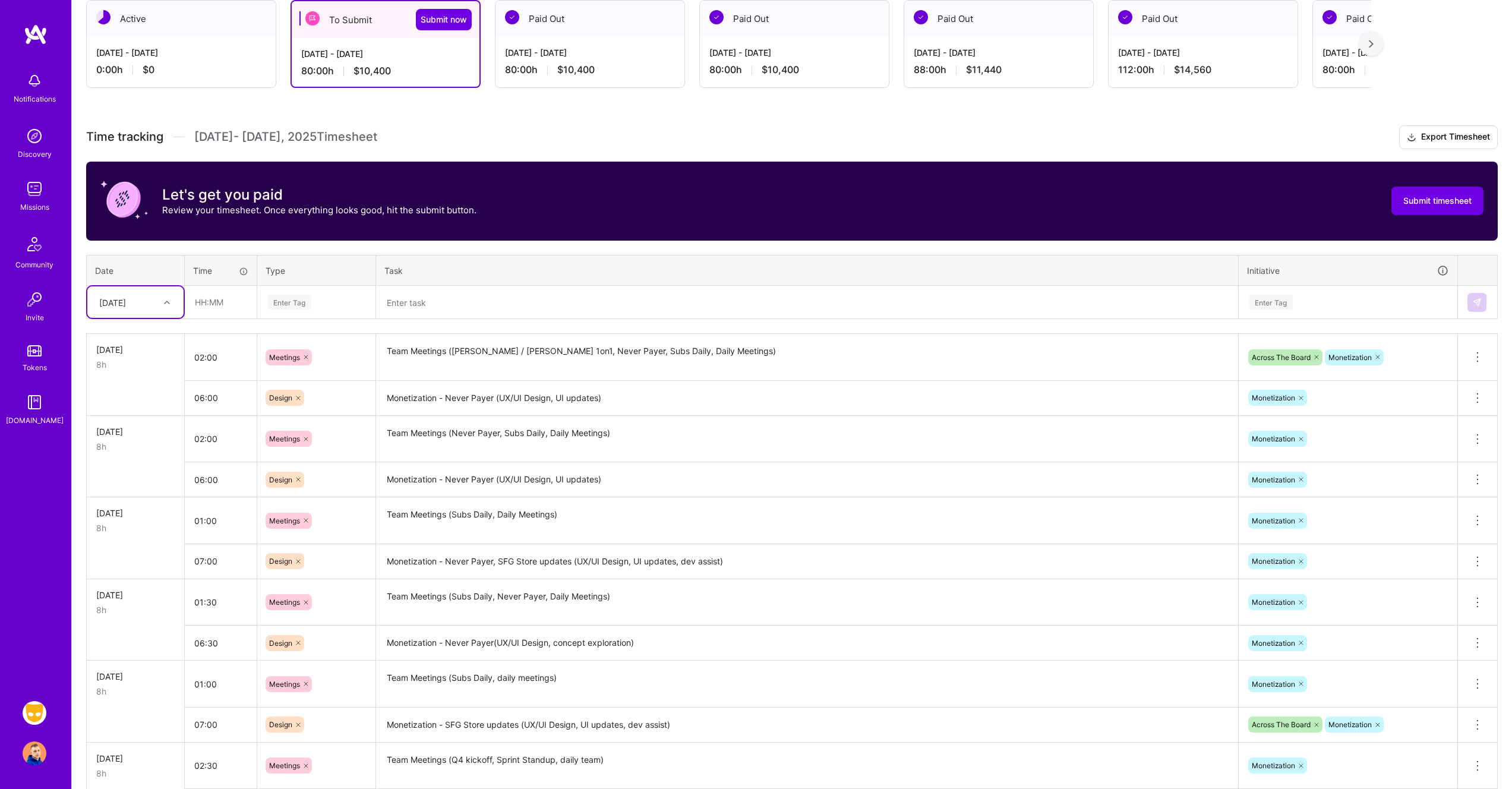
click at [158, 302] on div "[DATE]" at bounding box center [126, 302] width 66 height 19
click at [134, 482] on div "[DATE]" at bounding box center [135, 487] width 96 height 22
click at [207, 304] on input "text" at bounding box center [220, 302] width 70 height 31
type input "01:00"
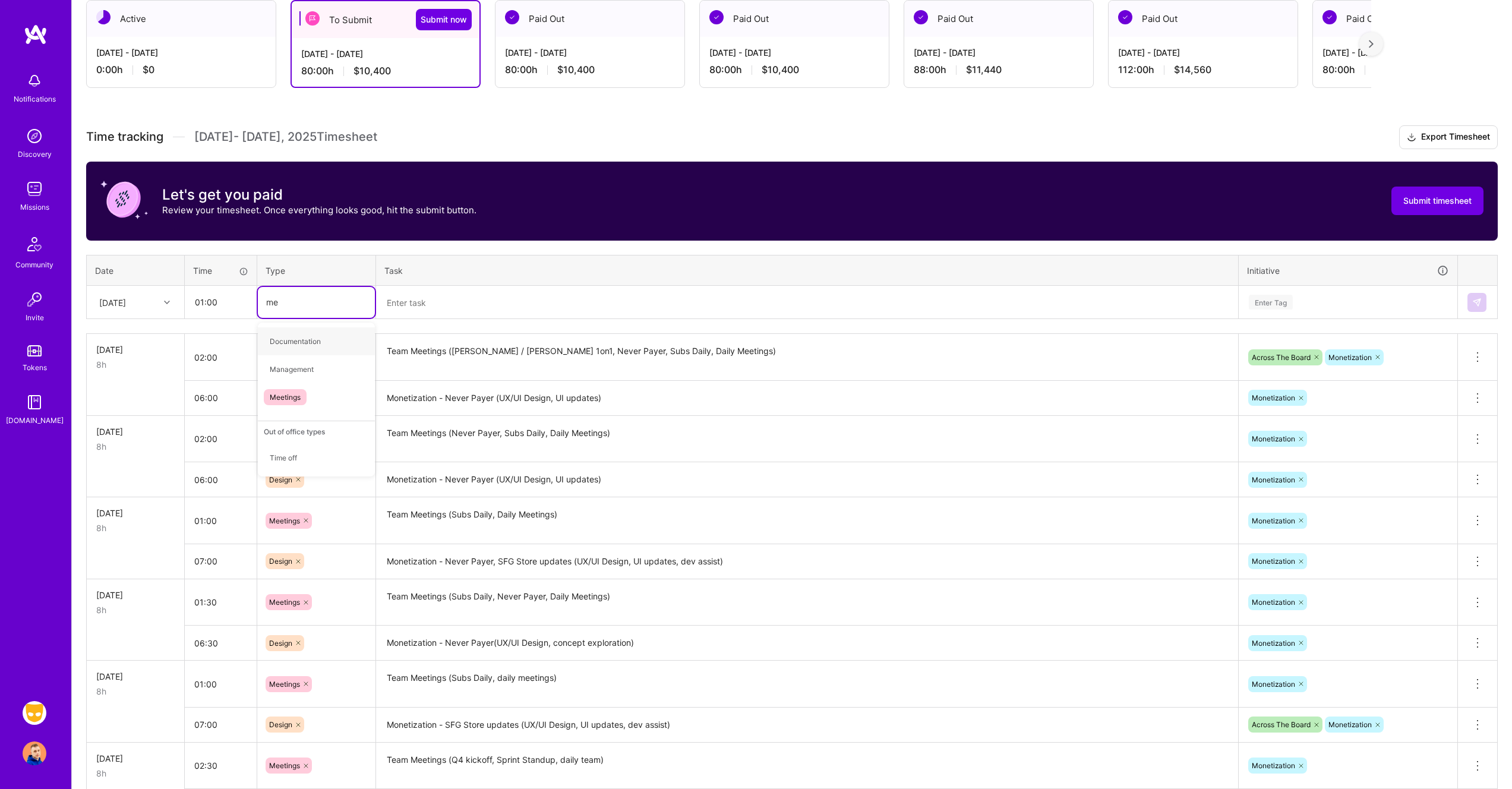
type input "mee"
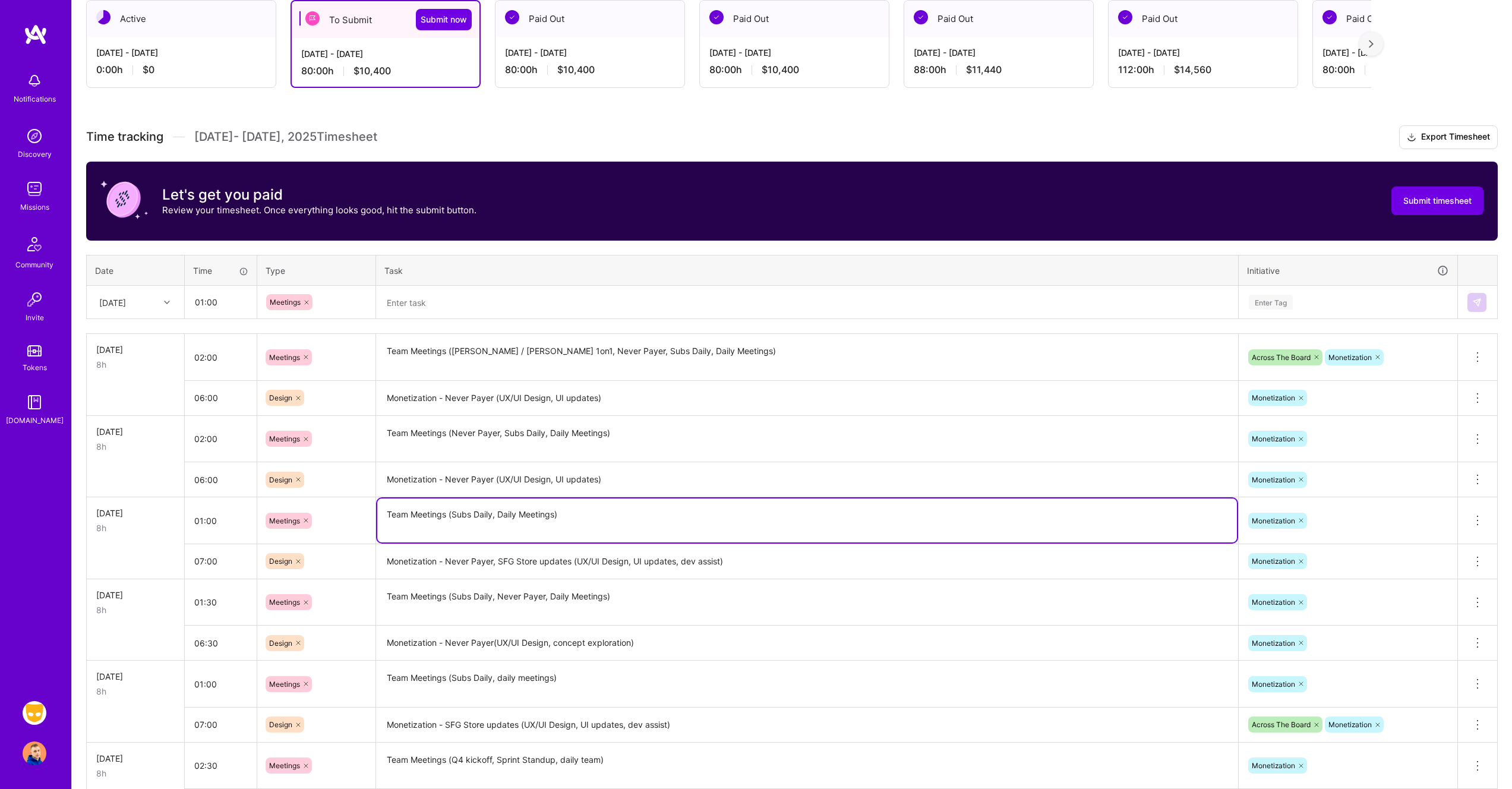
click at [430, 510] on textarea "Team Meetings (Subs Daily, Daily Meetings)" at bounding box center [807, 520] width 859 height 44
click at [474, 306] on textarea at bounding box center [807, 302] width 859 height 31
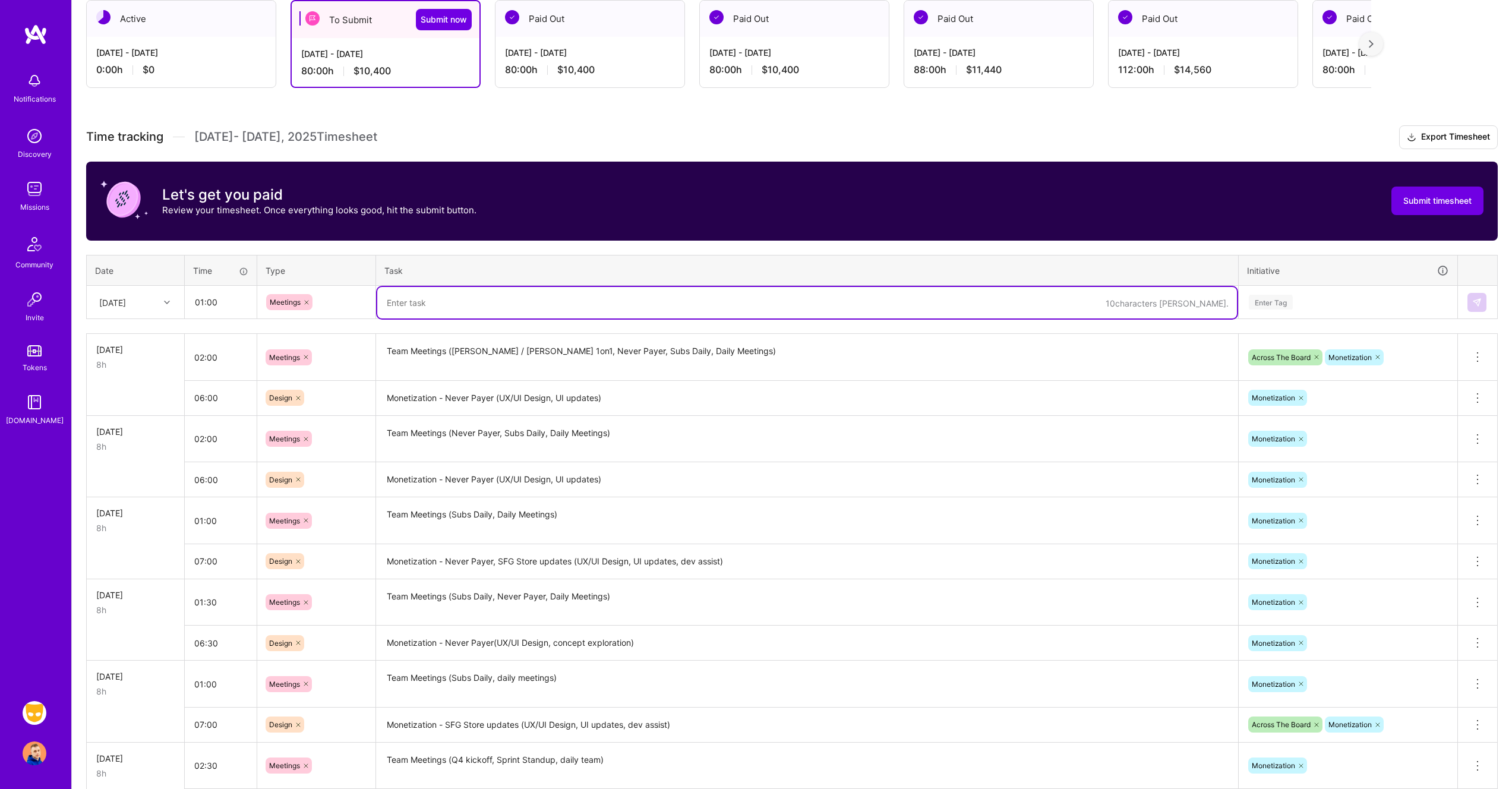
paste textarea "Team Meetings (Subs Daily, Daily Meetings)"
type textarea "Team Meetings (Subs Daily, Daily Meetings)"
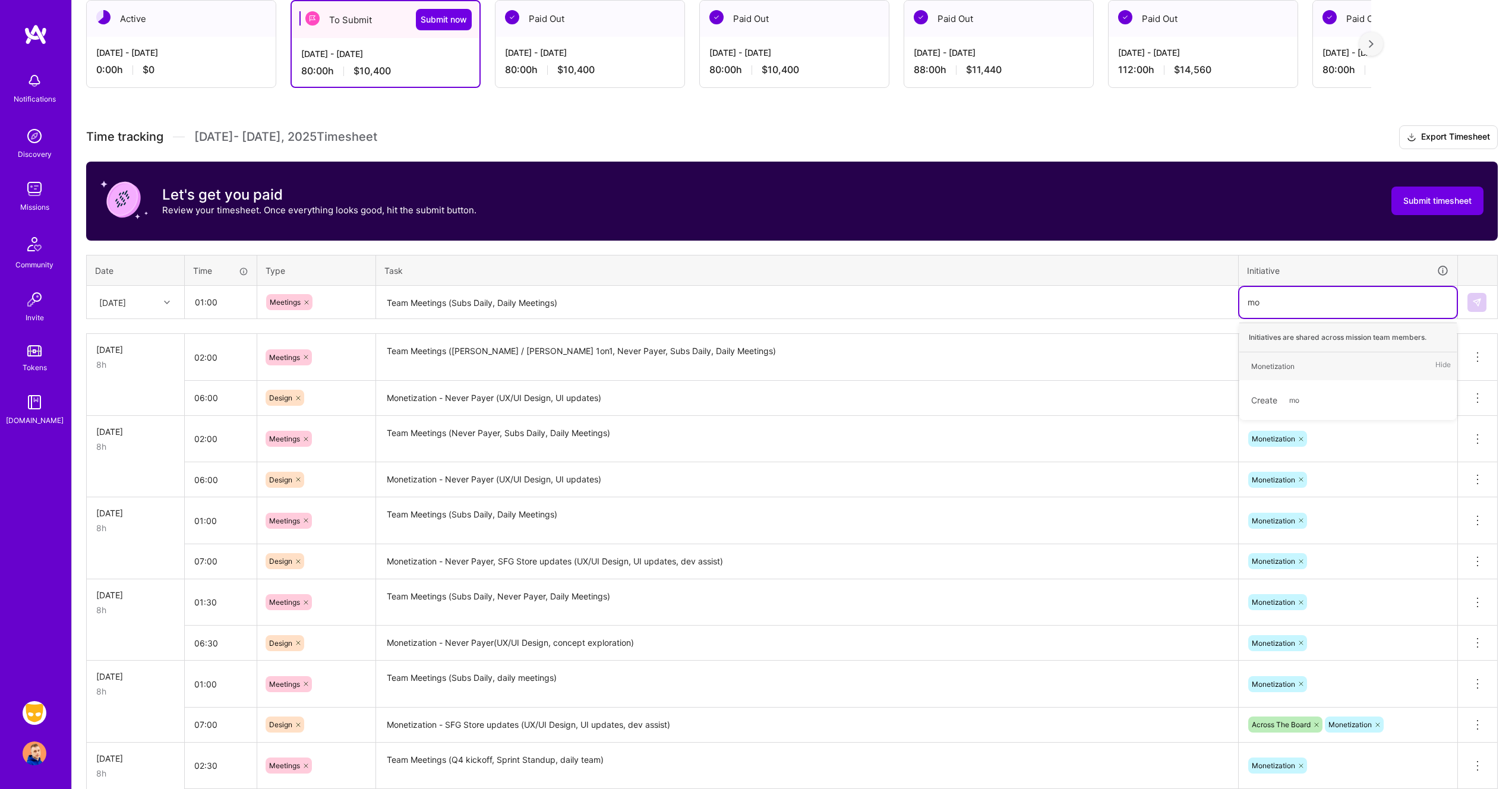
type input "mon"
click at [1479, 304] on img at bounding box center [1477, 302] width 10 height 10
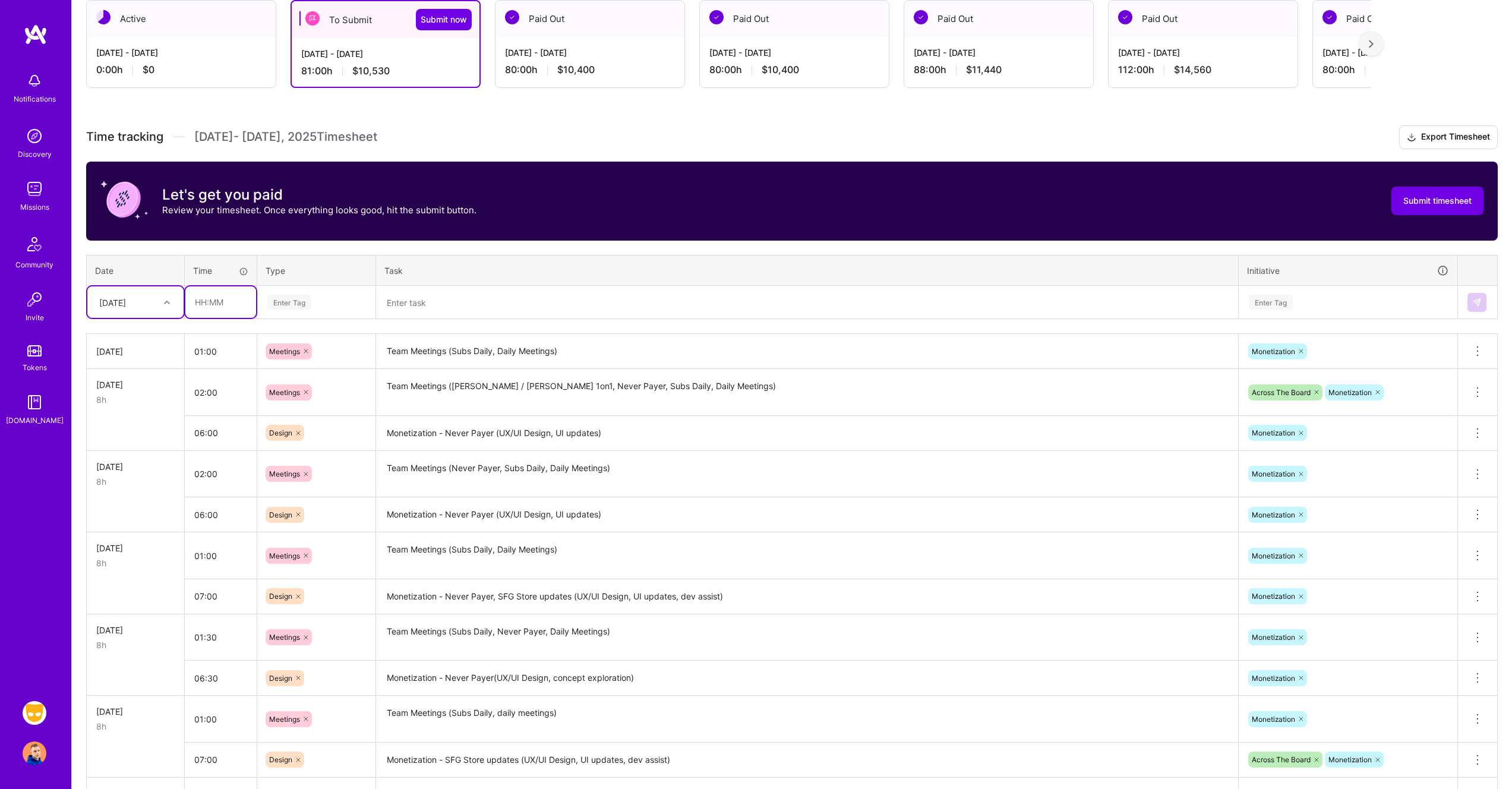
click at [205, 306] on input "text" at bounding box center [220, 302] width 70 height 31
type input "07:00"
type input "d"
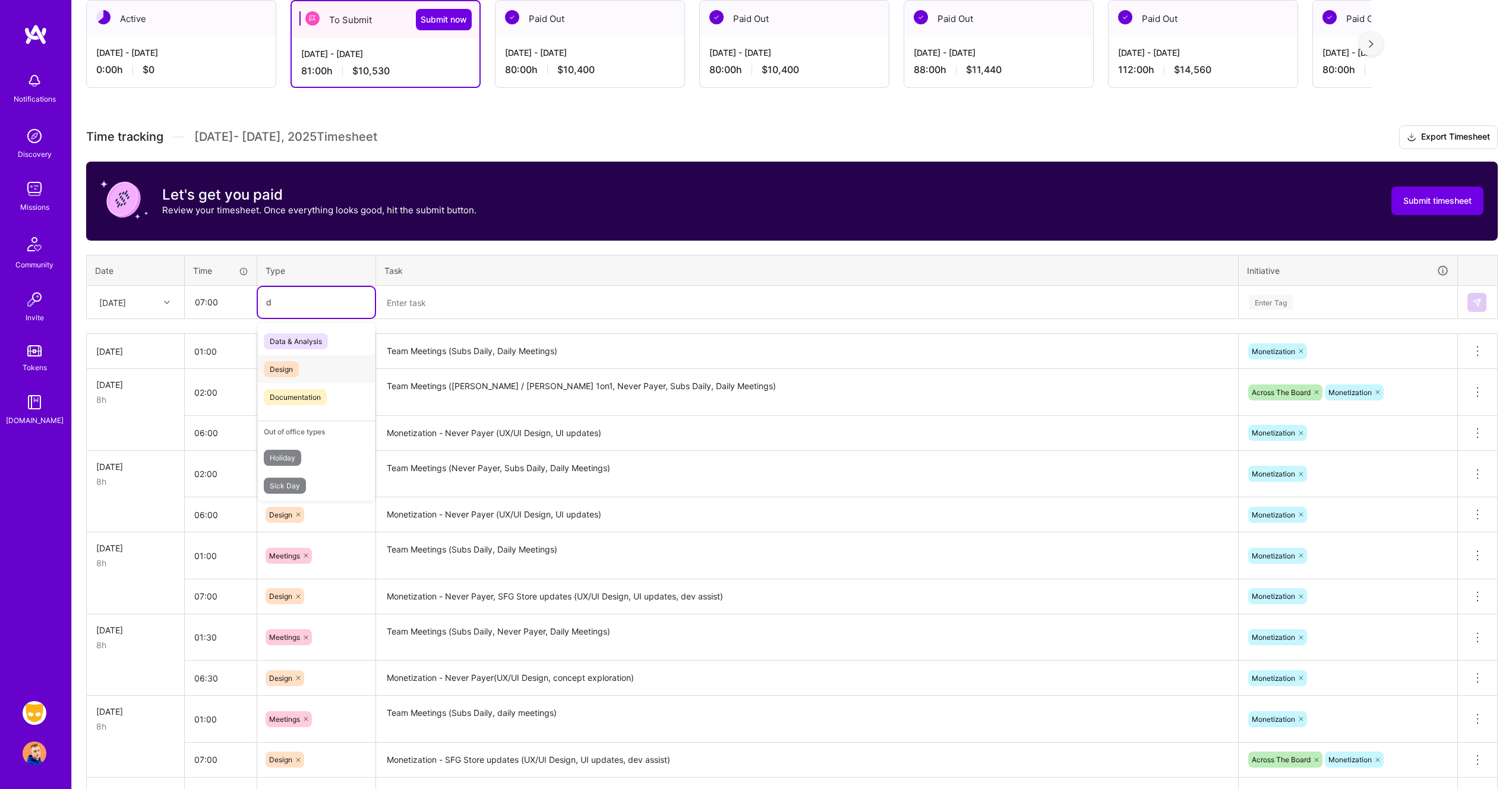
click at [299, 370] on div "Design" at bounding box center [316, 369] width 117 height 28
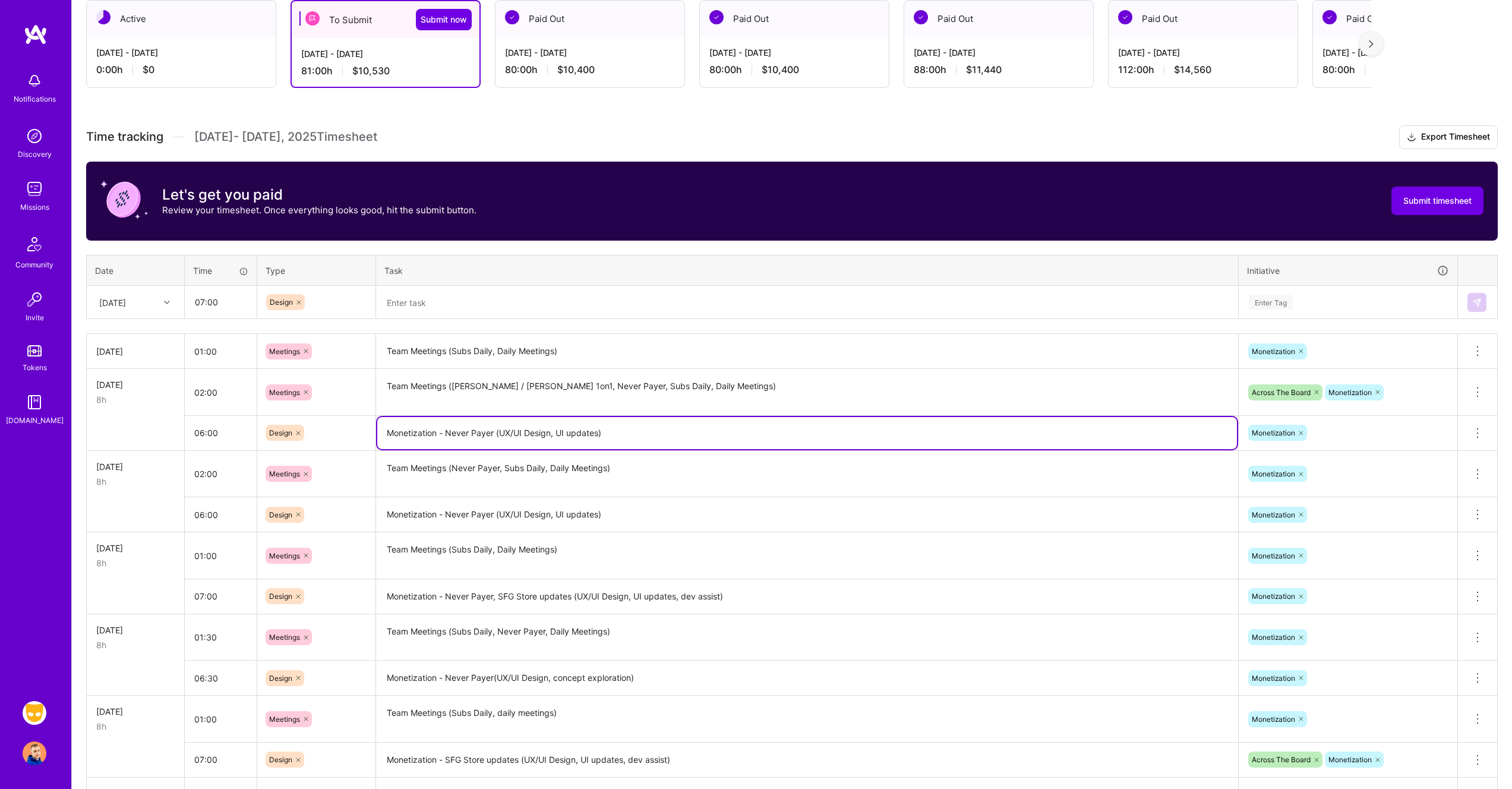
click at [449, 430] on textarea "Monetization - Never Payer (UX/UI Design, UI updates)" at bounding box center [807, 433] width 859 height 32
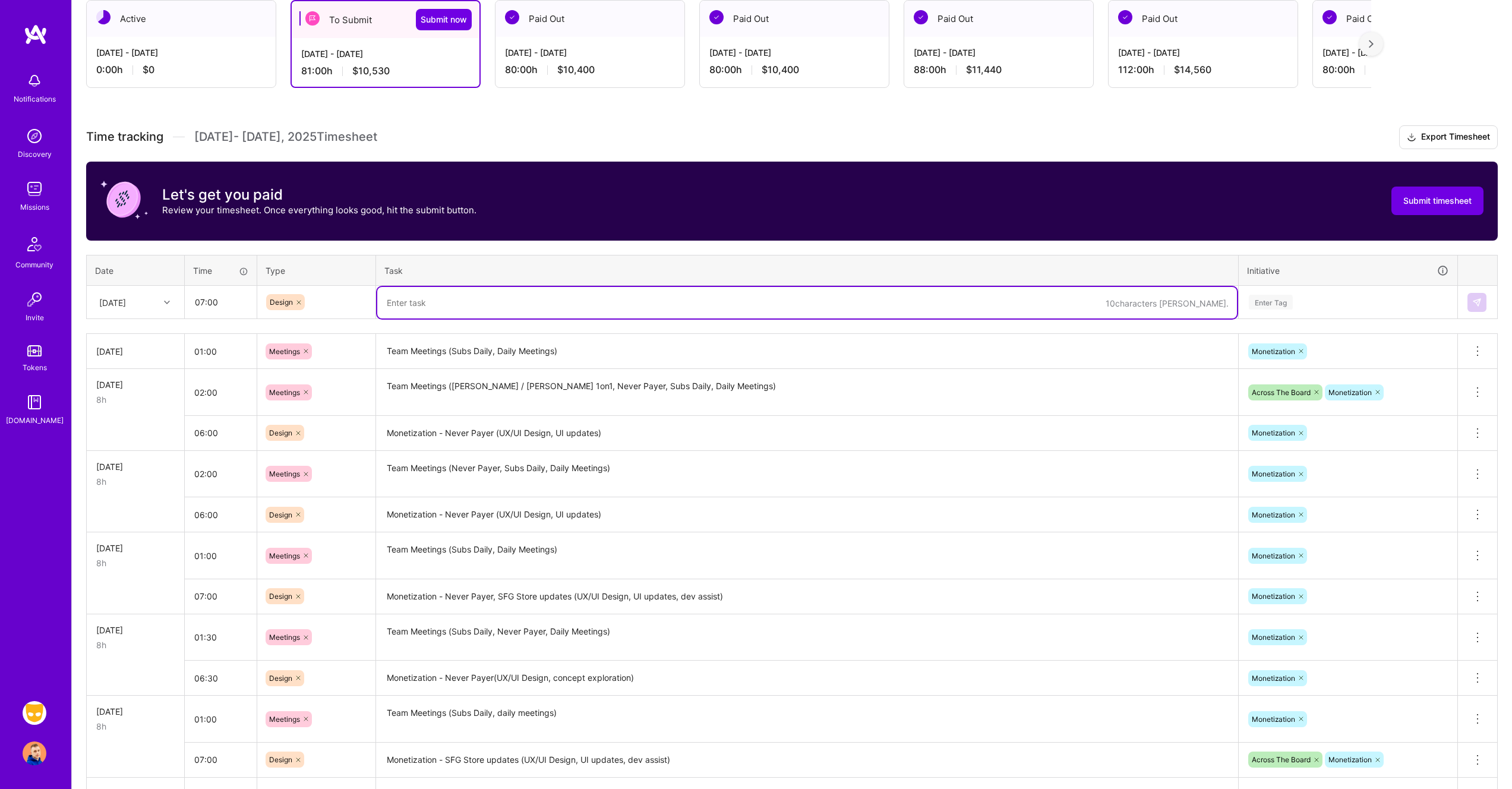
click at [471, 310] on textarea at bounding box center [807, 302] width 859 height 31
paste textarea "Monetization - Never Payer (UX/UI Design, UI updates)"
type textarea "Monetization - Never Payer (UX/UI Design, UI updates)"
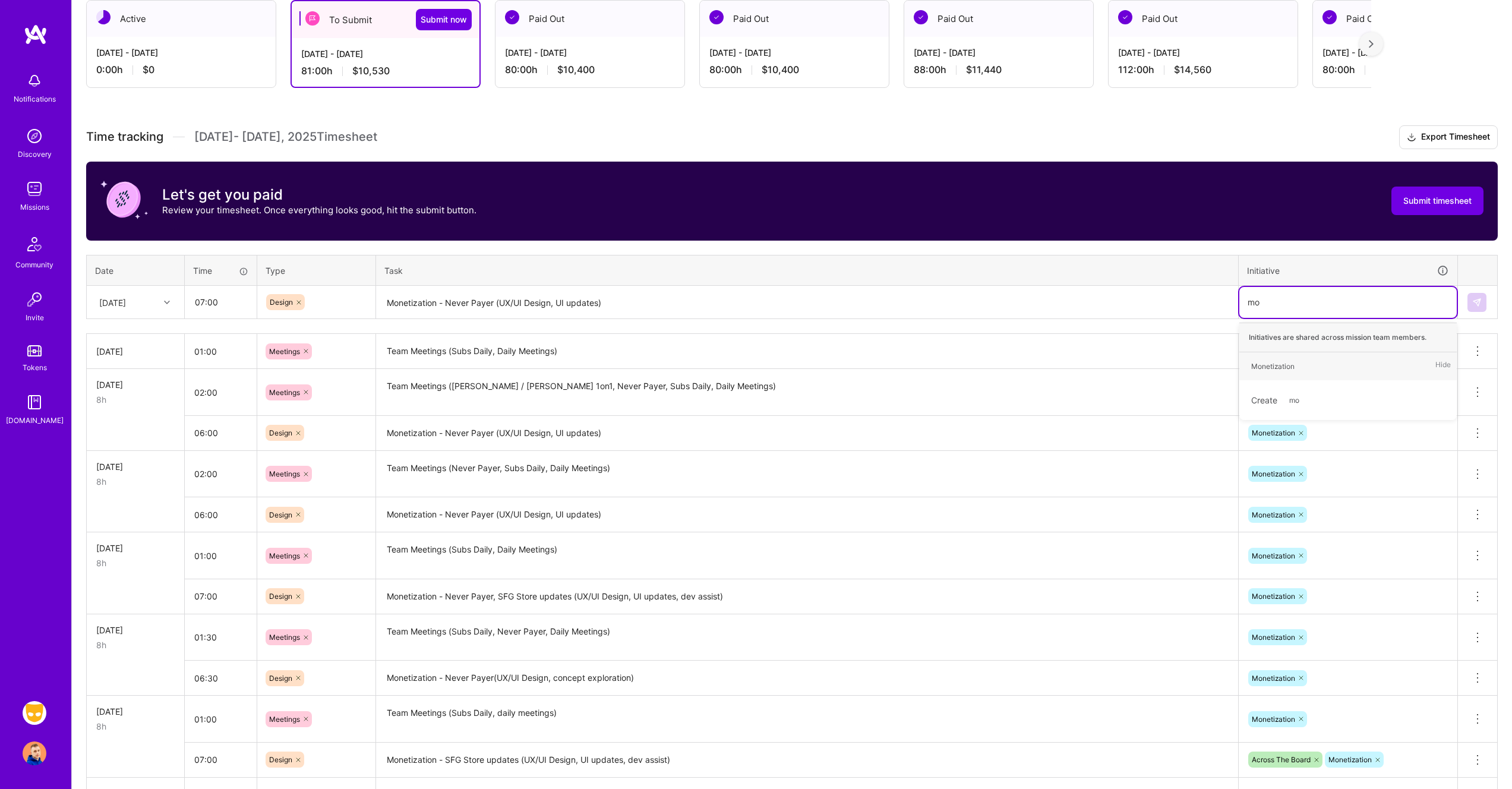
type input "mon"
click at [1476, 302] on img at bounding box center [1477, 302] width 10 height 10
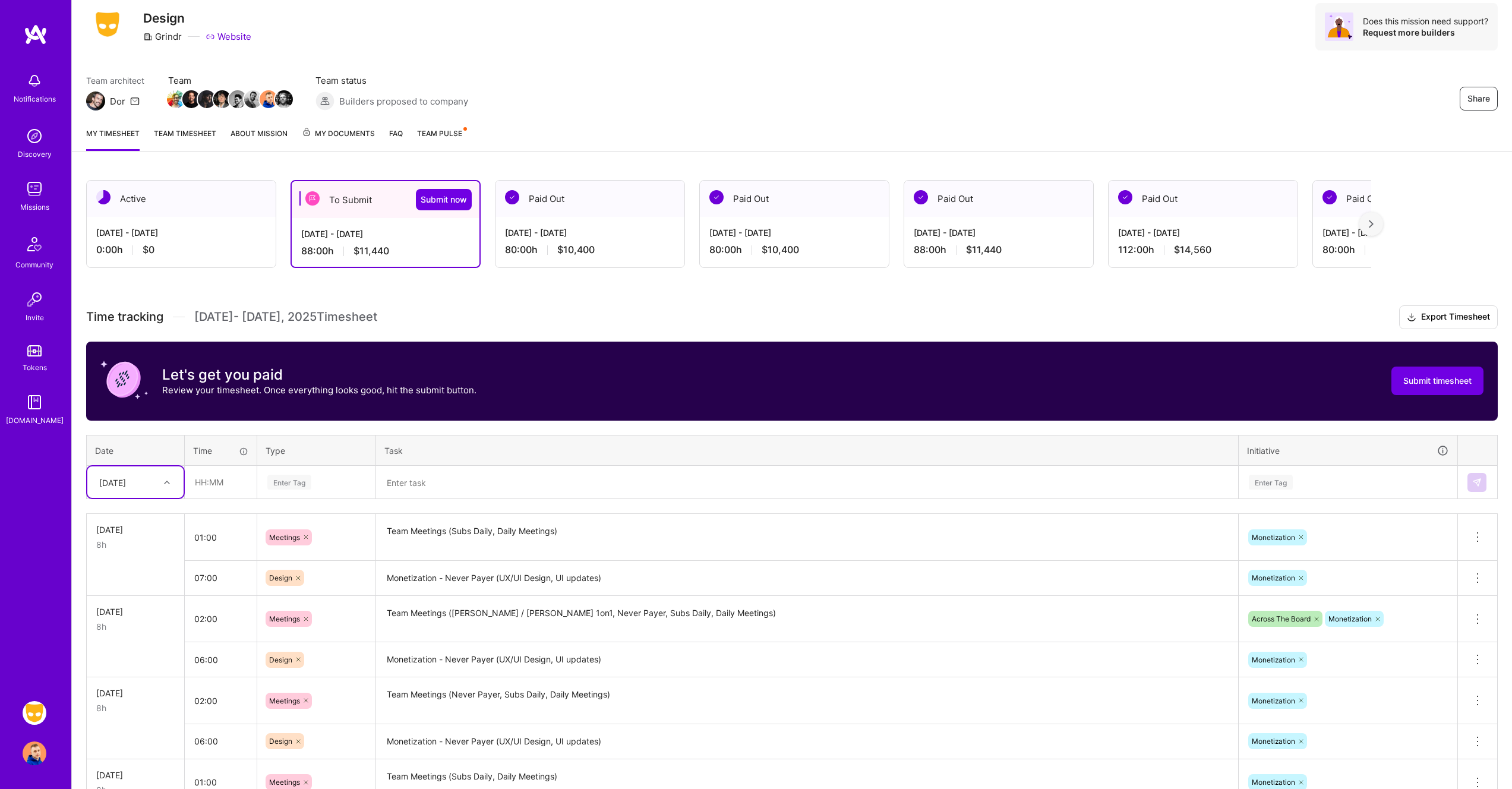
scroll to position [34, 0]
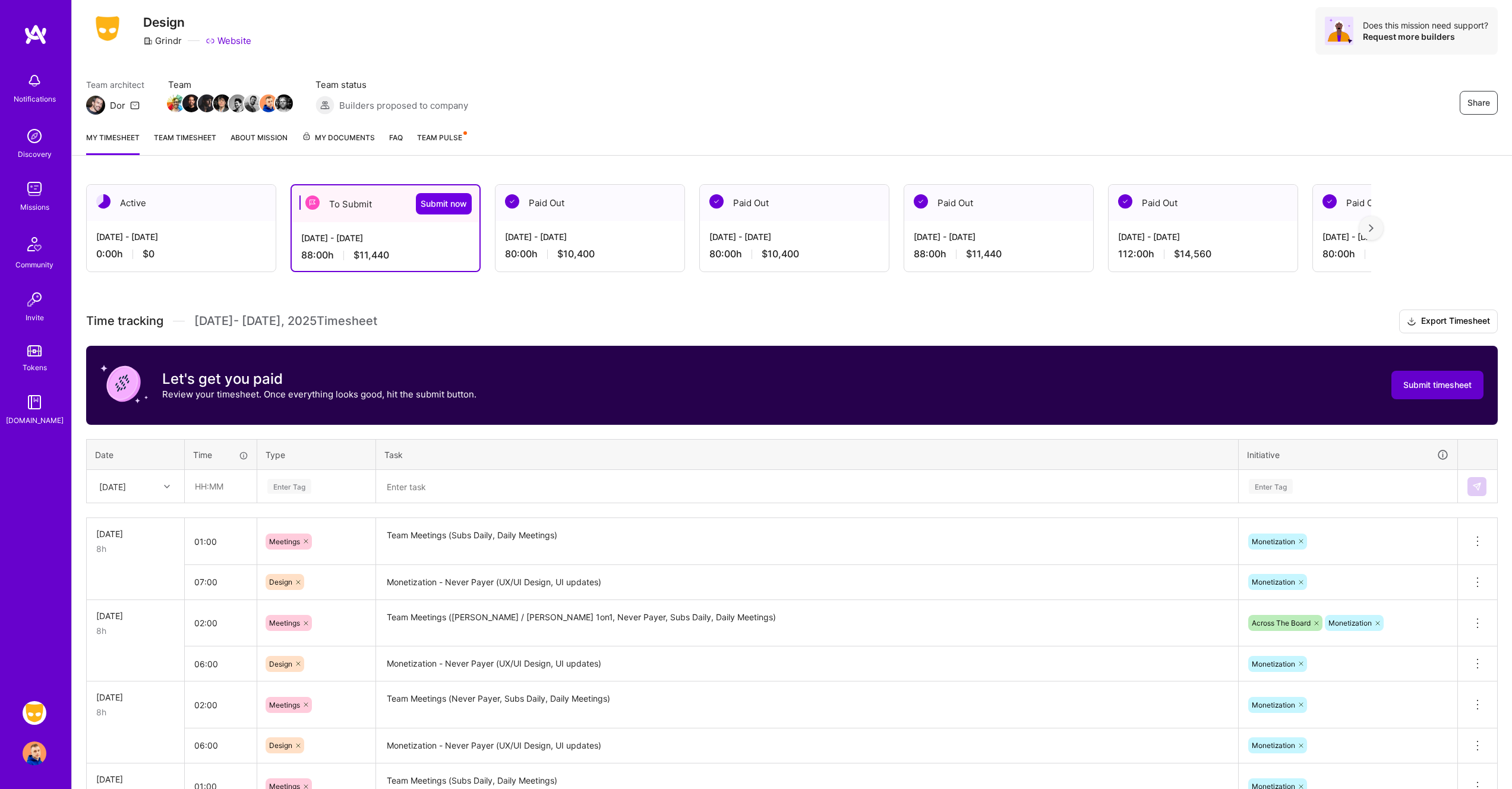
click at [1418, 390] on span "Submit timesheet" at bounding box center [1437, 384] width 68 height 12
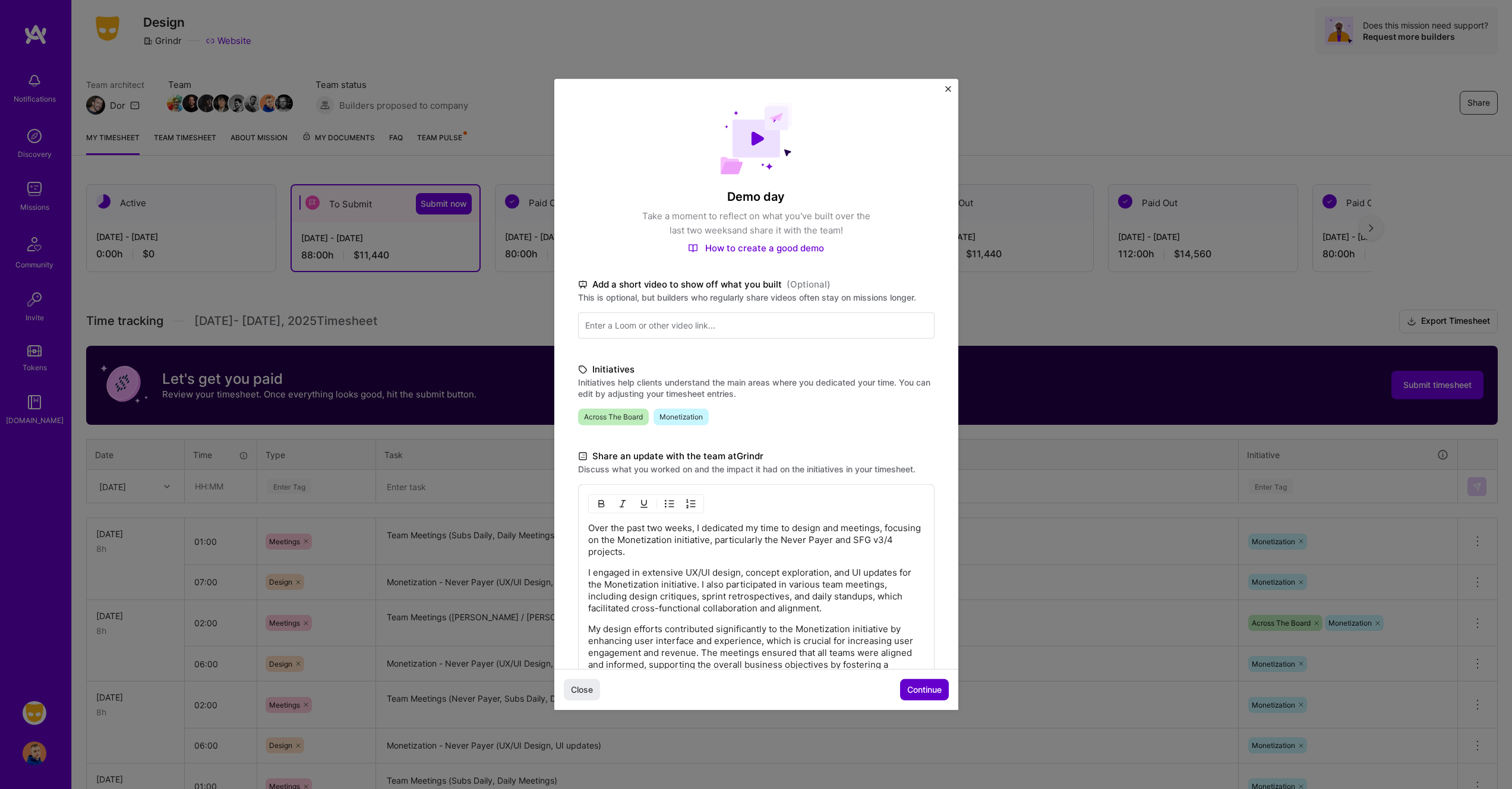
click at [919, 686] on span "Continue" at bounding box center [923, 689] width 34 height 12
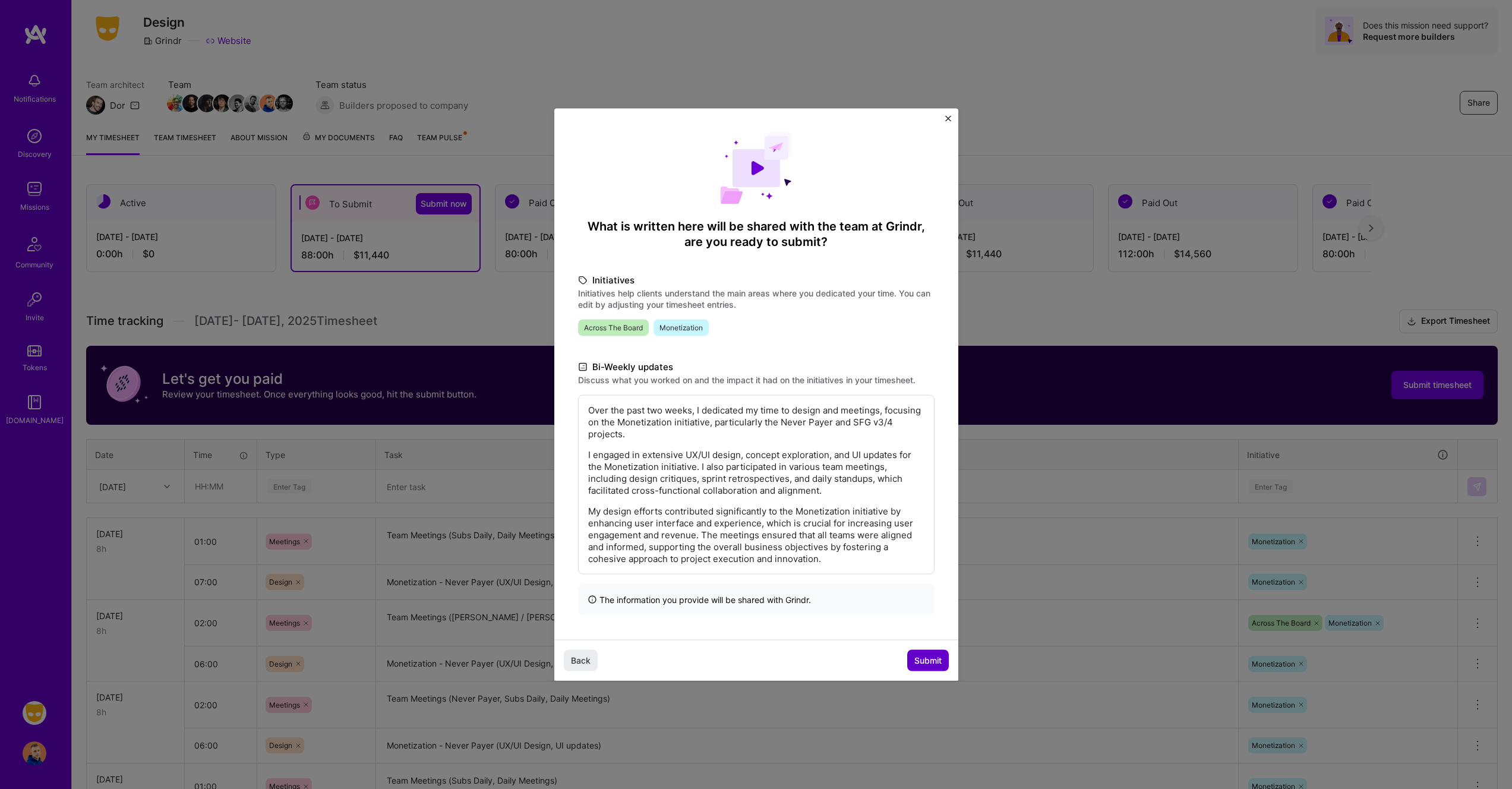
click at [938, 659] on span "Submit" at bounding box center [928, 659] width 27 height 12
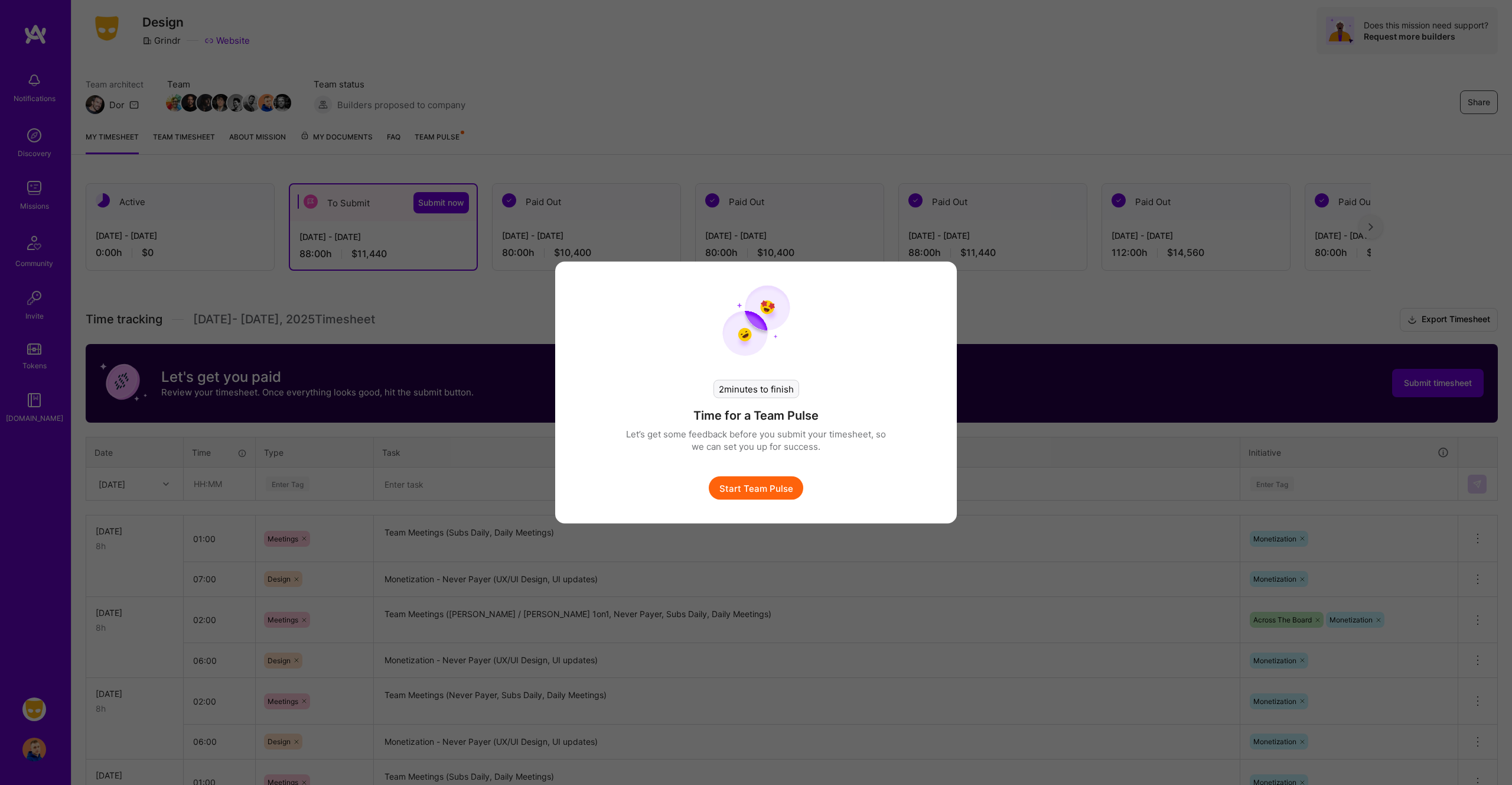
click at [781, 491] on button "Start Team Pulse" at bounding box center [756, 488] width 94 height 24
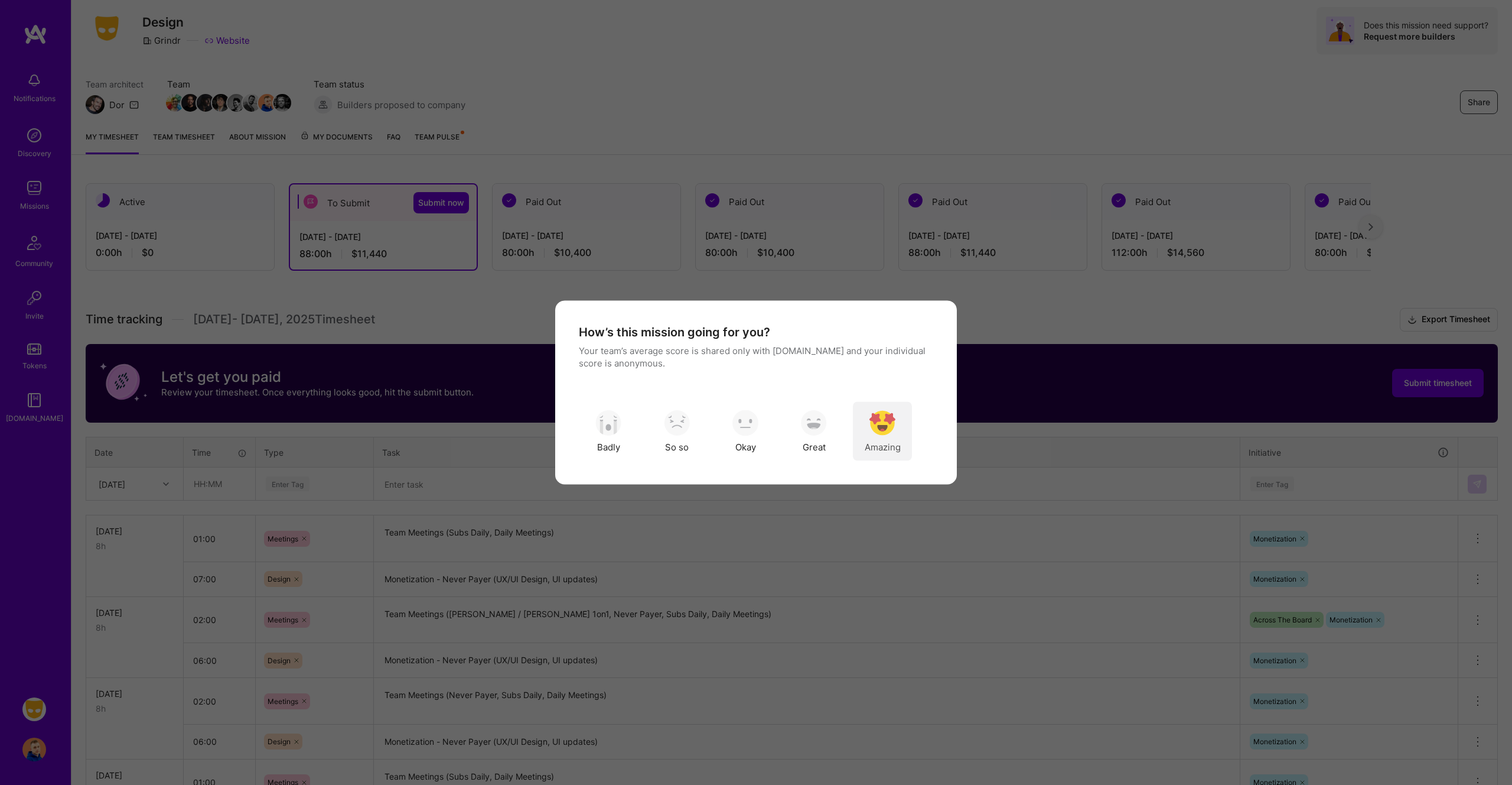
click at [884, 431] on img "modal" at bounding box center [882, 423] width 26 height 26
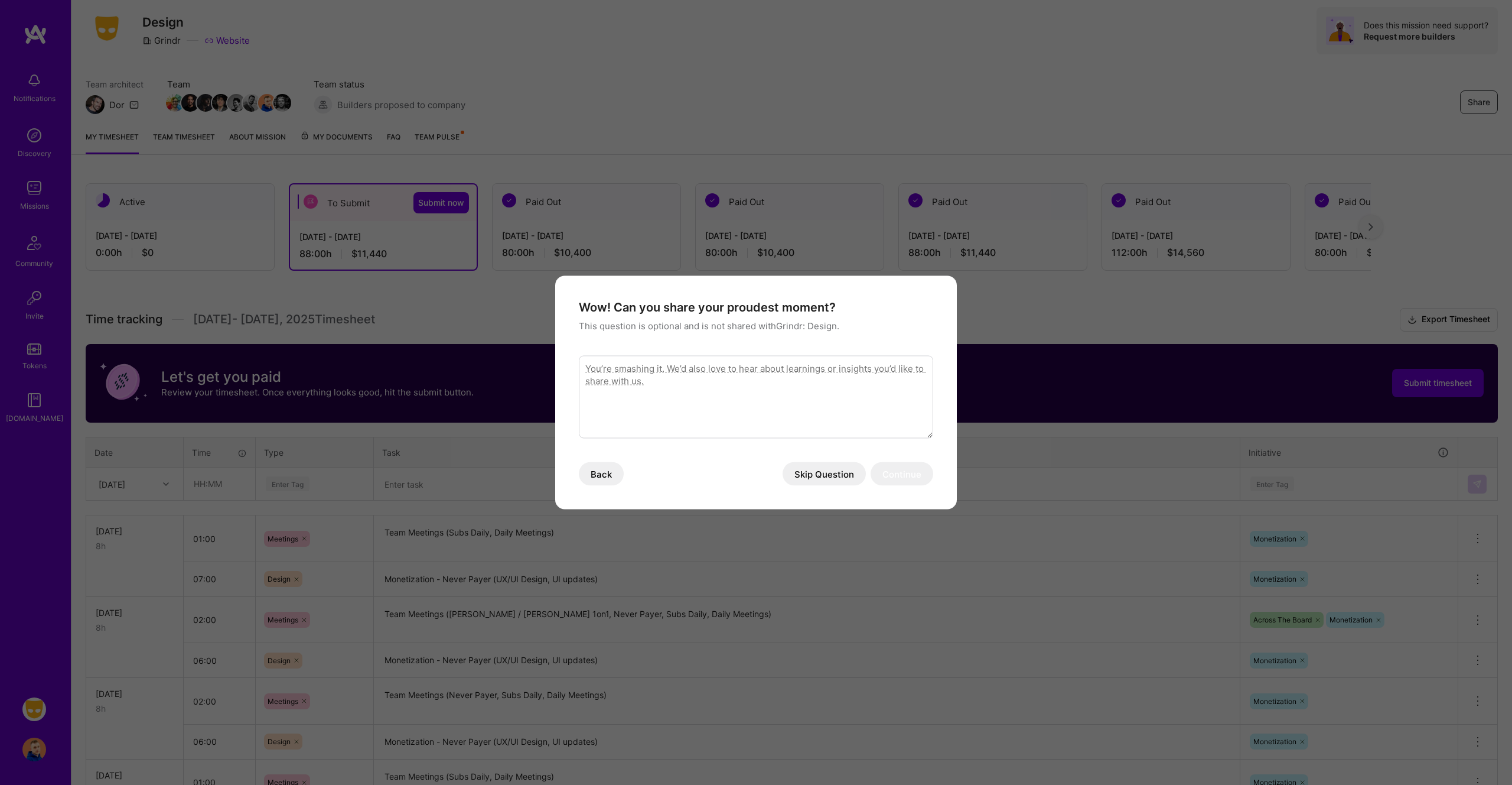
click at [842, 479] on button "Skip Question" at bounding box center [824, 474] width 83 height 24
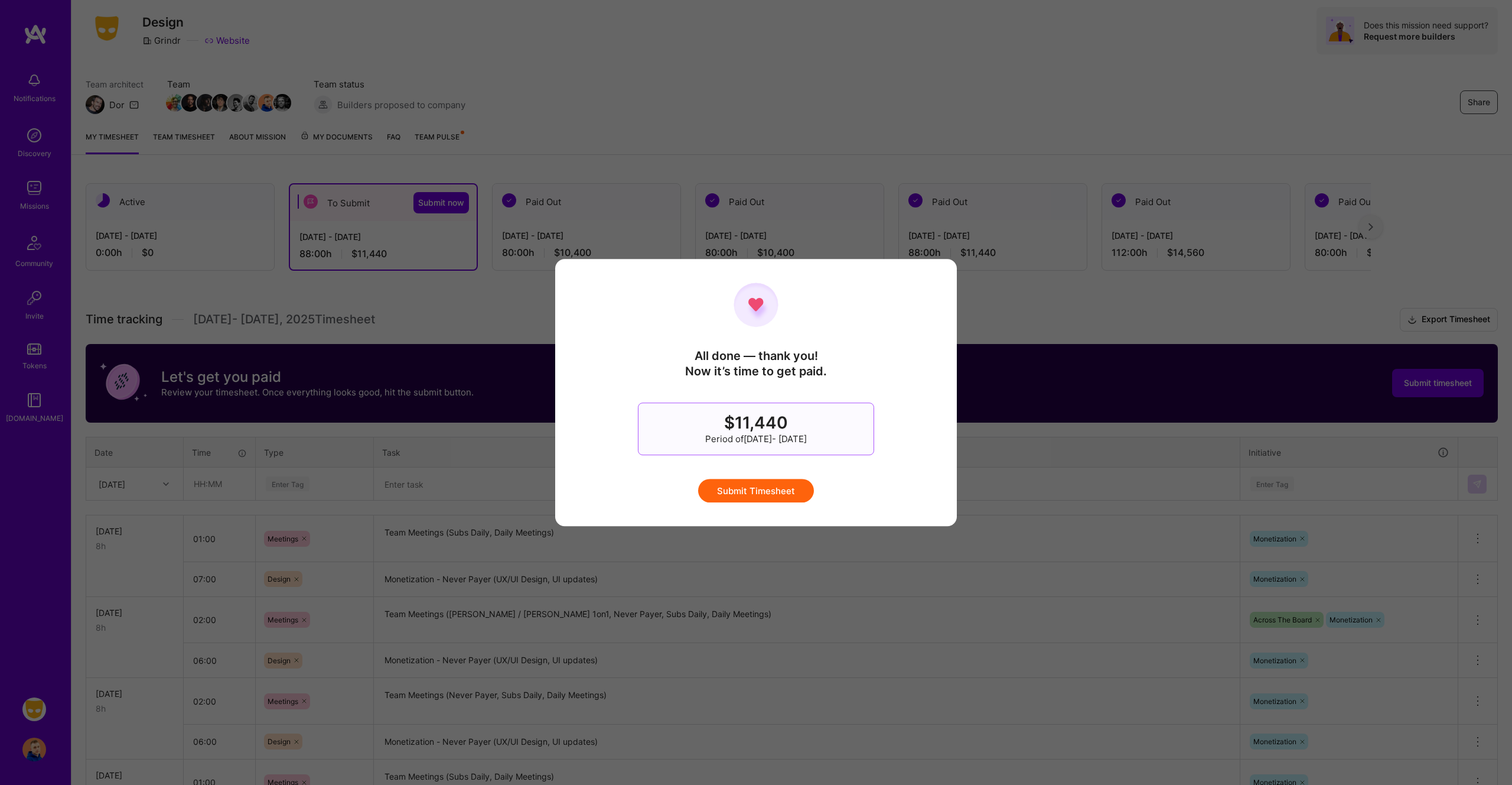
click at [785, 489] on button "Submit Timesheet" at bounding box center [756, 491] width 116 height 24
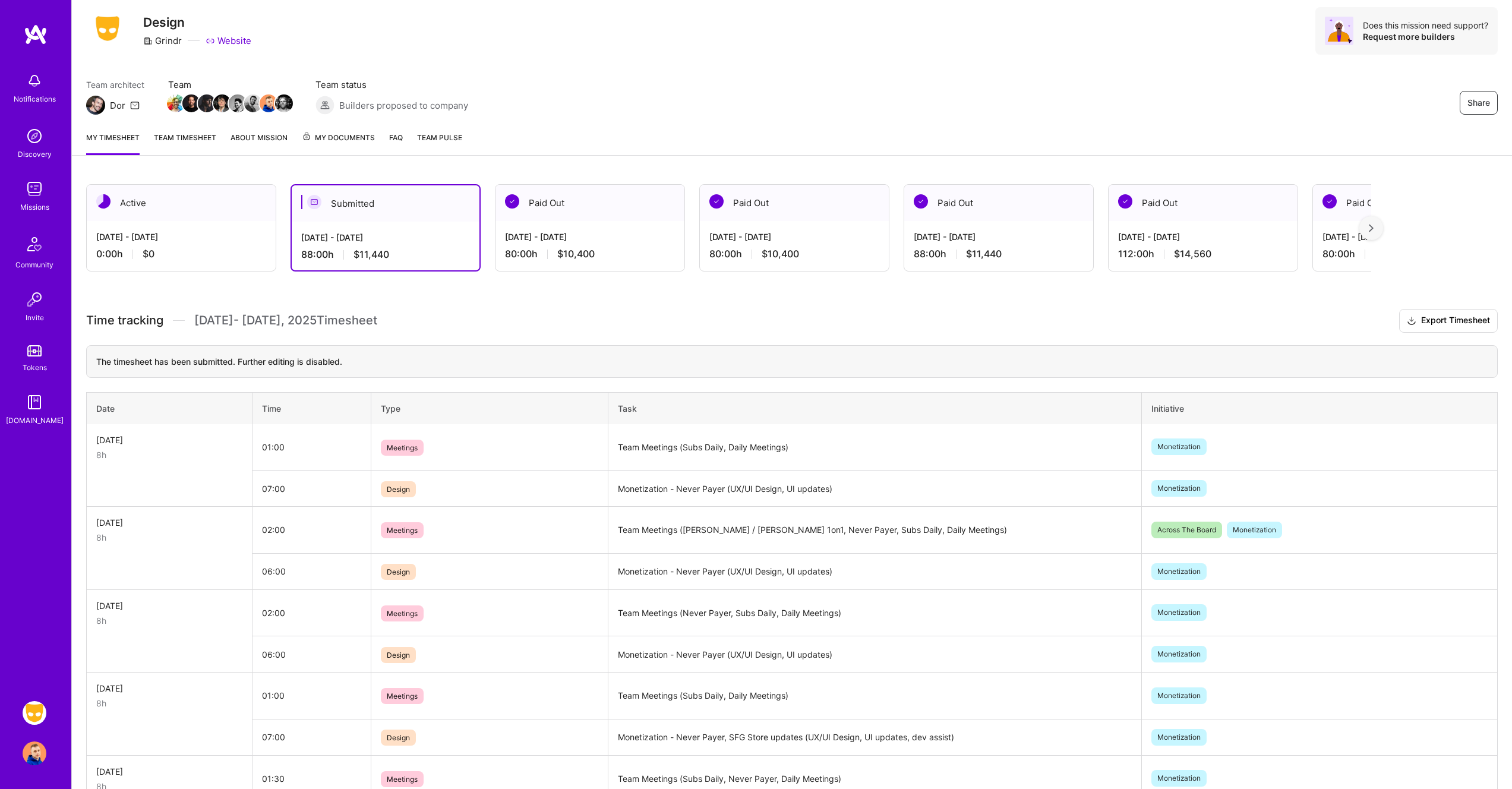
scroll to position [0, 0]
